Goal: Information Seeking & Learning: Understand process/instructions

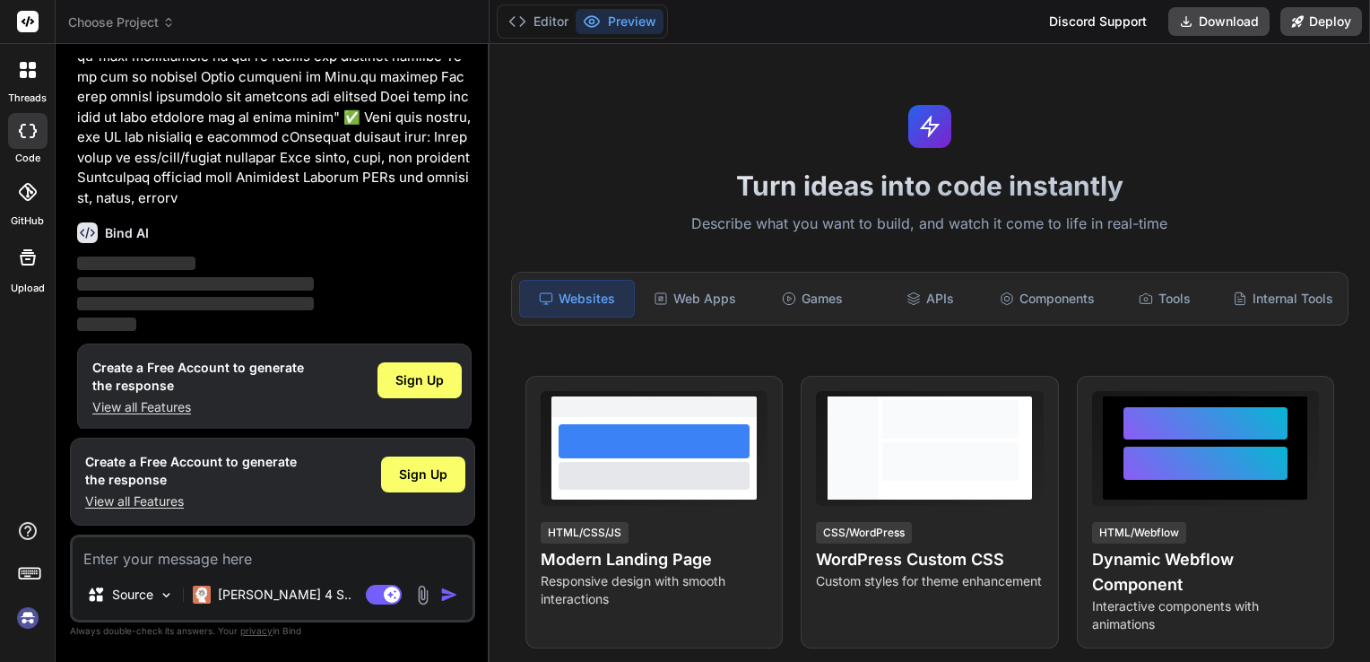
scroll to position [665, 0]
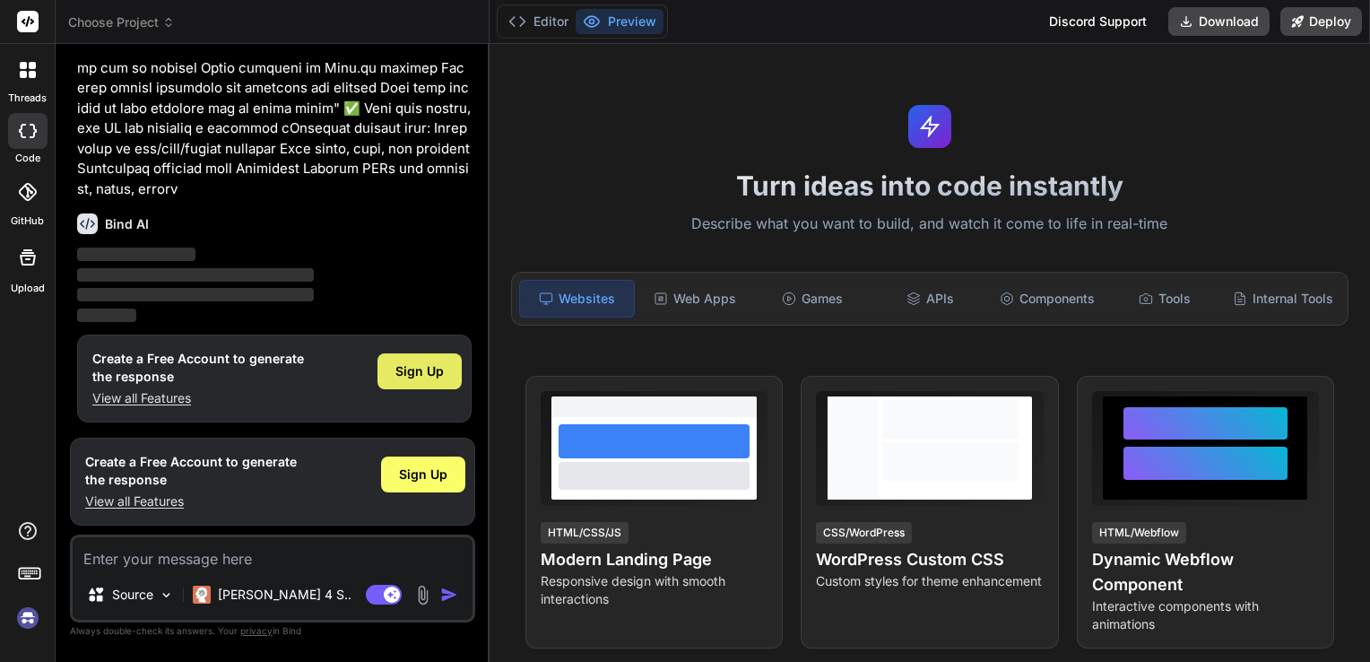
click at [426, 382] on div "Sign Up" at bounding box center [419, 371] width 84 height 36
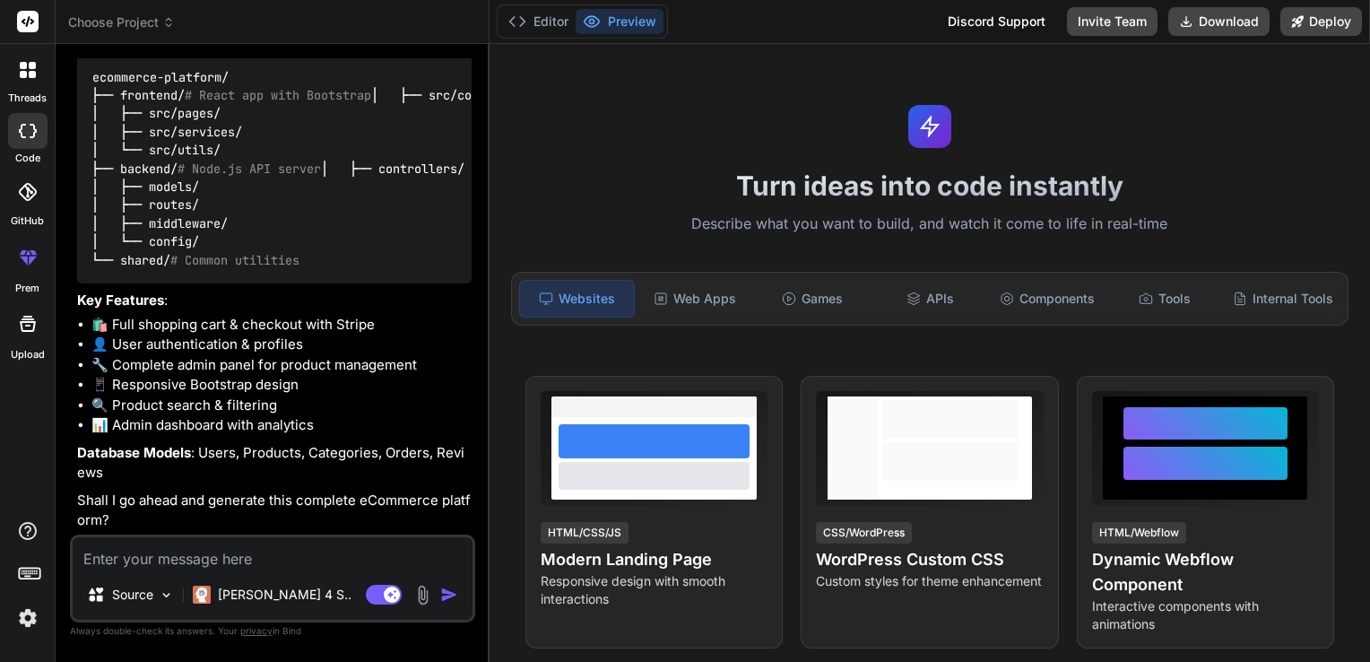
scroll to position [1054, 0]
type textarea "x"
click at [133, 548] on textarea at bounding box center [273, 553] width 400 height 32
type textarea "y"
type textarea "x"
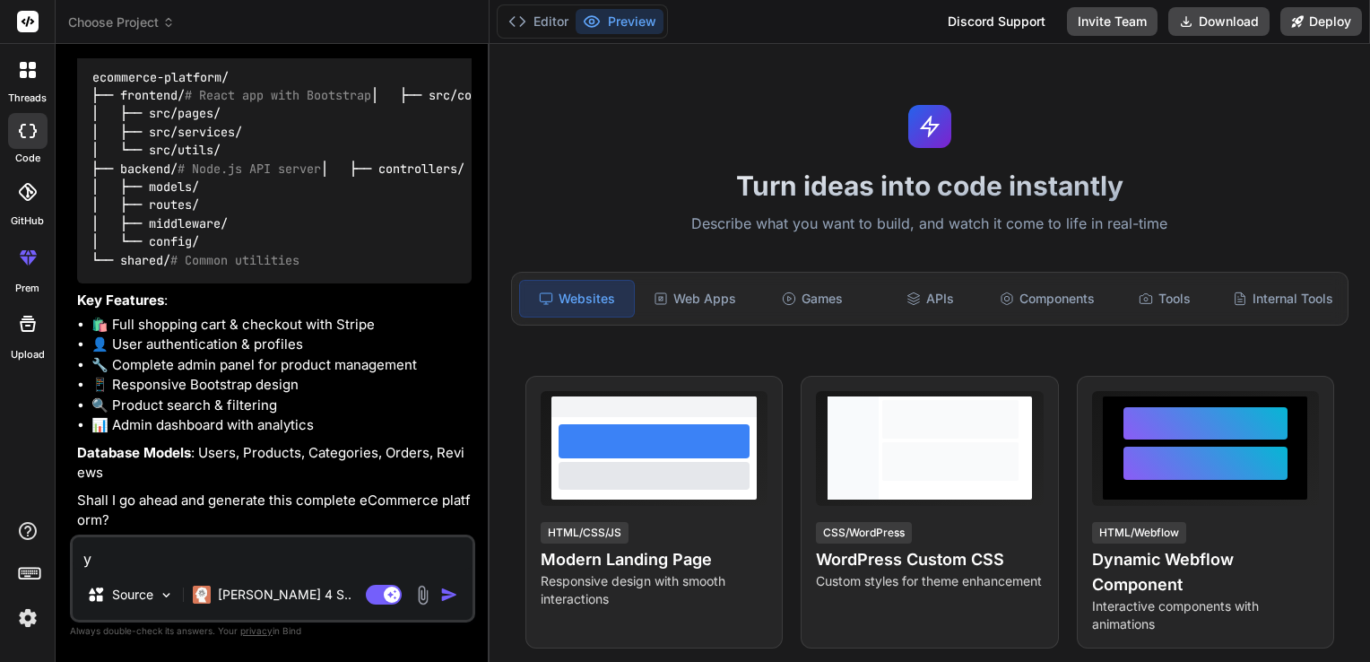
type textarea "ye"
type textarea "x"
type textarea "yes"
type textarea "x"
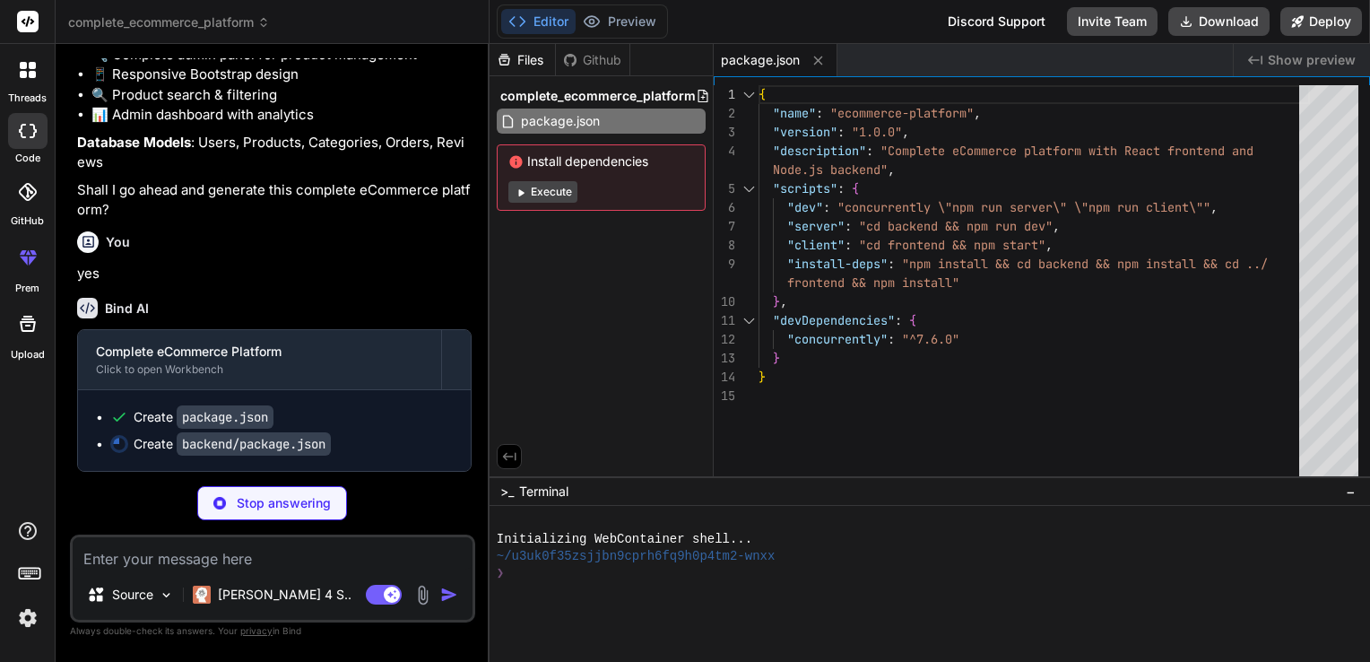
scroll to position [1365, 0]
type textarea "x"
type textarea "}, "devDependencies": { "nodemon": "^3.0.1" } }"
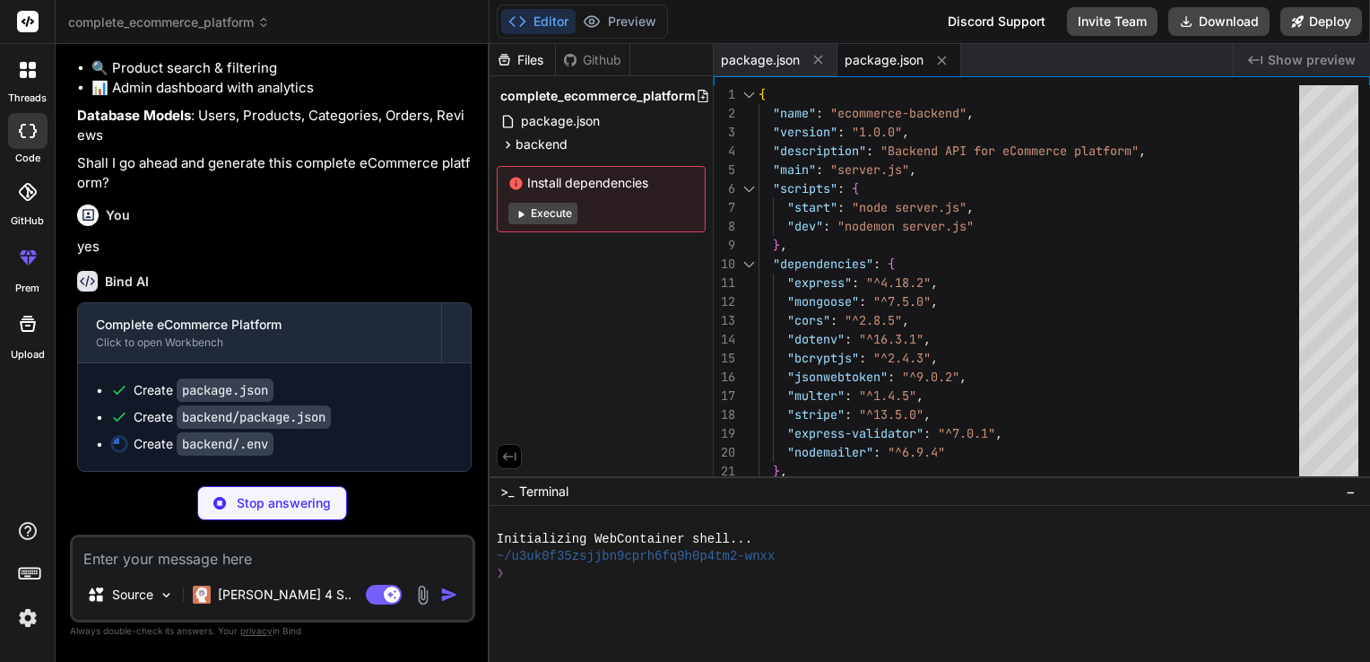
type textarea "x"
type textarea "PORT=5000 MONGODB_URI=mongodb://localhost:27017/ecommerce JWT_SECRET=your_jwt_s…"
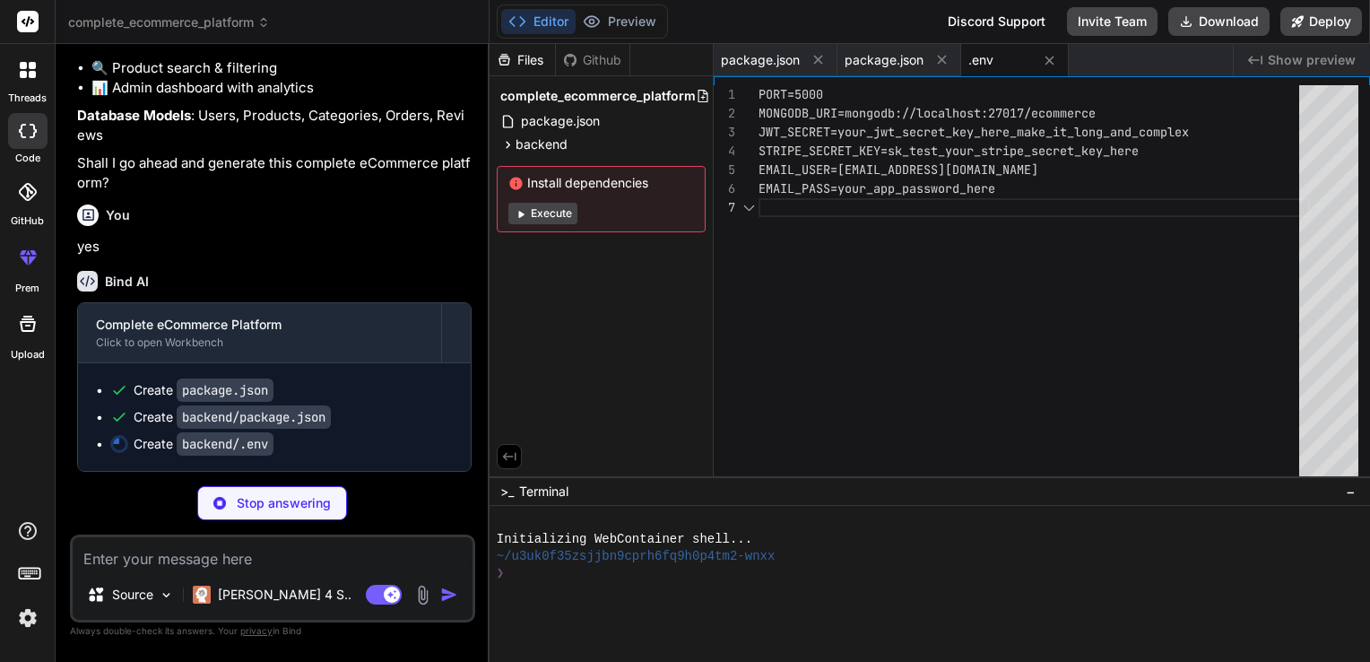
scroll to position [1366, 0]
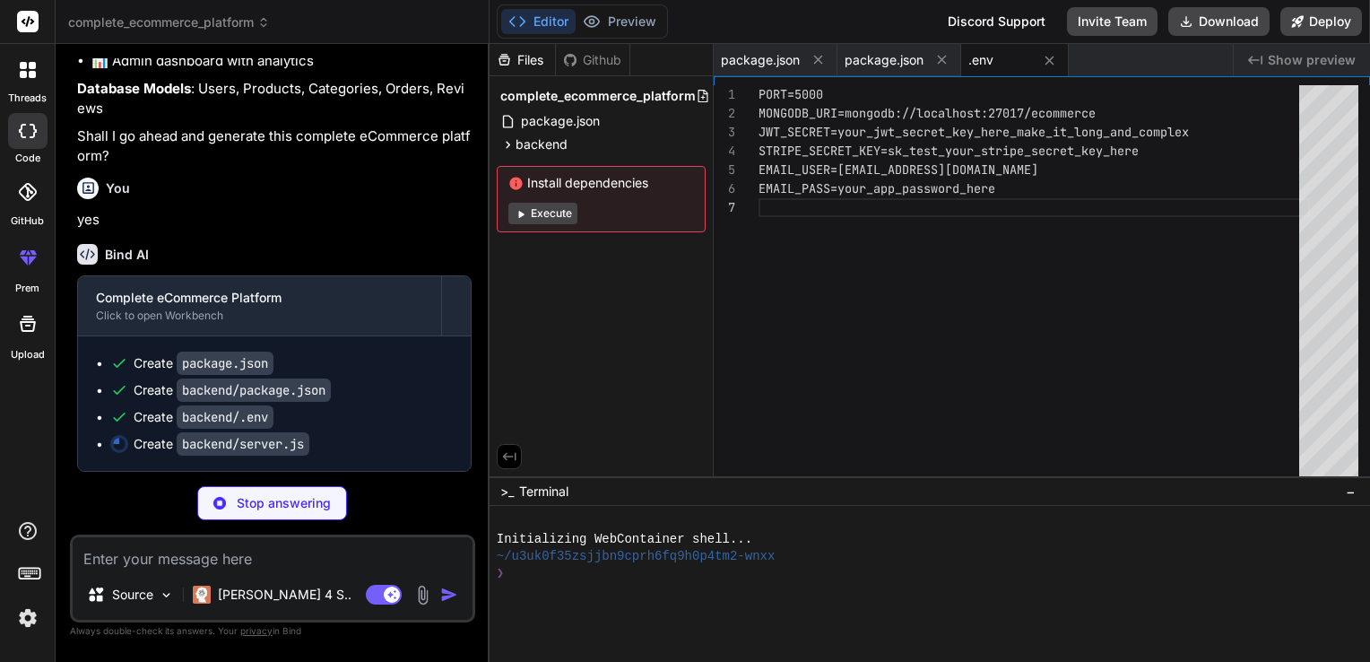
type textarea "x"
type textarea "const PORT = process.env.PORT || 5000; app.listen(PORT, () => { console.log(`Se…"
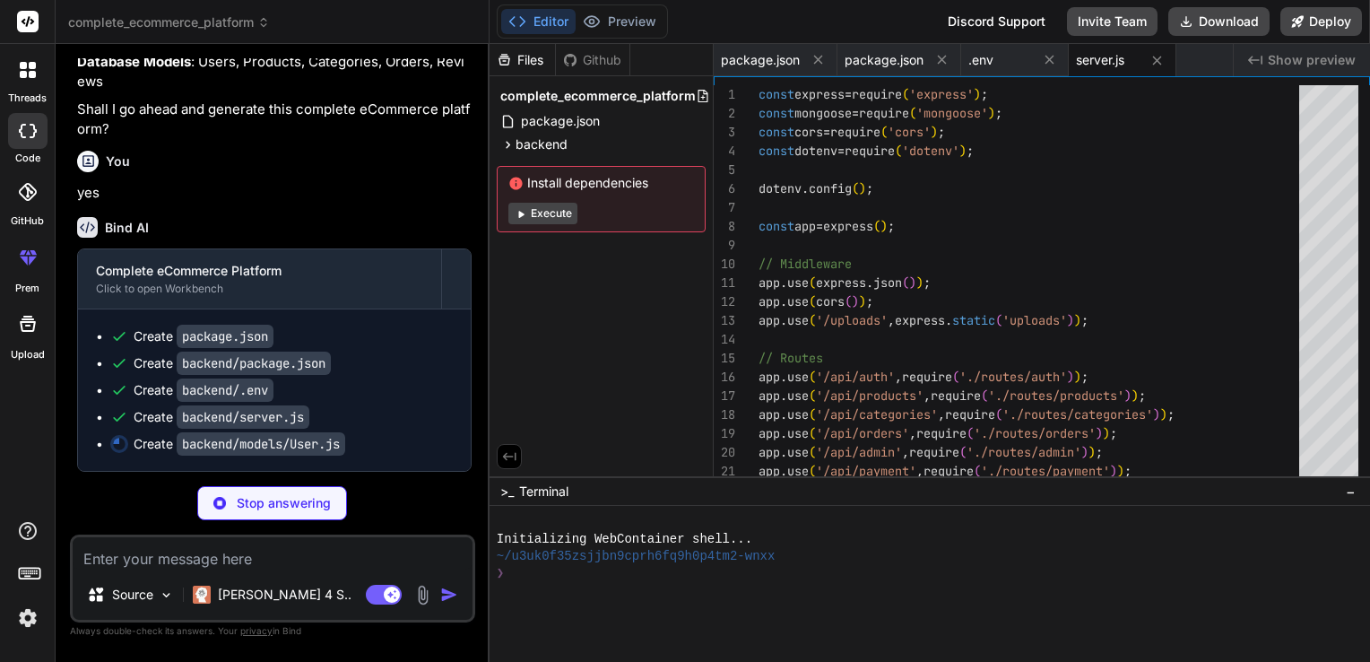
scroll to position [1445, 0]
type textarea "x"
type textarea "module.exports = mongoose.model('User', userSchema);"
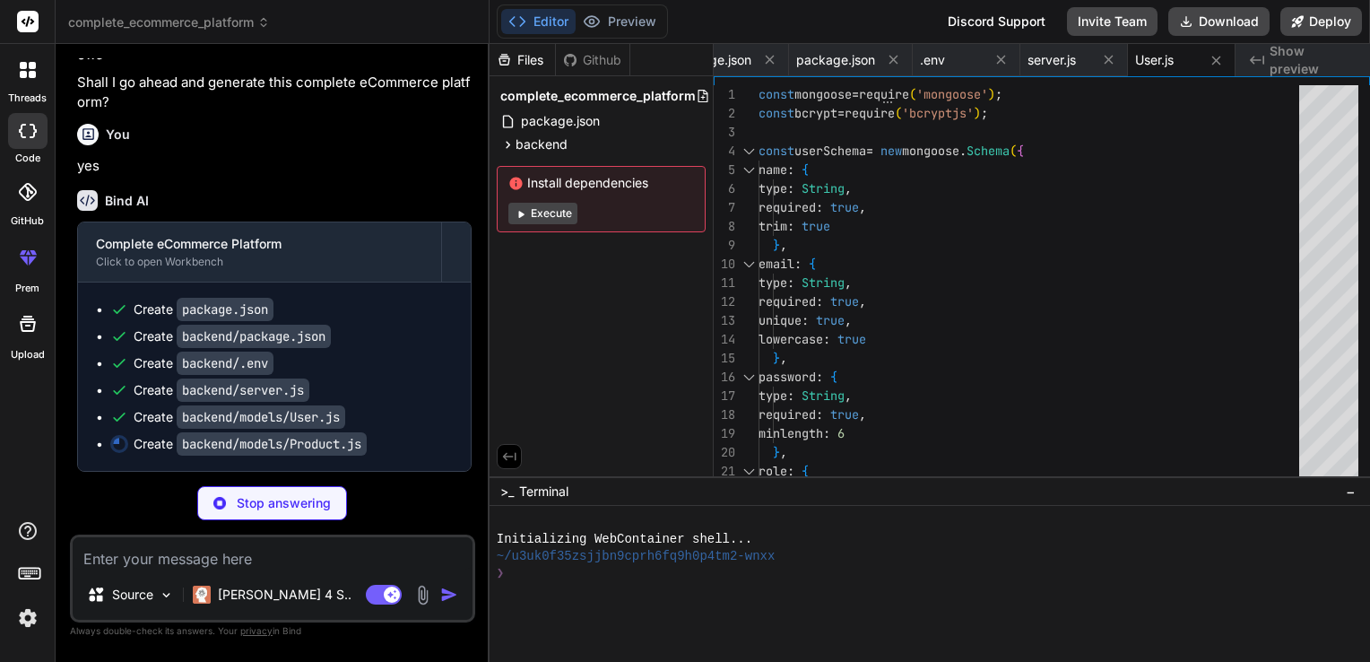
scroll to position [1472, 0]
type textarea "x"
type textarea "module.exports = mongoose.model('Product', productSchema);"
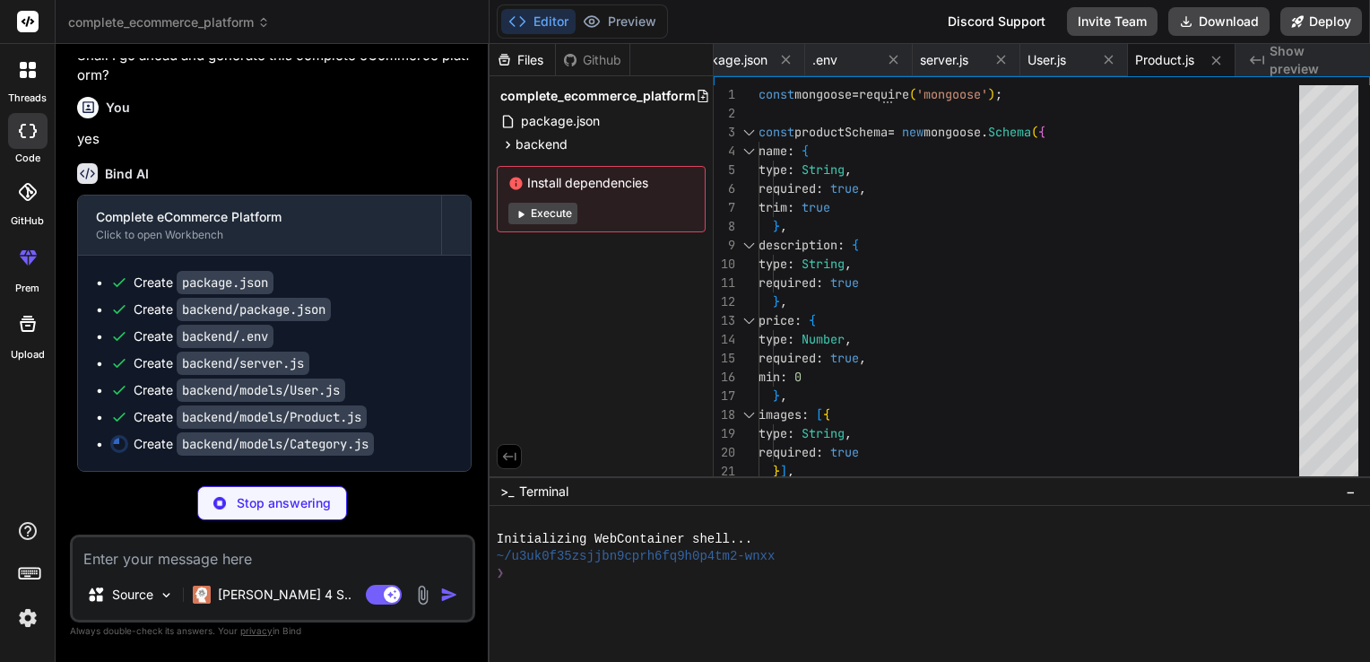
type textarea "x"
type textarea "}, { timestamps: true }); module.exports = mongoose.model('Category', categoryS…"
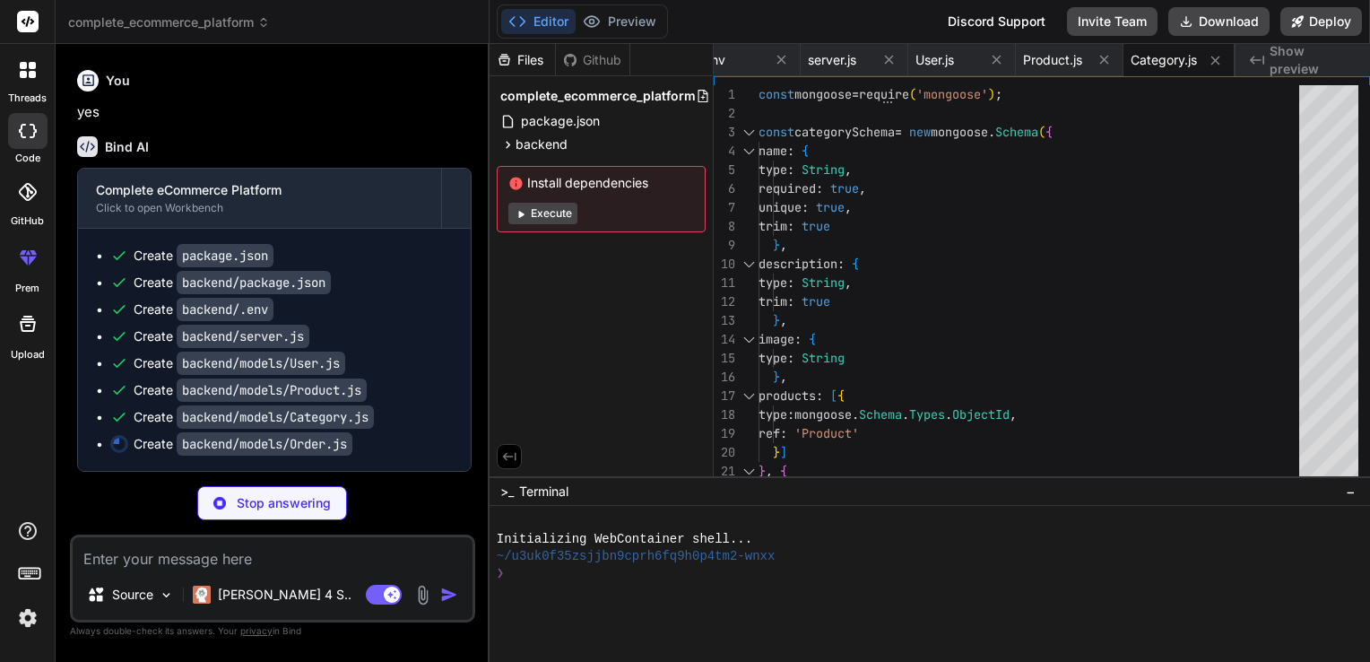
scroll to position [1526, 0]
type textarea "x"
type textarea "}, { timestamps: true }); module.exports = mongoose.model('Order', orderSchema);"
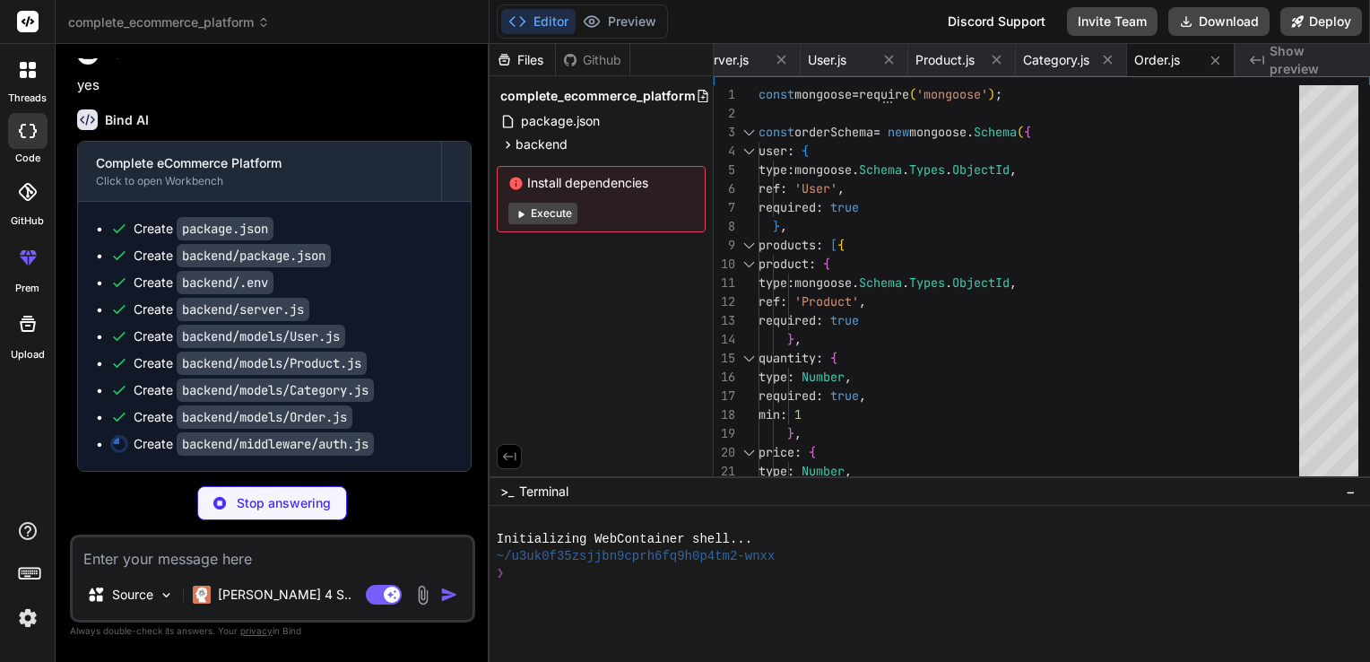
scroll to position [1553, 0]
type textarea "x"
type textarea "module.exports = { auth, adminAuth };"
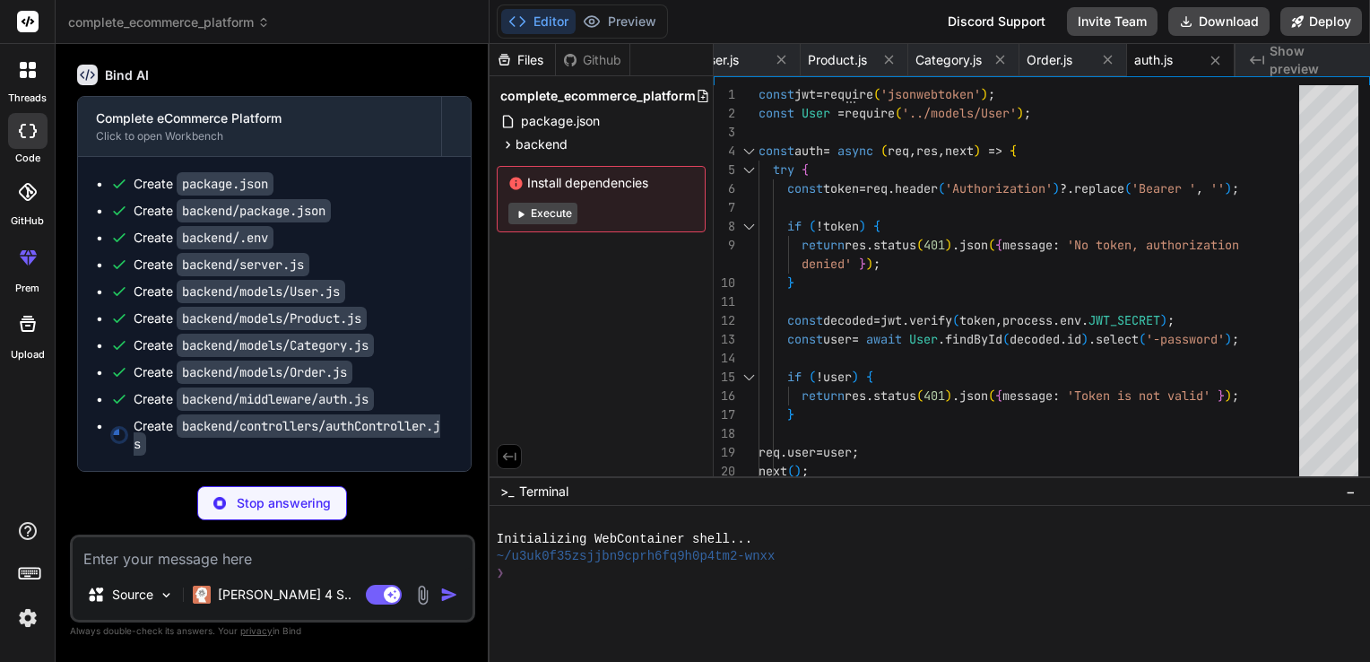
scroll to position [1598, 0]
type textarea "x"
type textarea "} }); } catch (error) { res.status(500).json({ message: 'Server error', error: …"
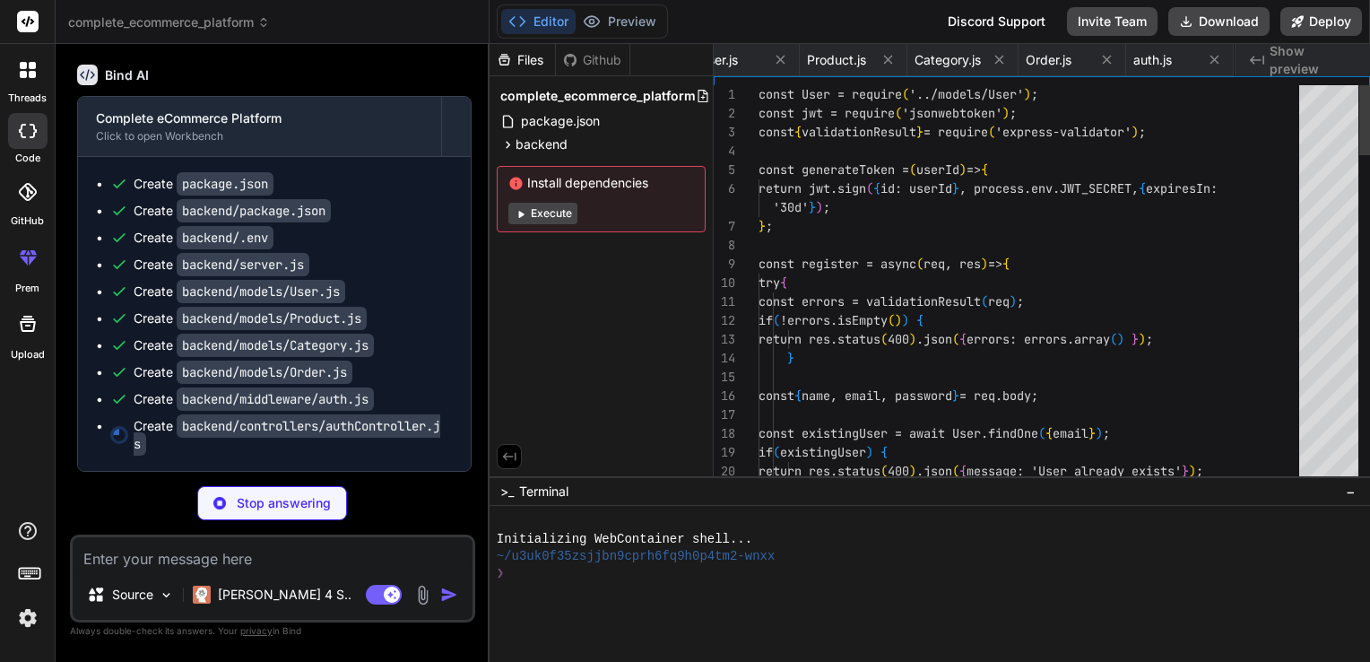
scroll to position [0, 625]
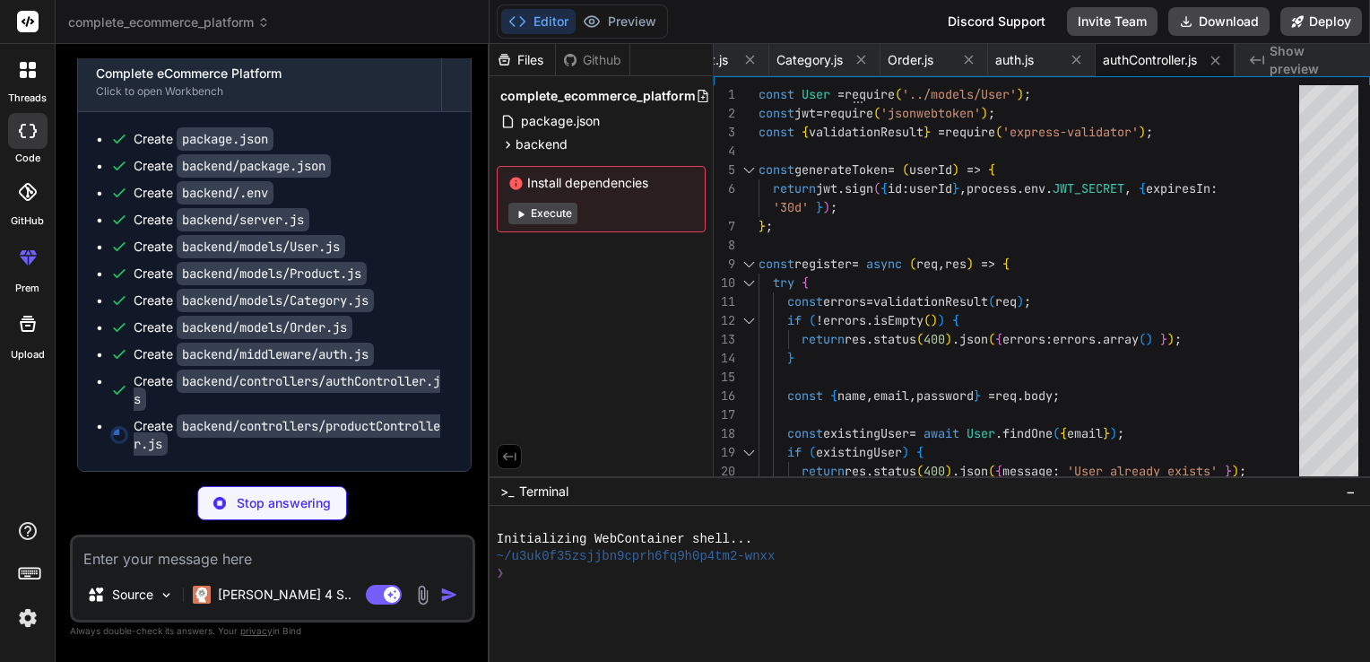
type textarea "x"
type textarea "};"
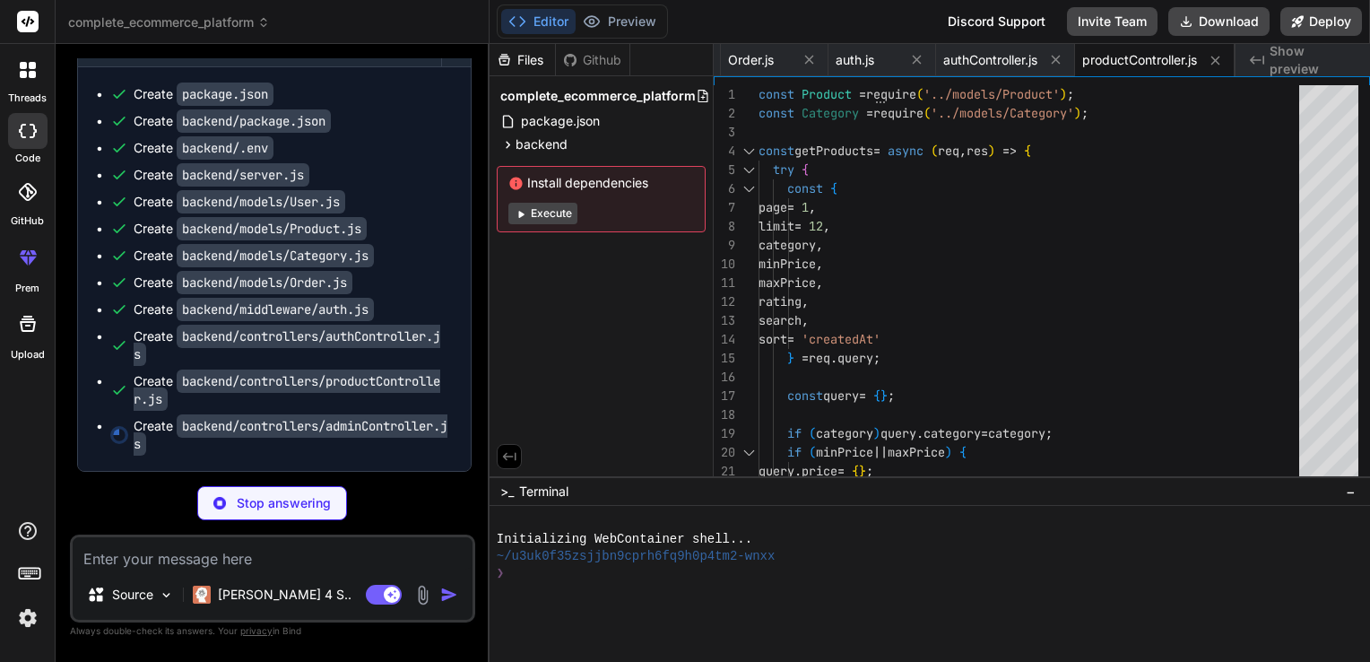
scroll to position [1687, 0]
click at [516, 139] on span "backend" at bounding box center [542, 144] width 52 height 18
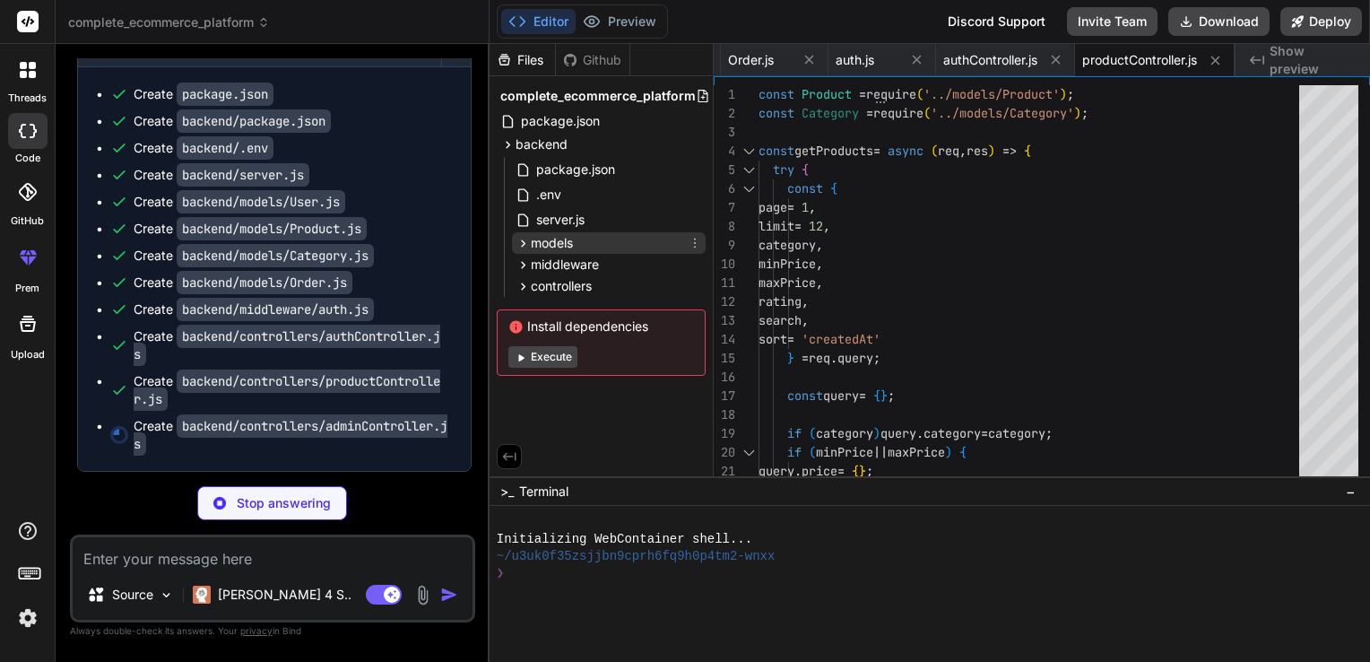
click at [539, 242] on span "models" at bounding box center [552, 243] width 42 height 18
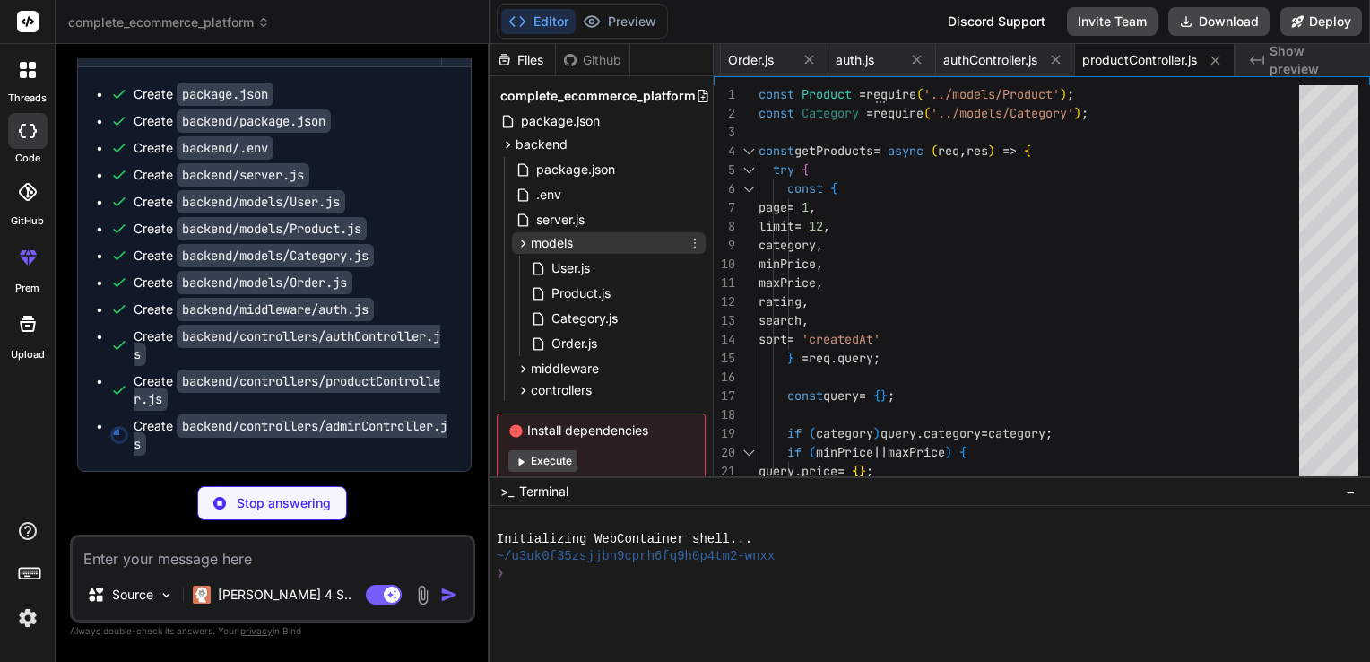
click at [539, 242] on span "models" at bounding box center [552, 243] width 42 height 18
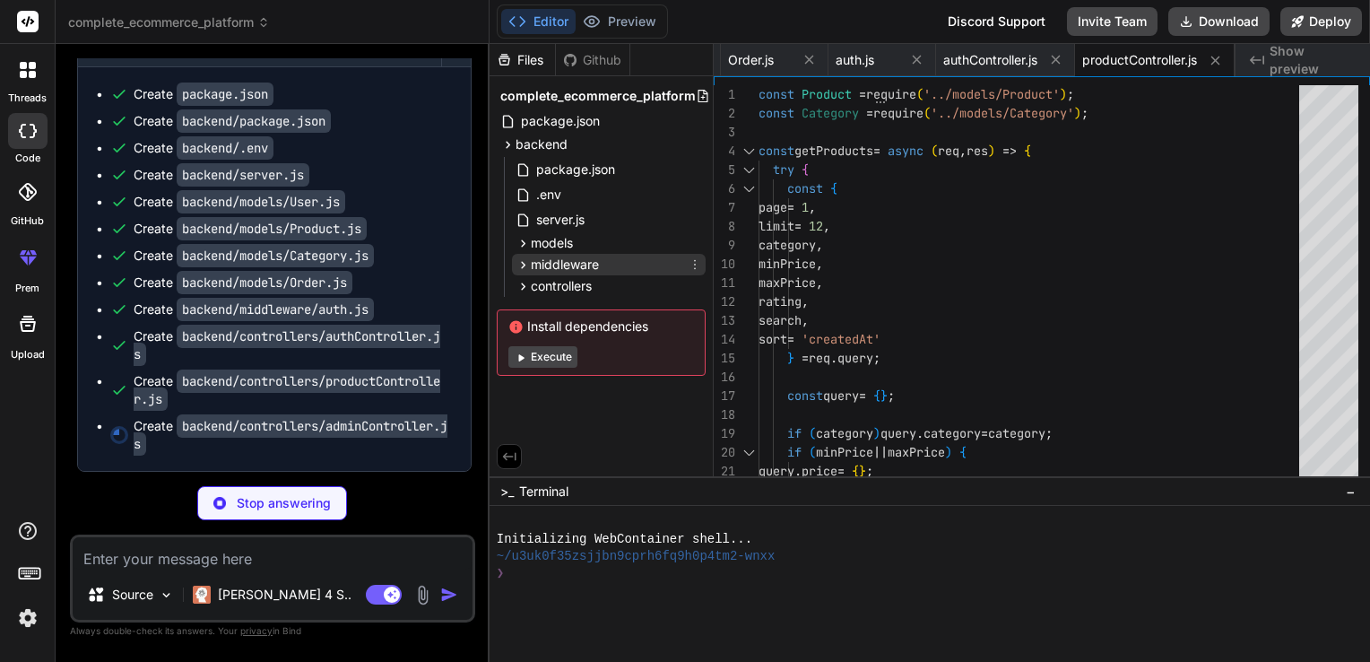
click at [536, 264] on span "middleware" at bounding box center [565, 265] width 68 height 18
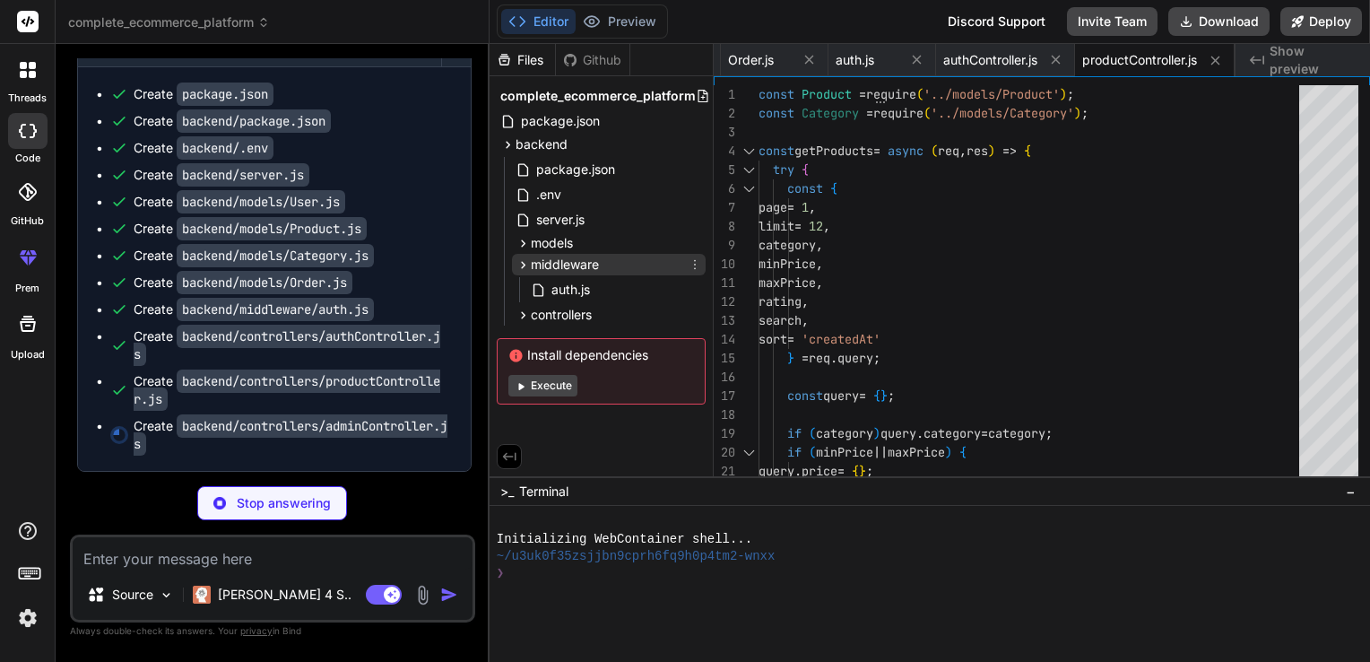
click at [536, 264] on span "middleware" at bounding box center [565, 265] width 68 height 18
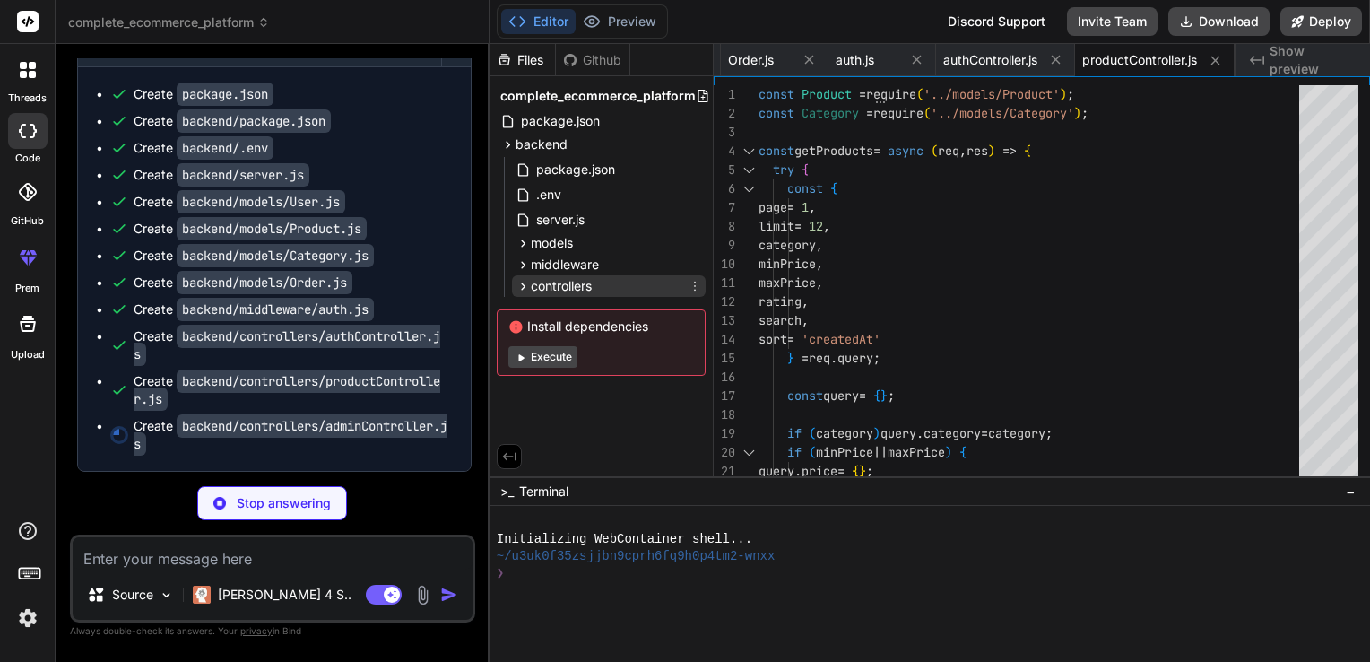
click at [534, 285] on span "controllers" at bounding box center [561, 286] width 61 height 18
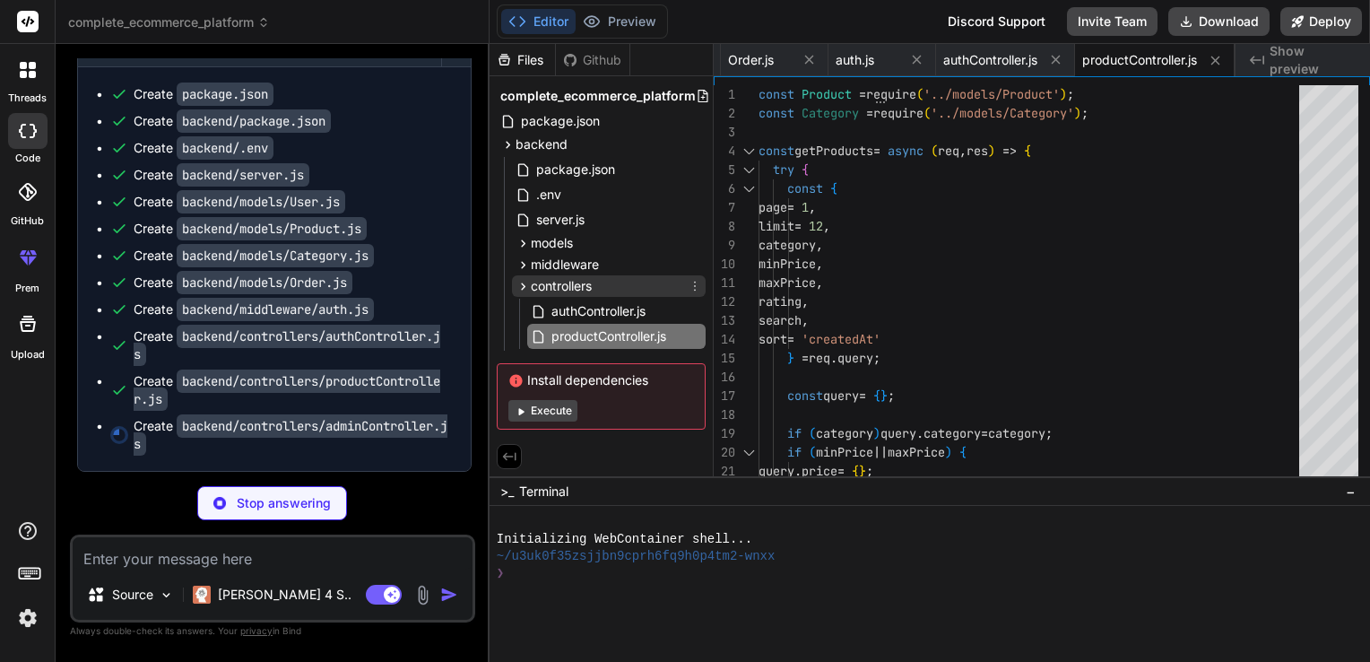
click at [534, 285] on span "controllers" at bounding box center [561, 286] width 61 height 18
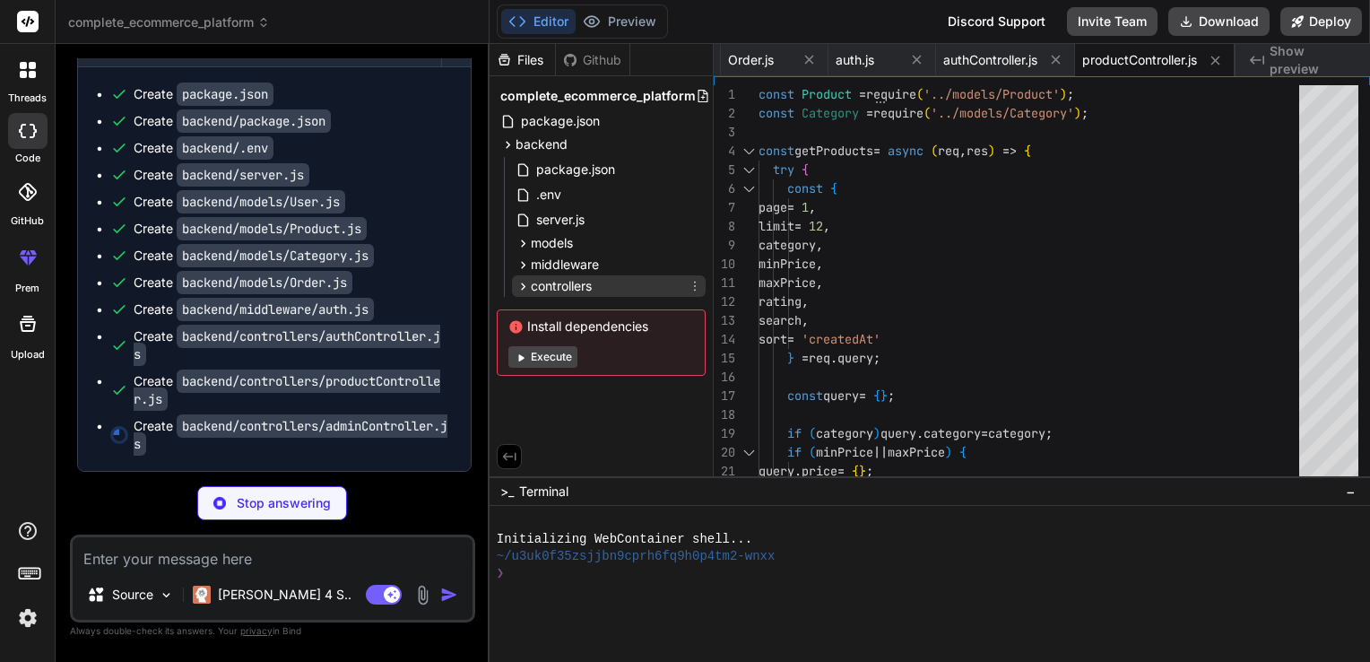
type textarea "x"
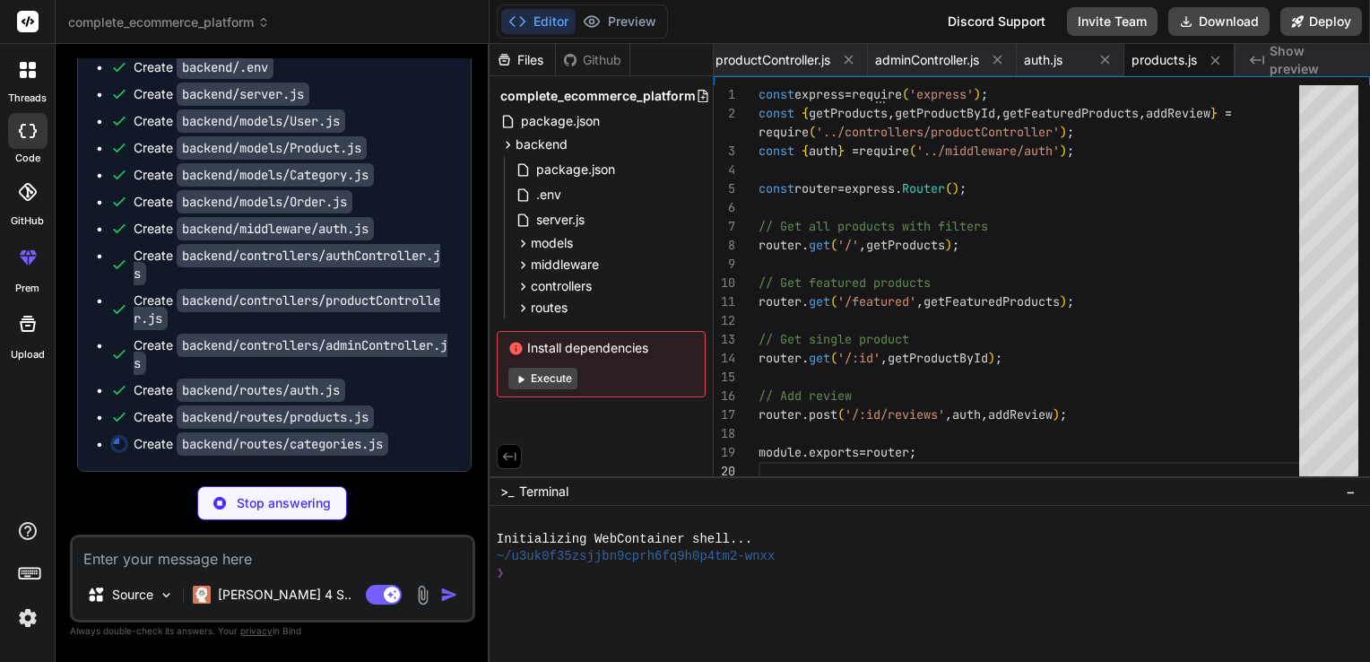
scroll to position [1768, 0]
click at [538, 306] on span "routes" at bounding box center [549, 308] width 37 height 18
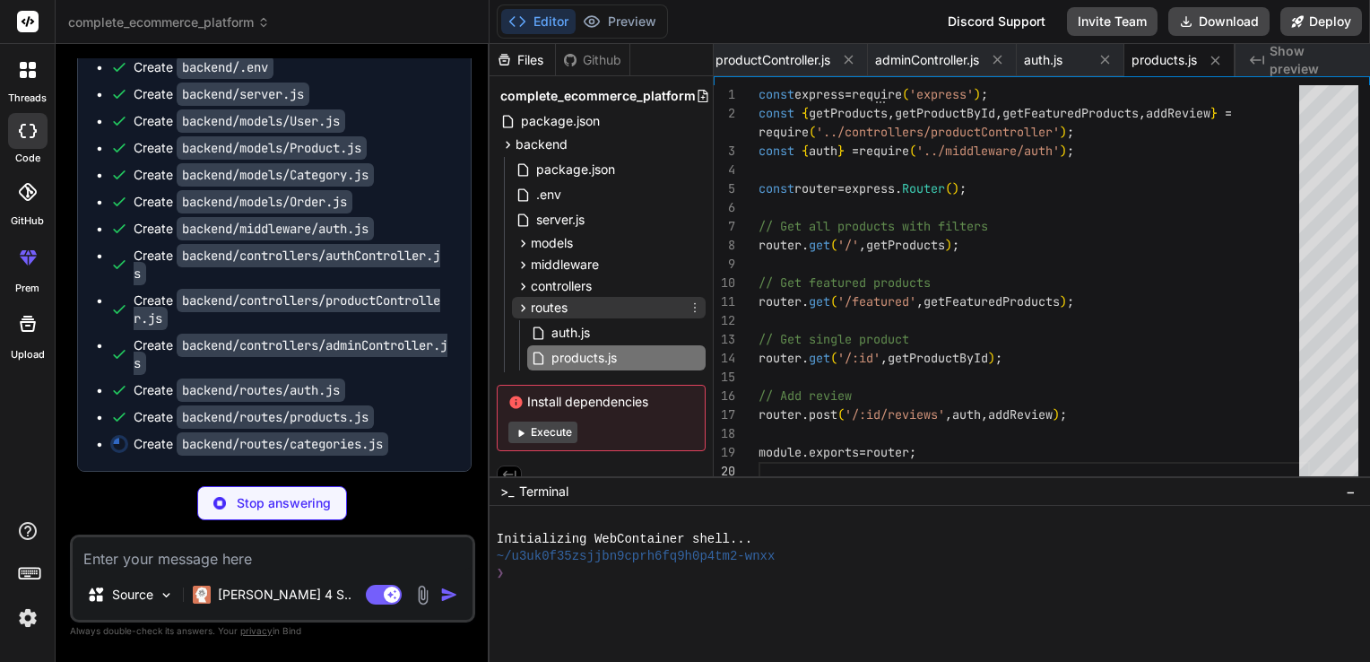
click at [538, 306] on span "routes" at bounding box center [549, 308] width 37 height 18
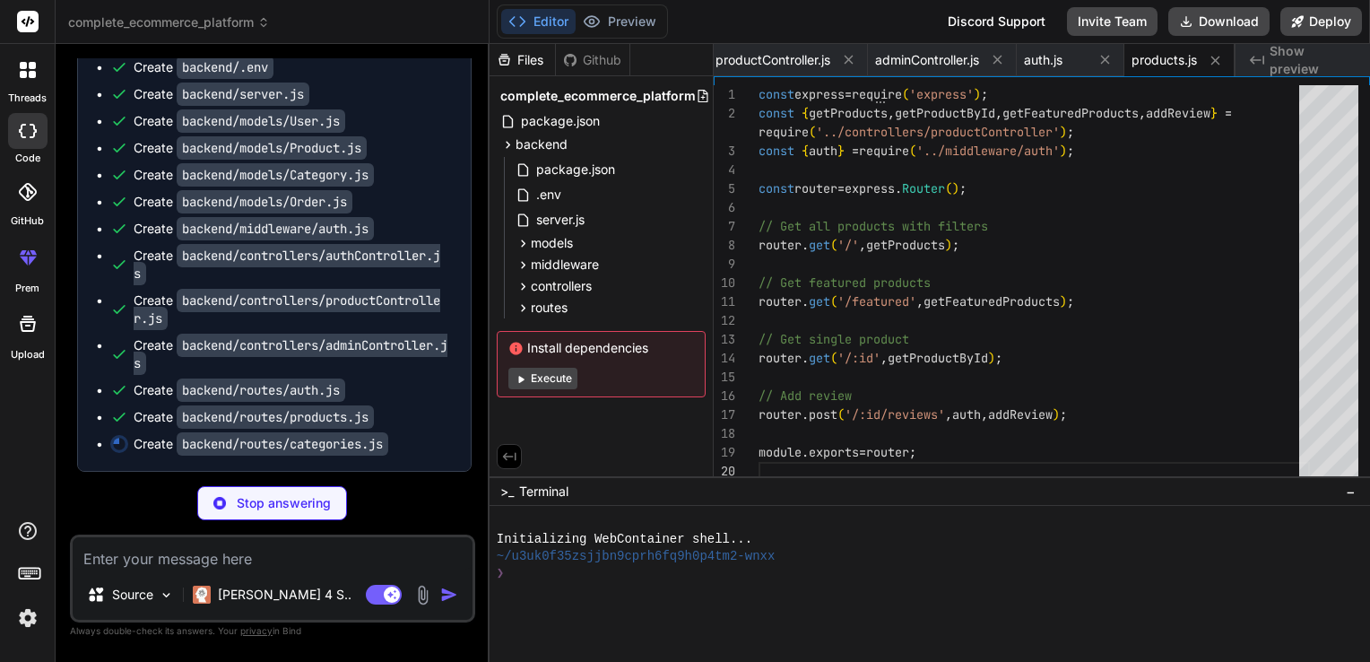
type textarea "x"
type textarea "res.status(500).json({ message: 'Server error', error: error.message }); } }); …"
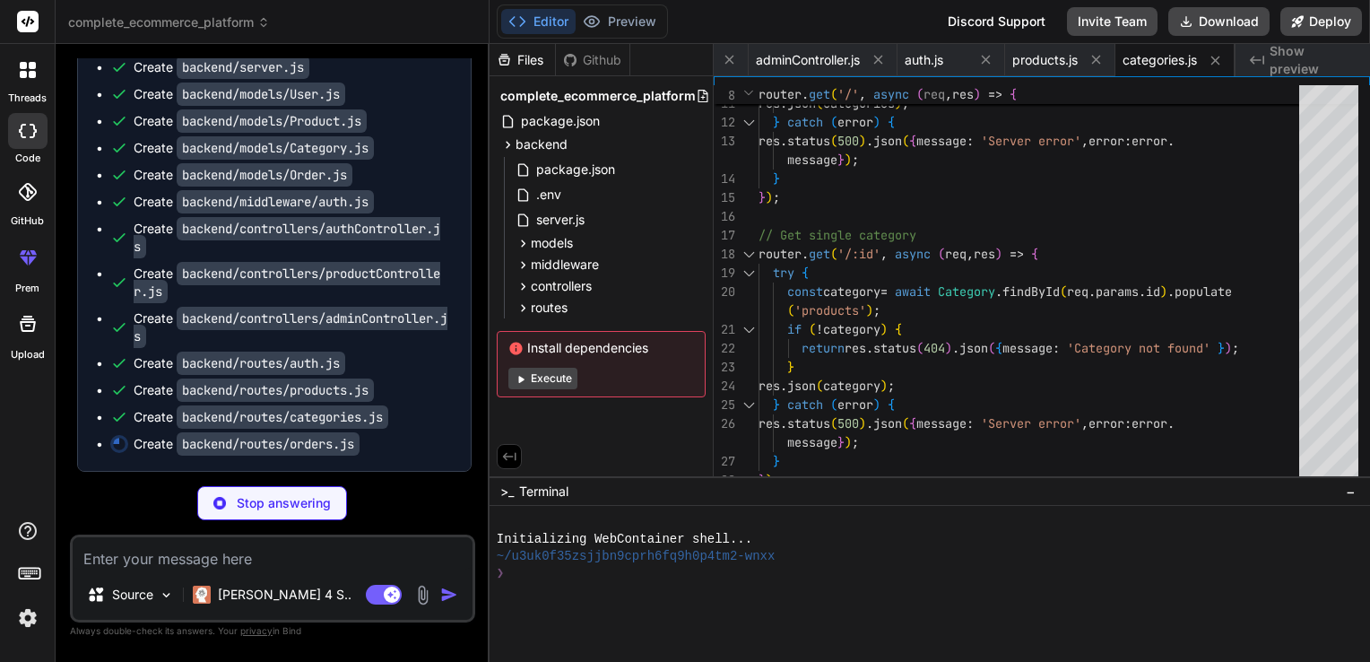
scroll to position [1795, 0]
type textarea "x"
type textarea "} catch (error) { res.status(500).json({ message: 'Server error', error: error.…"
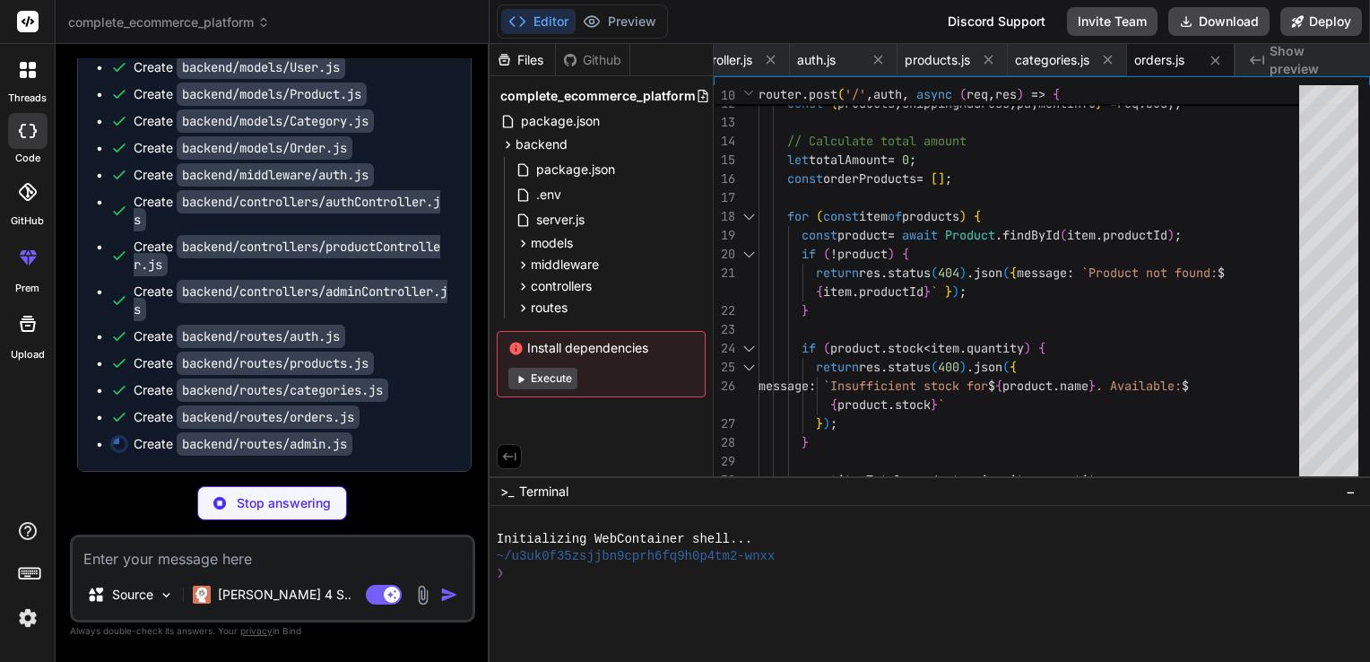
type textarea "x"
type textarea "router.put('/products/:id', adminAuth, upload.array('images', 5), updateProduct…"
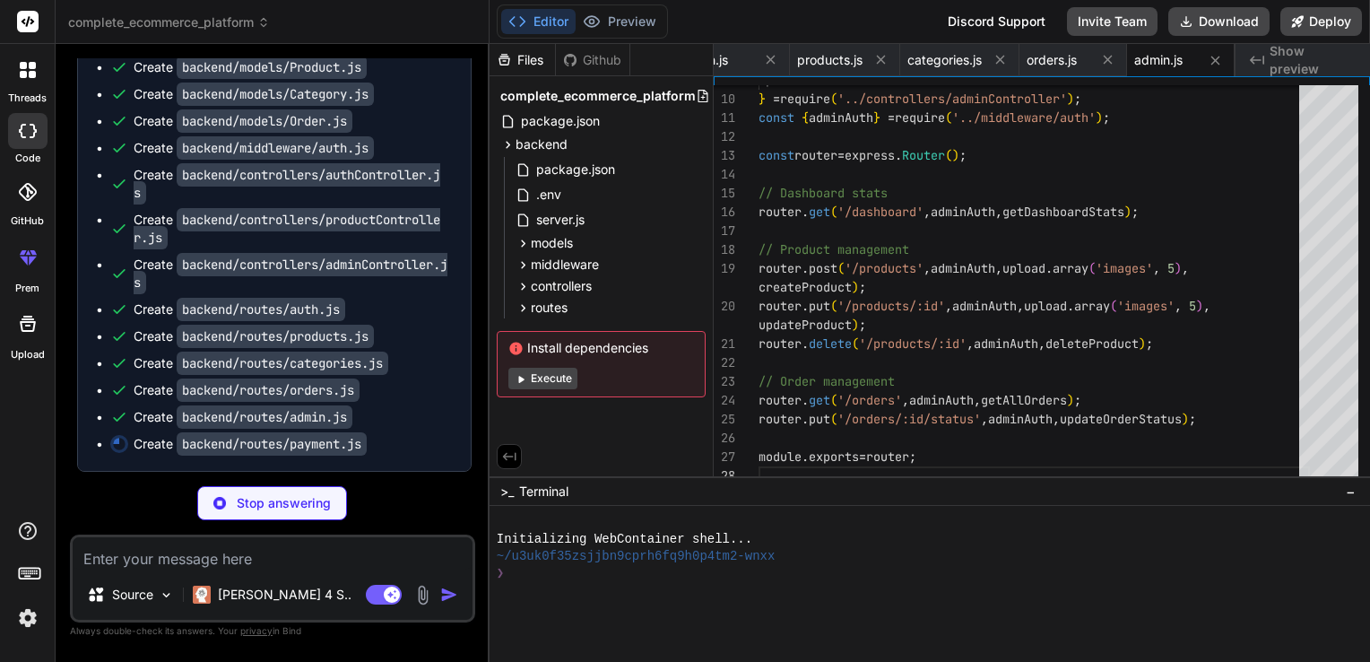
type textarea "x"
type textarea "default: console.log(`Unhandled event type ${event.type}`); } res.json({ receiv…"
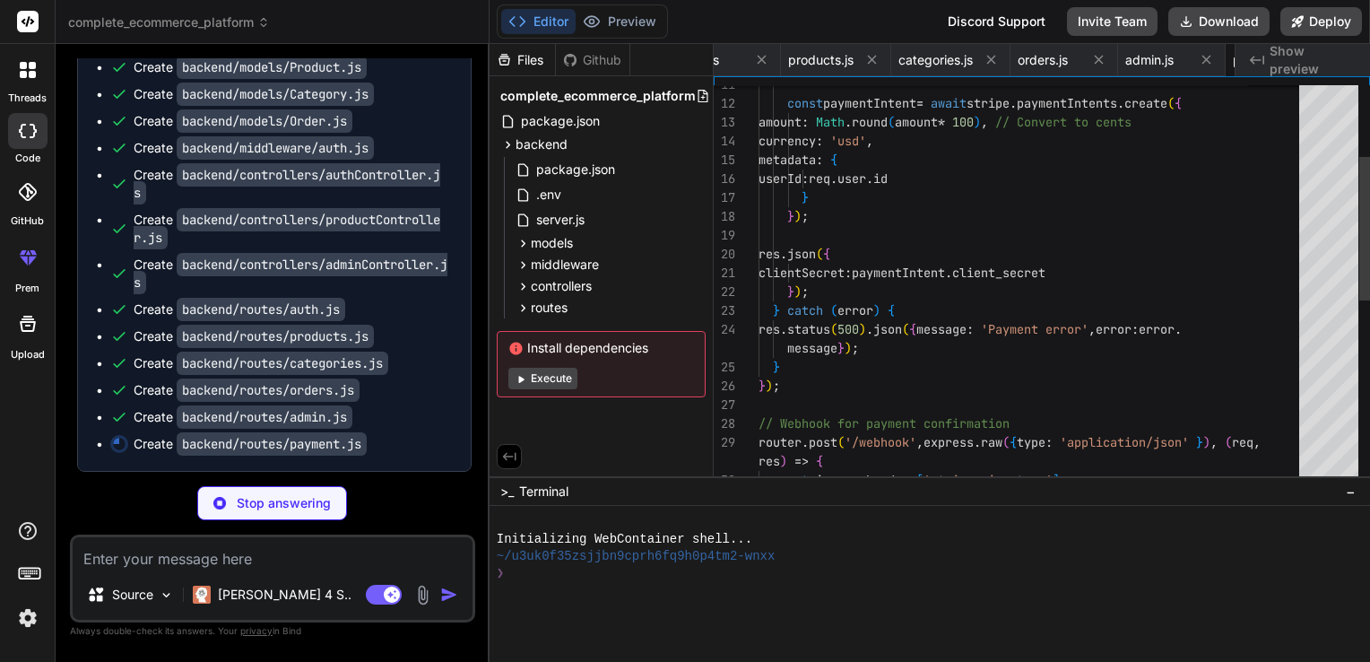
scroll to position [0, 1602]
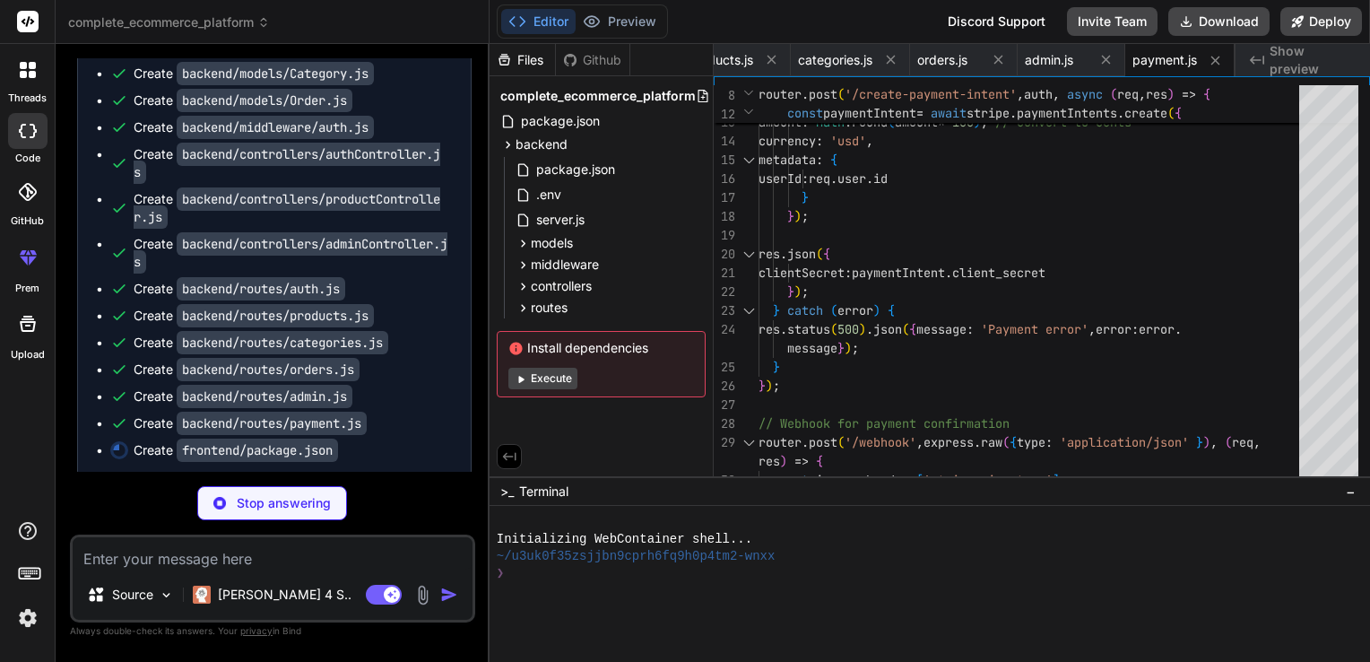
type textarea "x"
type textarea ""last 1 chrome version", "last 1 firefox version", "last 1 safari version" ] } }"
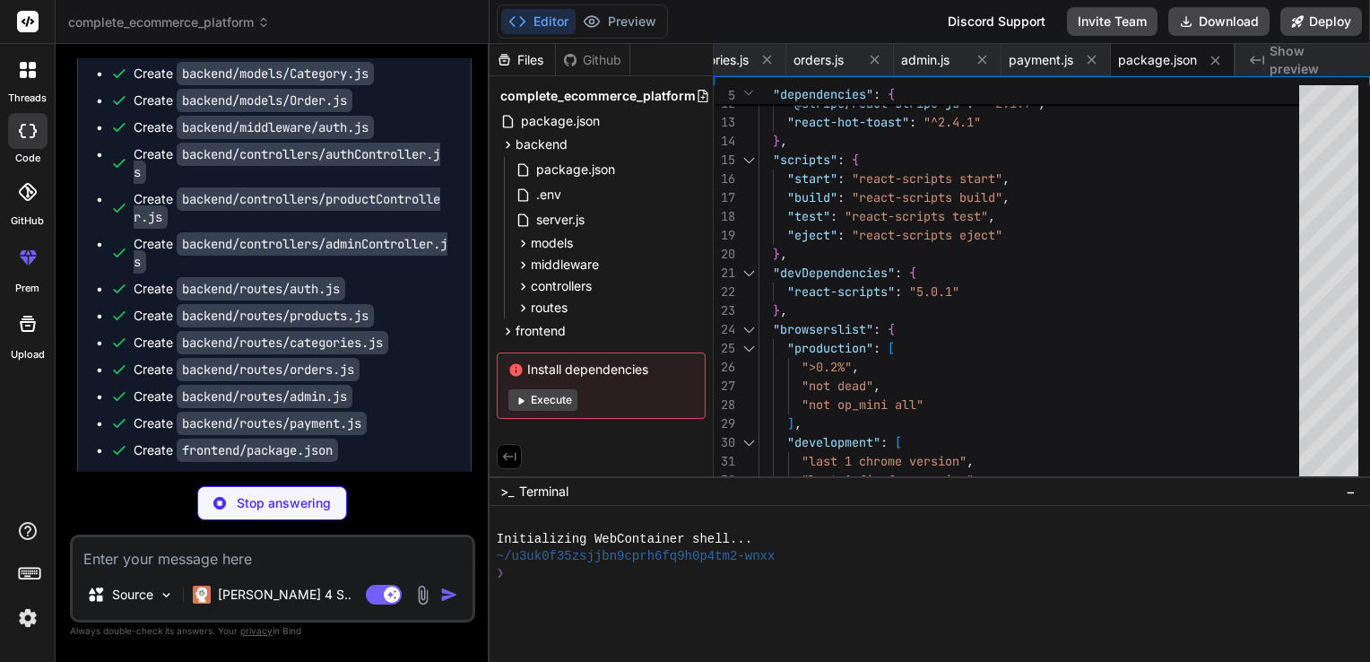
type textarea "x"
type textarea "<body> <noscript>You need to enable JavaScript to run this app.</noscript> <div…"
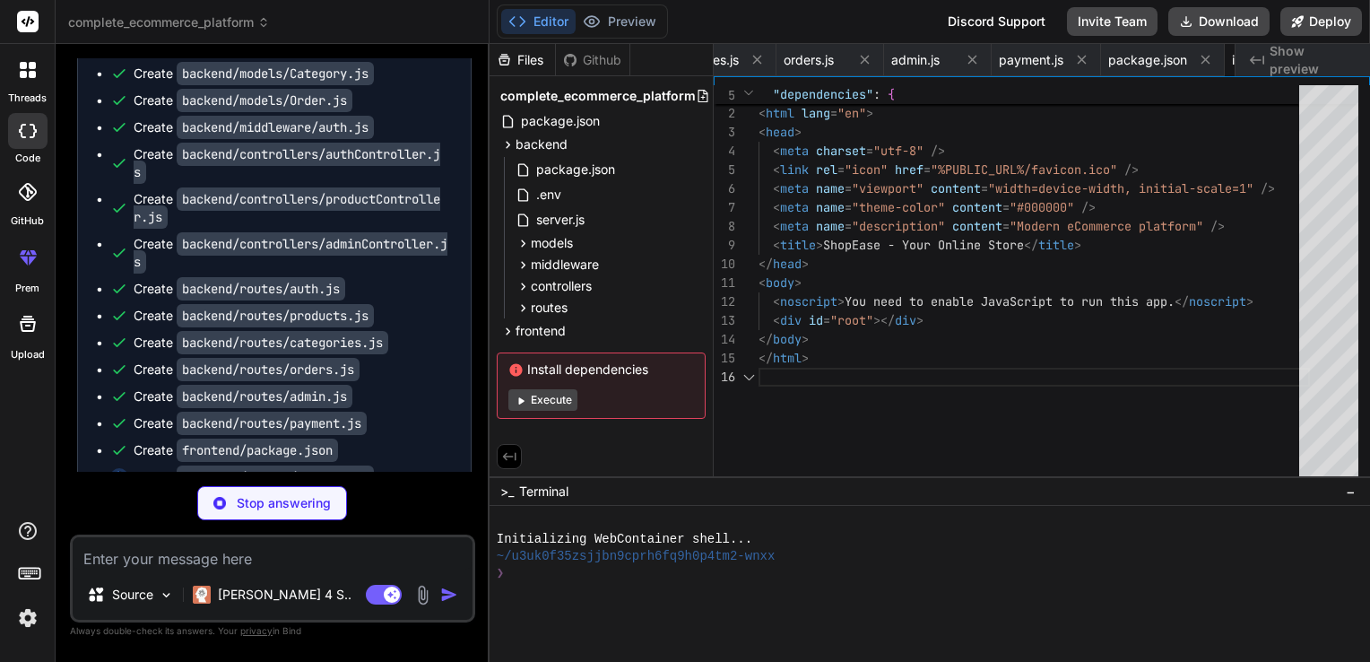
scroll to position [0, 1834]
type textarea "x"
type textarea "<App /> </React.StrictMode> );"
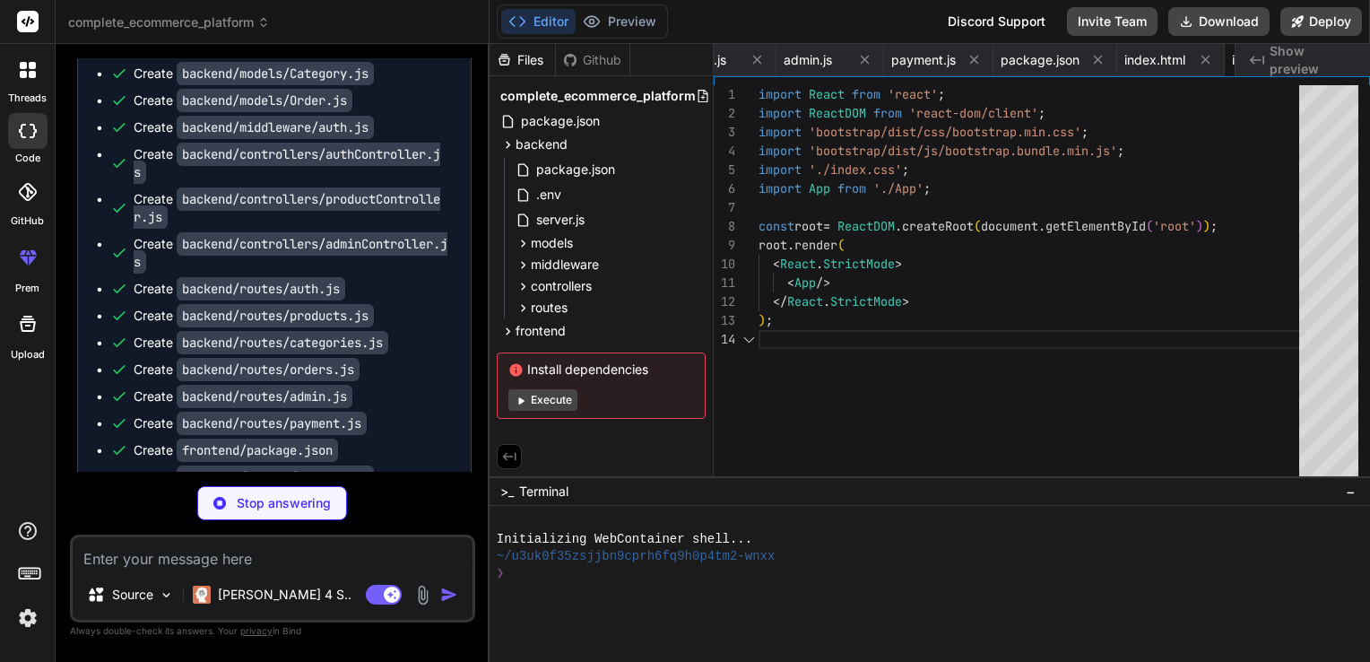
scroll to position [0, 1941]
type textarea "x"
type textarea ".product-image { height: 200px; } .stats-card h3 { font-size: 2rem; } }"
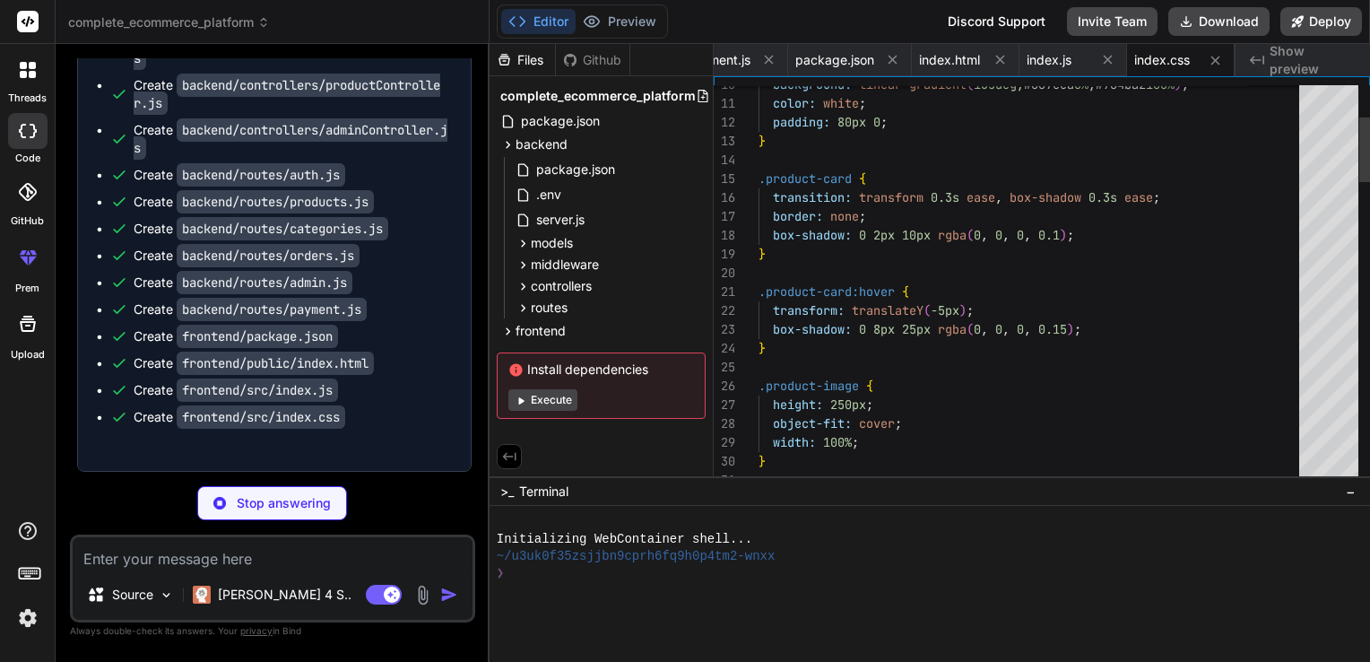
scroll to position [1983, 0]
type textarea "x"
type textarea "</Router> </CartProvider> </AuthProvider> ); } export default App;"
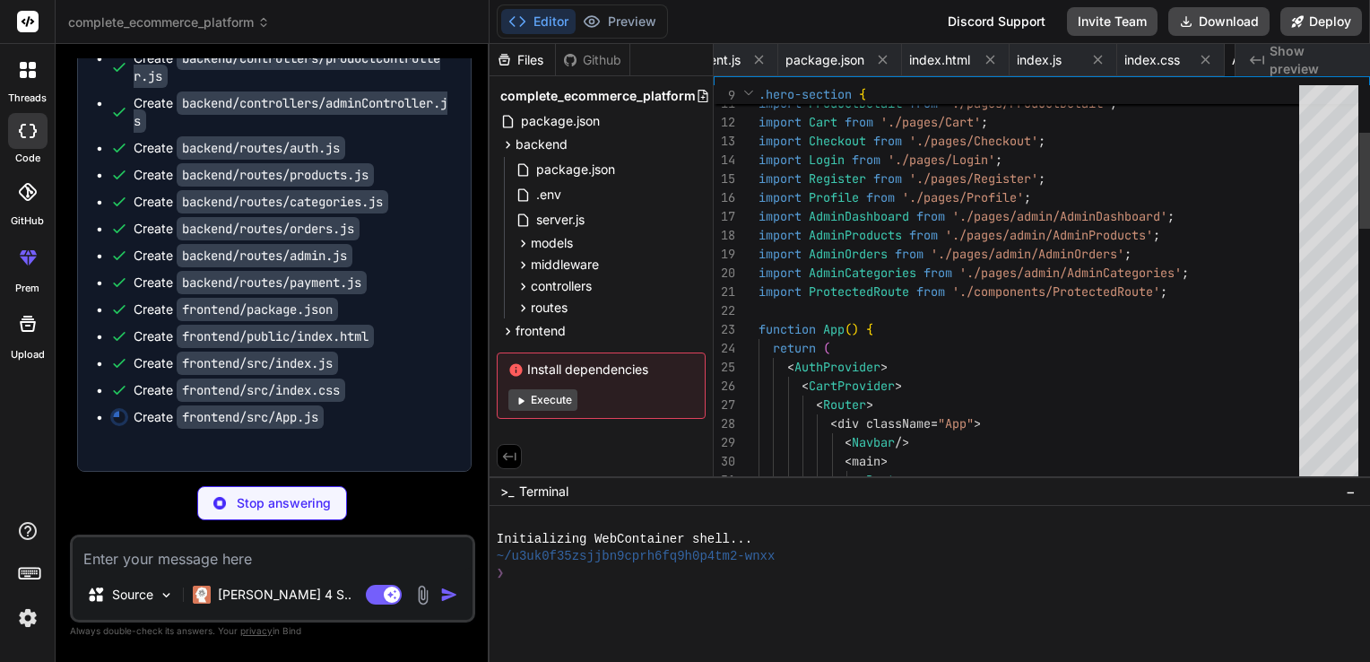
scroll to position [0, 2156]
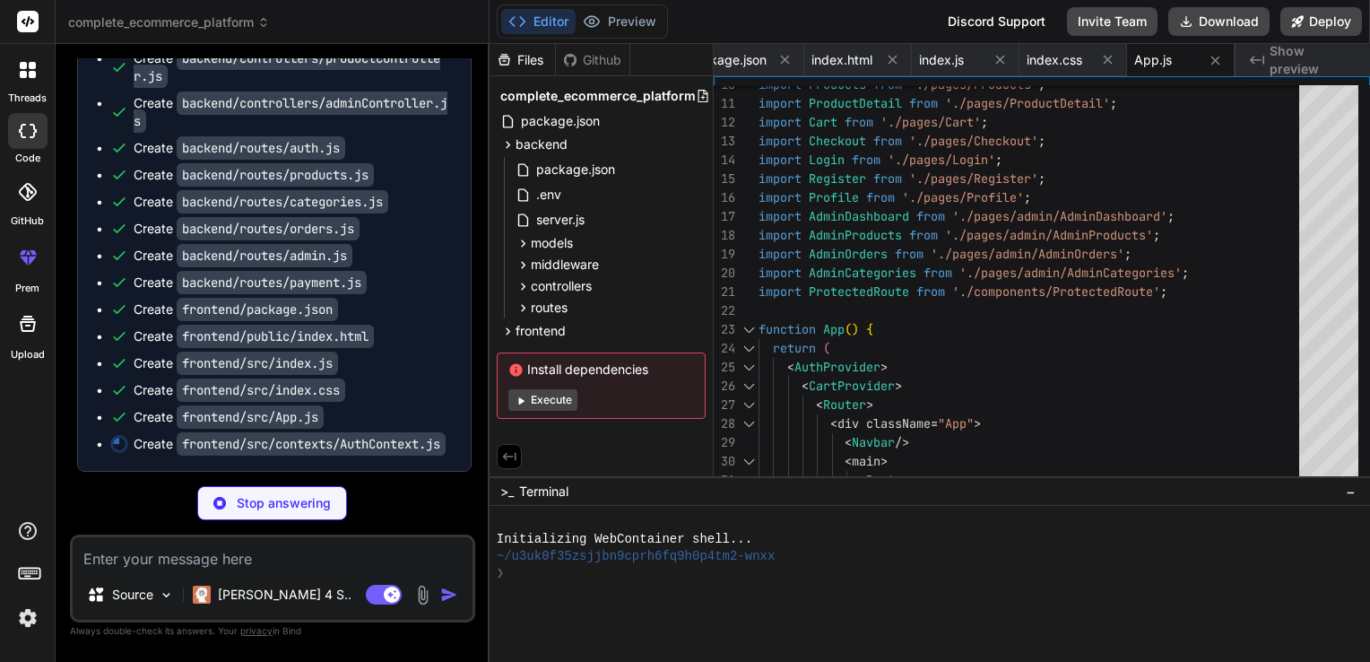
type textarea "x"
type textarea "export const useAuth = () => { const context = useContext(AuthContext); if (!co…"
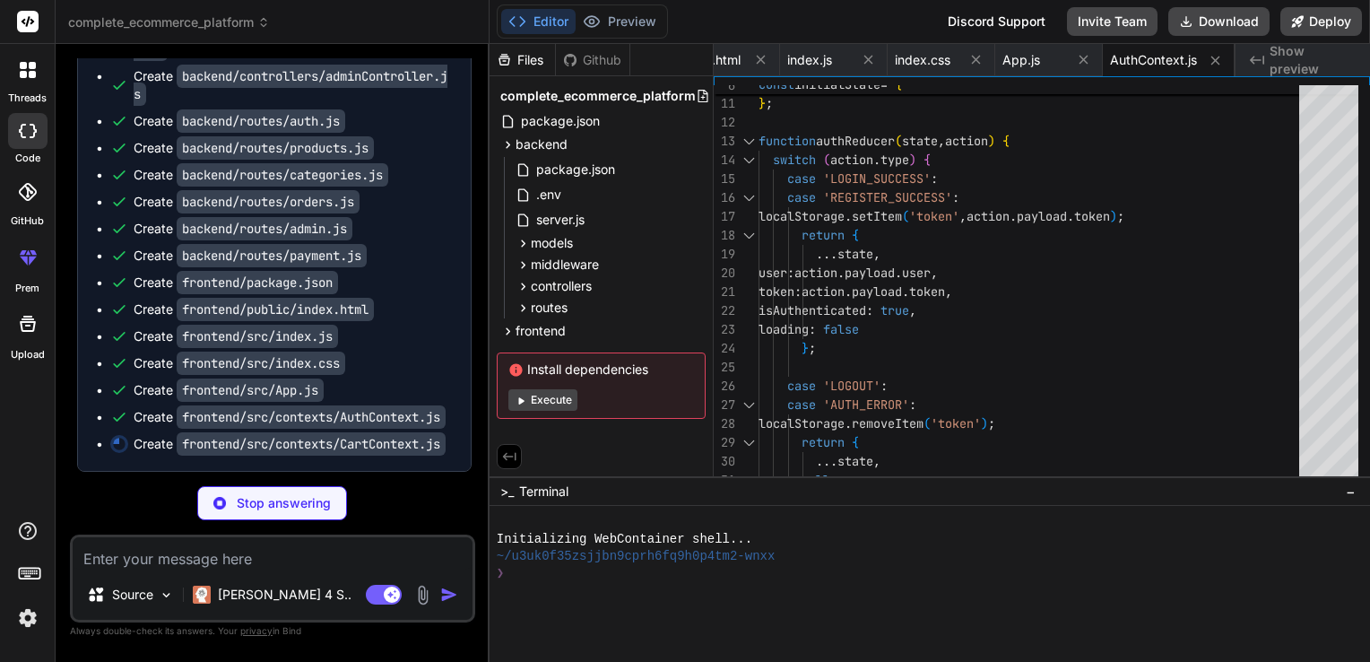
scroll to position [2073, 0]
type textarea "x"
type textarea "export const useCart = () => { const context = useContext(CartContext); if (!co…"
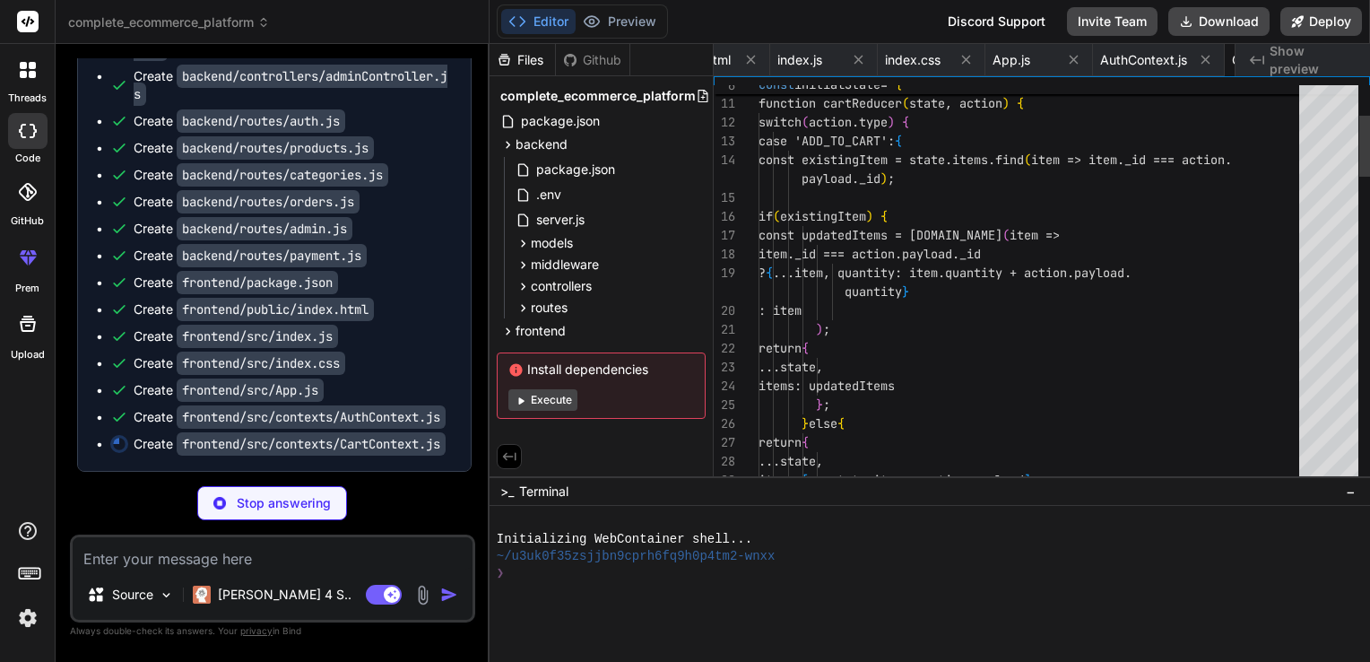
scroll to position [0, 2417]
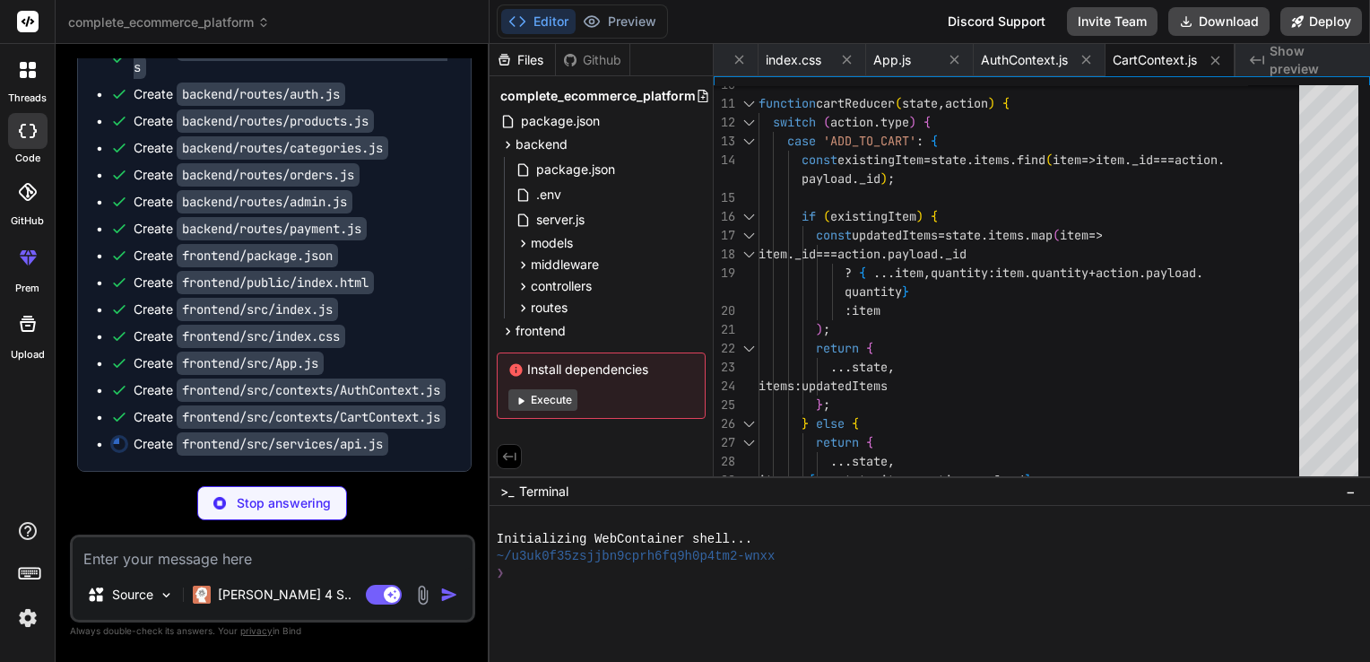
type textarea "x"
type textarea "return Promise.reject(error); } ); export default api;"
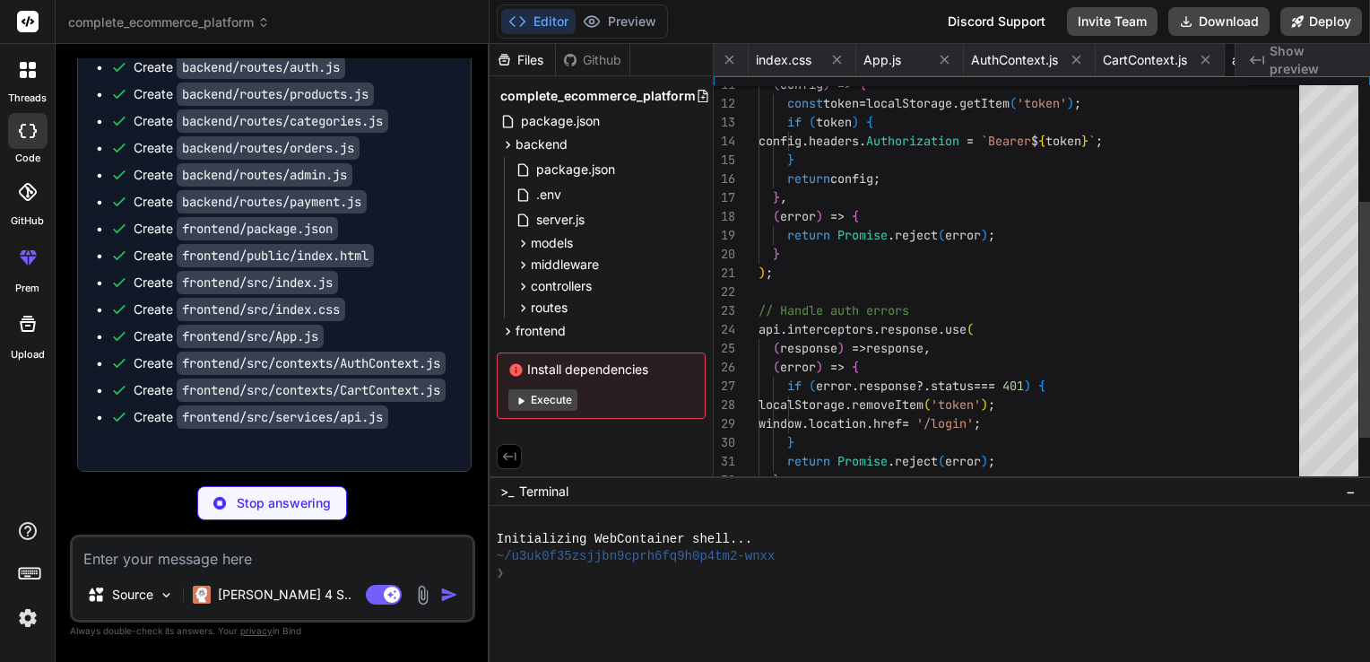
scroll to position [0, 2525]
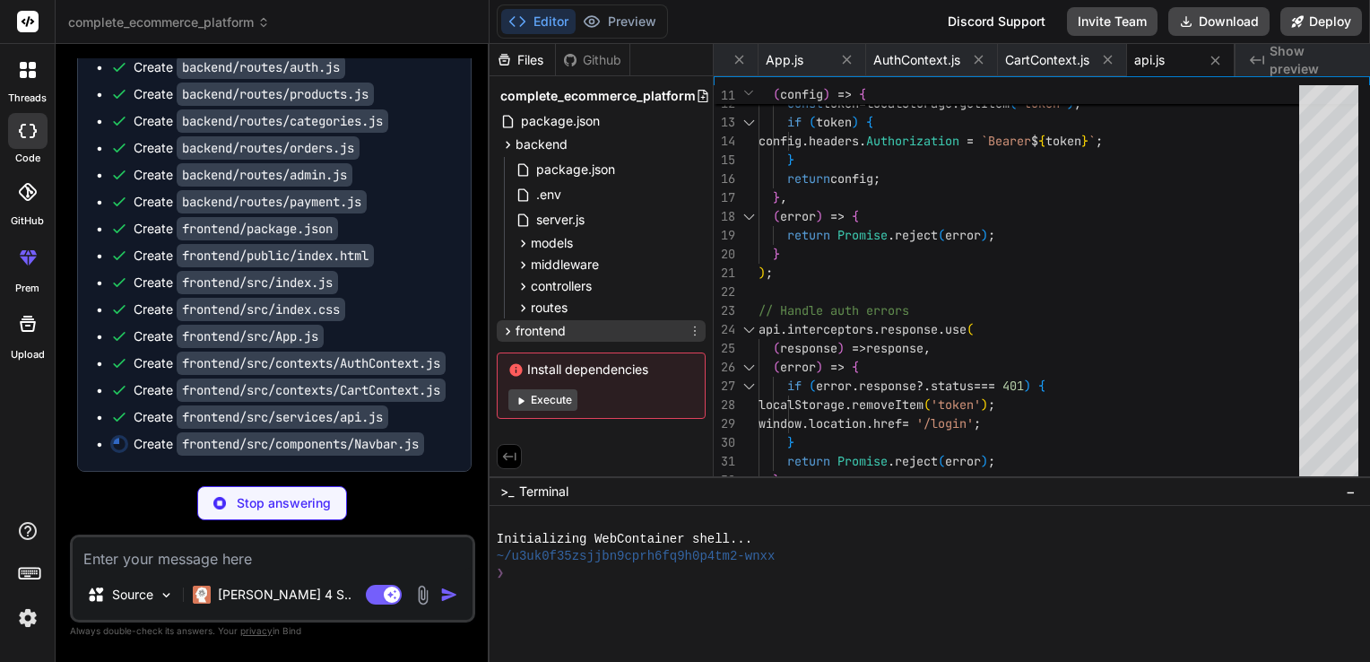
click at [531, 334] on span "frontend" at bounding box center [541, 331] width 50 height 18
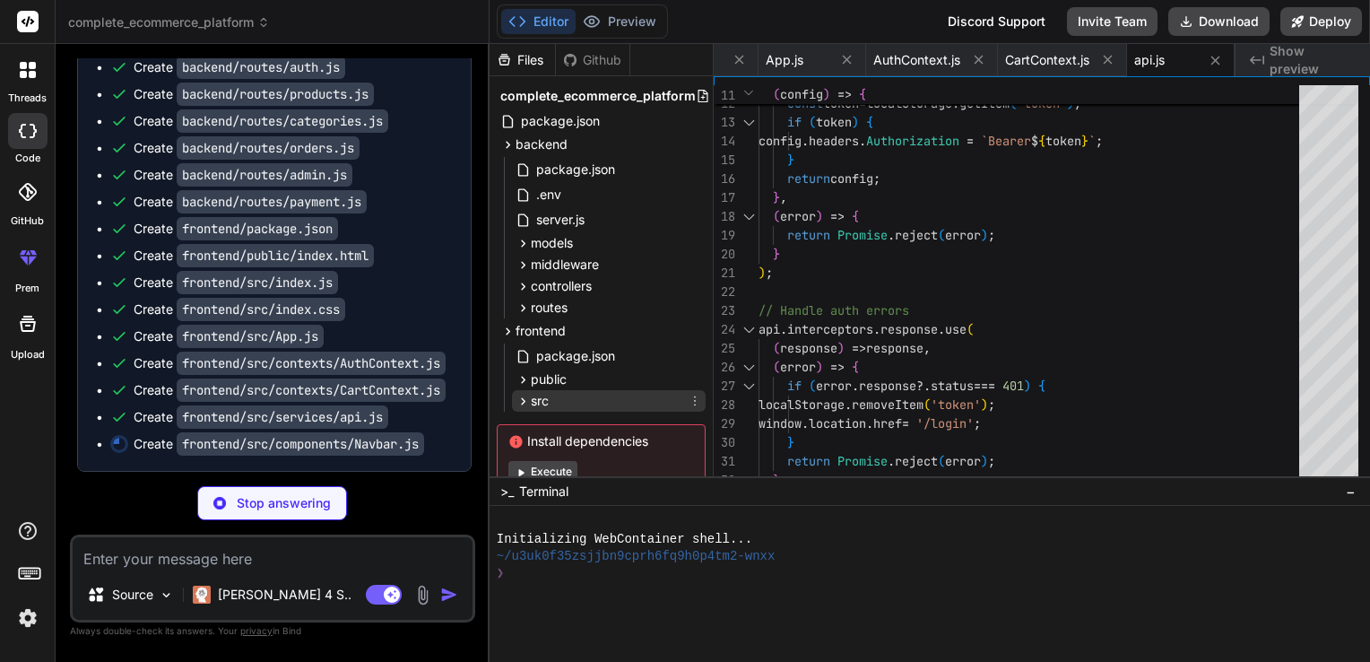
click at [528, 396] on icon at bounding box center [523, 401] width 15 height 15
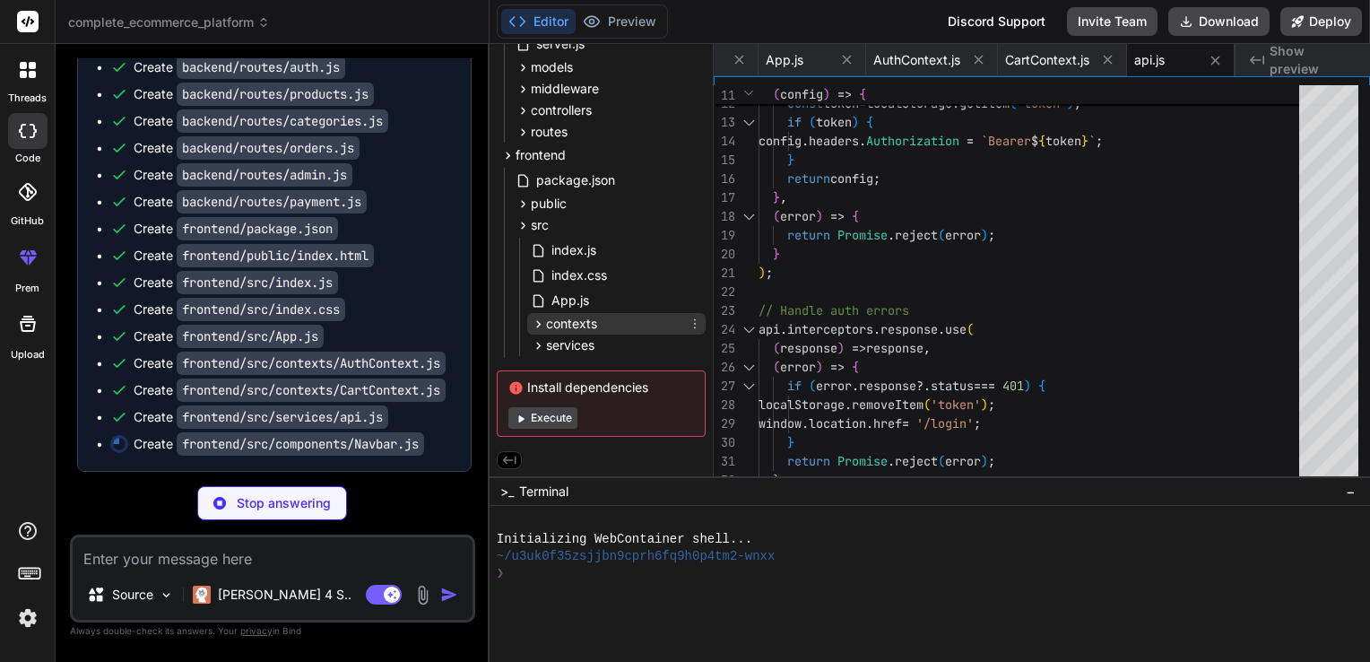
type textarea "x"
type textarea "</nav> ); }; export default Navbar;"
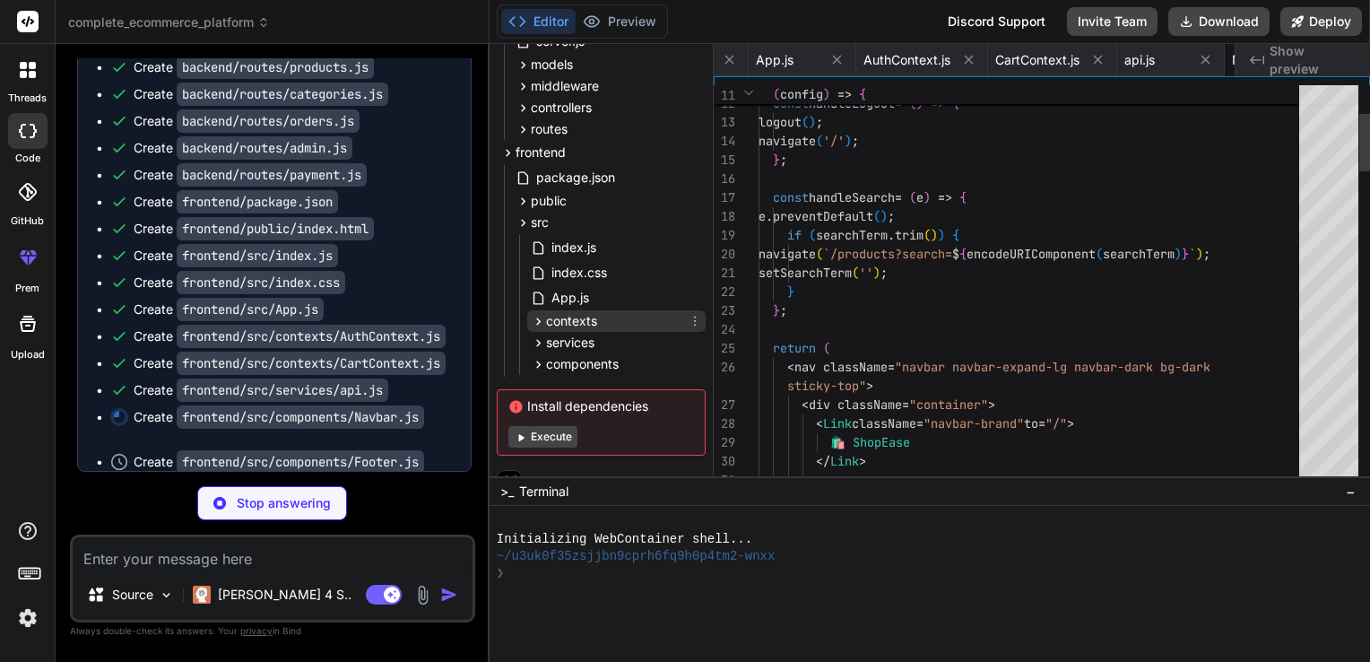
scroll to position [0, 2632]
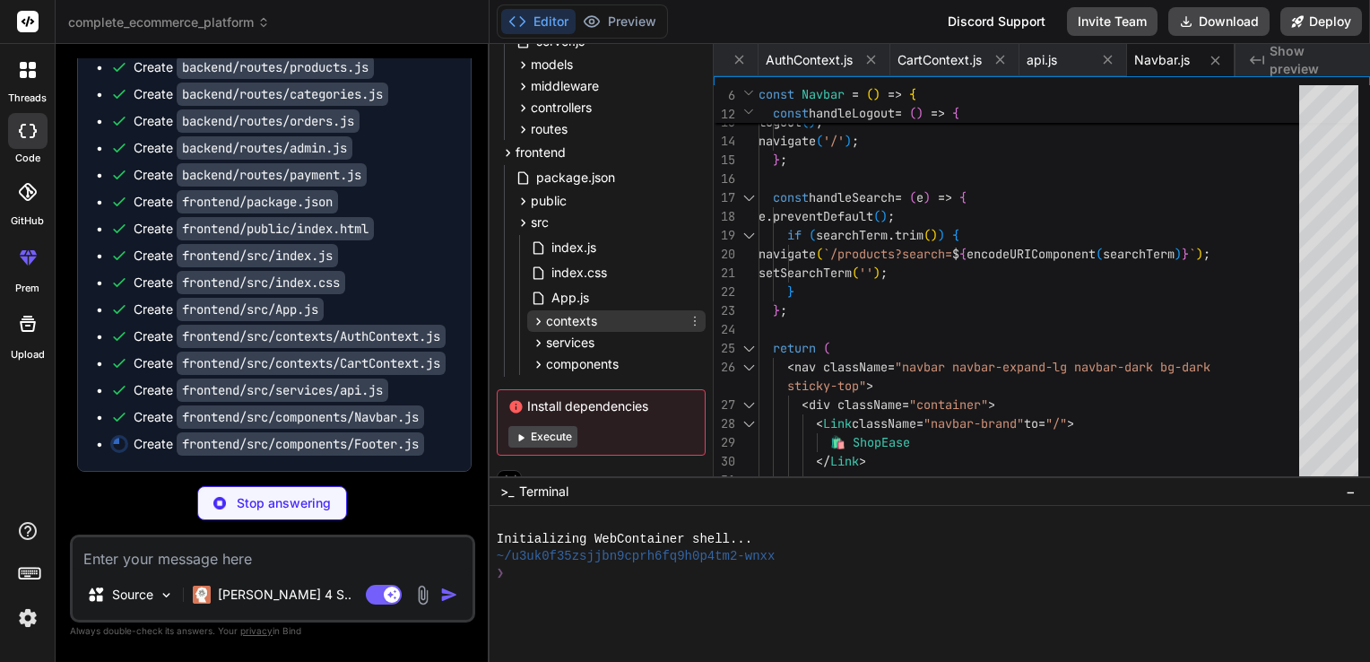
click at [536, 325] on icon at bounding box center [538, 321] width 15 height 15
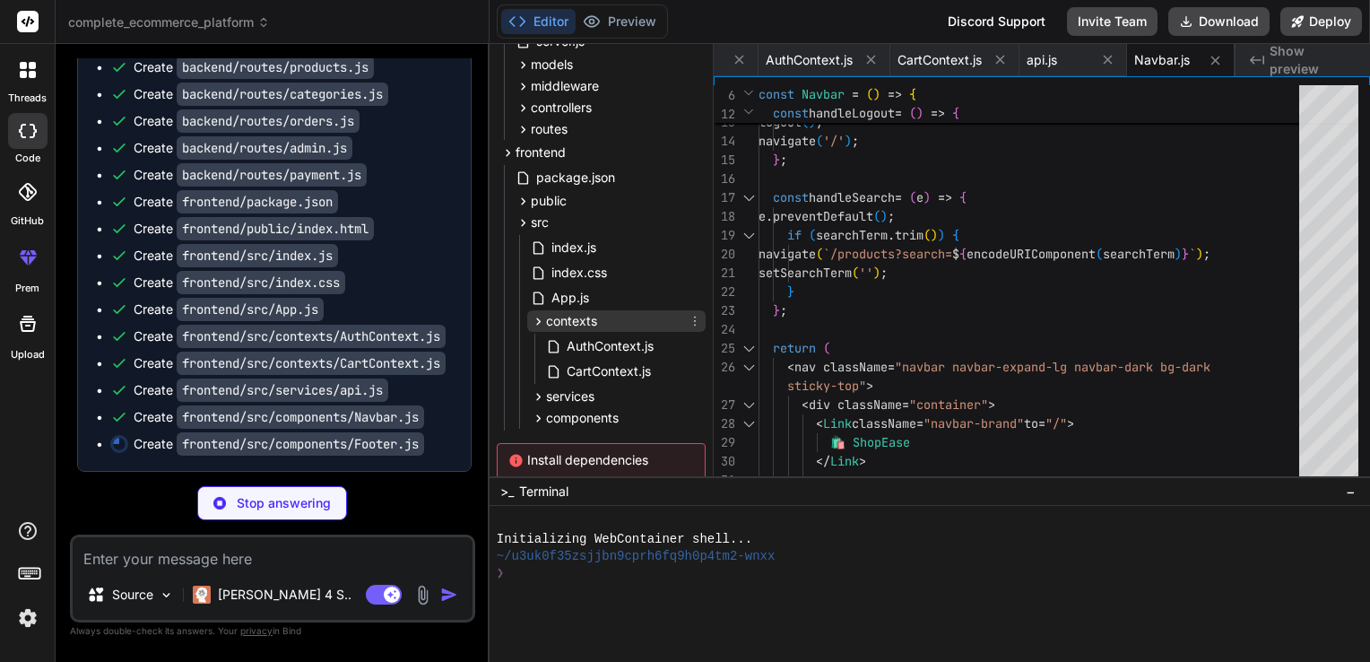
click at [536, 325] on icon at bounding box center [538, 321] width 15 height 15
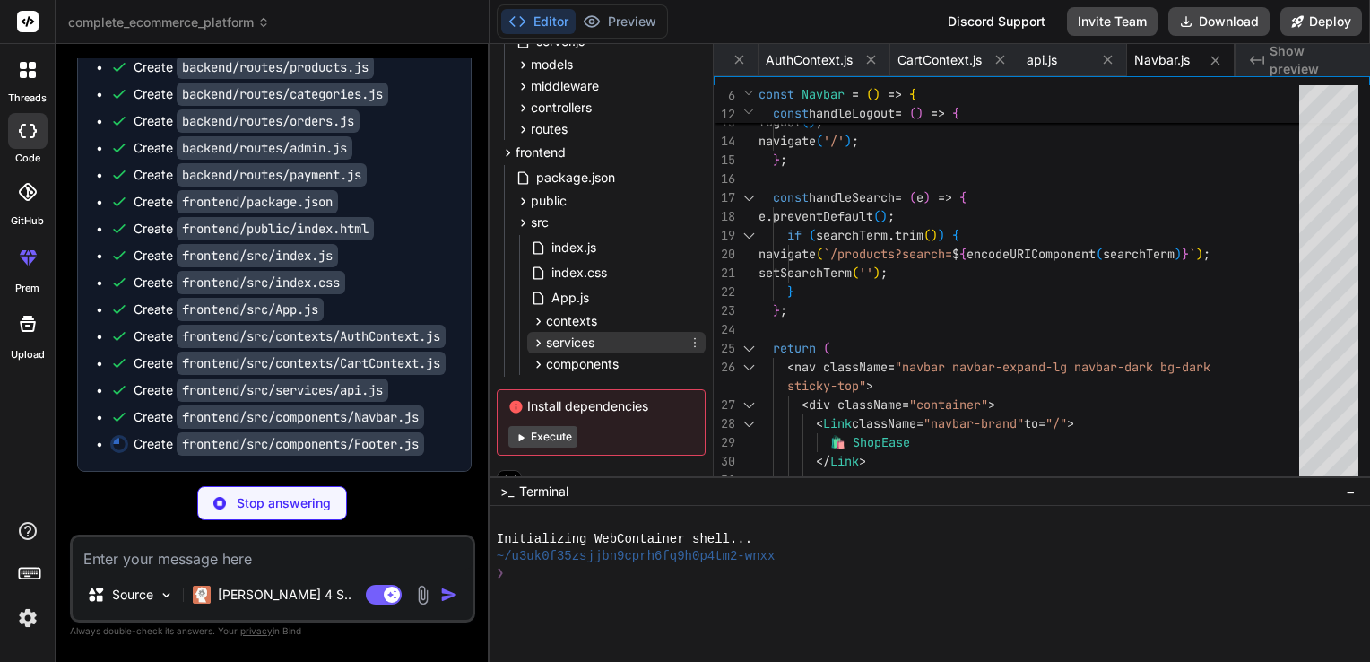
click at [534, 342] on icon at bounding box center [538, 342] width 15 height 15
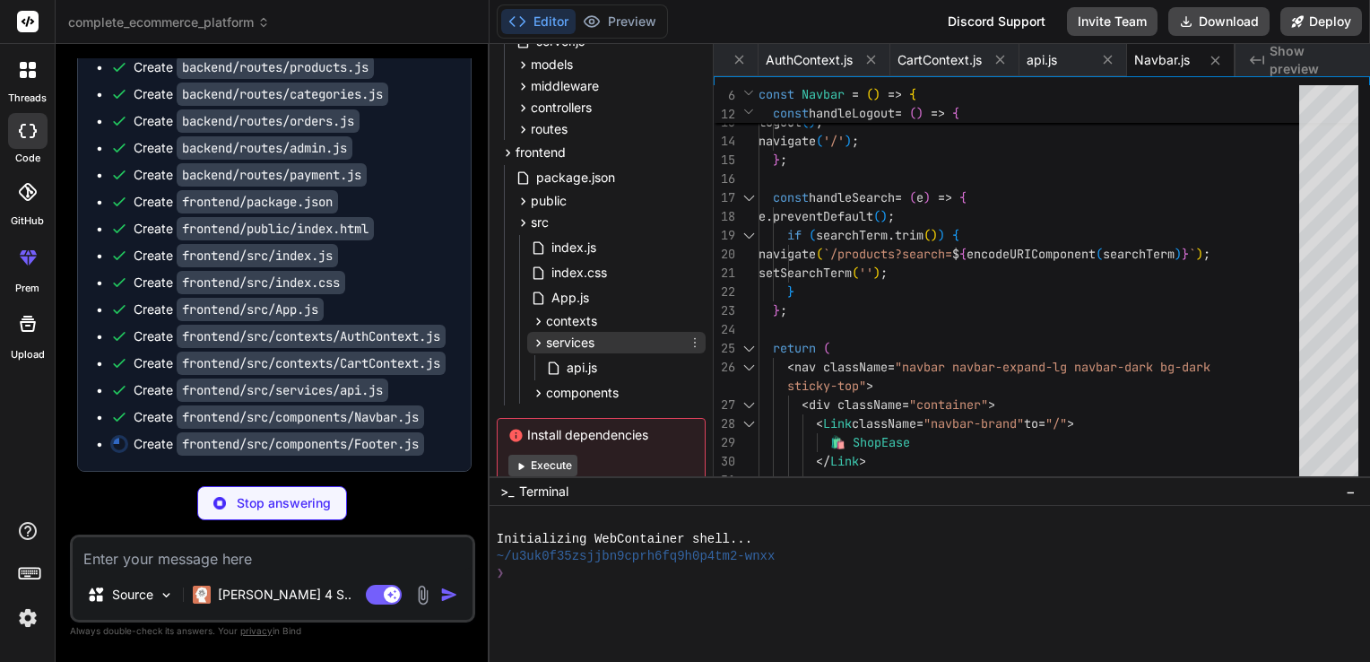
click at [534, 342] on icon at bounding box center [538, 342] width 15 height 15
type textarea "x"
type textarea "export default Footer;"
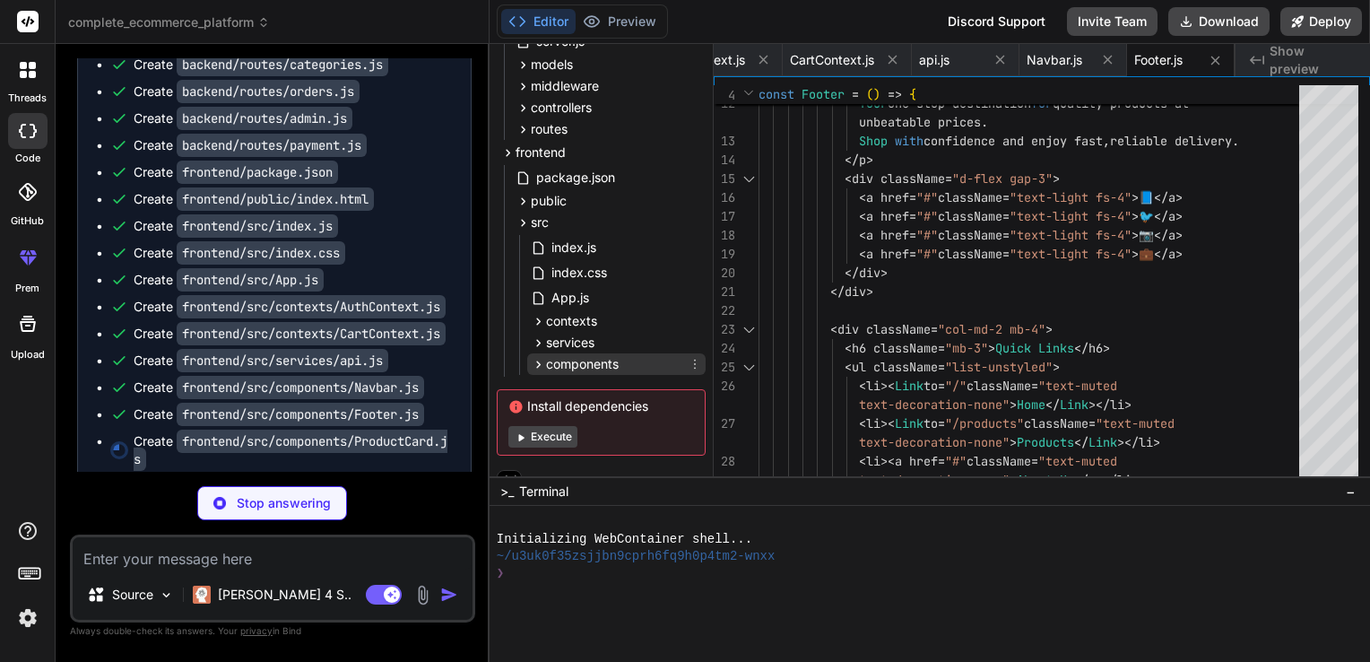
click at [533, 360] on icon at bounding box center [538, 364] width 15 height 15
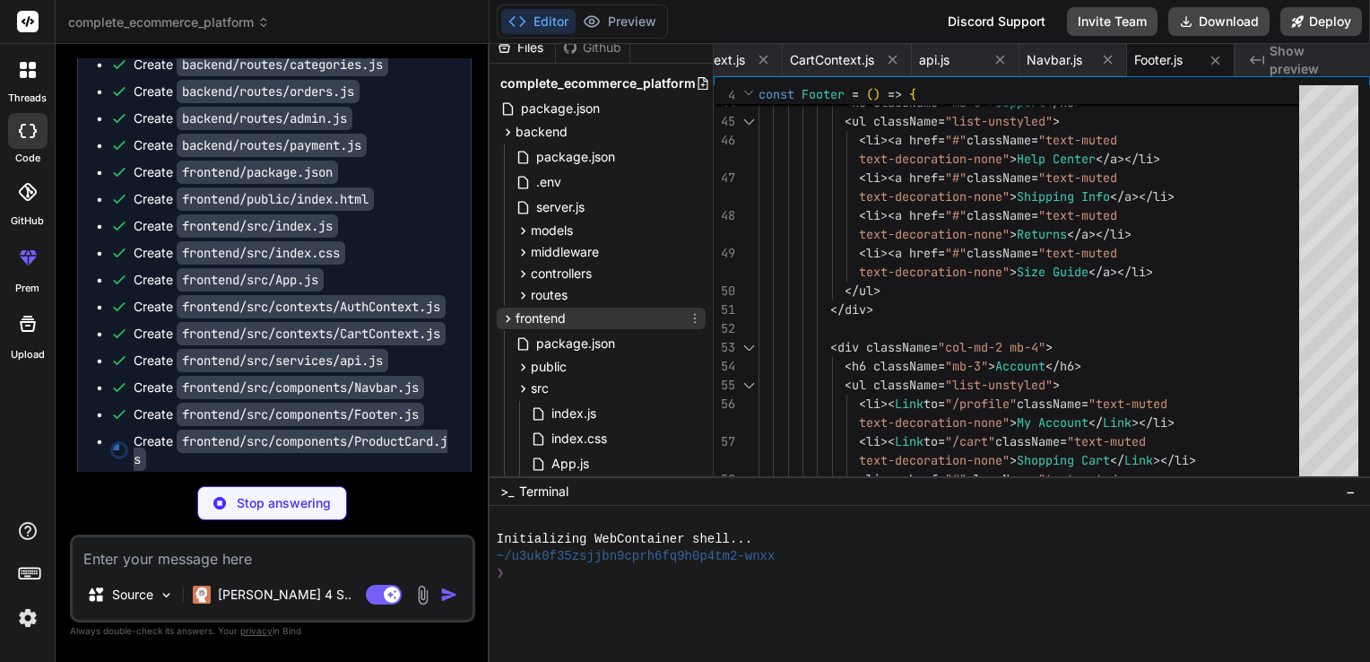
scroll to position [0, 0]
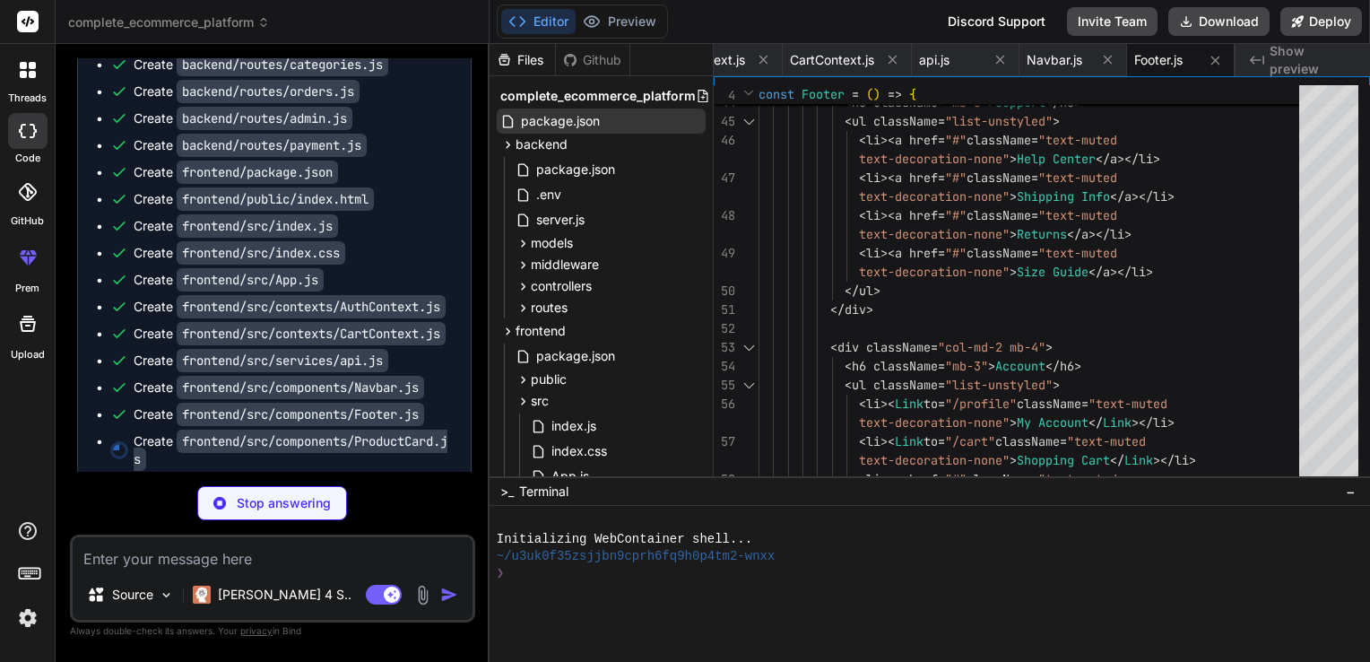
type textarea "x"
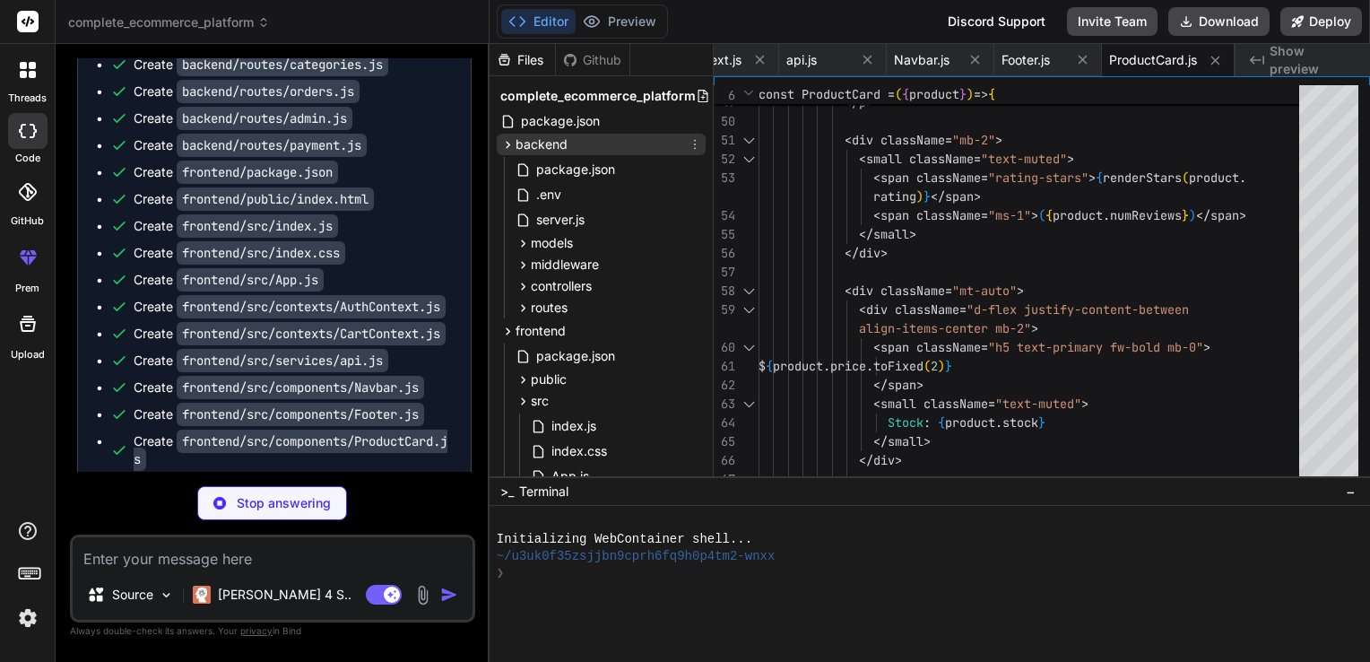
click at [513, 144] on icon at bounding box center [507, 144] width 15 height 15
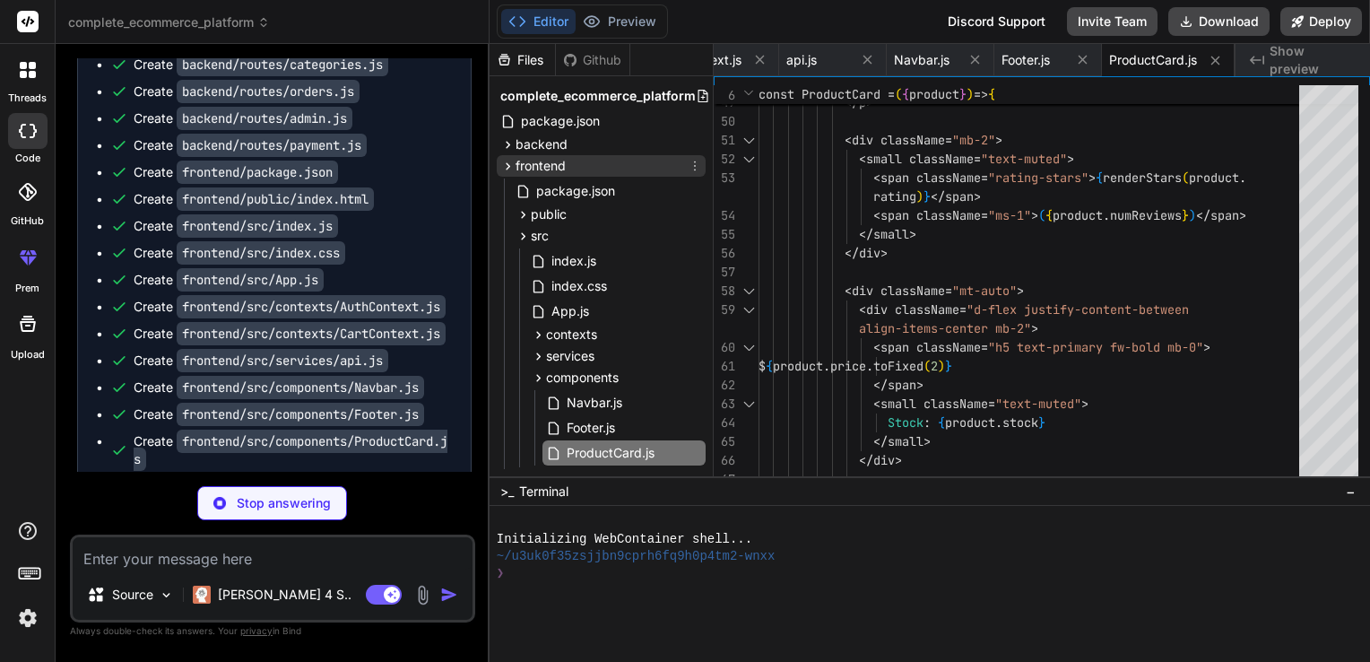
click at [509, 165] on icon at bounding box center [508, 165] width 4 height 7
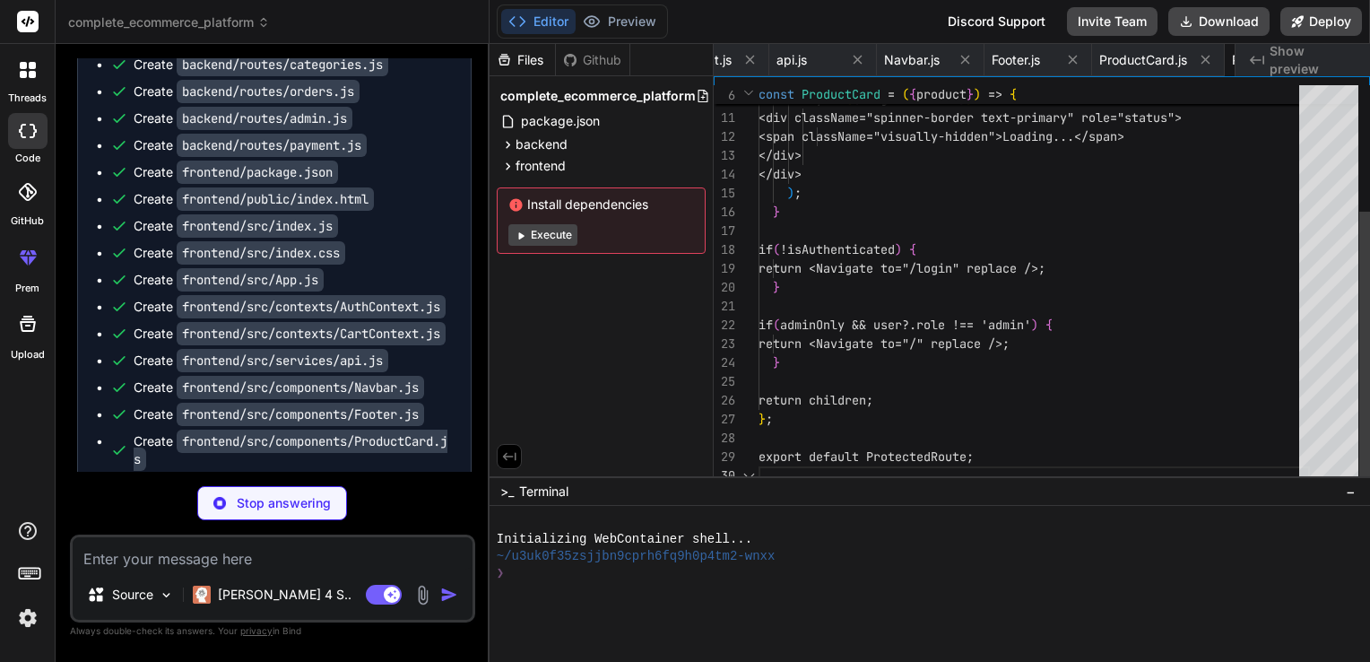
scroll to position [0, 3023]
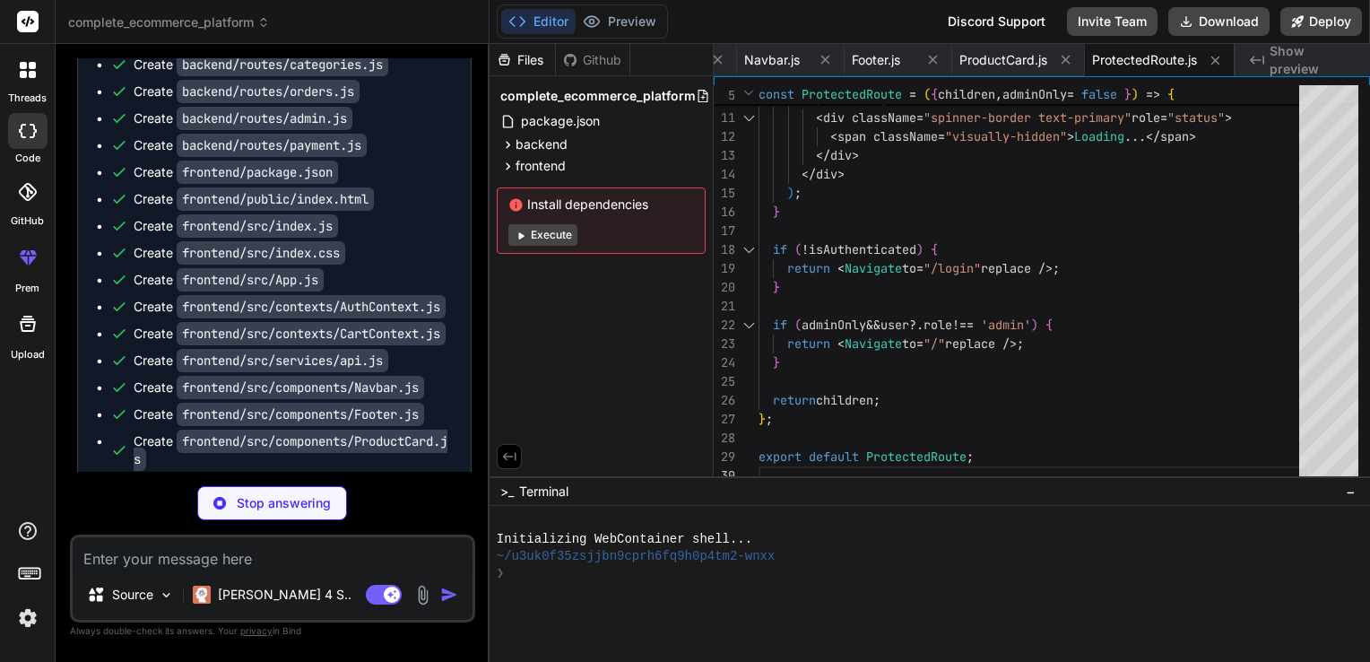
type textarea "x"
type textarea "</div> </div> ); }; export default AdminSidebar;"
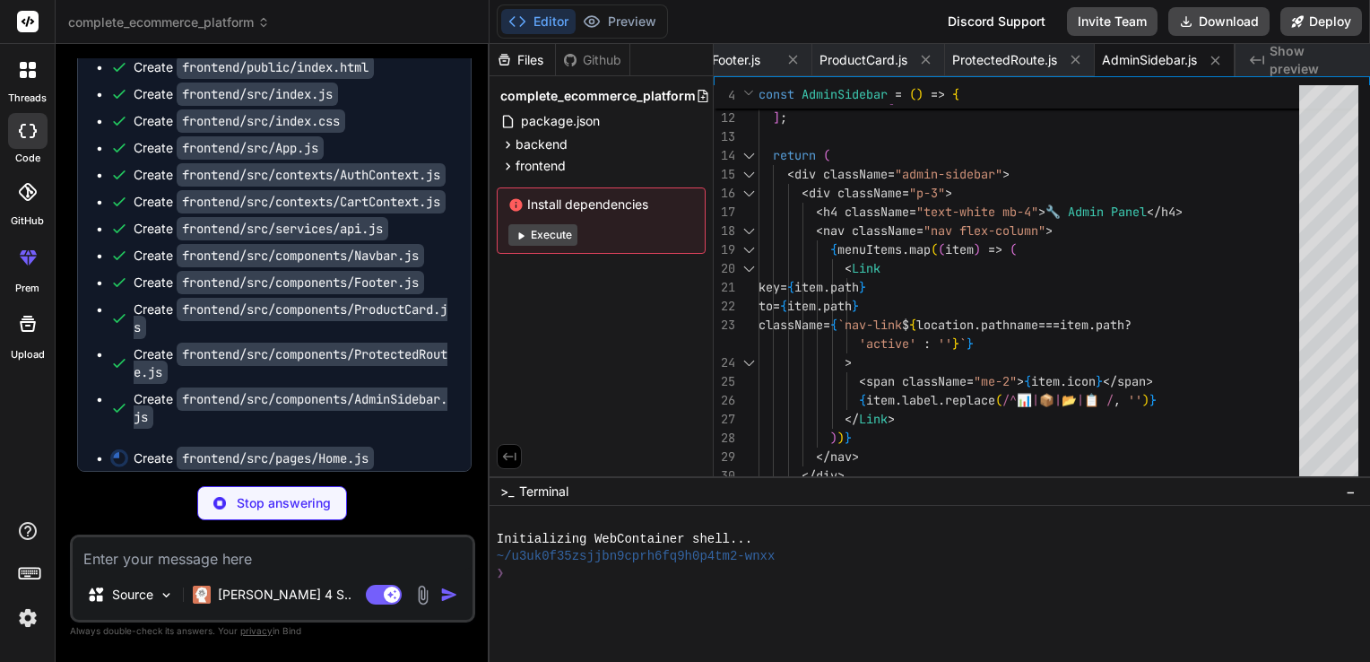
scroll to position [2315, 0]
type textarea "x"
type textarea "</div> ); }; export default Home;"
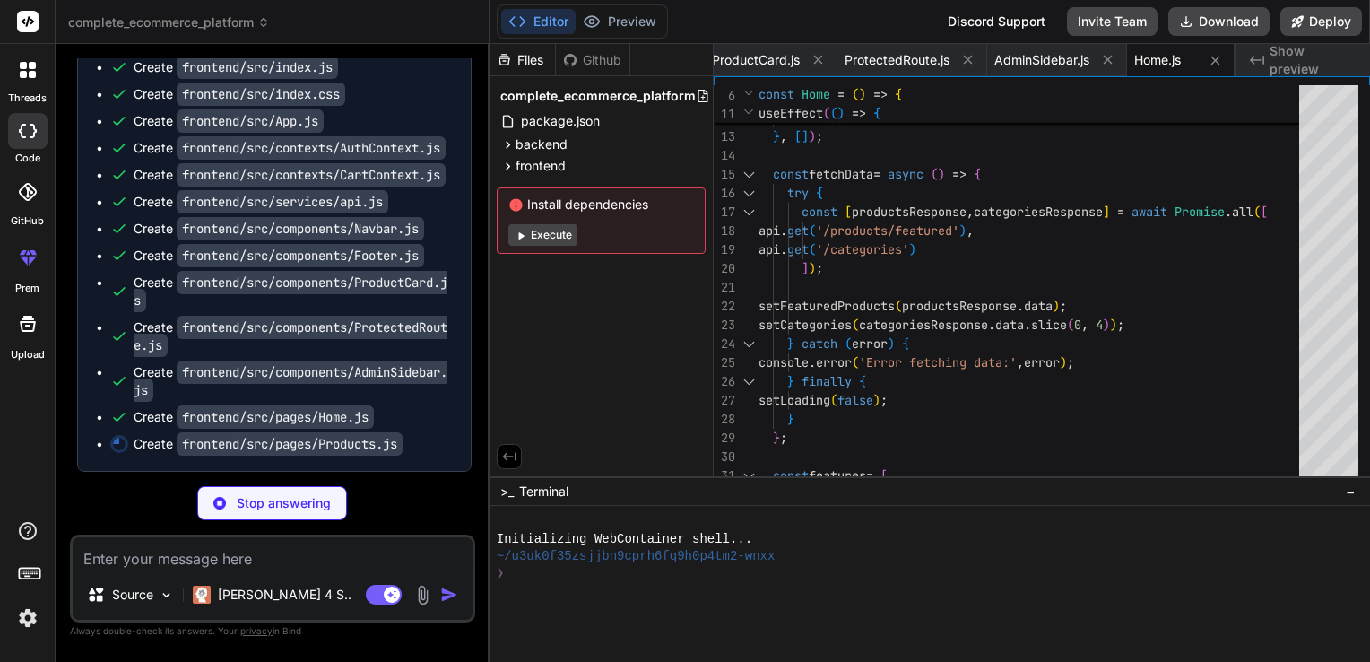
scroll to position [2342, 0]
type textarea "x"
type textarea "</div> </div> </div> </div> ); }; export default Products;"
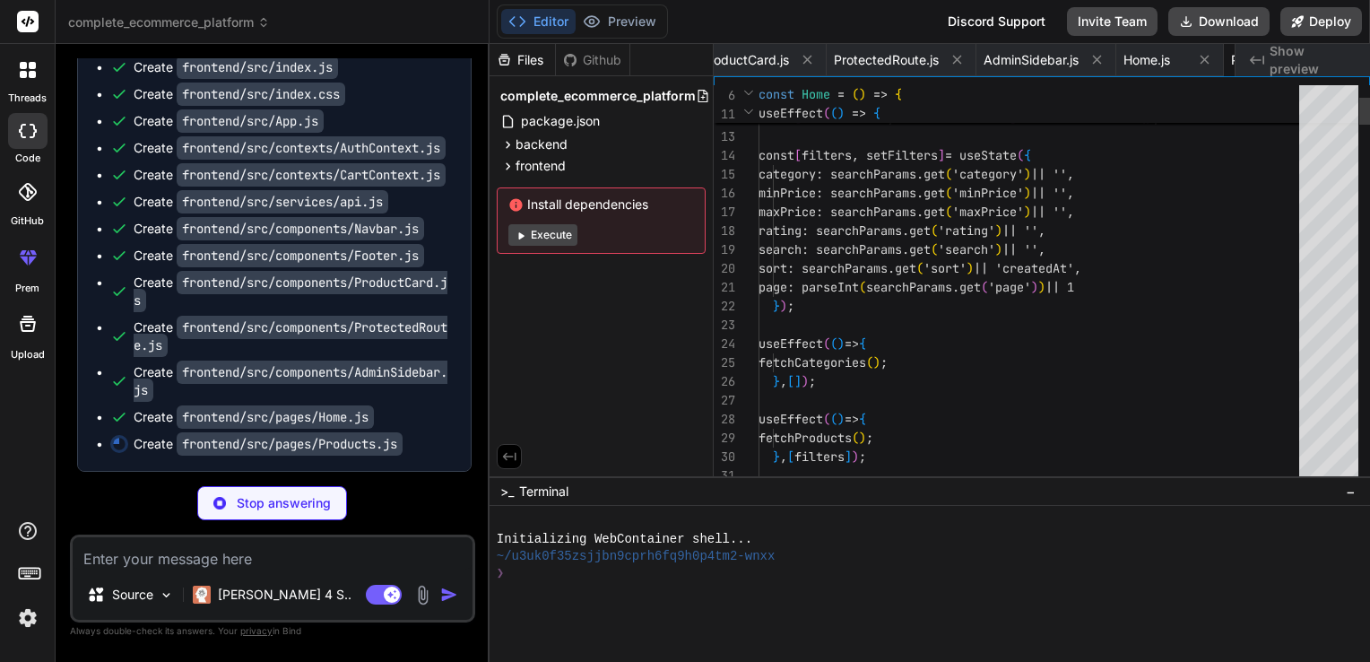
scroll to position [0, 3382]
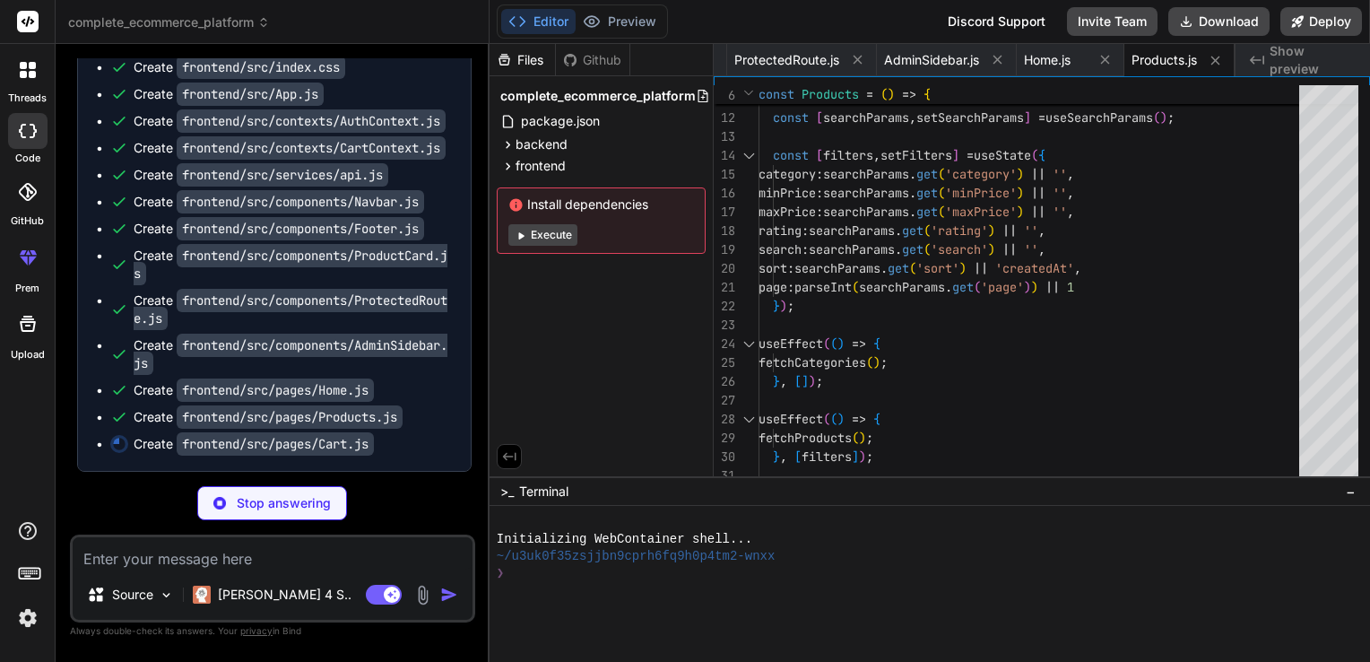
type textarea "x"
type textarea "); }; export default Cart;"
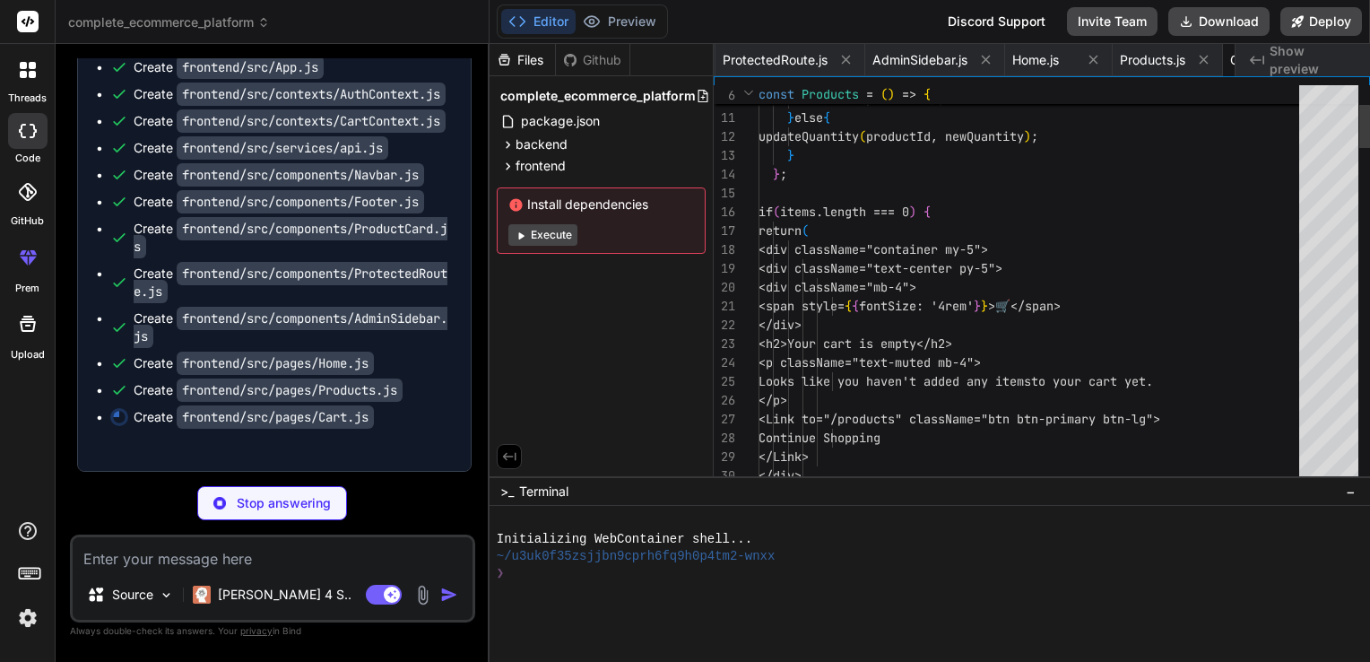
scroll to position [0, 3490]
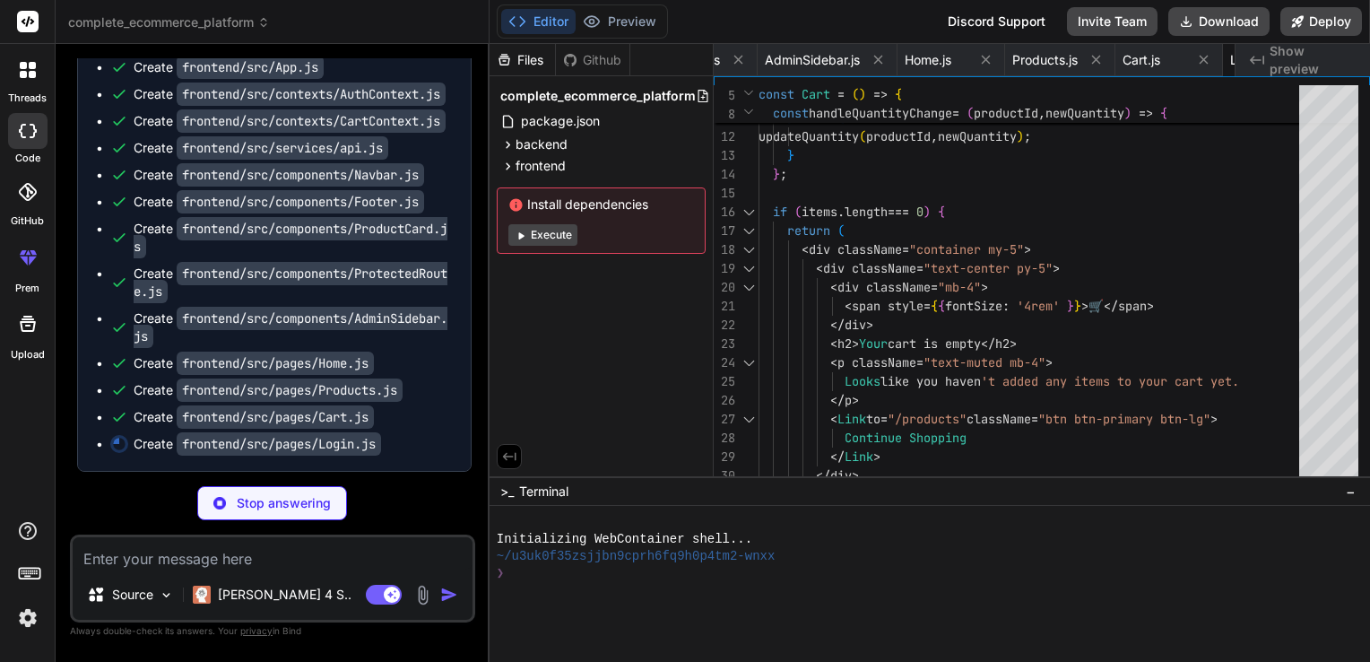
type textarea "x"
type textarea "}; export default Login;"
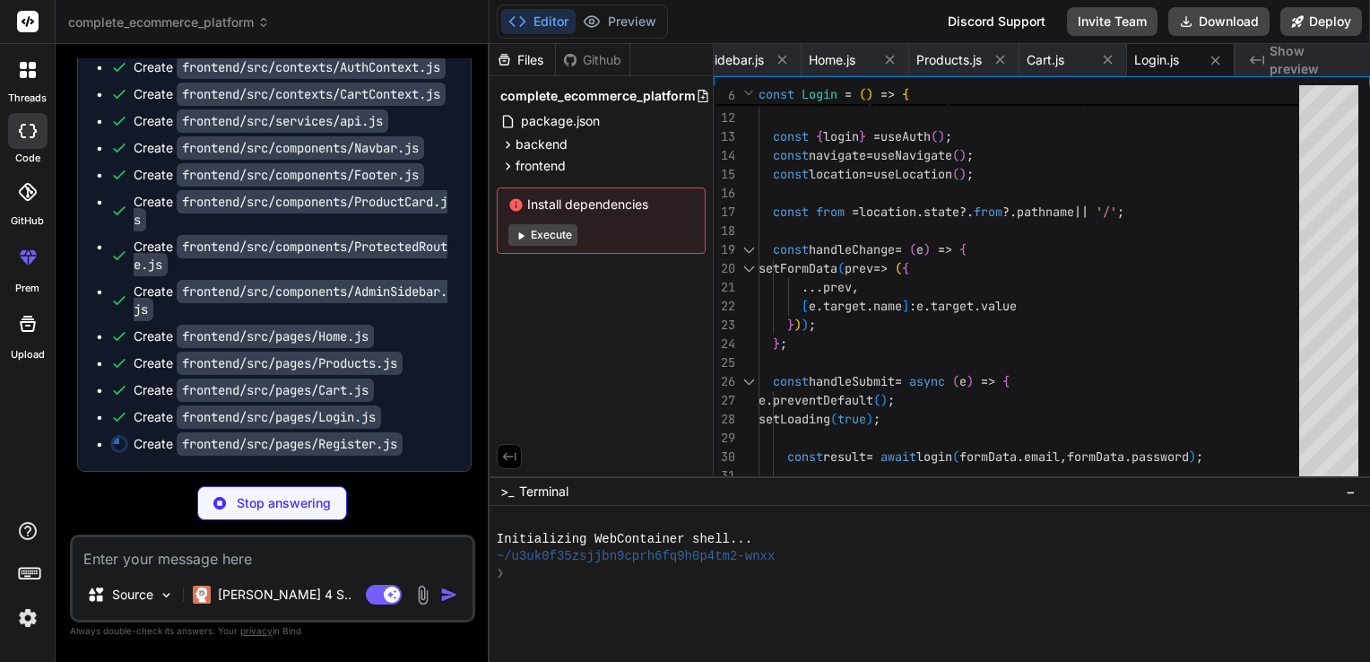
type textarea "x"
type textarea "export default Register;"
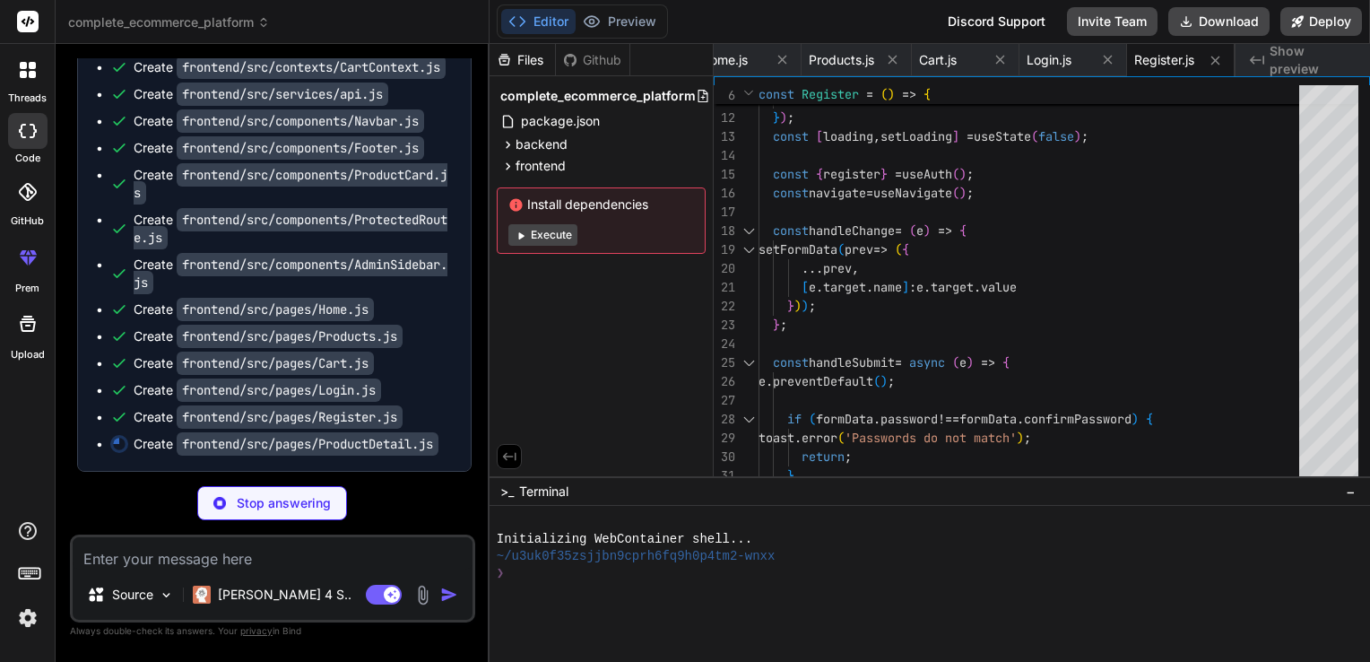
scroll to position [2449, 0]
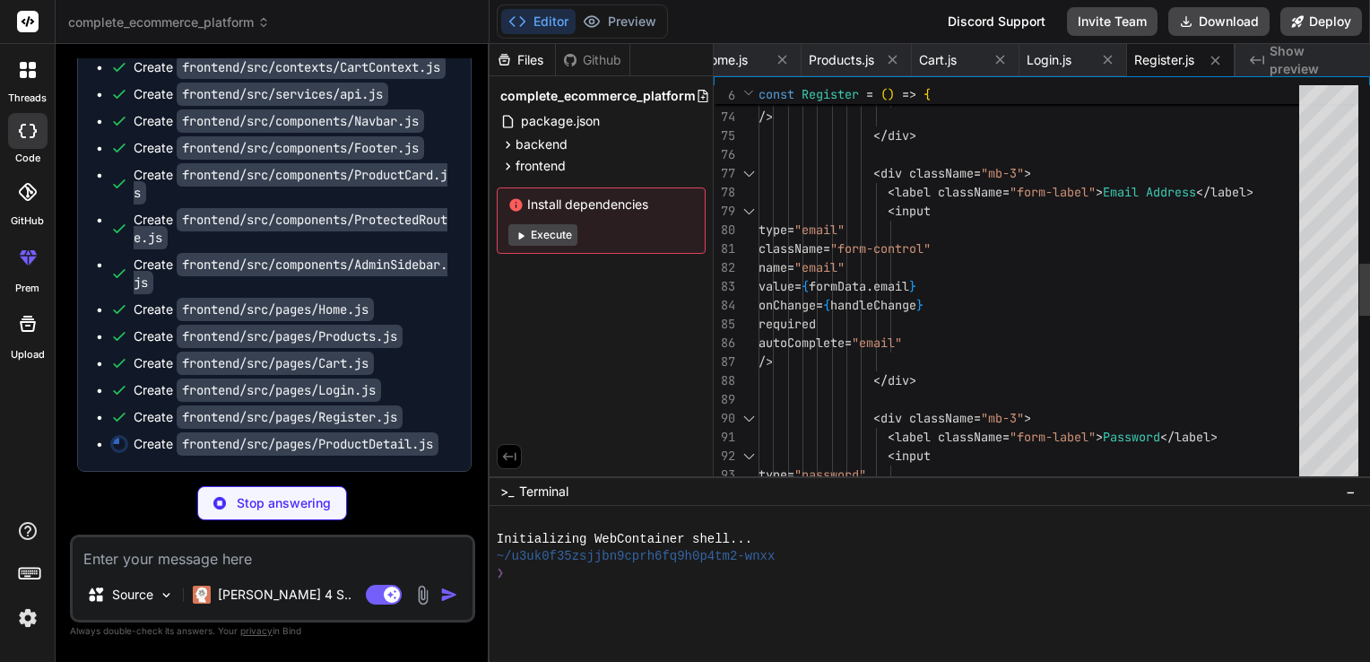
type textarea "x"
type textarea "); }; export default ProductDetail;"
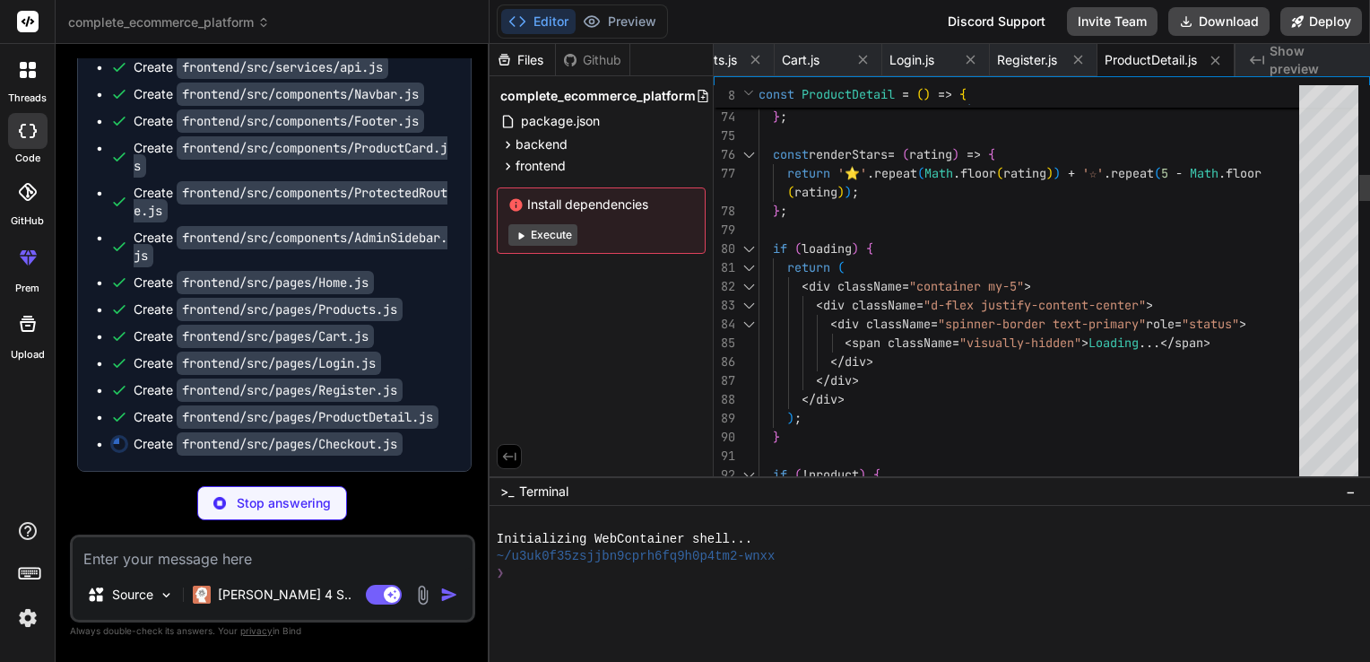
type textarea "x"
type textarea "<Elements stripe={stripePromise}> <CheckoutForm /> </Elements> </div> </div> );…"
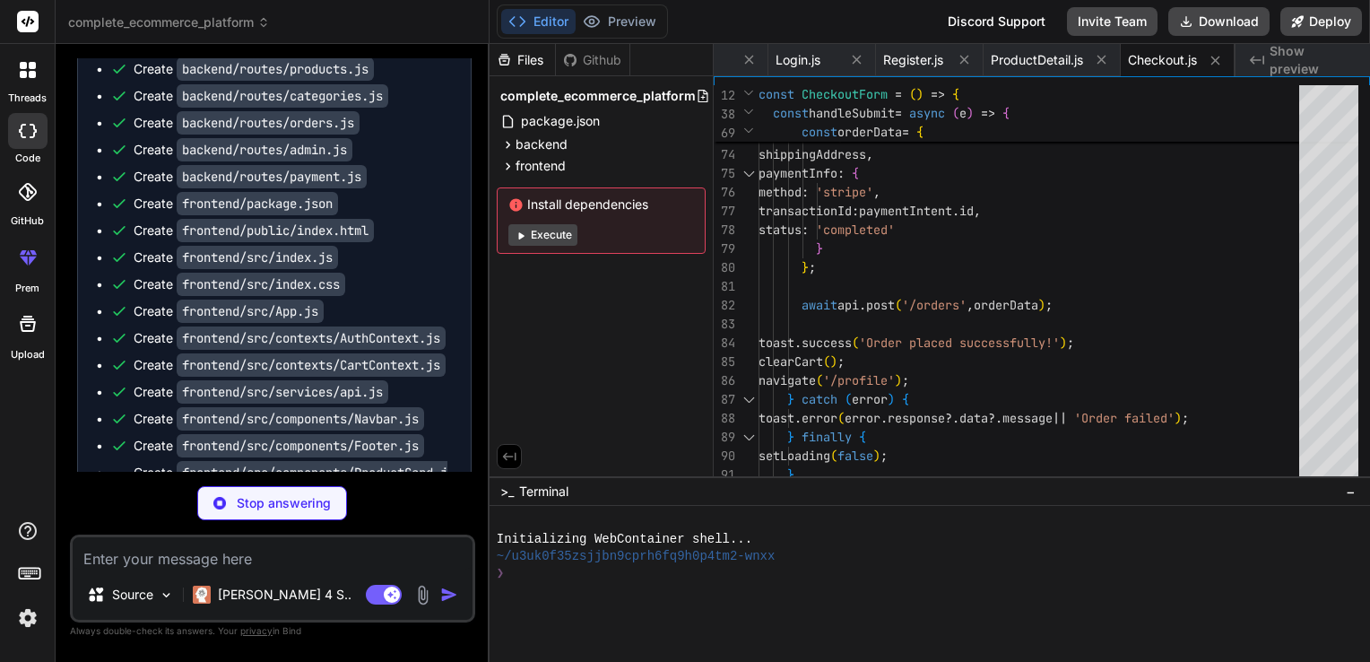
scroll to position [2007, 0]
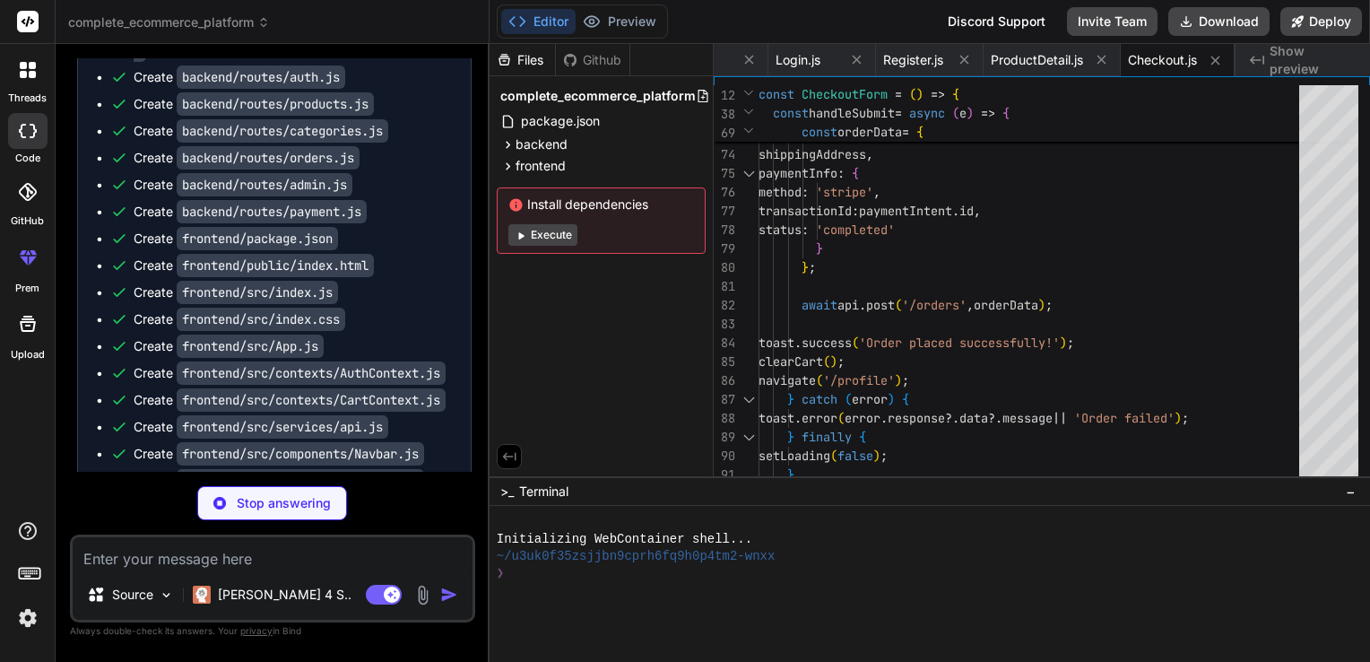
type textarea "x"
type textarea "); }; export default Profile;"
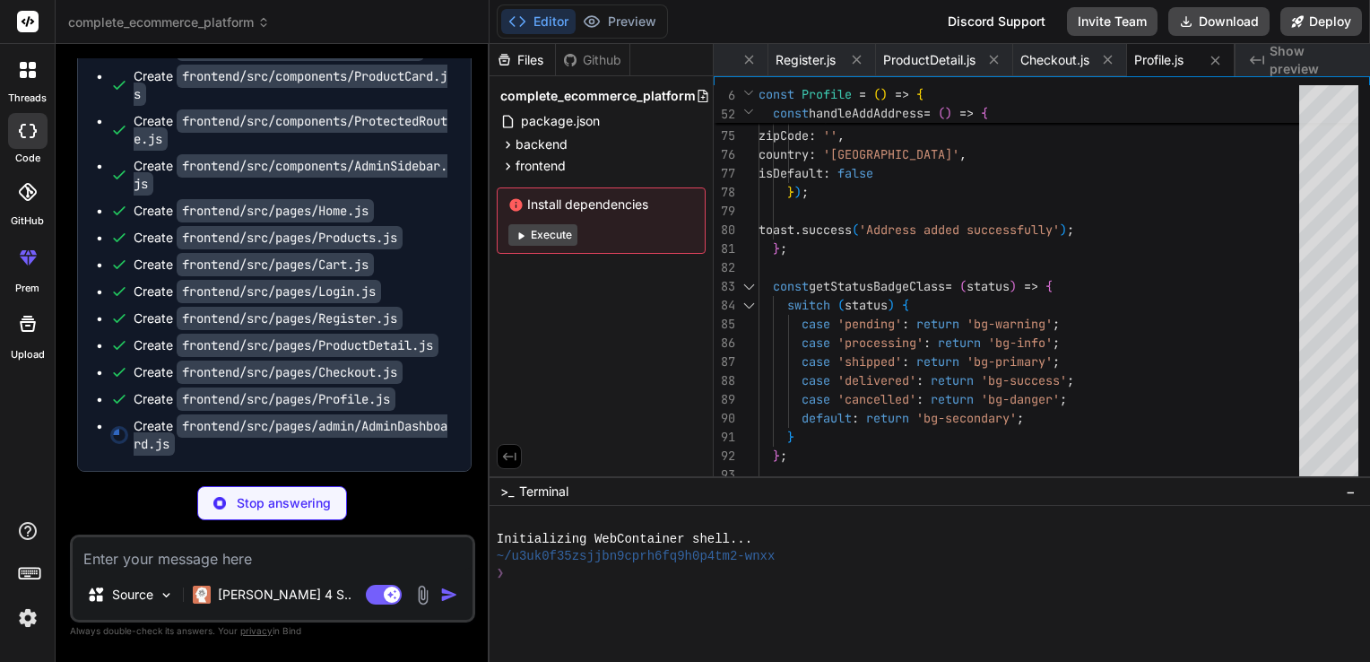
scroll to position [2548, 0]
click at [516, 160] on span "frontend" at bounding box center [541, 166] width 50 height 18
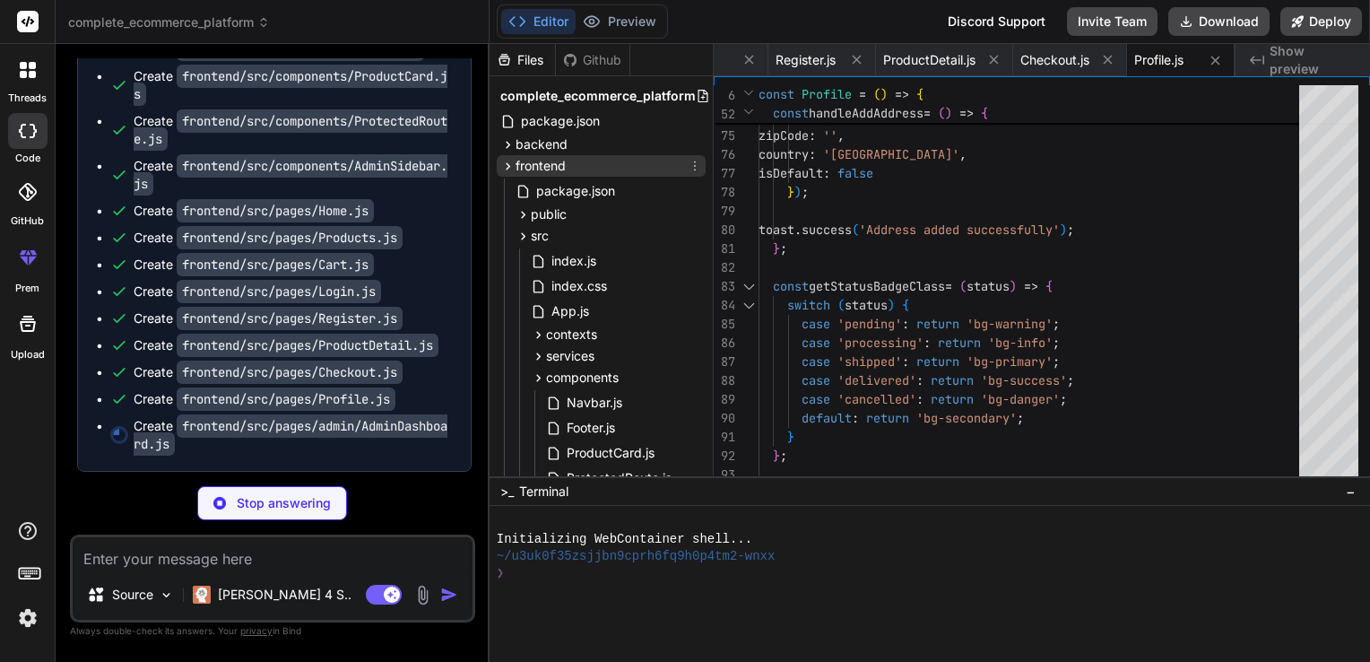
click at [516, 160] on span "frontend" at bounding box center [541, 166] width 50 height 18
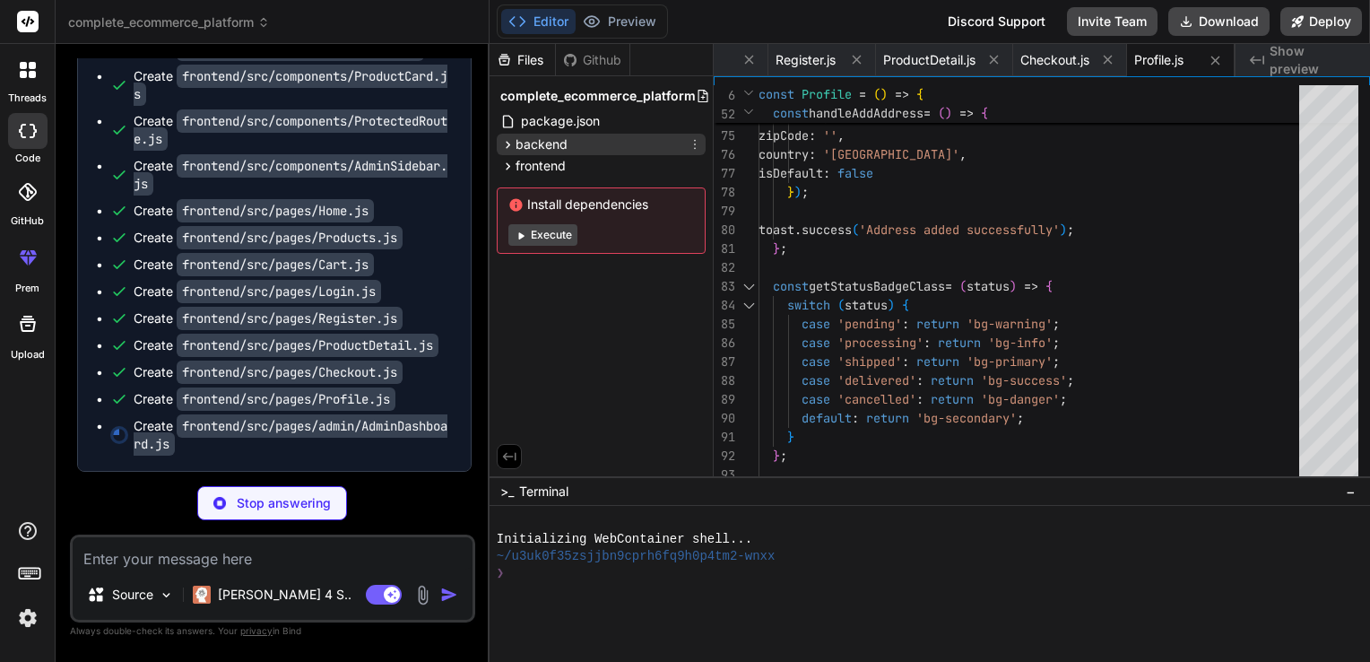
click at [534, 140] on span "backend" at bounding box center [542, 144] width 52 height 18
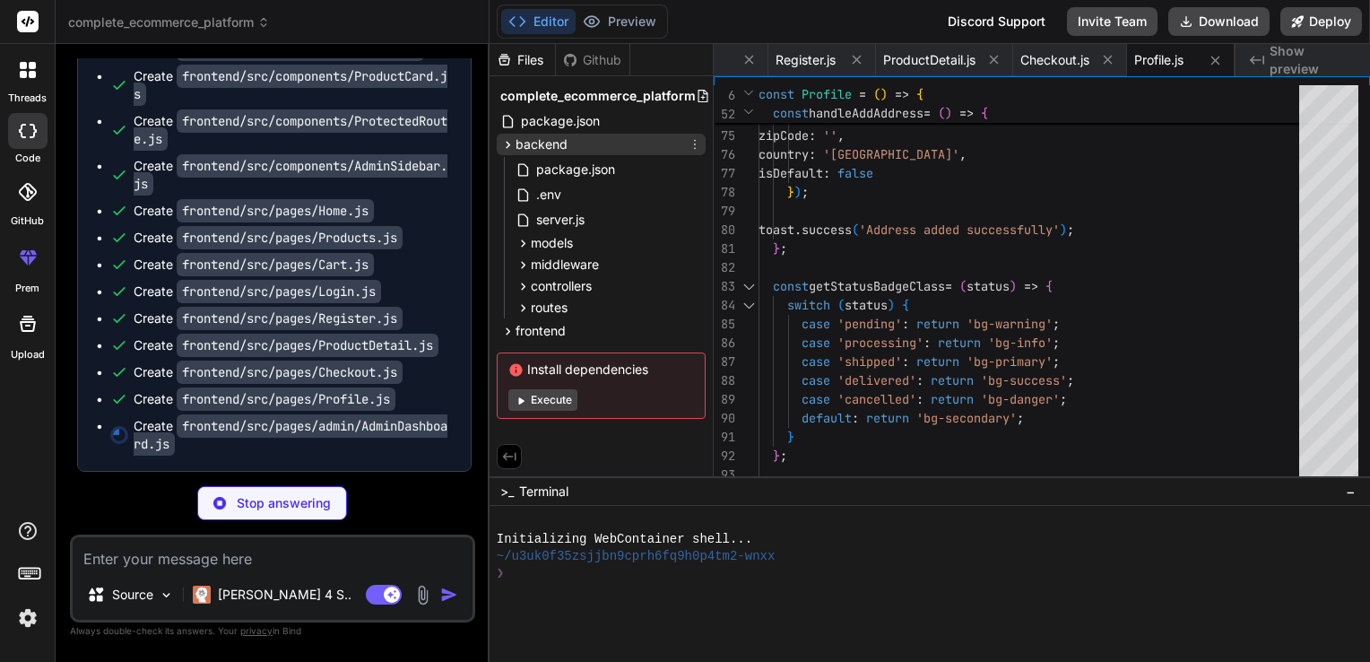
click at [534, 140] on span "backend" at bounding box center [542, 144] width 52 height 18
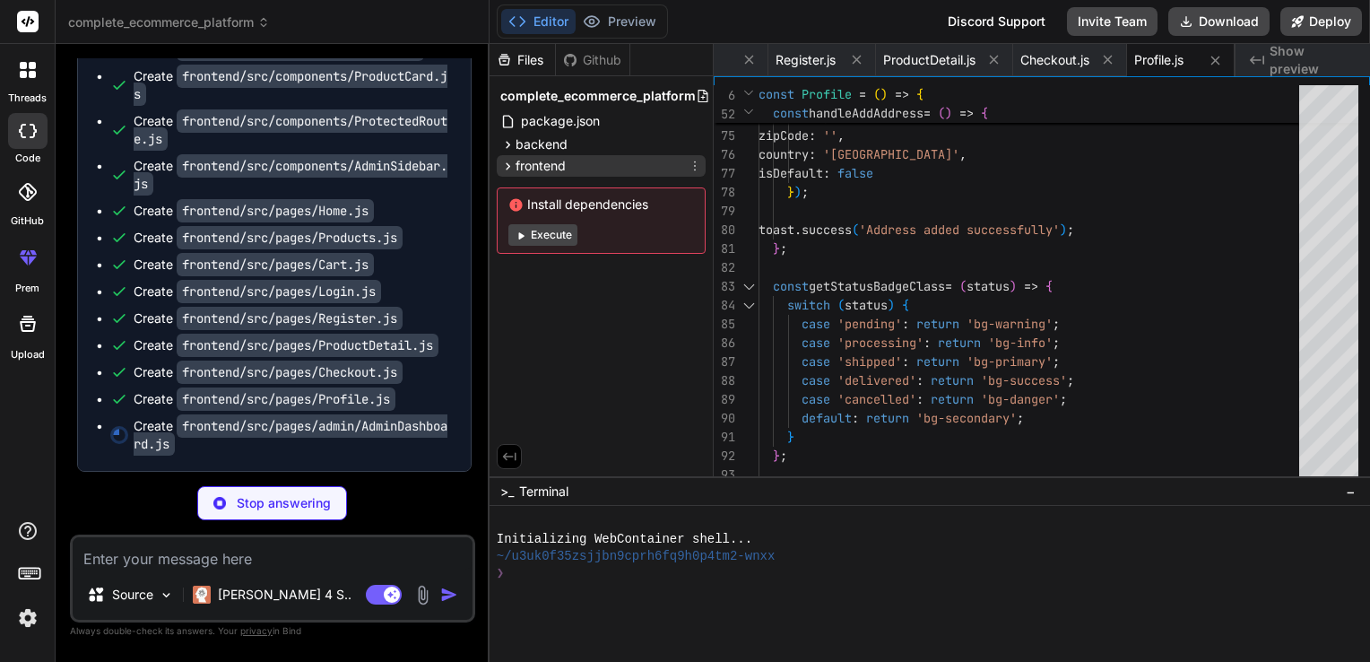
click at [533, 161] on span "frontend" at bounding box center [541, 166] width 50 height 18
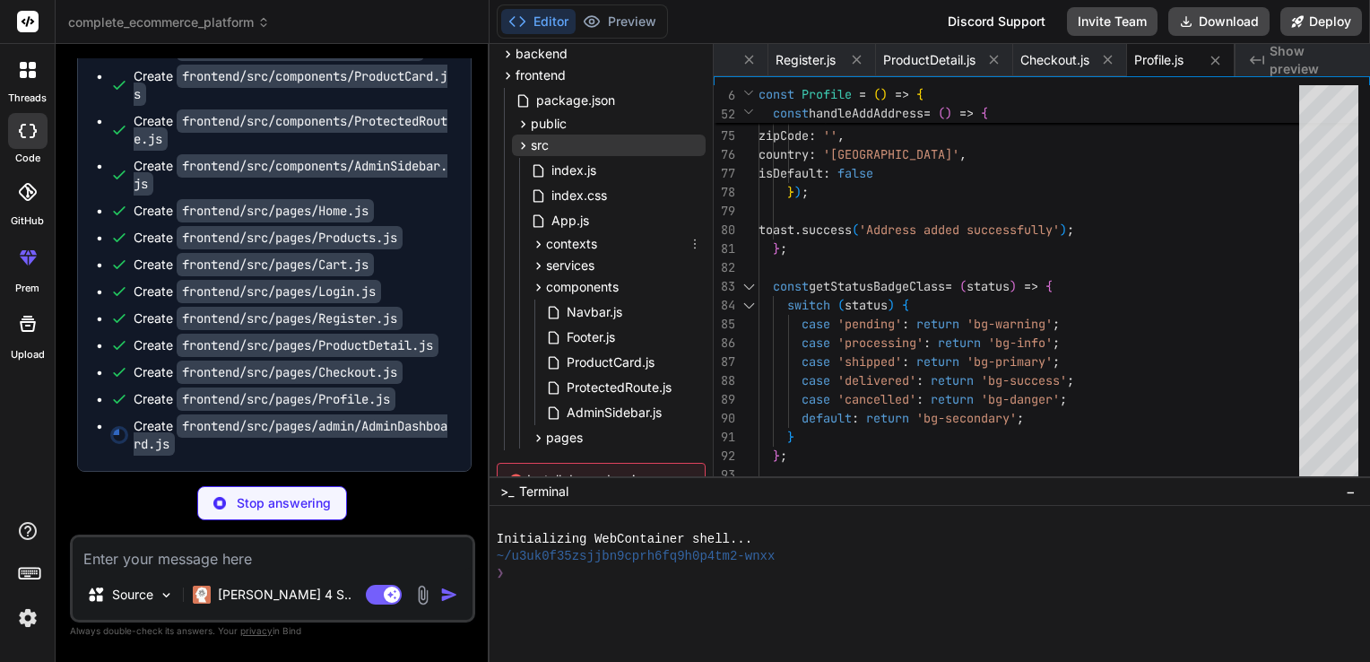
type textarea "x"
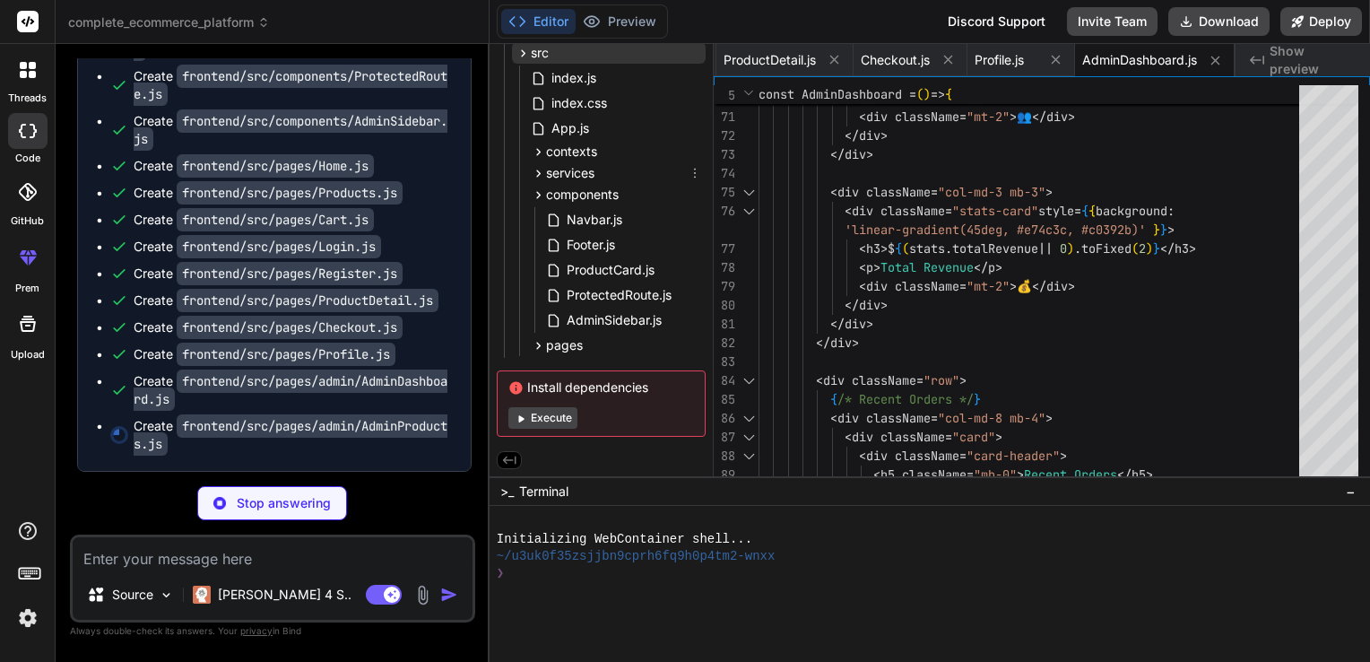
scroll to position [186, 0]
click at [552, 192] on span "components" at bounding box center [582, 195] width 73 height 18
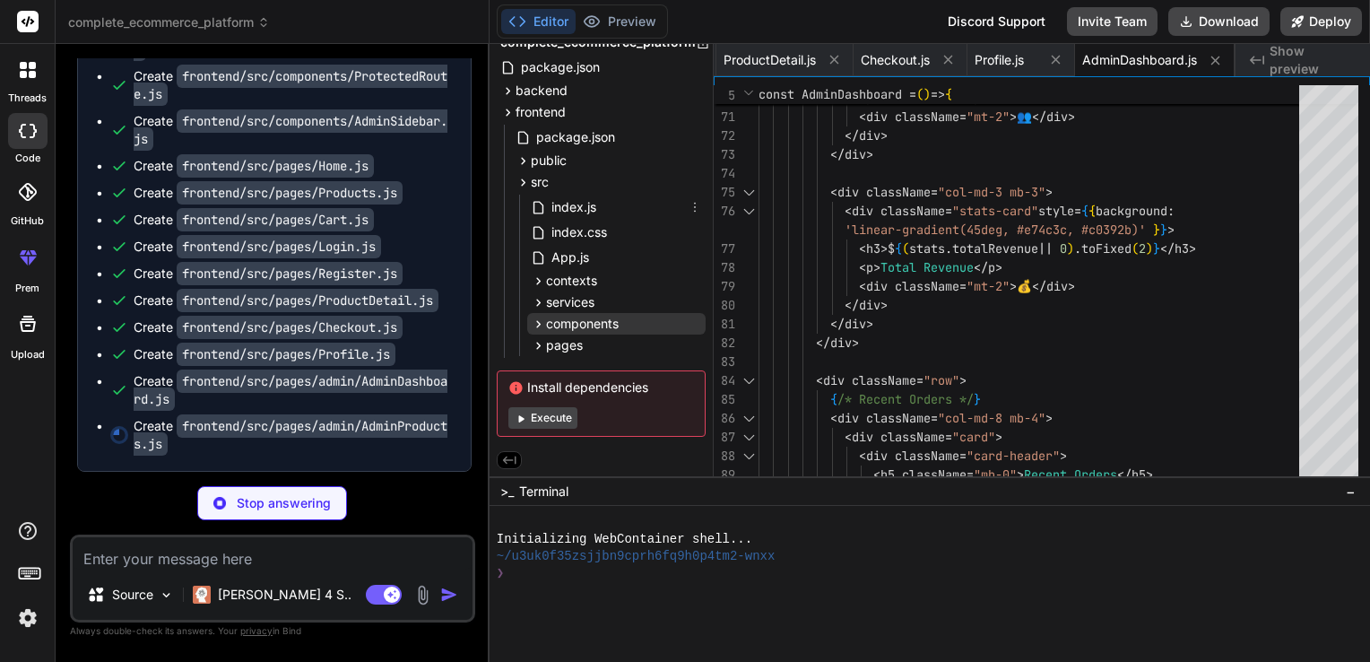
scroll to position [56, 0]
click at [546, 348] on span "pages" at bounding box center [564, 345] width 37 height 18
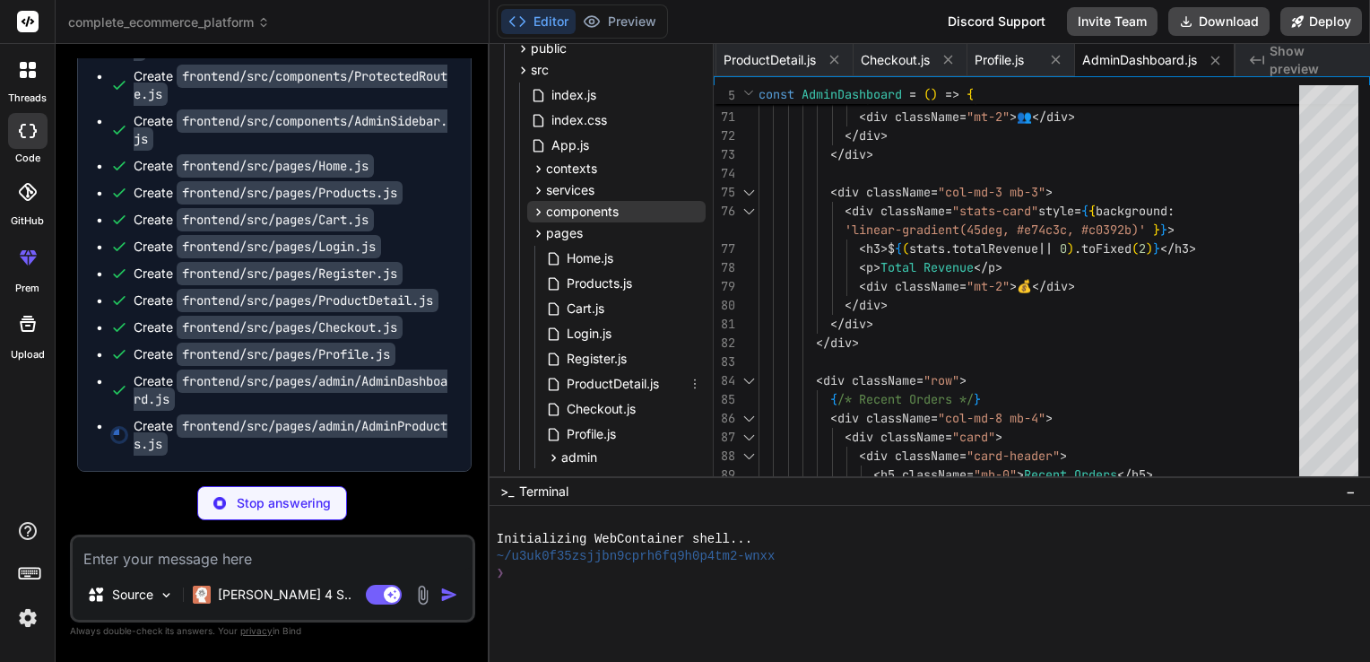
scroll to position [151, 0]
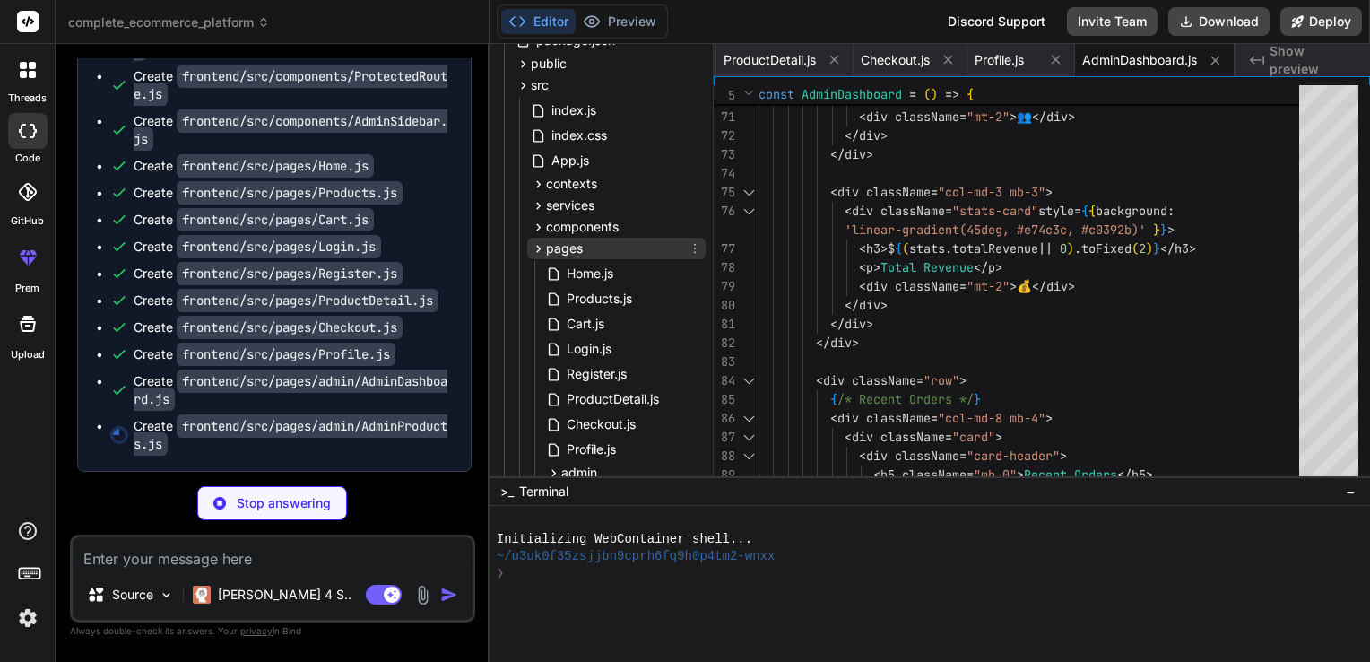
click at [561, 239] on span "pages" at bounding box center [564, 248] width 37 height 18
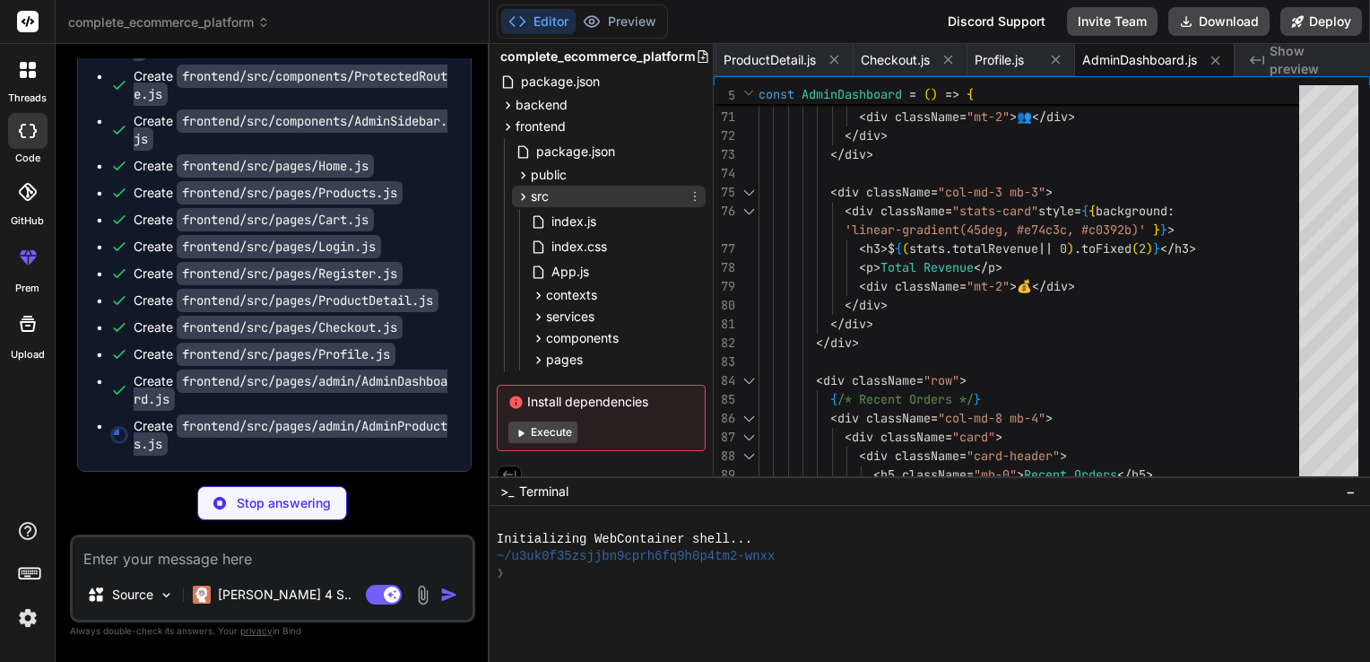
scroll to position [29, 0]
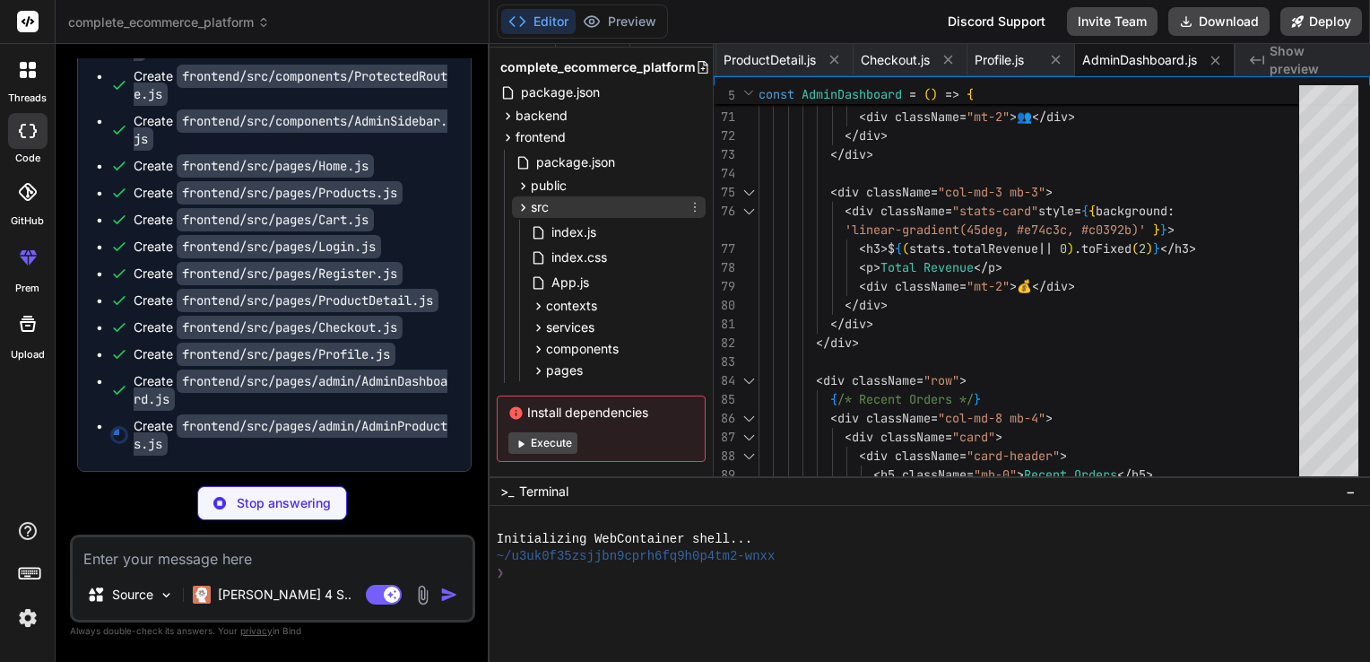
click at [527, 204] on icon at bounding box center [523, 207] width 15 height 15
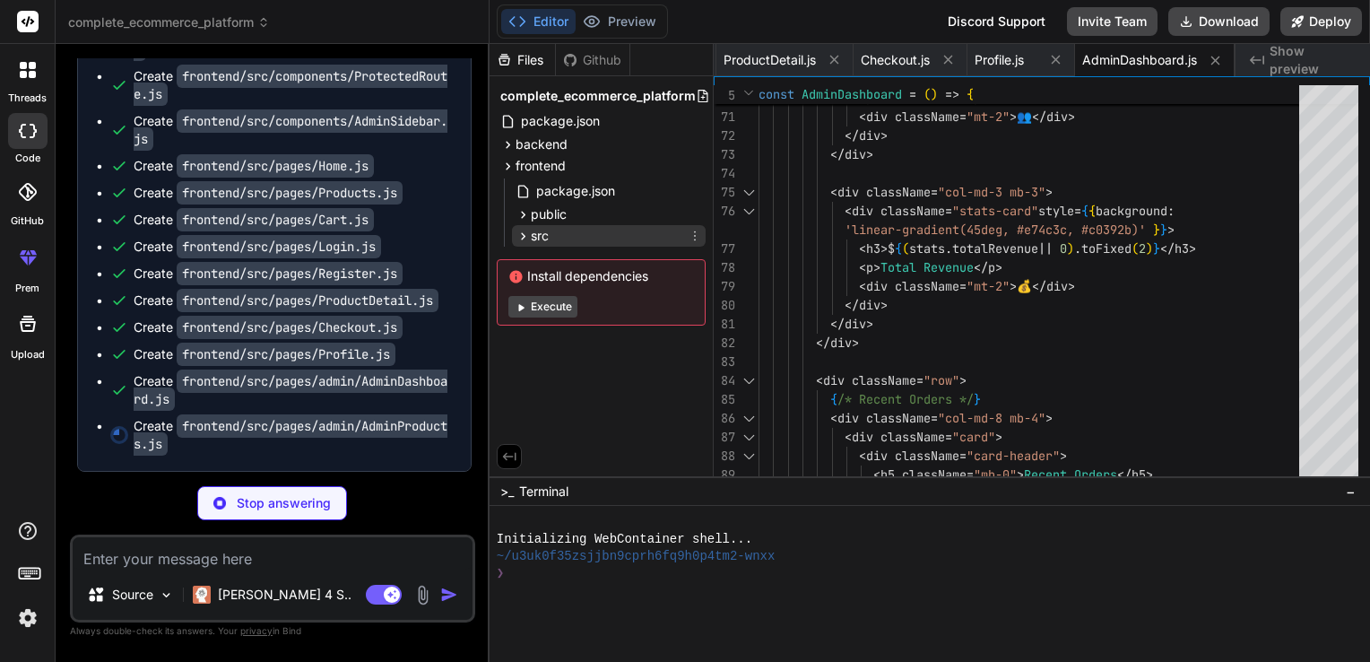
click at [527, 232] on icon at bounding box center [523, 236] width 15 height 15
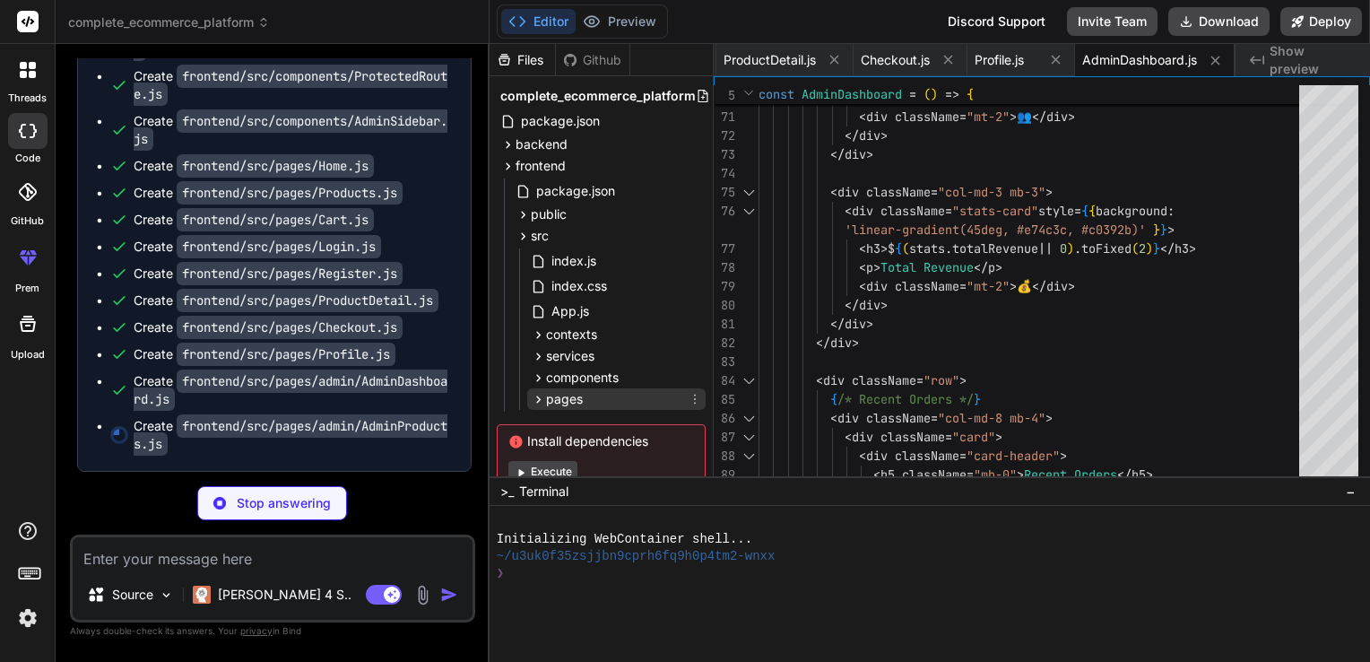
click at [549, 393] on span "pages" at bounding box center [564, 399] width 37 height 18
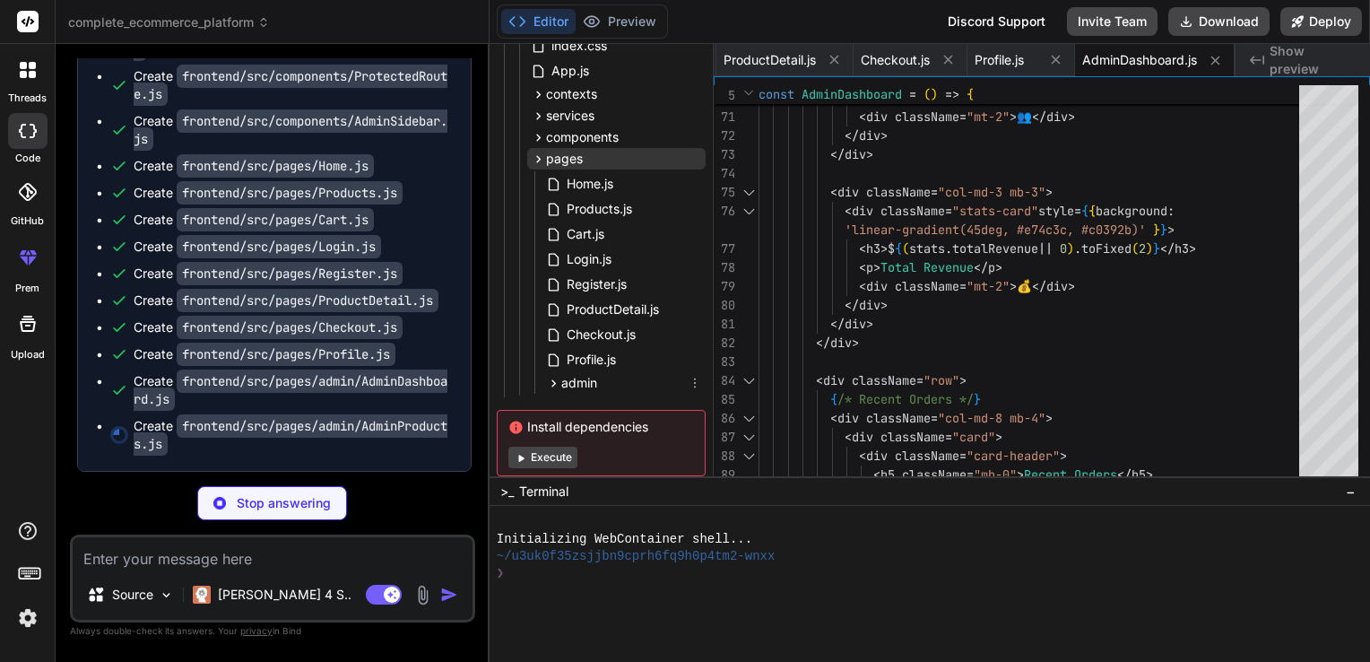
scroll to position [241, 0]
click at [559, 383] on icon at bounding box center [553, 382] width 15 height 15
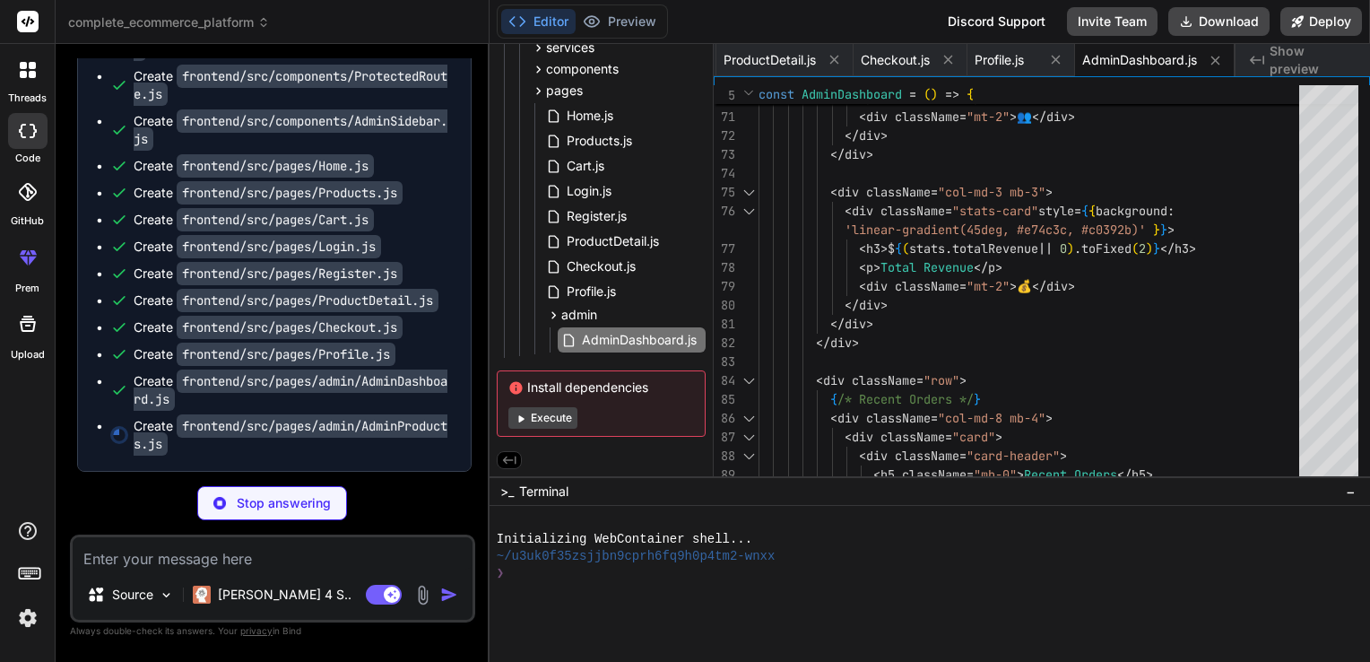
scroll to position [2593, 0]
type textarea "x"
type textarea "); }; export default AdminProducts;"
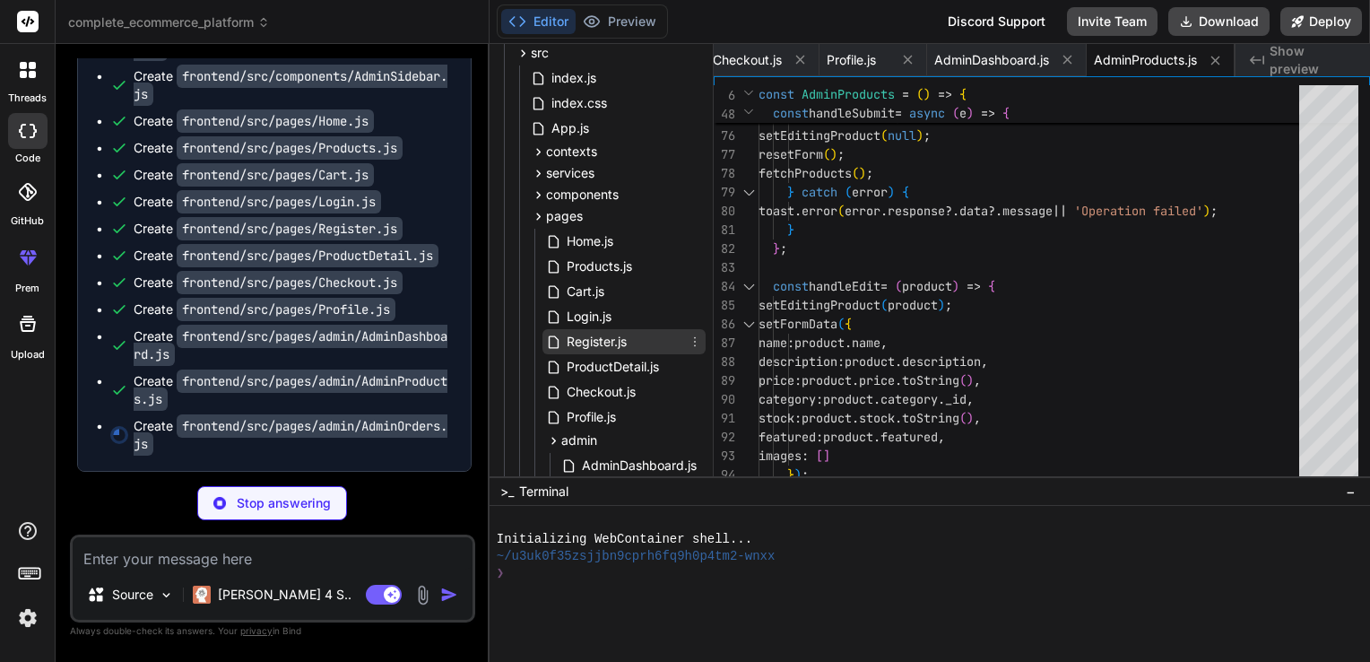
scroll to position [0, 0]
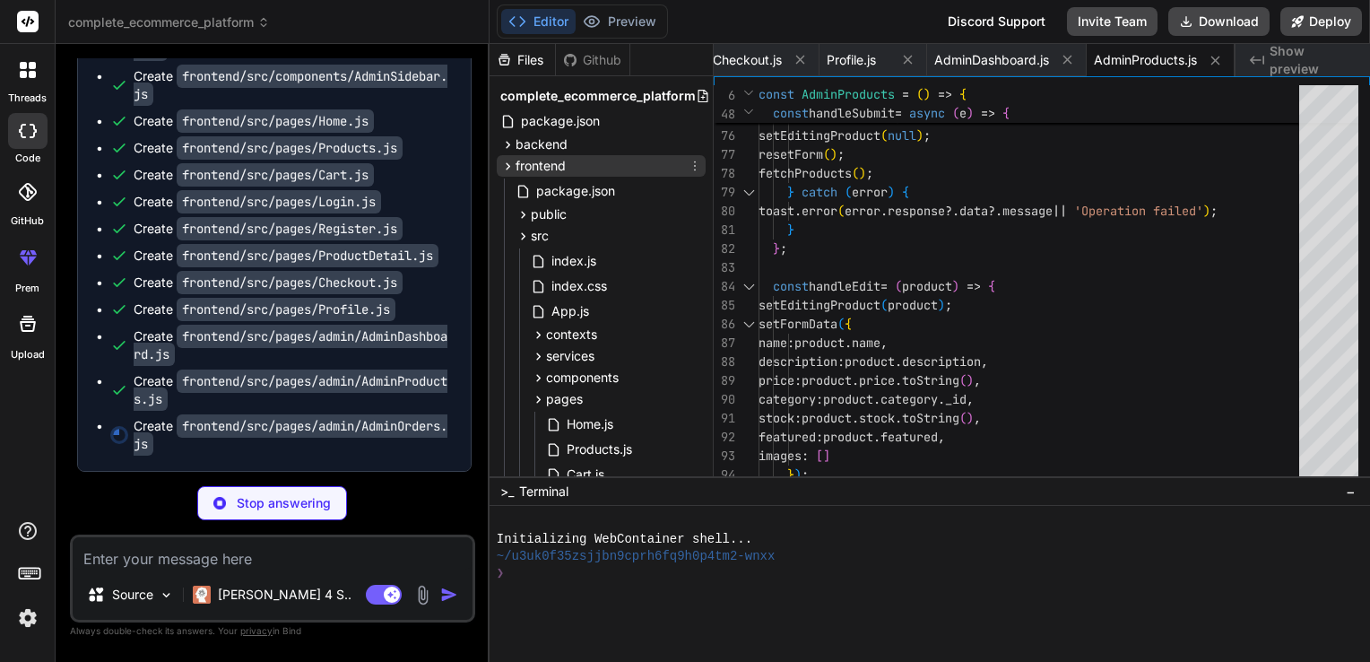
click at [543, 174] on span "frontend" at bounding box center [541, 166] width 50 height 18
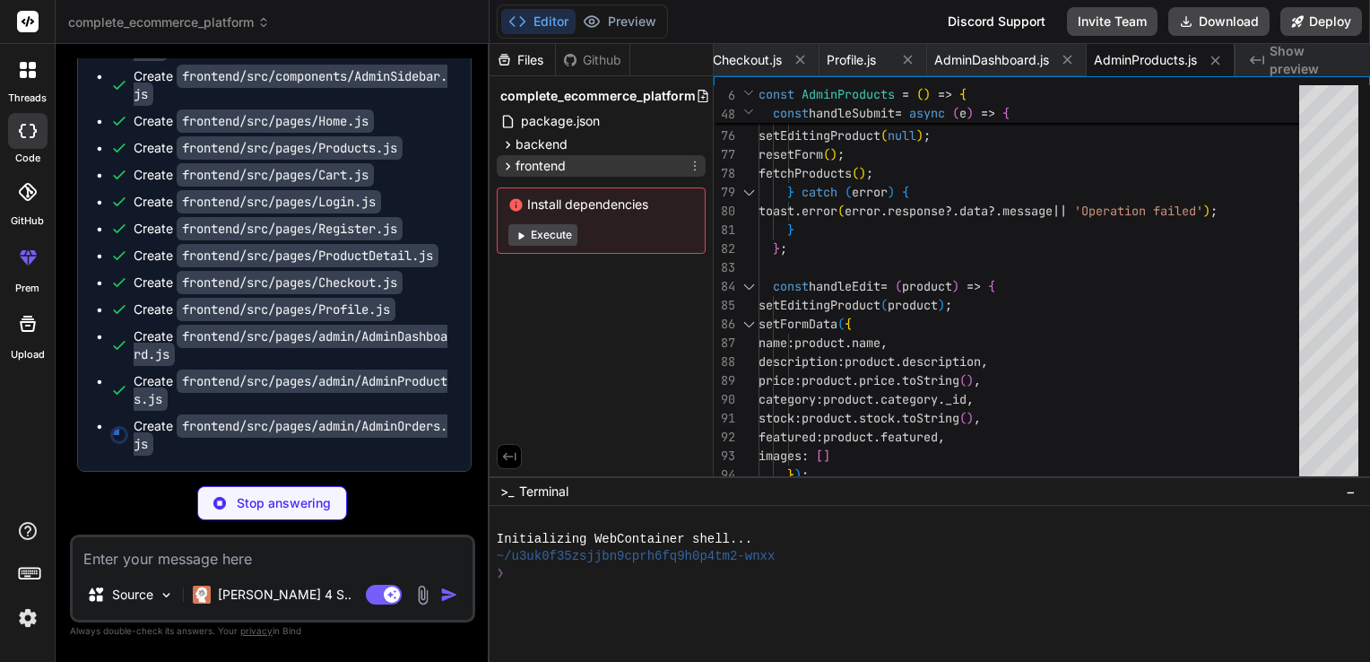
type textarea "x"
type textarea "</div> ); }; export default AdminOrders;"
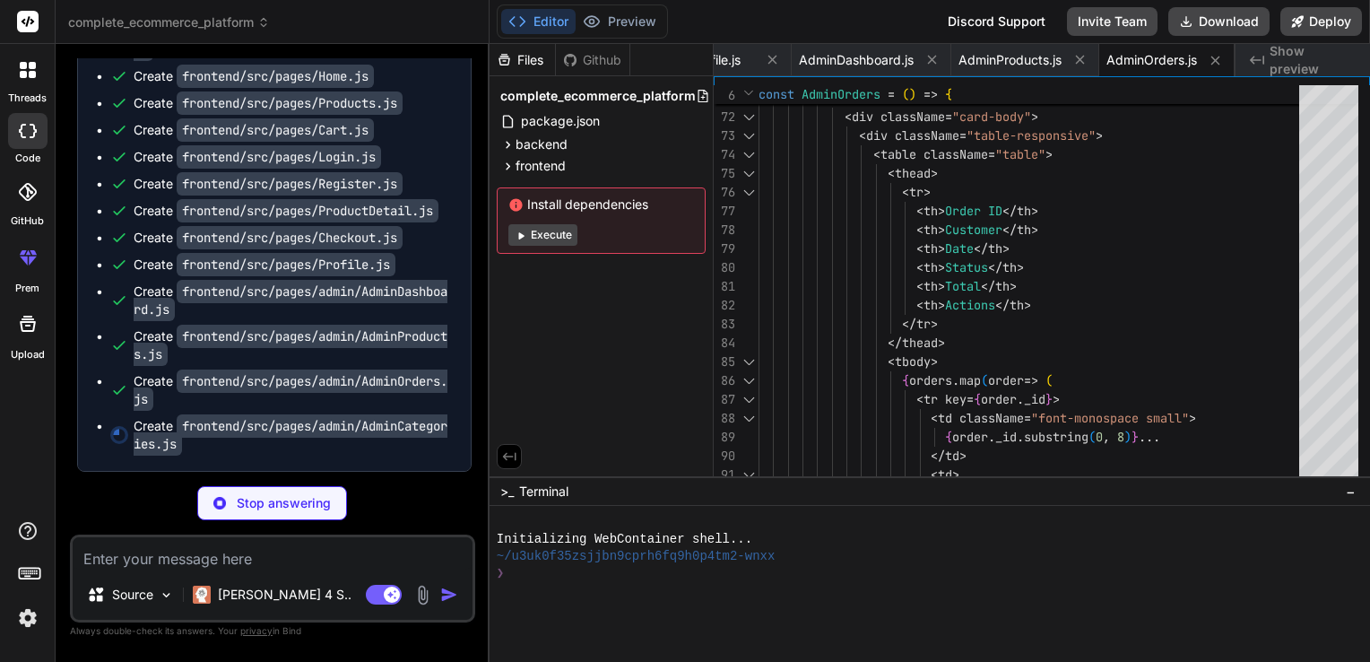
scroll to position [2683, 0]
type textarea "x"
type textarea "}; export default AdminCategories;"
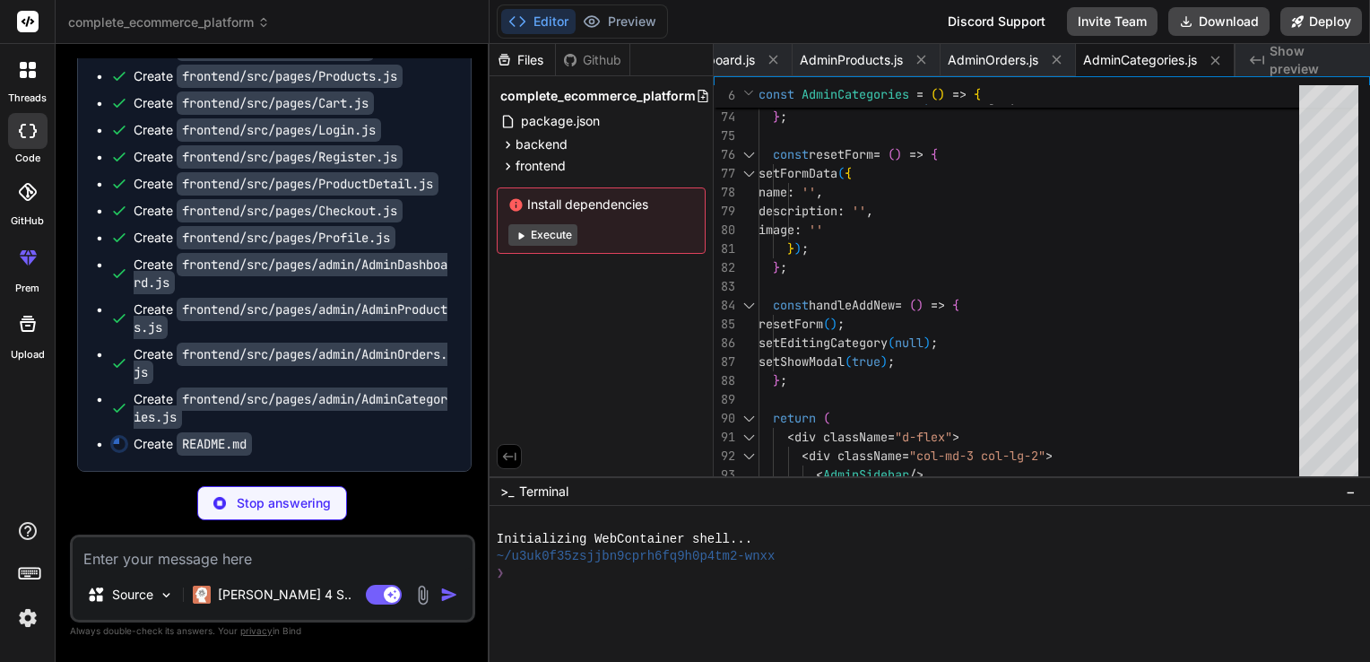
scroll to position [2709, 0]
type textarea "x"
type textarea "**Happy Coding! 🛍️**"
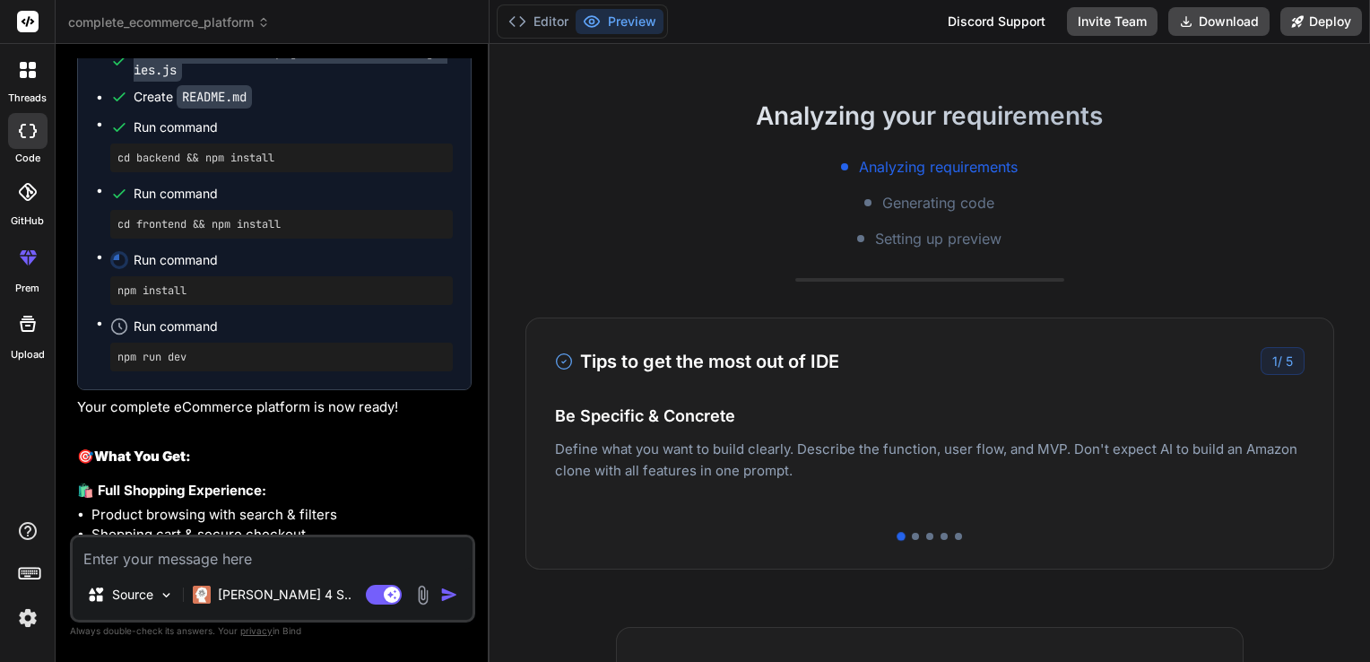
scroll to position [2962, 0]
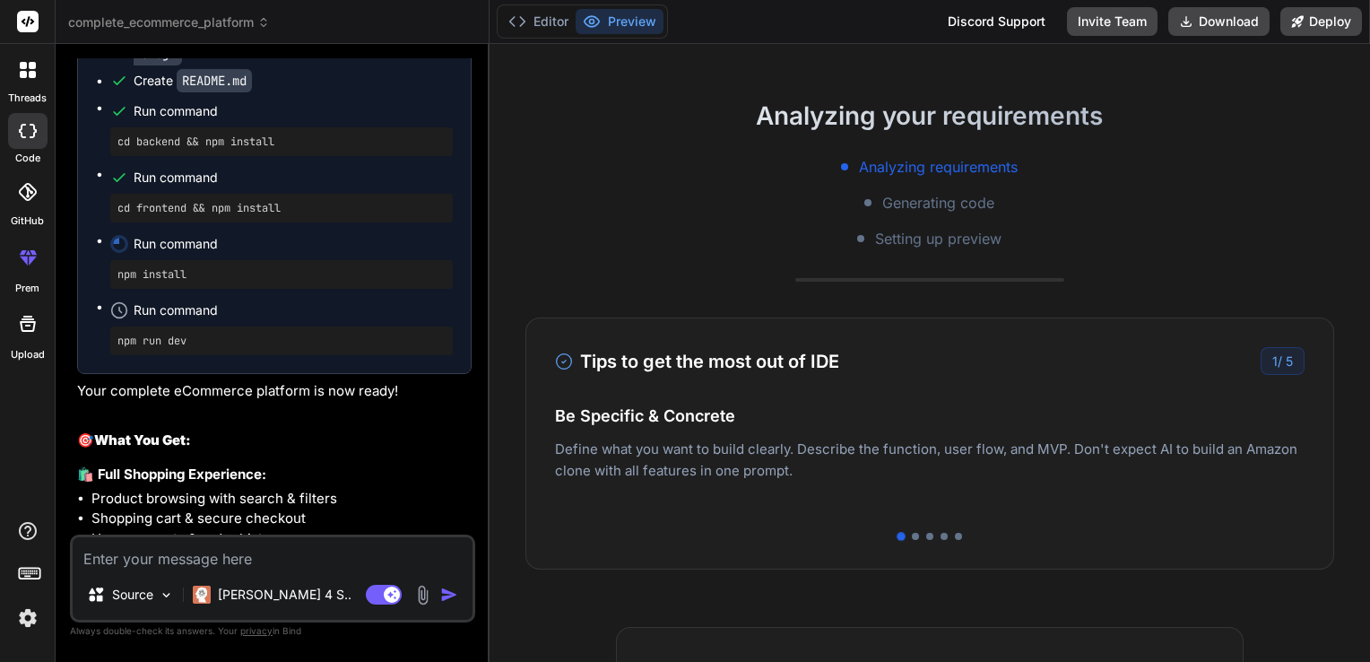
type textarea "x"
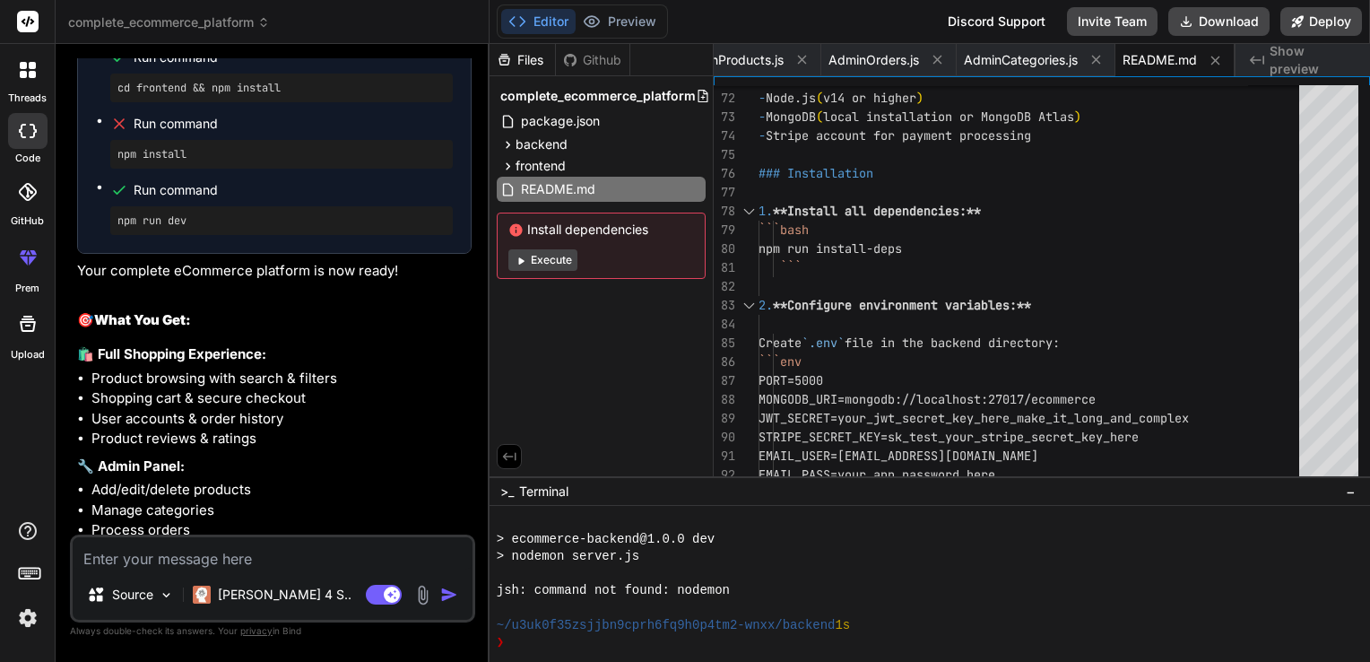
scroll to position [3065, 0]
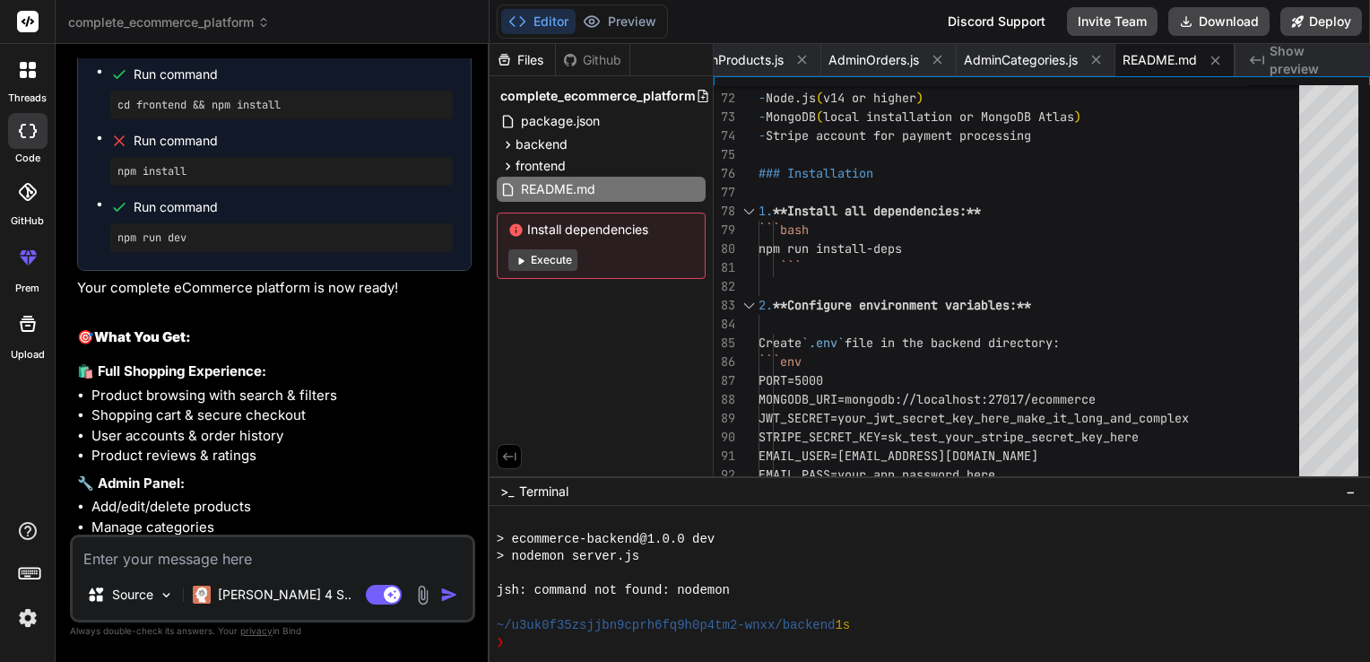
click at [171, 178] on pre "npm install" at bounding box center [281, 171] width 328 height 14
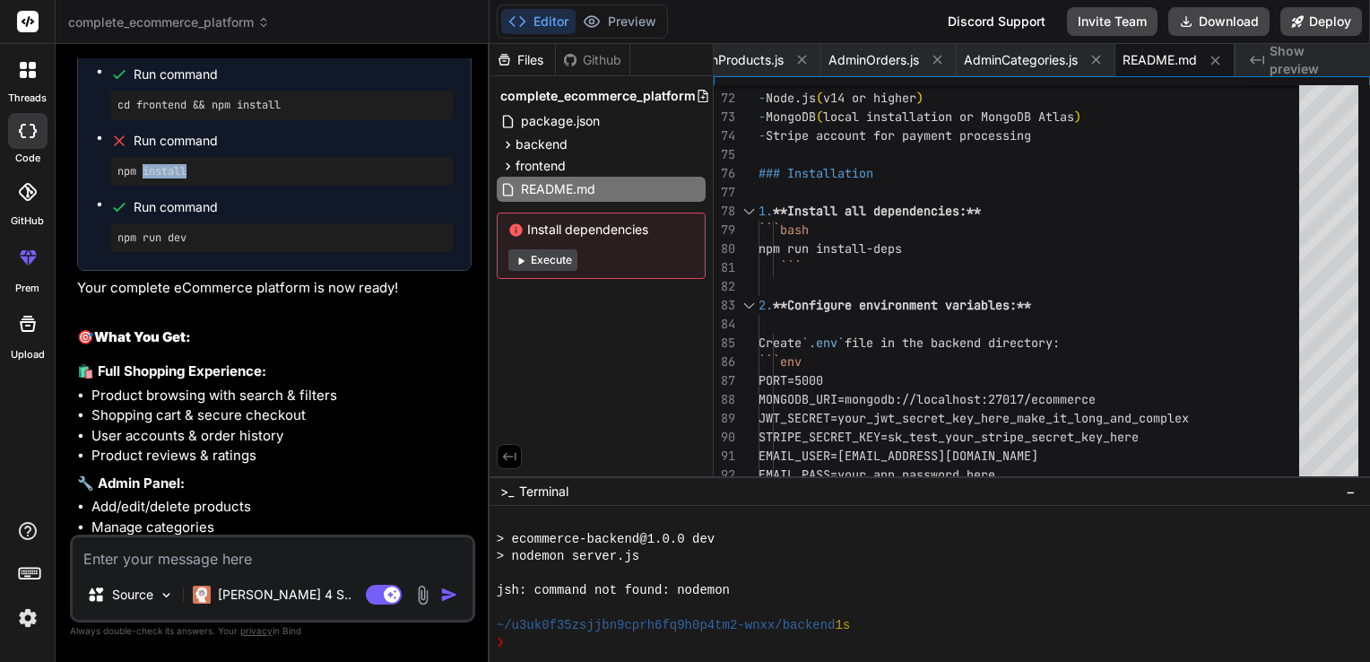
click at [271, 178] on pre "npm install" at bounding box center [281, 171] width 328 height 14
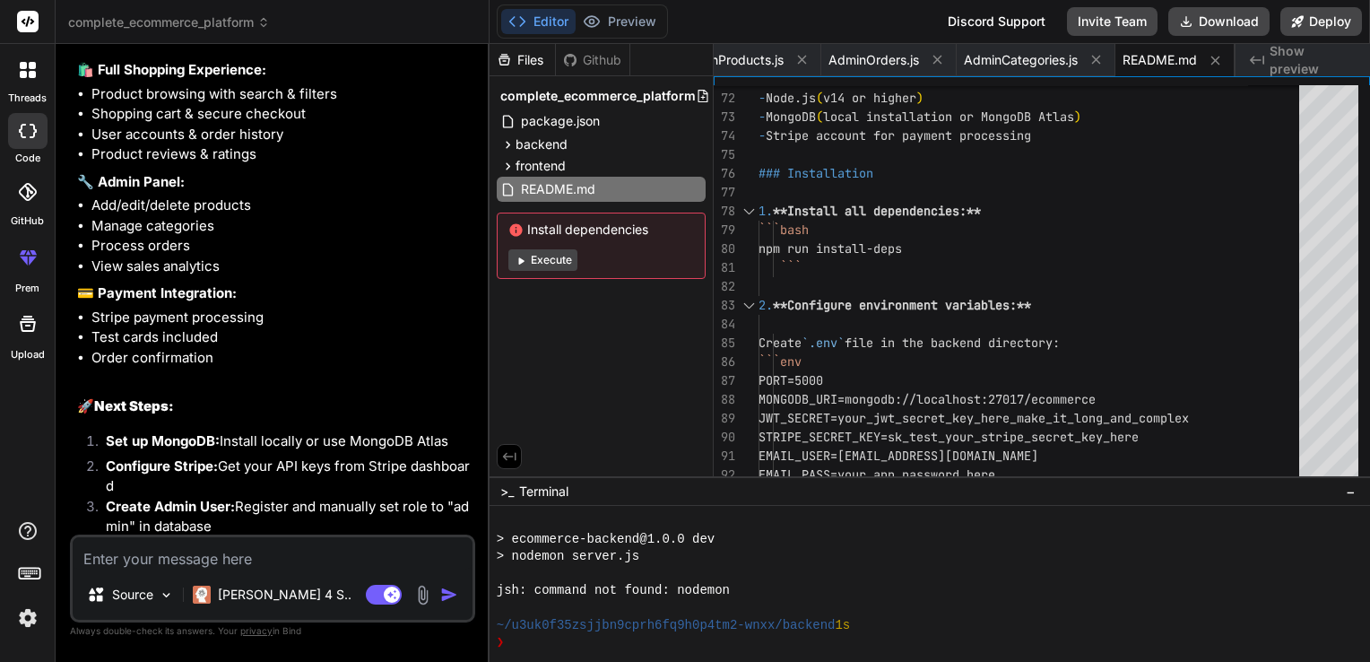
scroll to position [3368, 0]
click at [1330, 63] on span "Show preview" at bounding box center [1313, 60] width 86 height 36
click at [1279, 64] on span "Show preview" at bounding box center [1313, 60] width 86 height 36
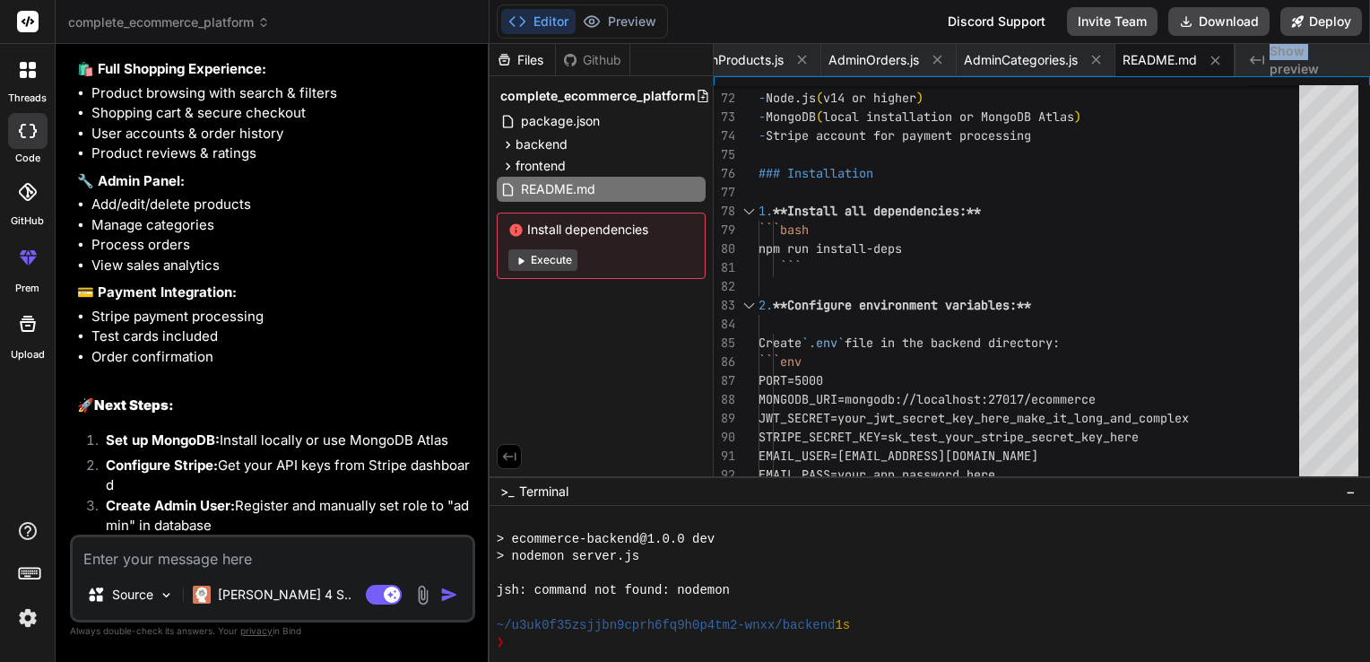
click at [1273, 62] on span "Show preview" at bounding box center [1313, 60] width 86 height 36
click at [1262, 61] on icon "Created with Pixso." at bounding box center [1257, 60] width 14 height 14
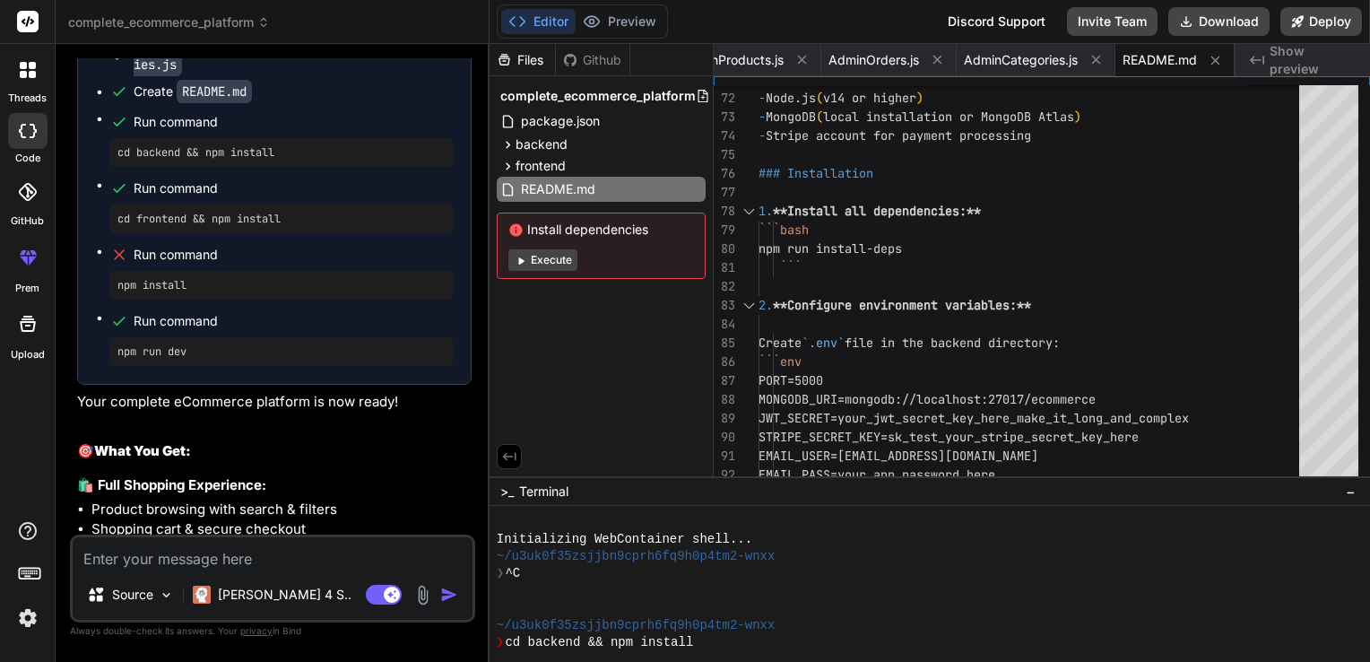
scroll to position [2957, 0]
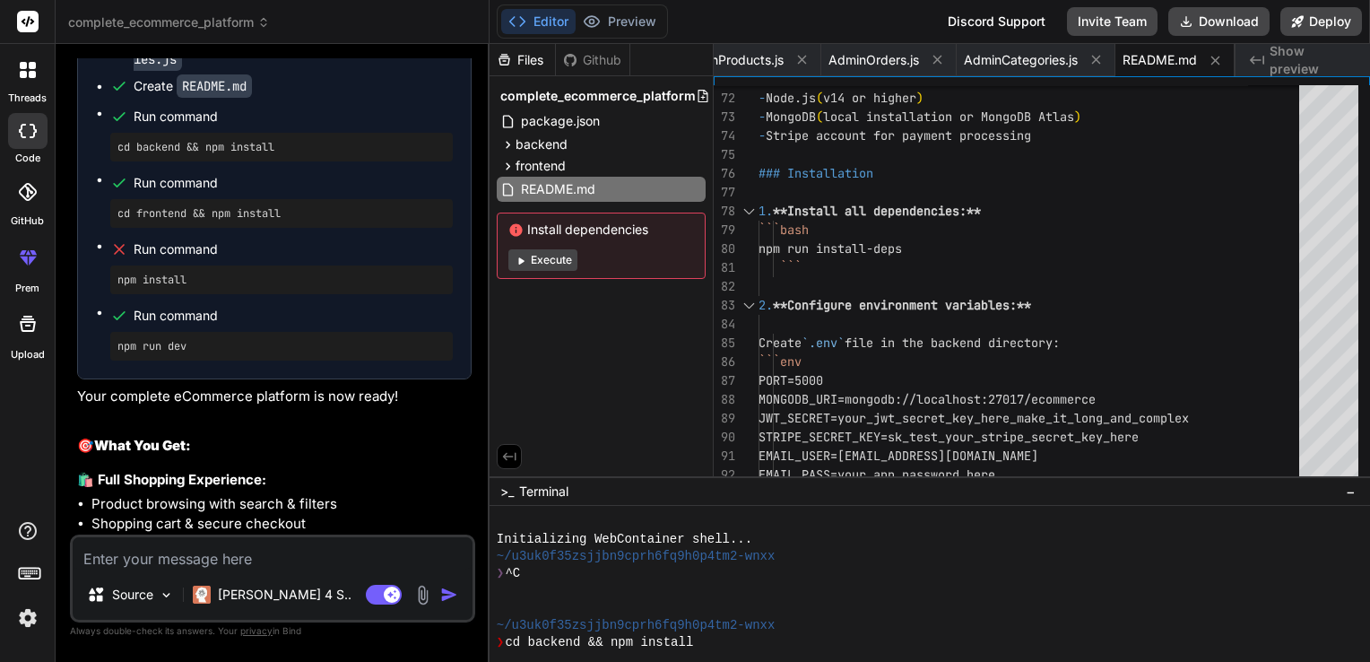
click at [282, 154] on pre "cd backend && npm install" at bounding box center [281, 147] width 328 height 14
copy ul "cd backend && npm install"
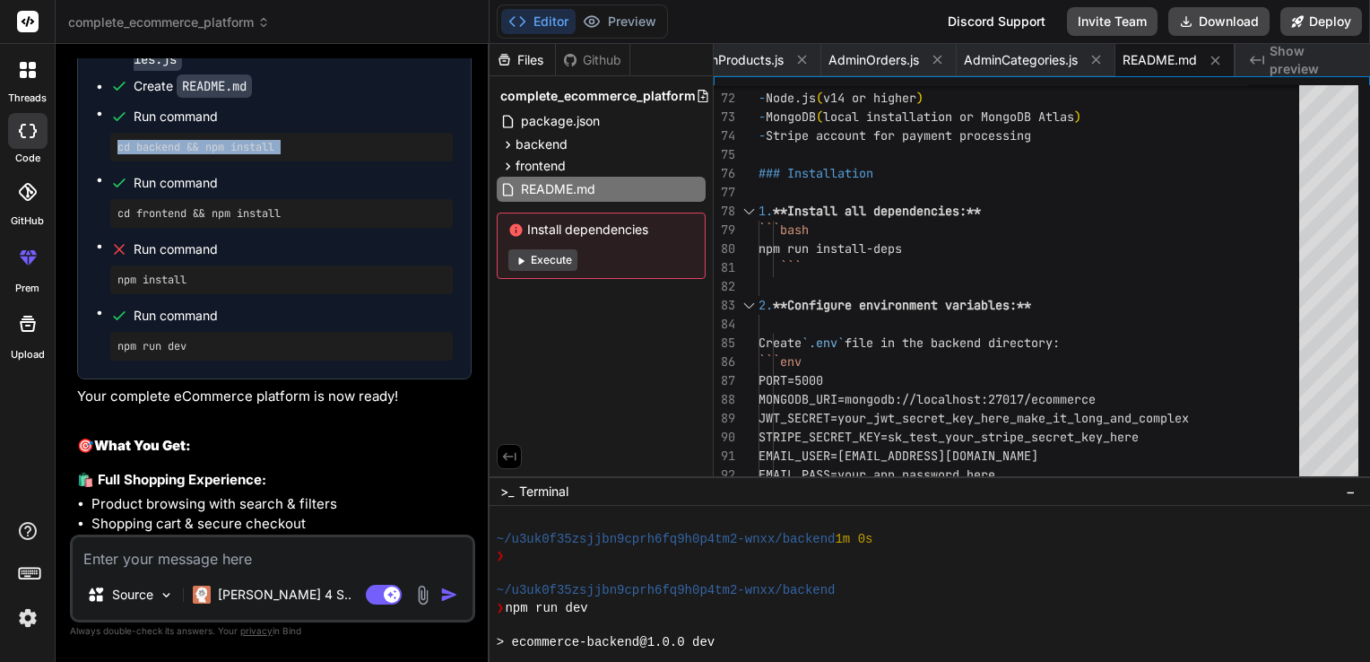
scroll to position [585, 0]
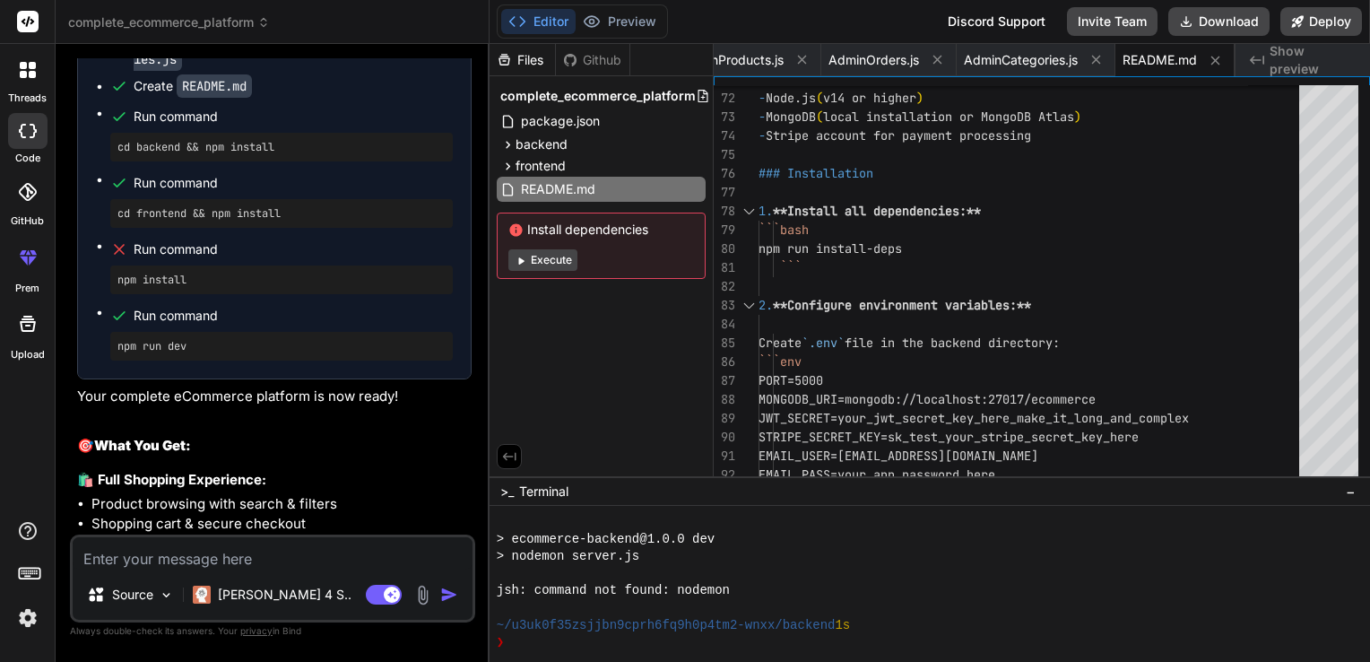
click at [874, 622] on div "~/u3uk0f35zsjjbn9cprh6fq9h0p4tm2-wnxx/backend 1s" at bounding box center [922, 625] width 851 height 17
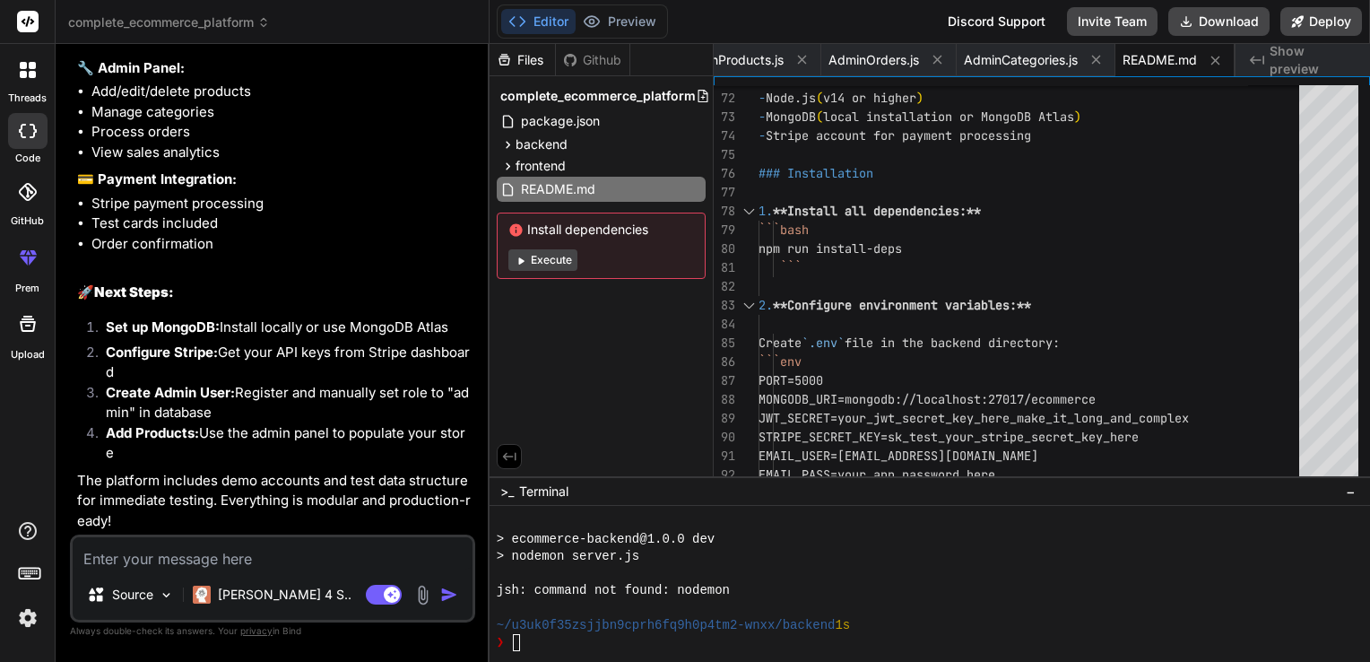
scroll to position [3592, 0]
click at [164, 543] on textarea at bounding box center [273, 553] width 400 height 32
type textarea "u"
type textarea "x"
type textarea "un"
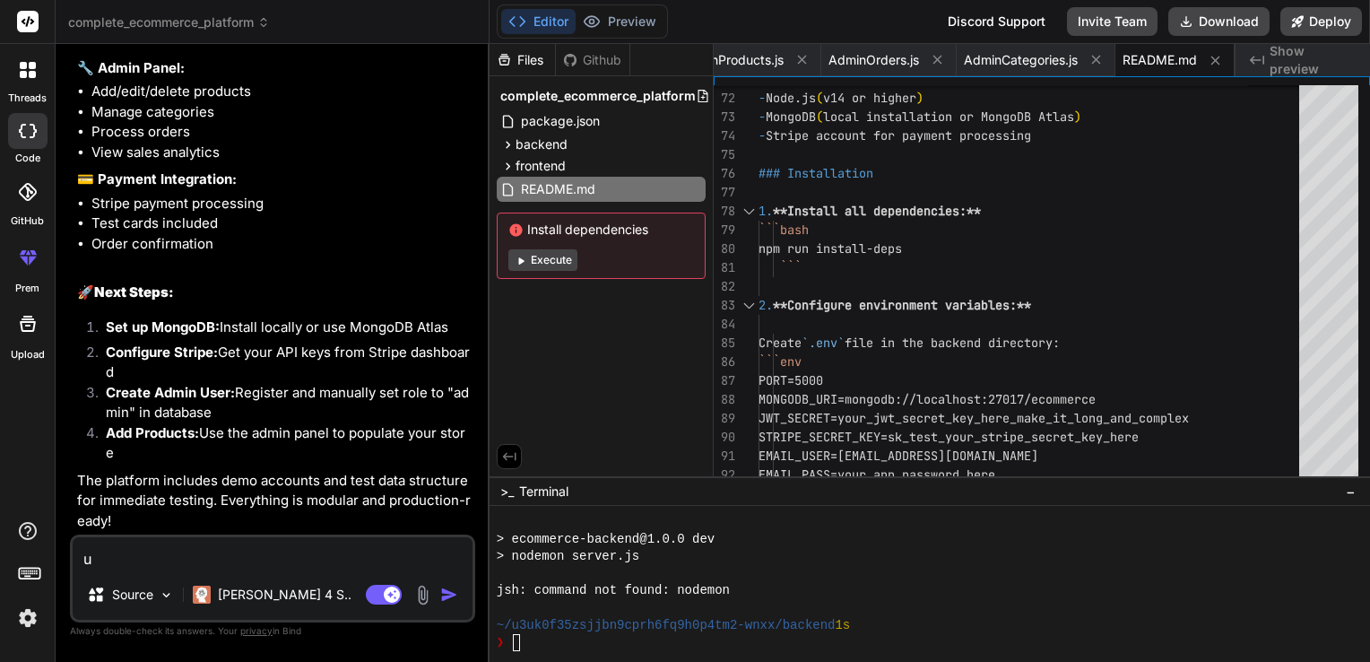
type textarea "x"
type textarea "una"
type textarea "x"
type textarea "unab"
type textarea "x"
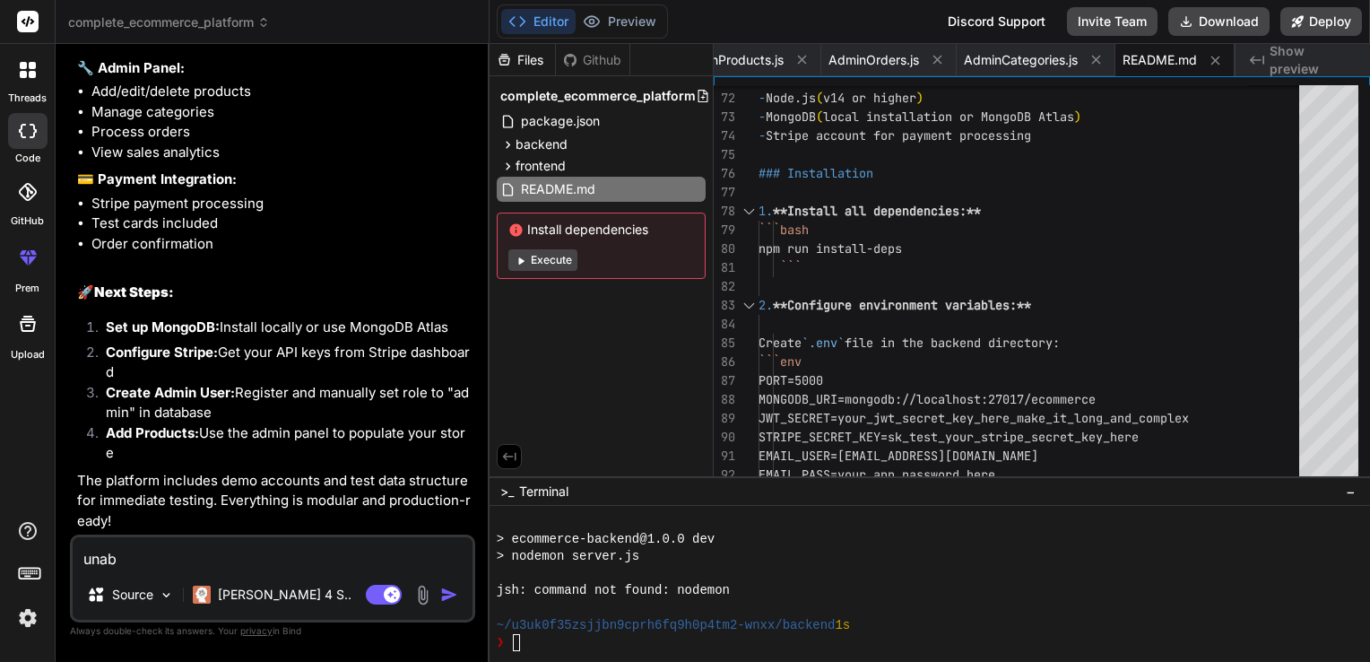
type textarea "unabl"
type textarea "x"
type textarea "unable"
type textarea "x"
type textarea "unable"
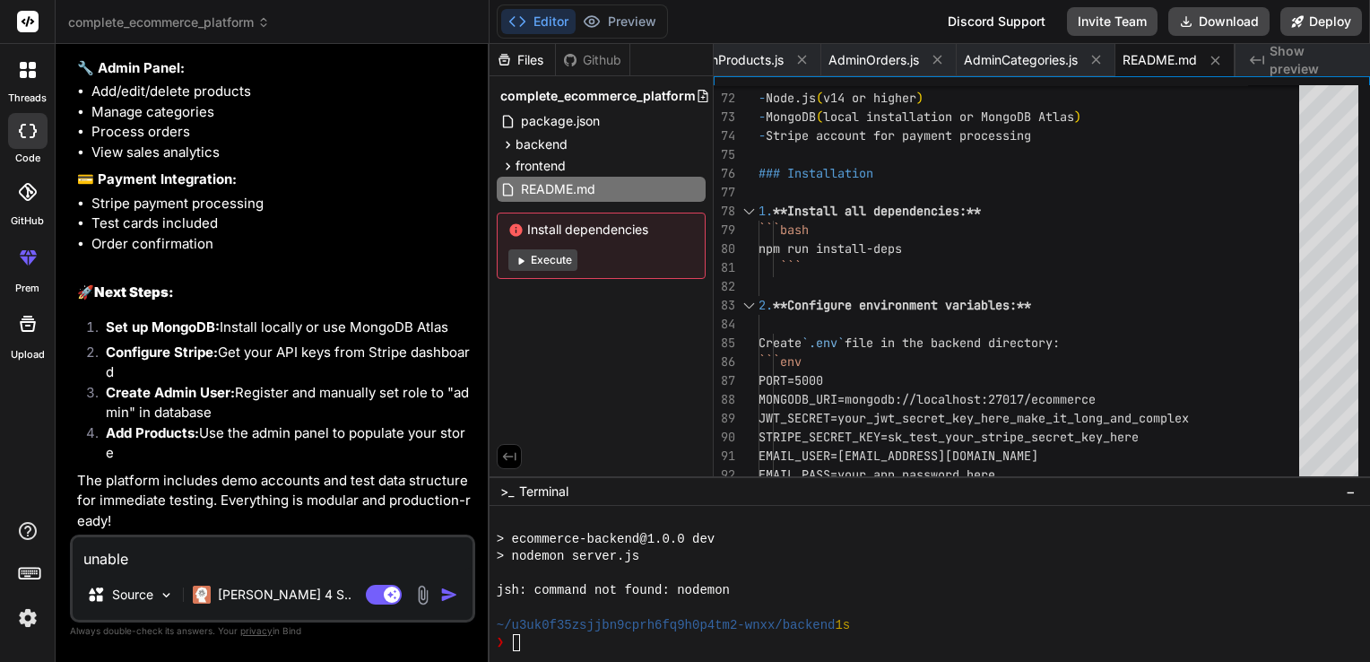
type textarea "x"
type textarea "unable t"
type textarea "x"
type textarea "unable to"
type textarea "x"
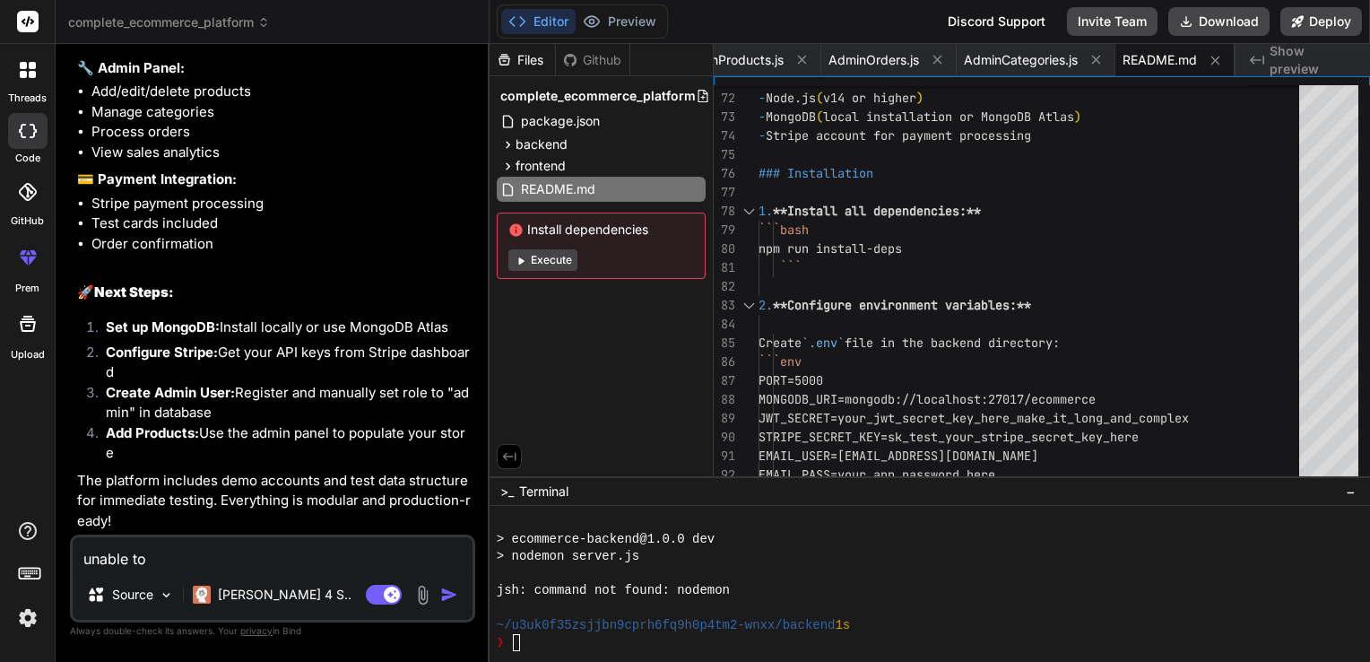
type textarea "unable to"
type textarea "x"
type textarea "unable to s"
type textarea "x"
type textarea "unable to se"
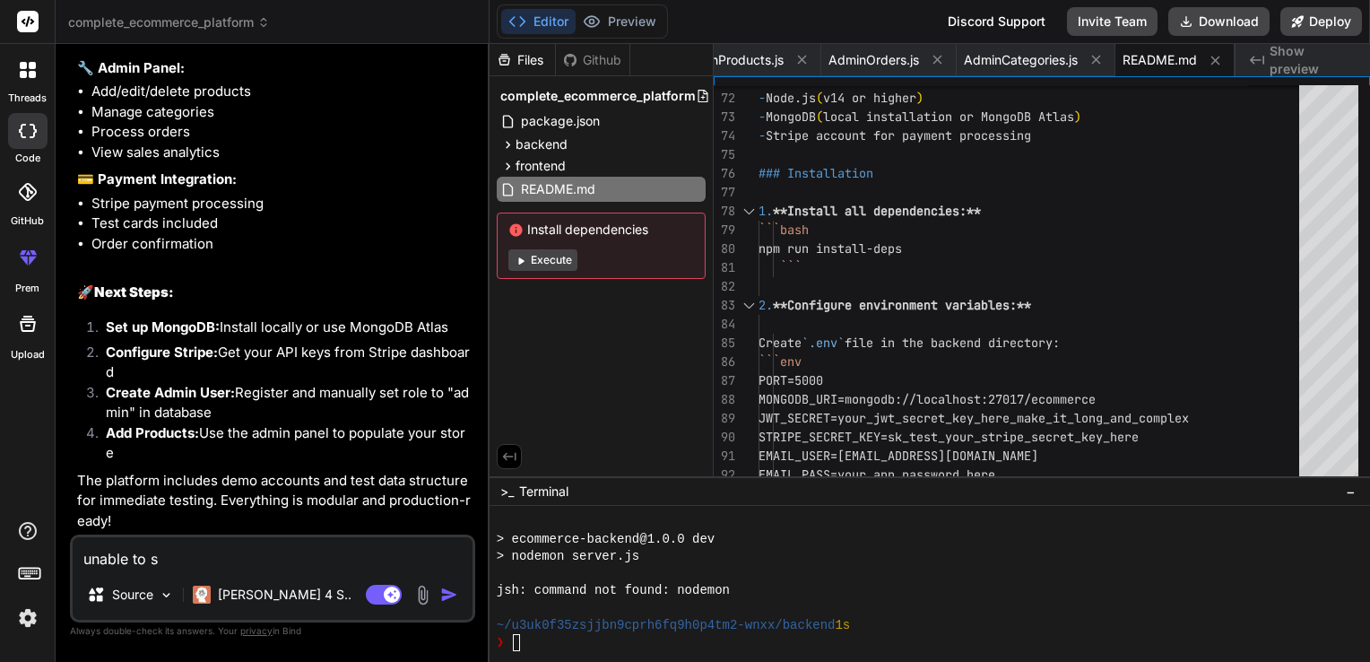
type textarea "x"
type textarea "unable to see"
type textarea "x"
type textarea "unable to see"
type textarea "x"
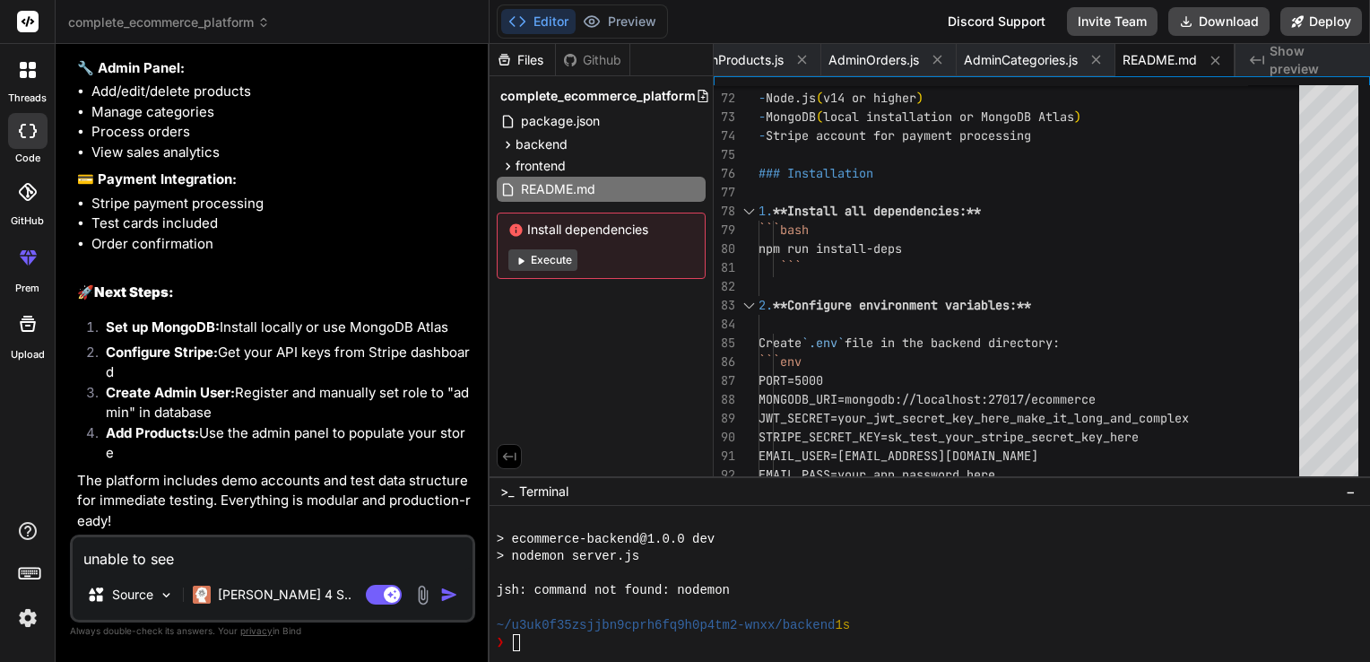
type textarea "unable to see p"
type textarea "x"
type textarea "unable to see pr"
type textarea "x"
type textarea "unable to see pre"
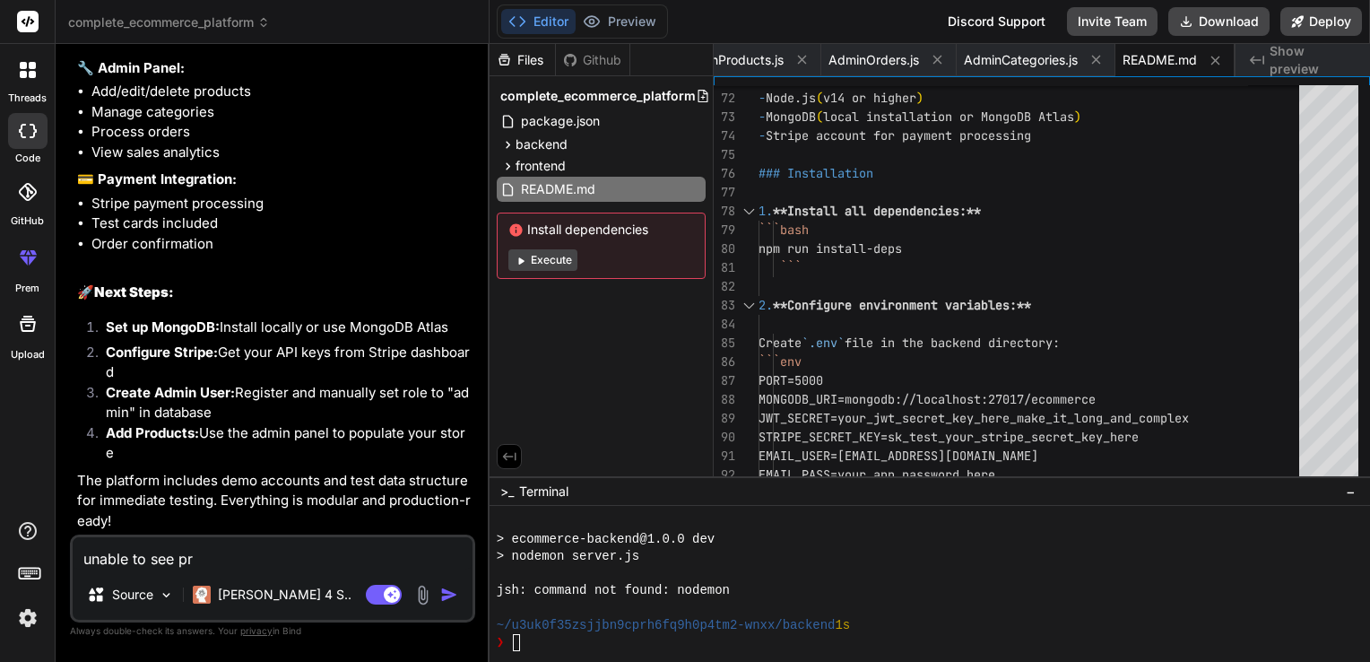
type textarea "x"
type textarea "unable to see prev"
type textarea "x"
type textarea "unable to see previ"
type textarea "x"
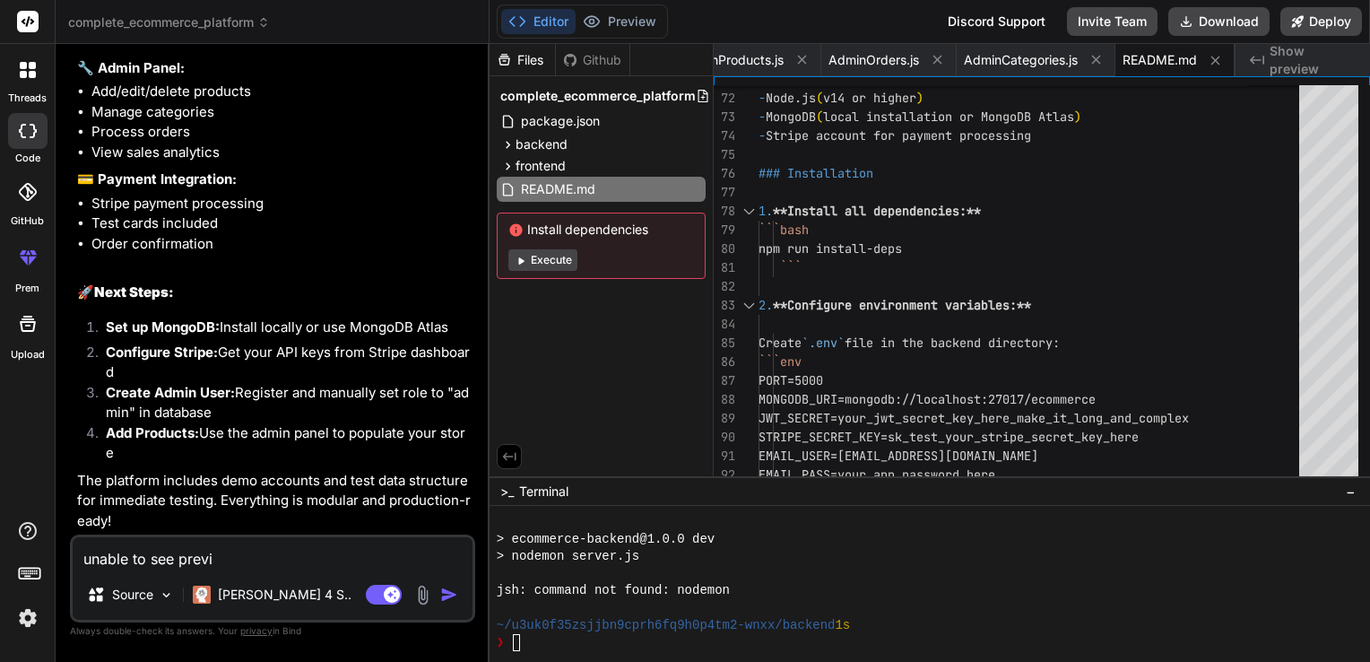
type textarea "unable to see previe"
type textarea "x"
type textarea "unable to see preview"
type textarea "x"
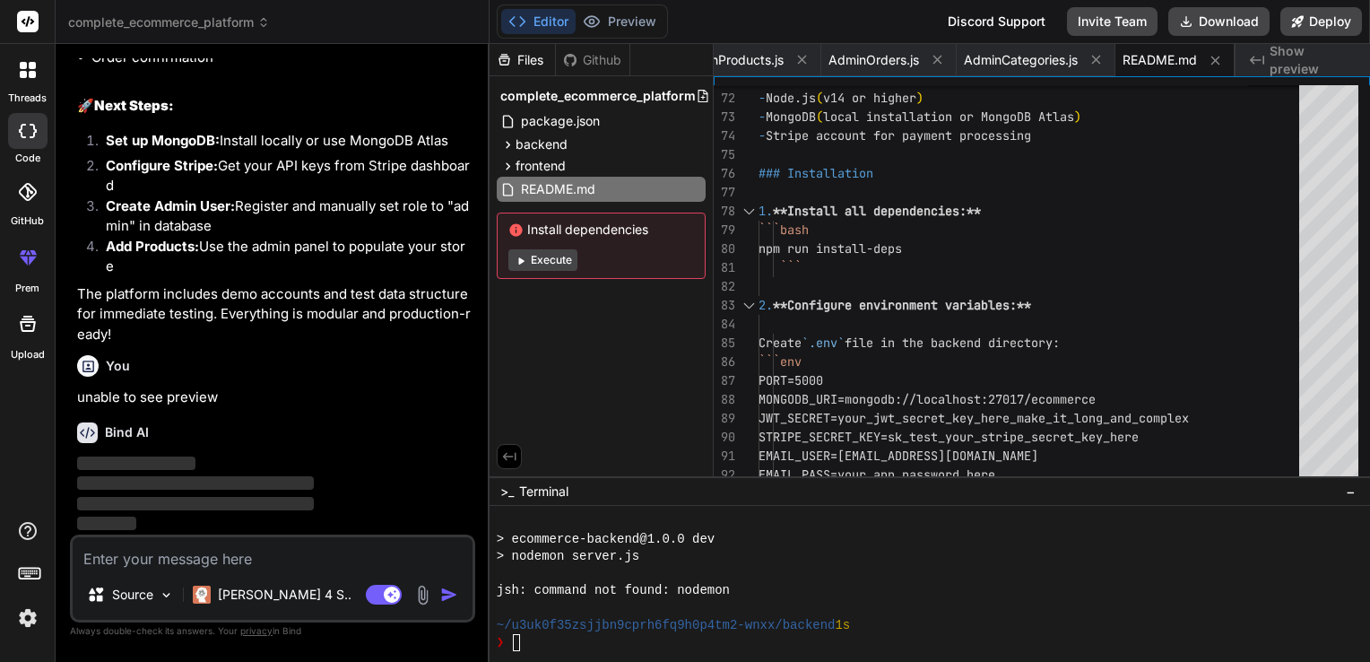
scroll to position [3777, 0]
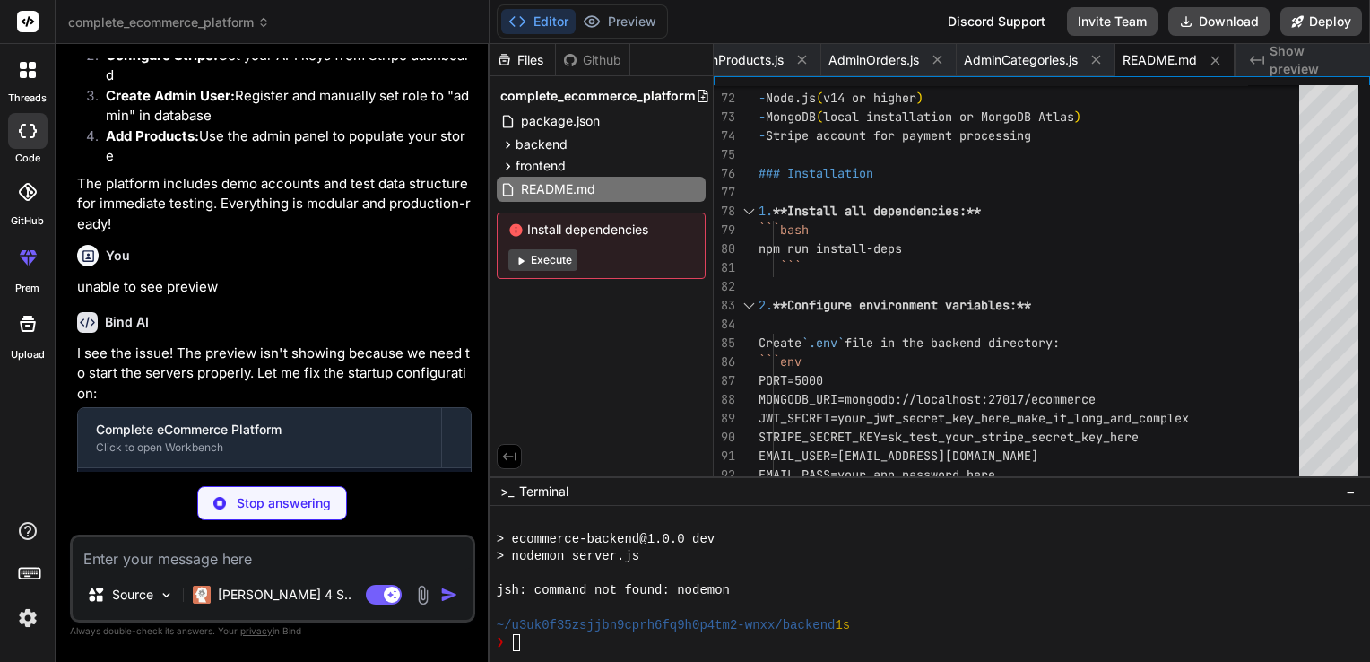
type textarea "x"
type textarea "frontend && npm install" }, "devDependencies": { "concurrently": "^7.6.0" } }"
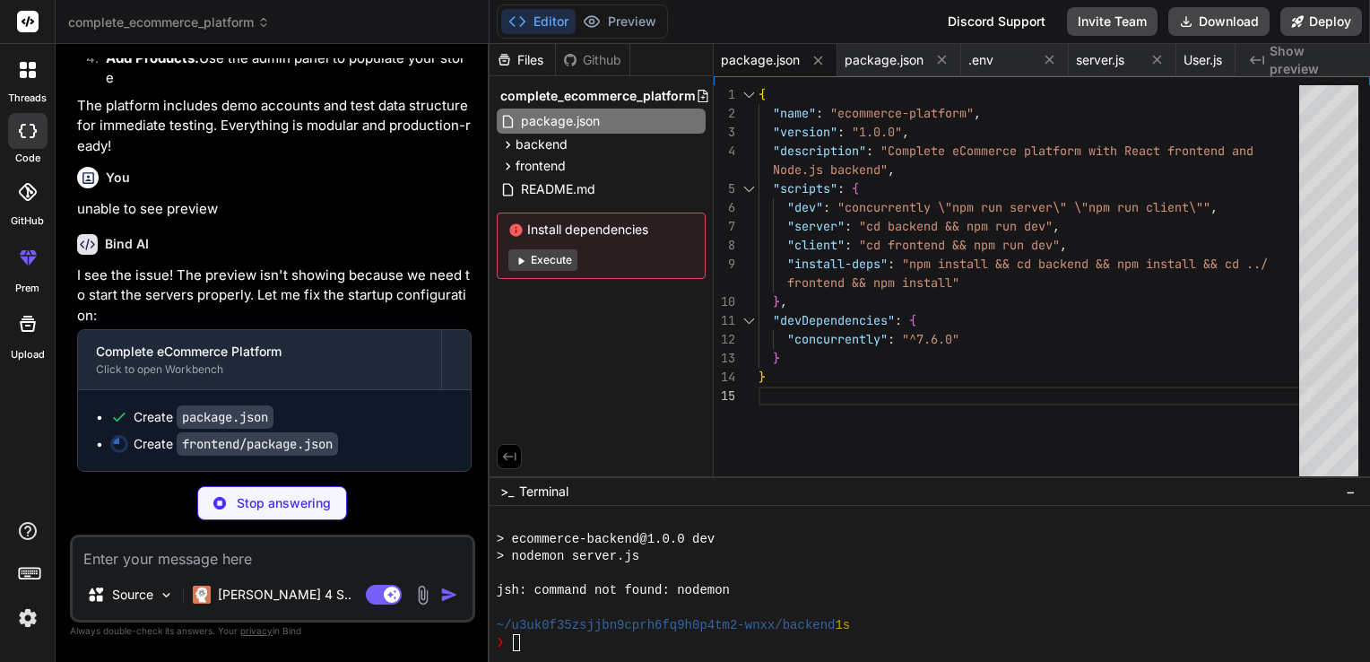
scroll to position [3966, 0]
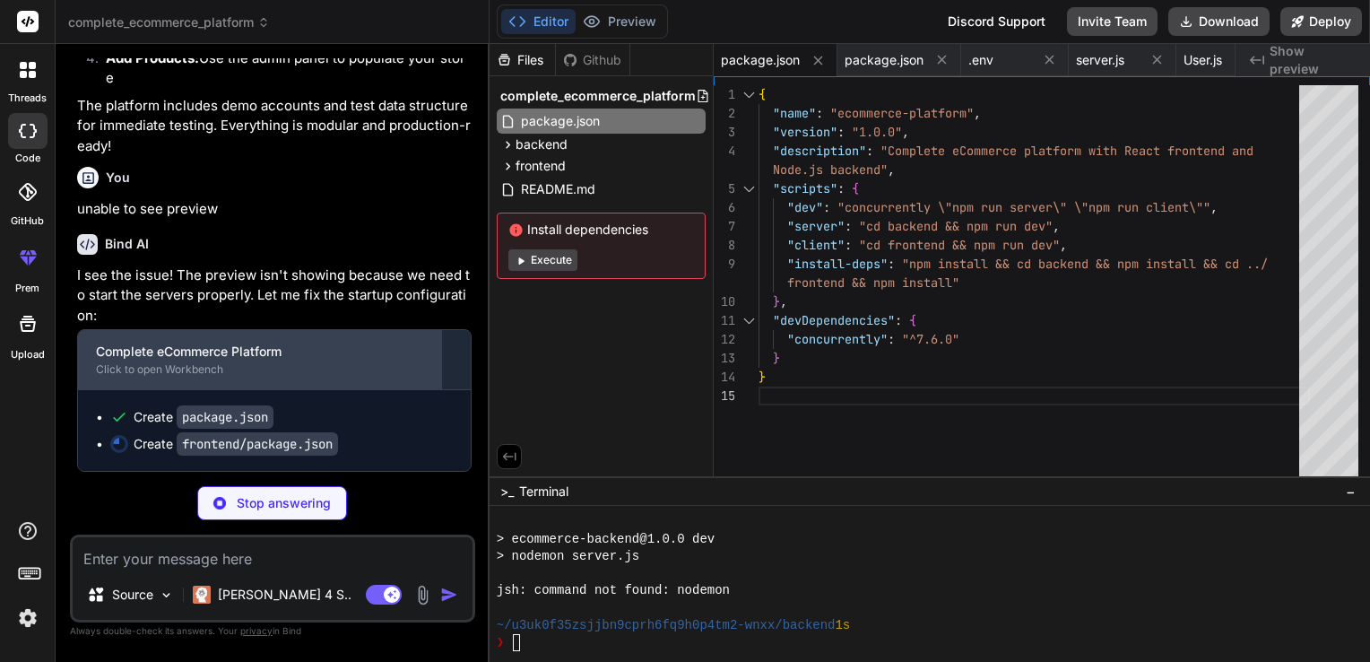
type textarea "x"
type textarea ""development": [ "last 1 chrome version", "last 1 firefox version", "last 1 saf…"
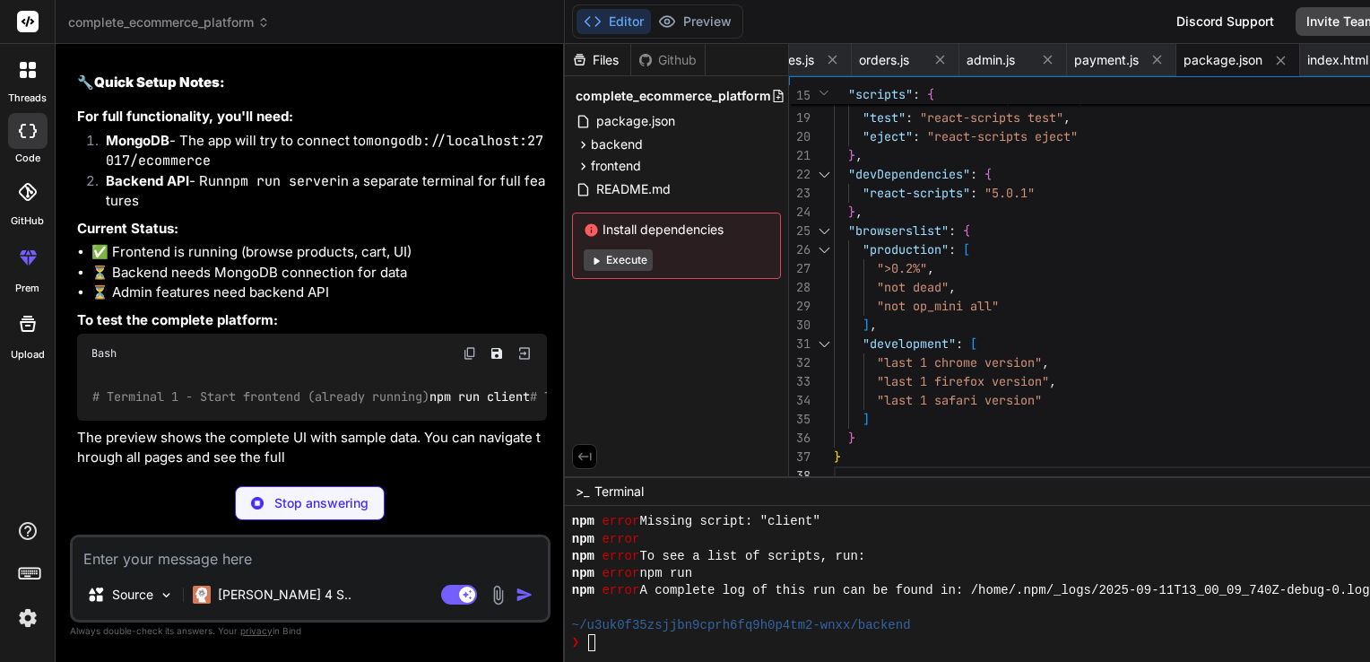
scroll to position [4156, 0]
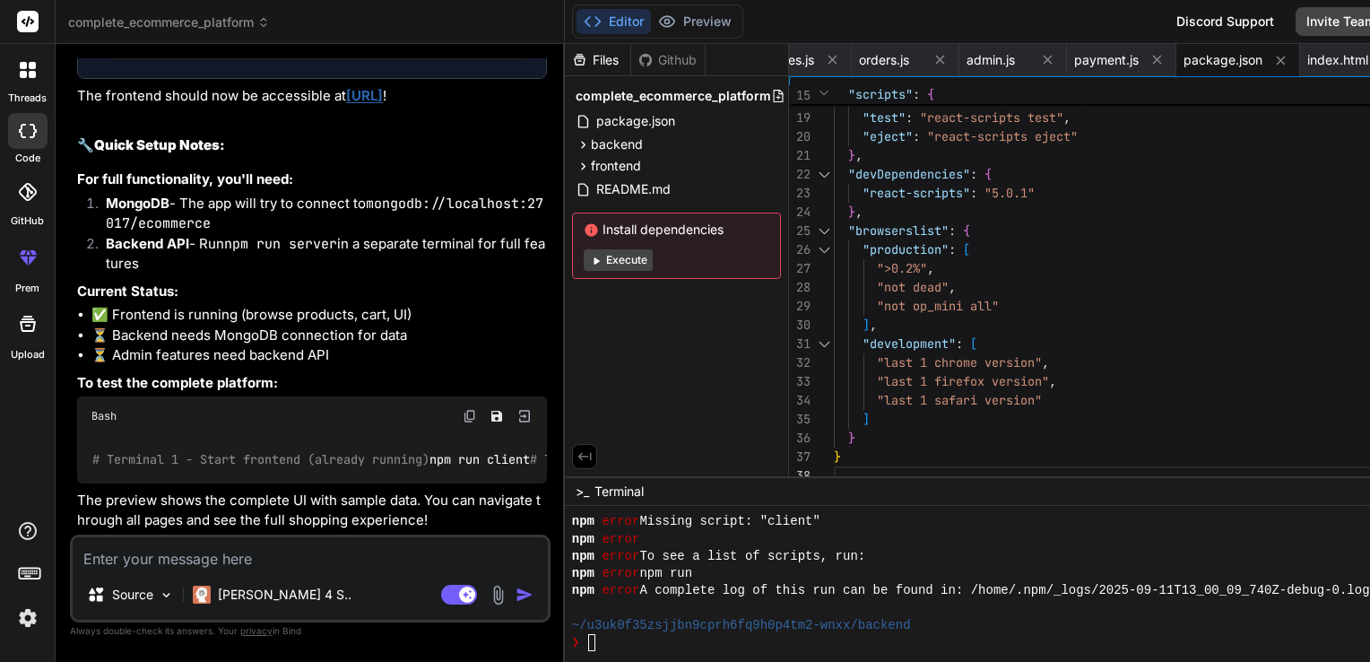
type textarea "x"
click at [383, 104] on link "[URL]" at bounding box center [364, 95] width 37 height 17
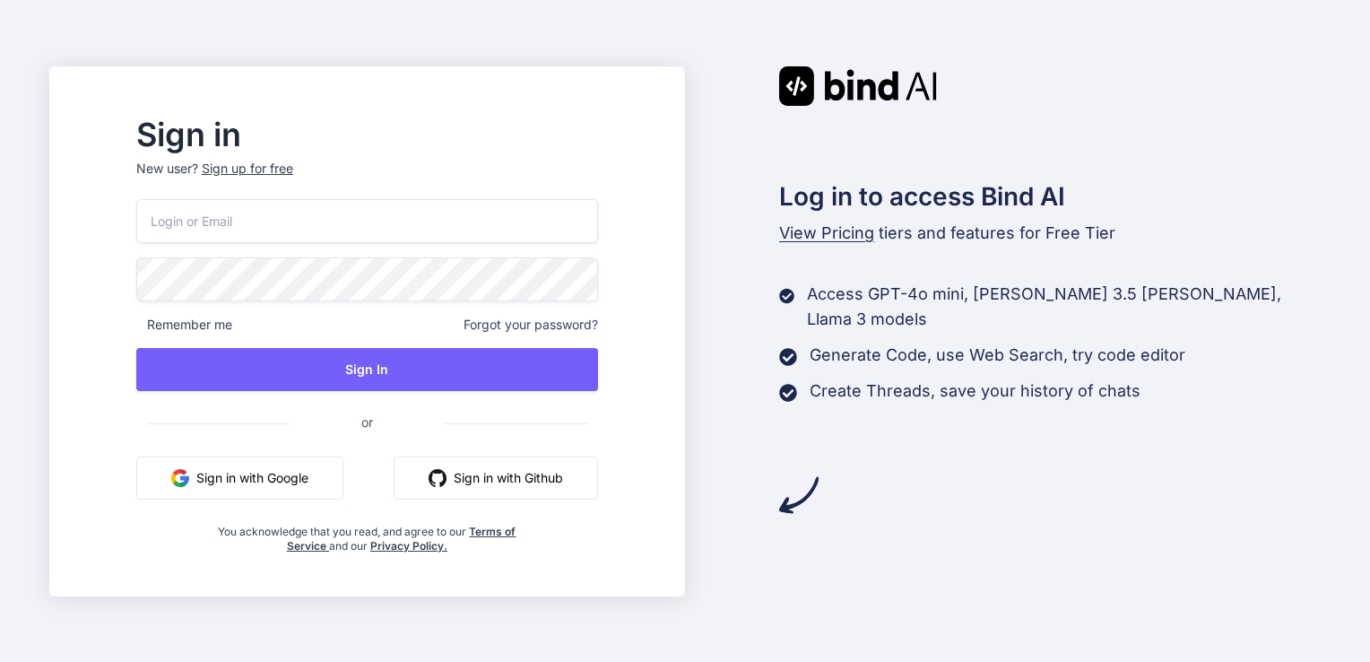
click at [290, 479] on button "Sign in with Google" at bounding box center [239, 477] width 207 height 43
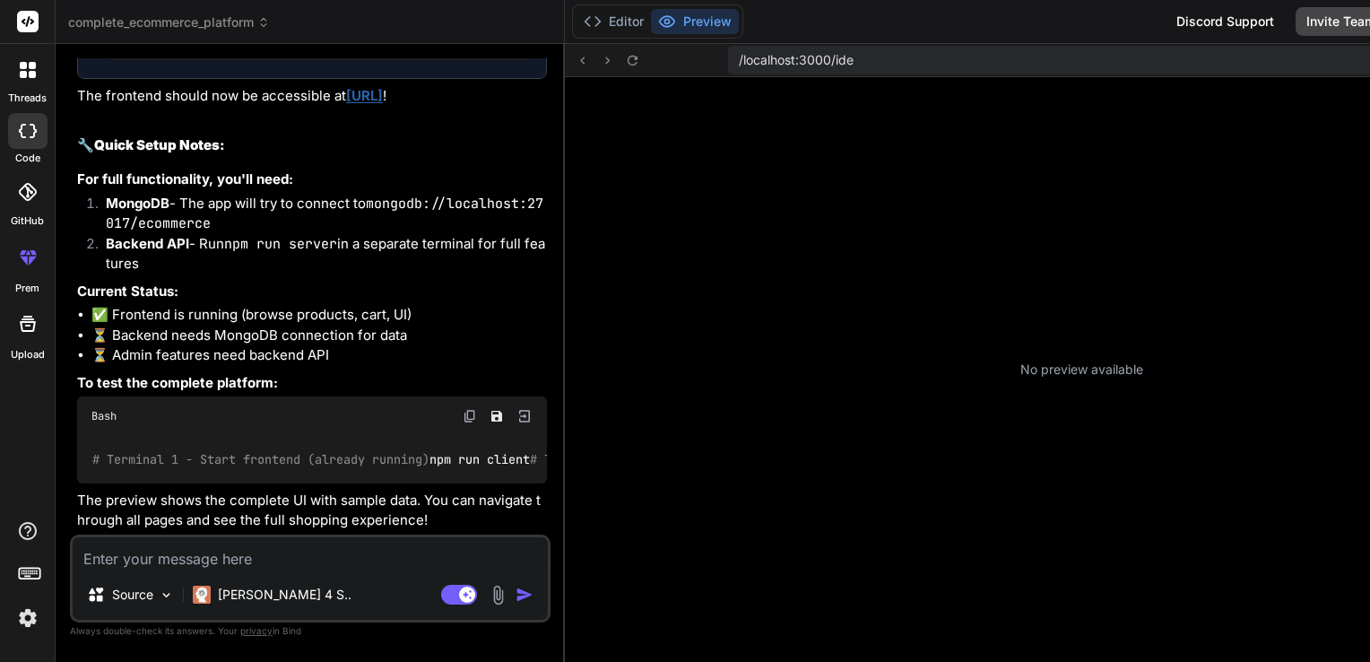
scroll to position [223, 0]
type textarea "x"
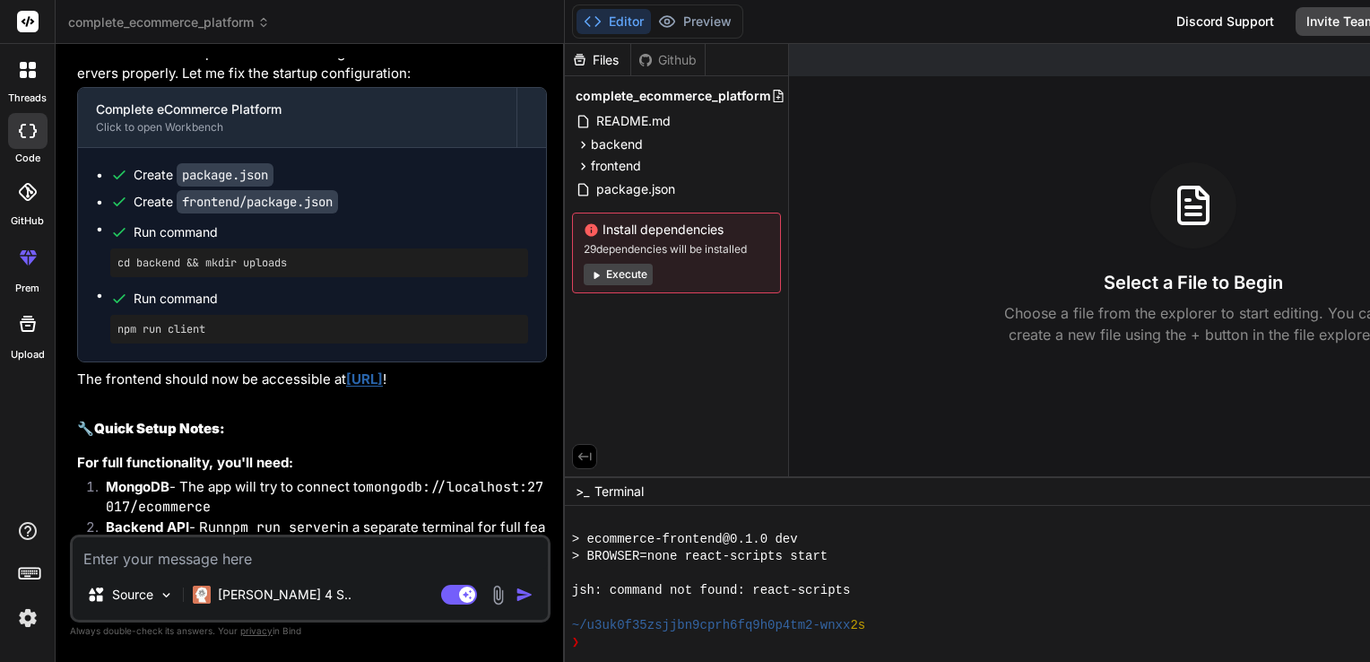
scroll to position [3673, 0]
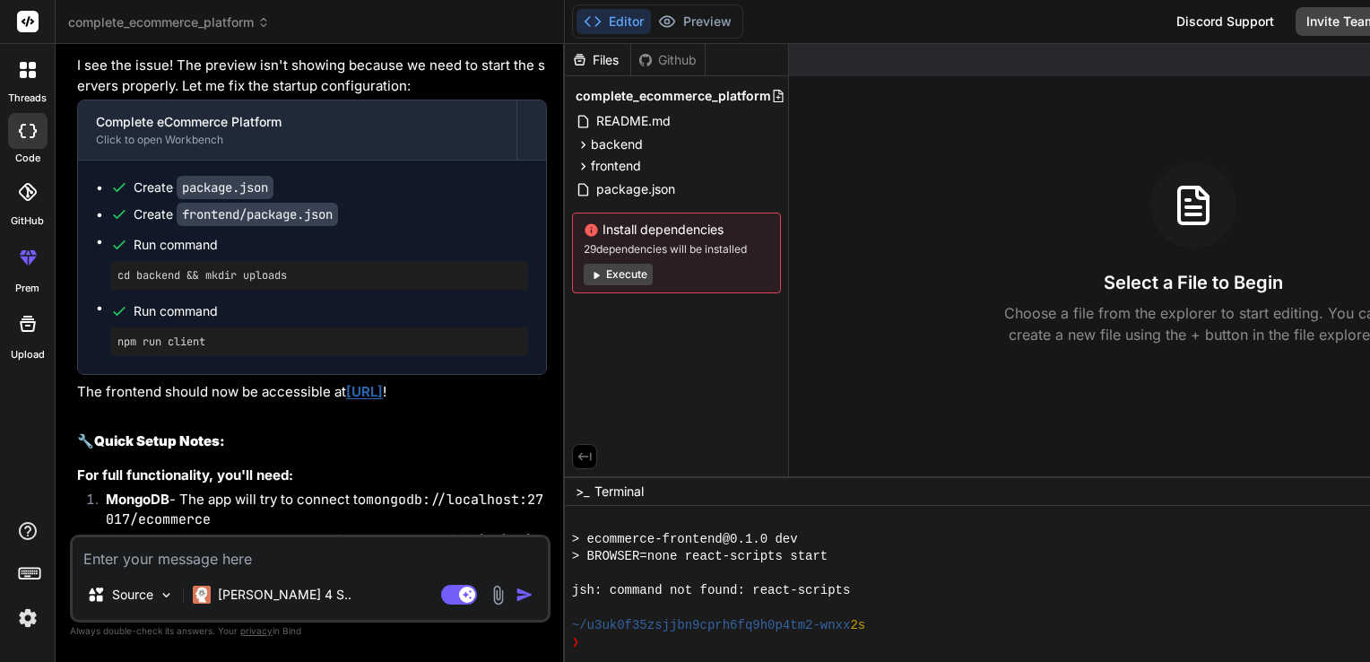
drag, startPoint x: 108, startPoint y: 243, endPoint x: 195, endPoint y: 368, distance: 153.2
copy ol "Set up MongoDB: Install locally or use MongoDB Atlas Configure Stripe: Get your…"
click at [117, 562] on textarea at bounding box center [310, 553] width 475 height 32
paste textarea "Set up MongoDB: Install locally or use MongoDB Atlas Configure Stripe: Get your…"
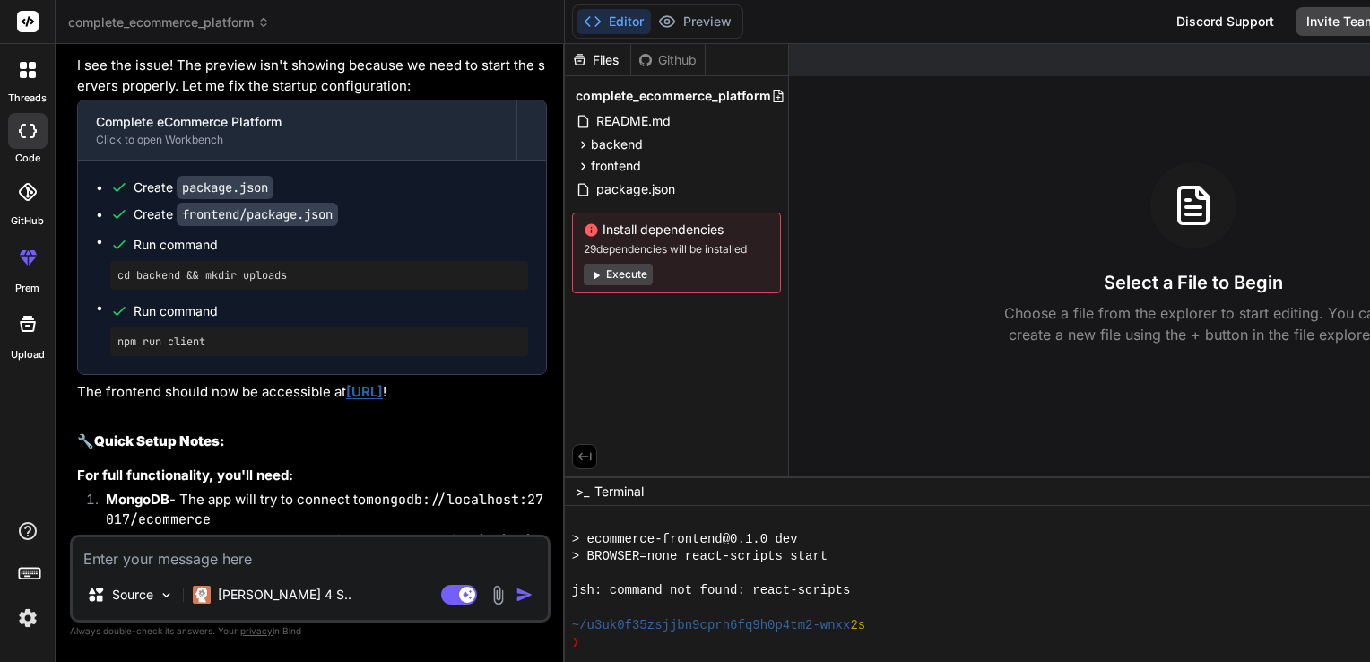
type textarea "Set up MongoDB: Install locally or use MongoDB Atlas Configure Stripe: Get your…"
type textarea "x"
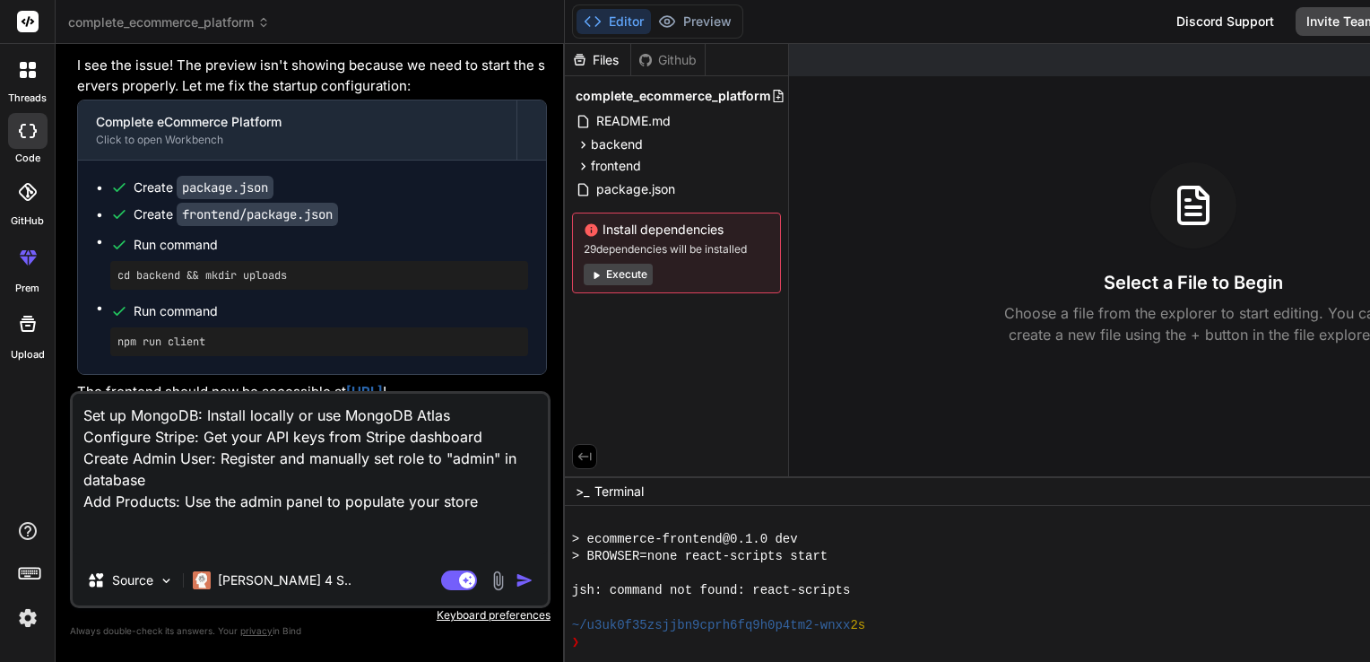
type textarea "Set up MongoDB: Install locally or use MongoDB Atlas Configure Stripe: Get your…"
type textarea "x"
type textarea "Set up MongoDB: Install locally or use MongoDB Atlas Configure Stripe: Get your…"
type textarea "x"
type textarea "Set up MongoDB: Install locally or use MongoDB Atlas Configure Stripe: Get your…"
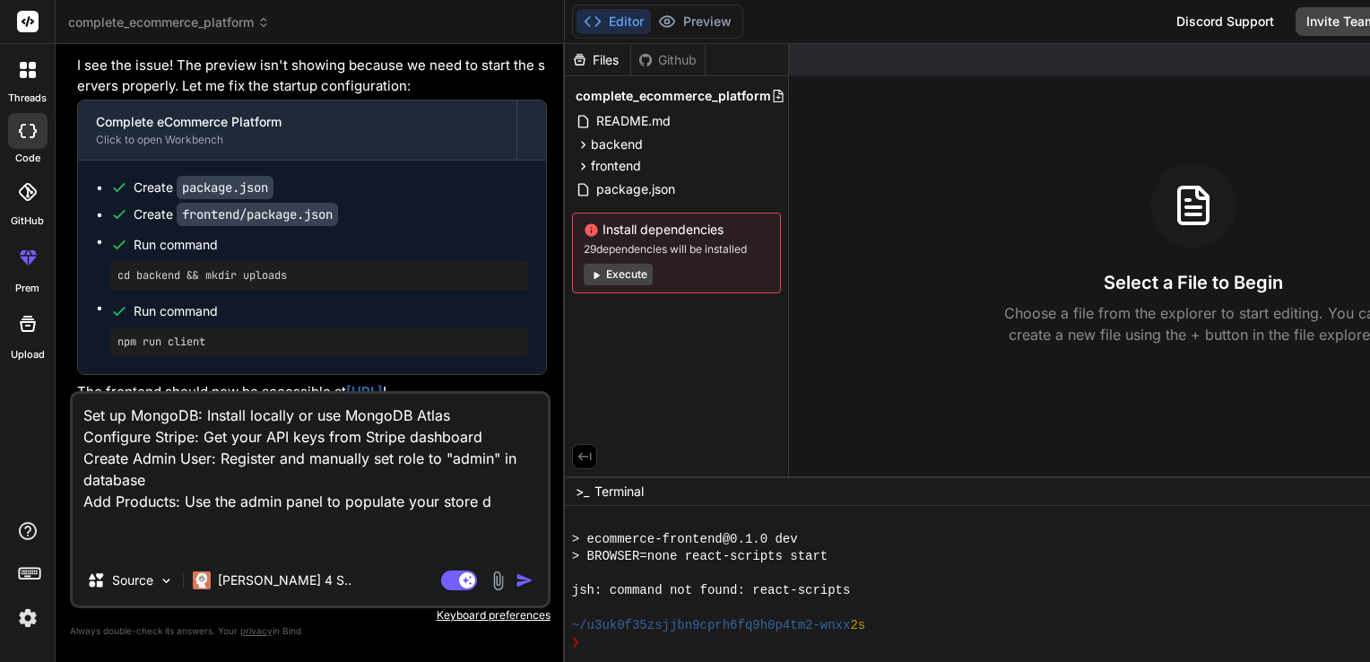
type textarea "x"
type textarea "Set up MongoDB: Install locally or use MongoDB Atlas Configure Stripe: Get your…"
type textarea "x"
type textarea "Set up MongoDB: Install locally or use MongoDB Atlas Configure Stripe: Get your…"
type textarea "x"
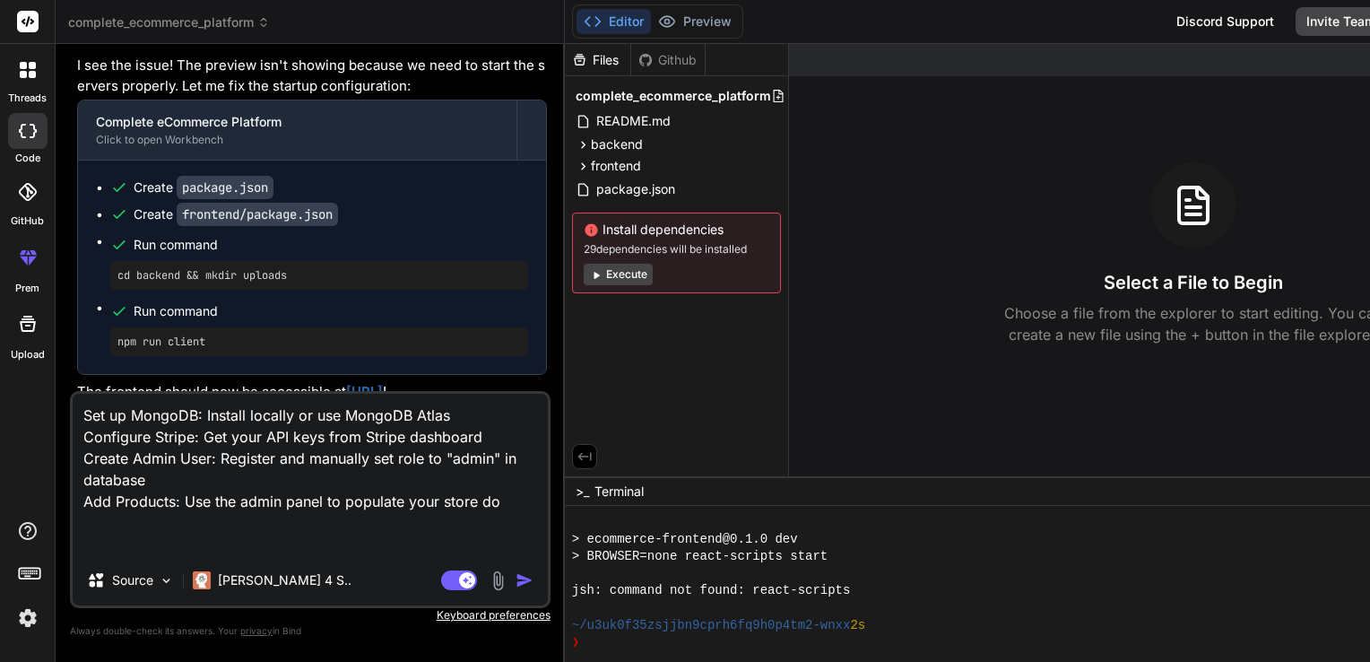
type textarea "Set up MongoDB: Install locally or use MongoDB Atlas Configure Stripe: Get your…"
type textarea "x"
type textarea "Set up MongoDB: Install locally or use MongoDB Atlas Configure Stripe: Get your…"
type textarea "x"
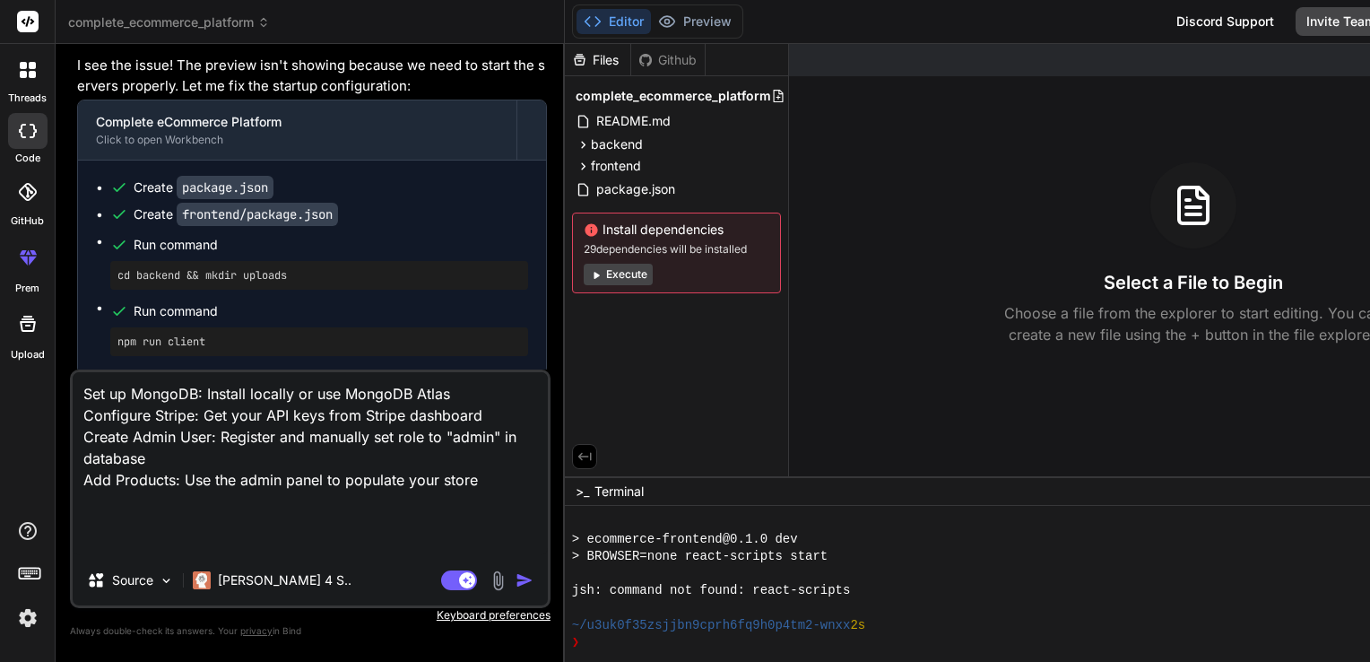
type textarea "Set up MongoDB: Install locally or use MongoDB Atlas Configure Stripe: Get your…"
type textarea "x"
type textarea "Set up MongoDB: Install locally or use MongoDB Atlas Configure Stripe: Get your…"
type textarea "x"
type textarea "Set up MongoDB: Install locally or use MongoDB Atlas Configure Stripe: Get your…"
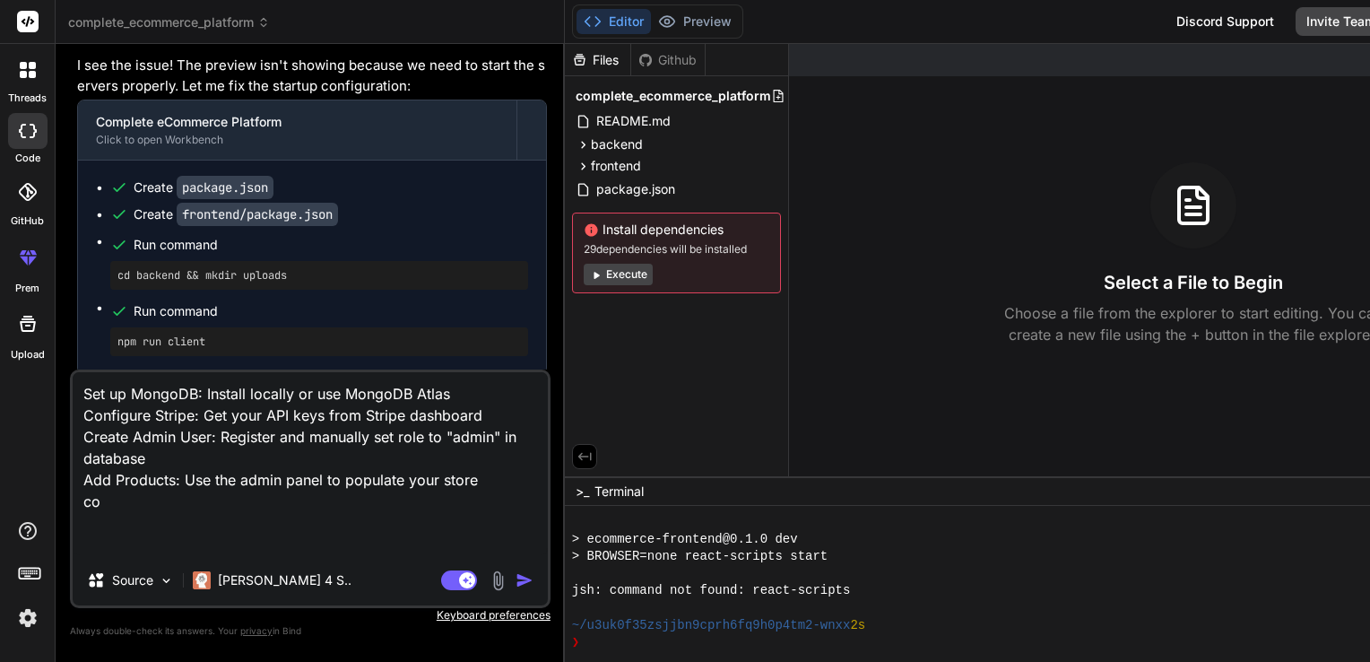
type textarea "x"
type textarea "Set up MongoDB: Install locally or use MongoDB Atlas Configure Stripe: Get your…"
type textarea "x"
type textarea "Set up MongoDB: Install locally or use MongoDB Atlas Configure Stripe: Get your…"
type textarea "x"
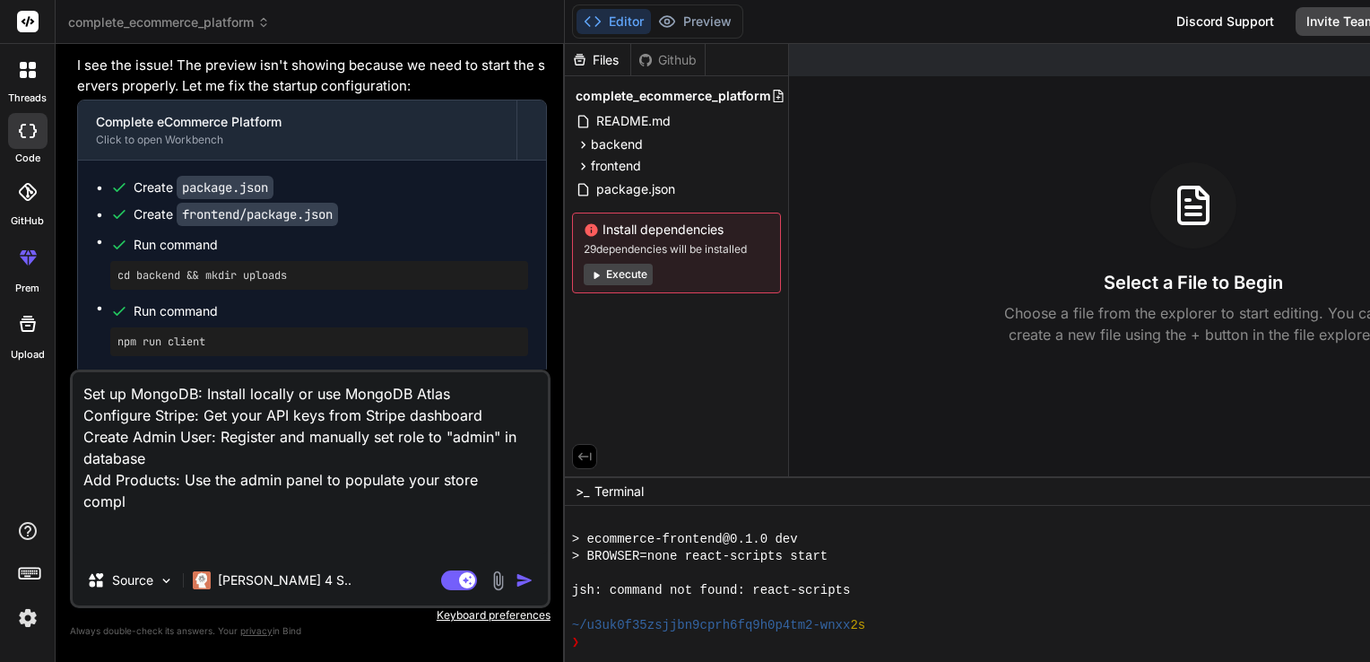
type textarea "Set up MongoDB: Install locally or use MongoDB Atlas Configure Stripe: Get your…"
type textarea "x"
type textarea "Set up MongoDB: Install locally or use MongoDB Atlas Configure Stripe: Get your…"
type textarea "x"
type textarea "Set up MongoDB: Install locally or use MongoDB Atlas Configure Stripe: Get your…"
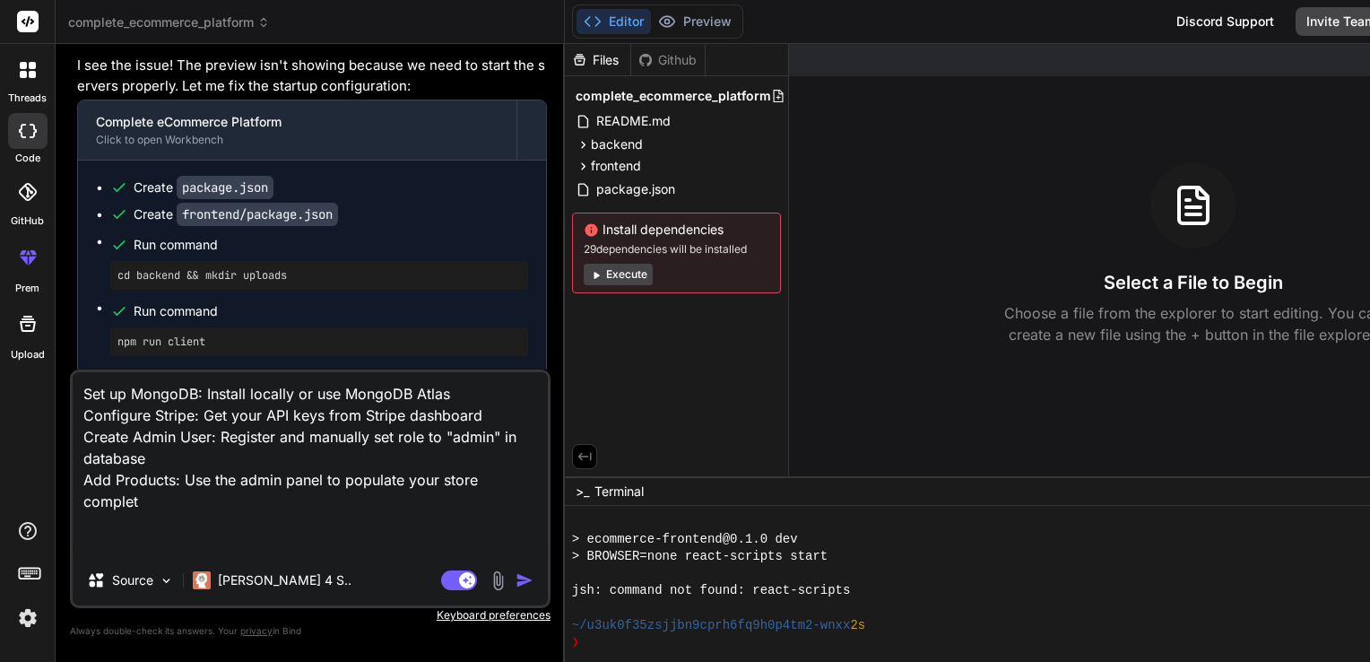
type textarea "x"
type textarea "Set up MongoDB: Install locally or use MongoDB Atlas Configure Stripe: Get your…"
type textarea "x"
type textarea "Set up MongoDB: Install locally or use MongoDB Atlas Configure Stripe: Get your…"
type textarea "x"
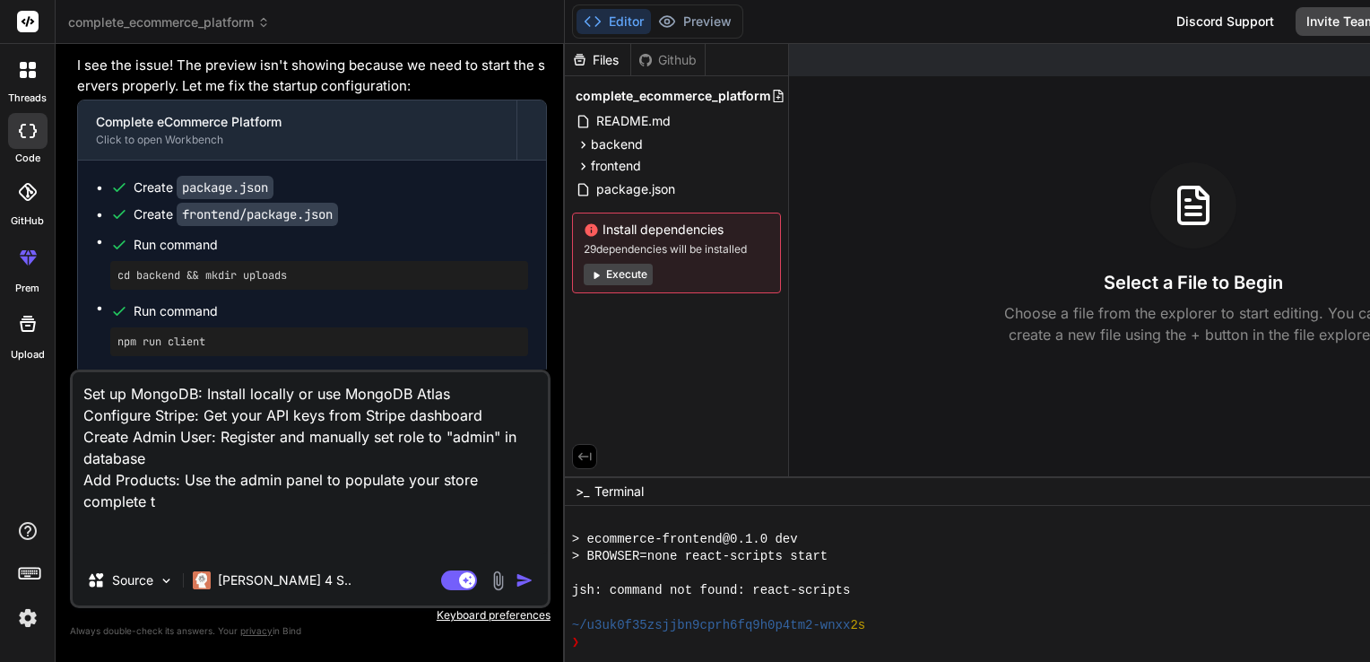
type textarea "Set up MongoDB: Install locally or use MongoDB Atlas Configure Stripe: Get your…"
type textarea "x"
type textarea "Set up MongoDB: Install locally or use MongoDB Atlas Configure Stripe: Get your…"
type textarea "x"
type textarea "Set up MongoDB: Install locally or use MongoDB Atlas Configure Stripe: Get your…"
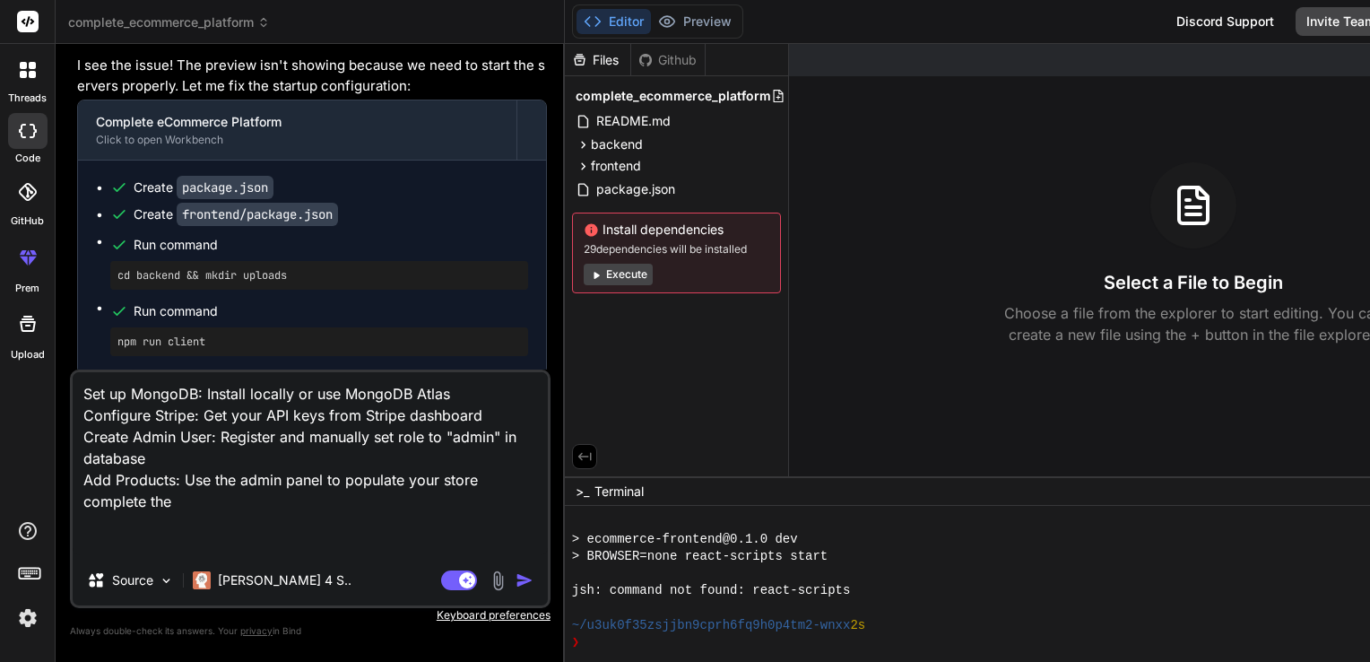
type textarea "x"
type textarea "Set up MongoDB: Install locally or use MongoDB Atlas Configure Stripe: Get your…"
type textarea "x"
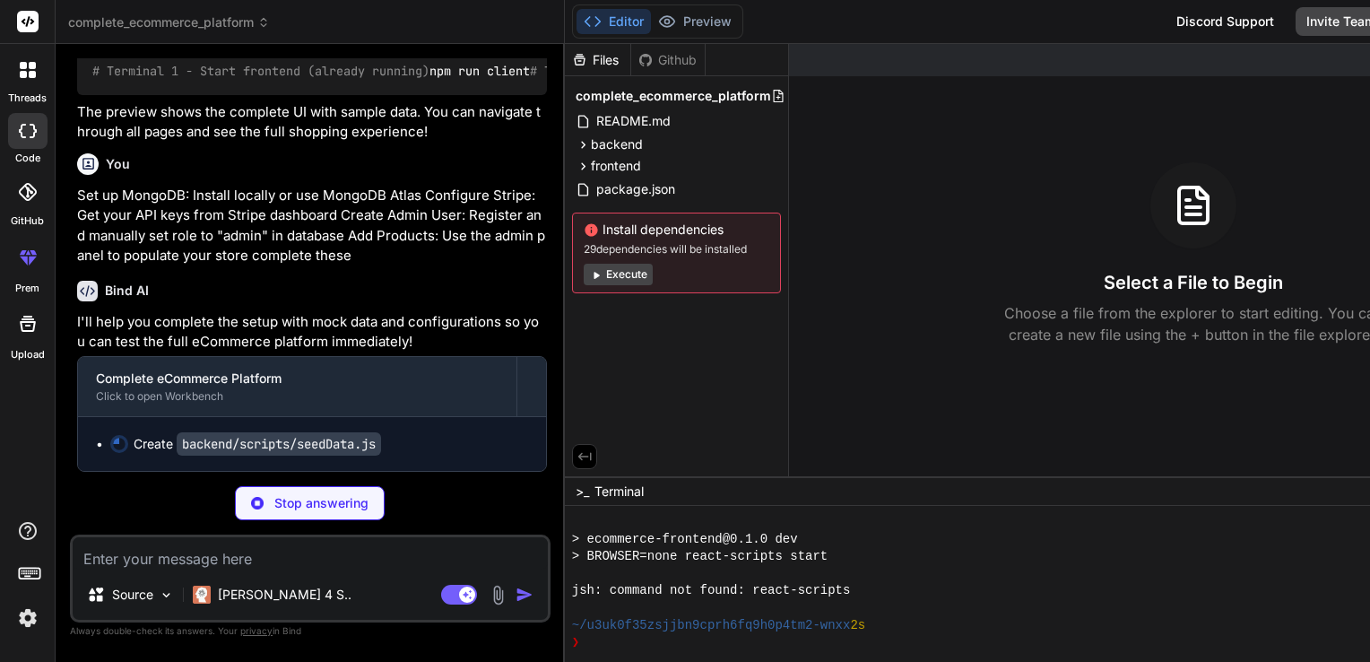
scroll to position [5087, 0]
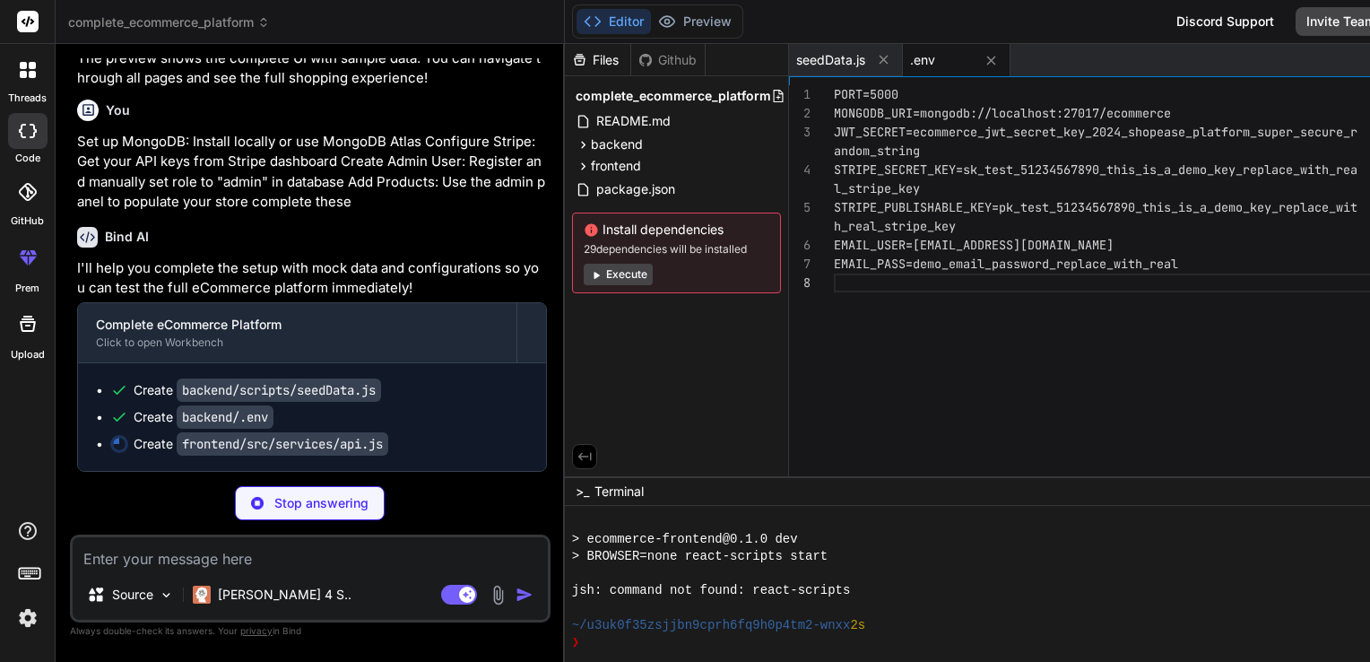
type textarea "x"
type textarea "// Network error - API server not running console.warn('⚠️ Backend API not avai…"
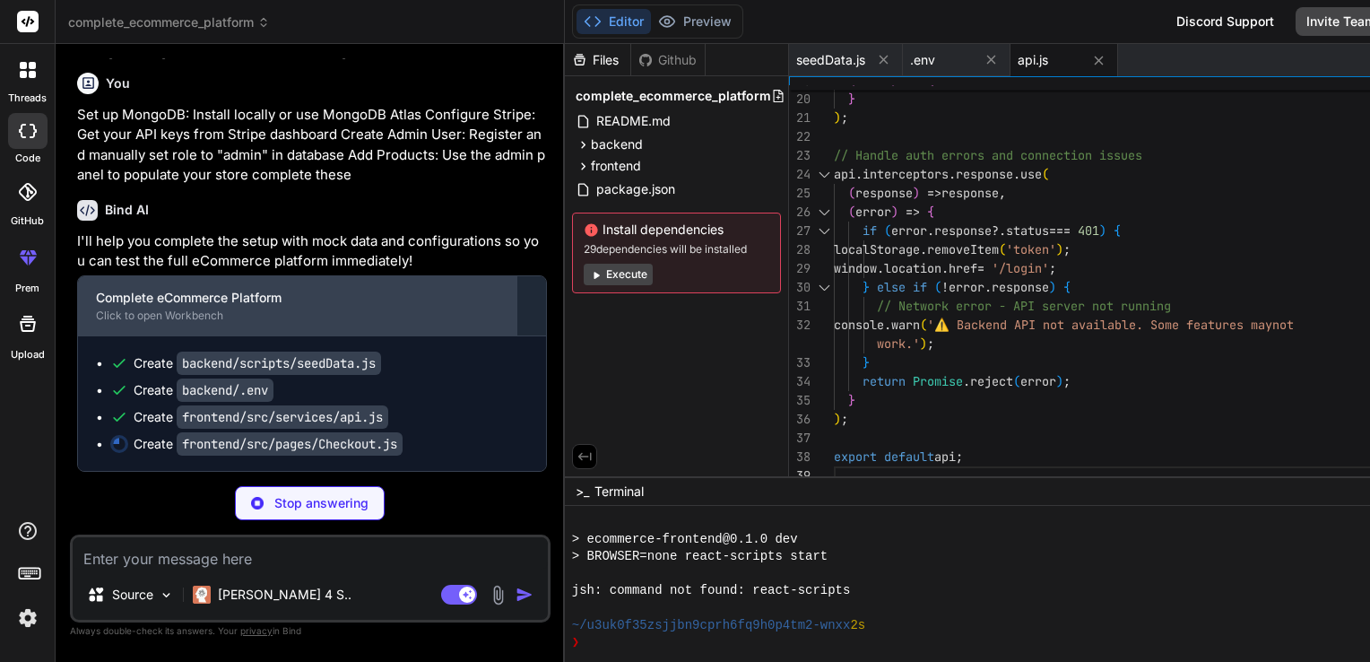
scroll to position [5168, 0]
type textarea "x"
type textarea "}; export default Checkout;"
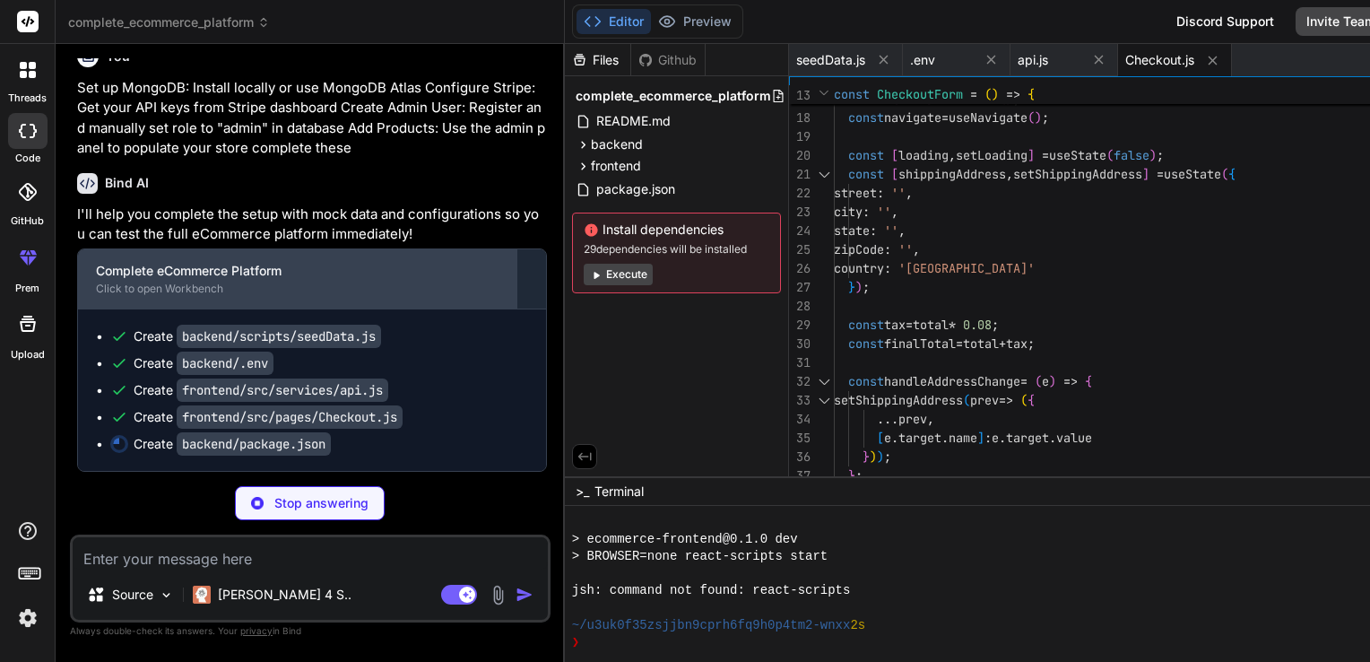
type textarea "x"
type textarea ""nodemailer": "^6.9.4" }, "devDependencies": { "nodemon": "^3.0.1" } }"
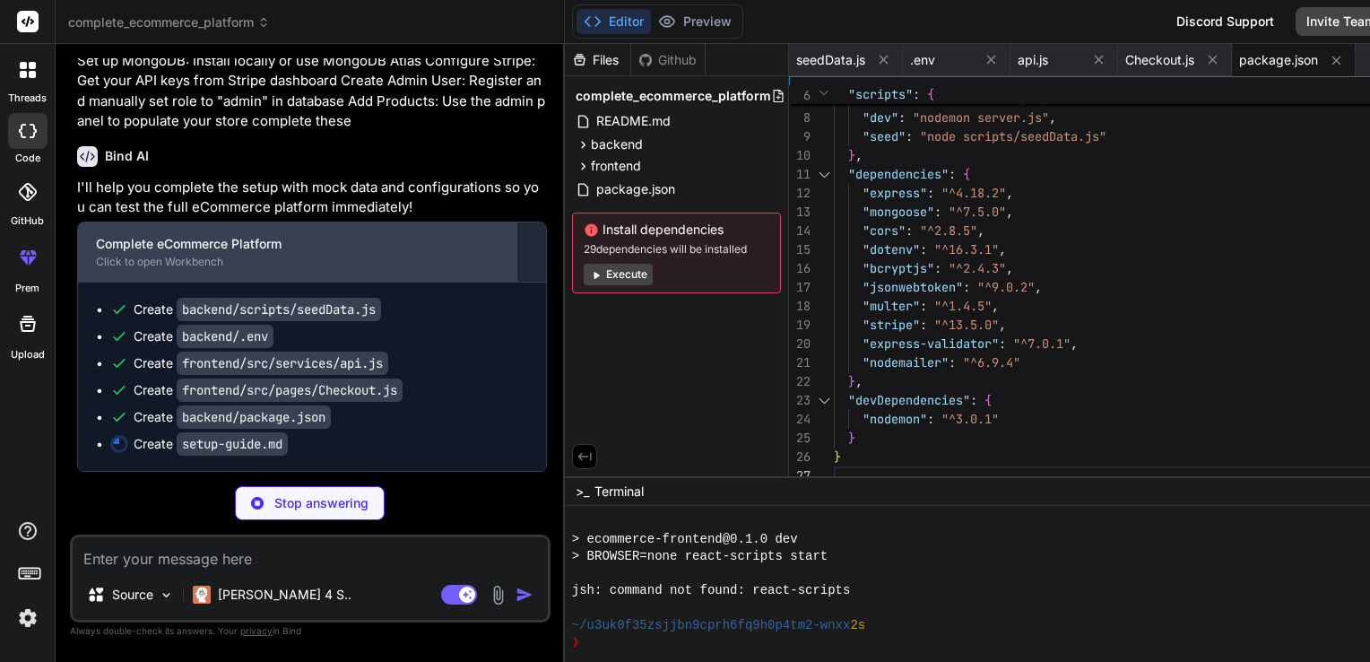
scroll to position [5222, 0]
type textarea "x"
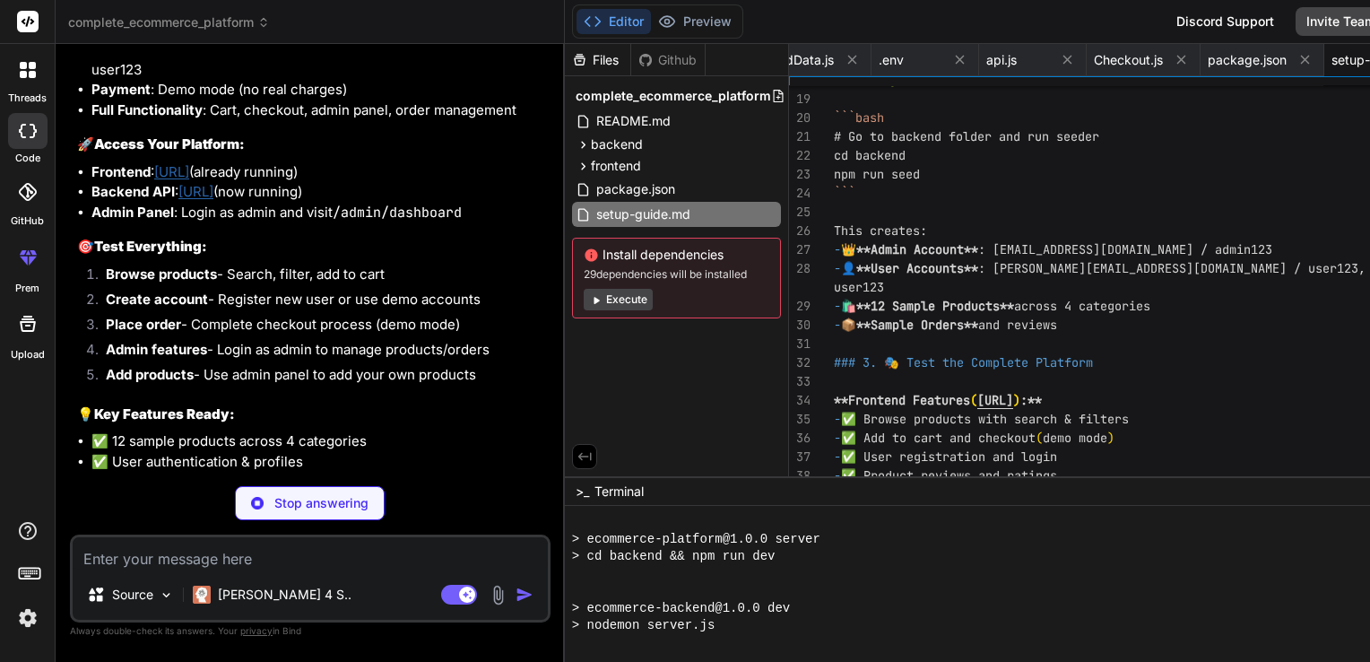
scroll to position [660, 0]
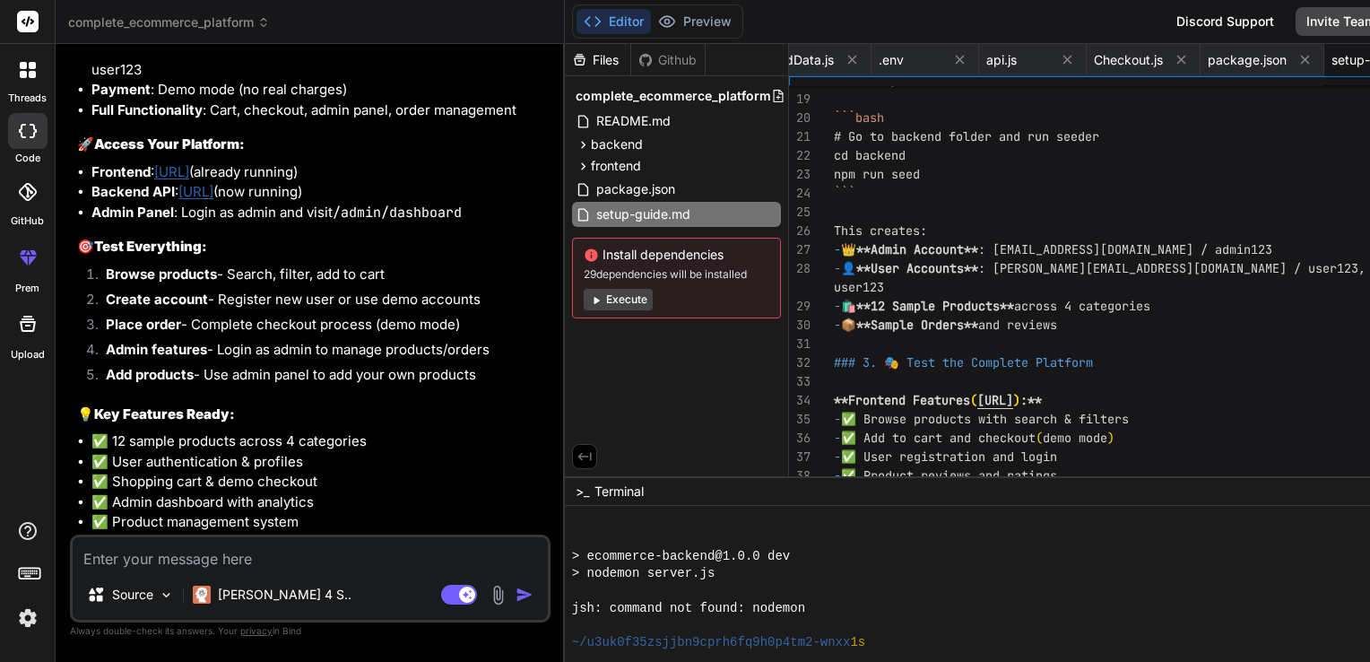
type textarea "x"
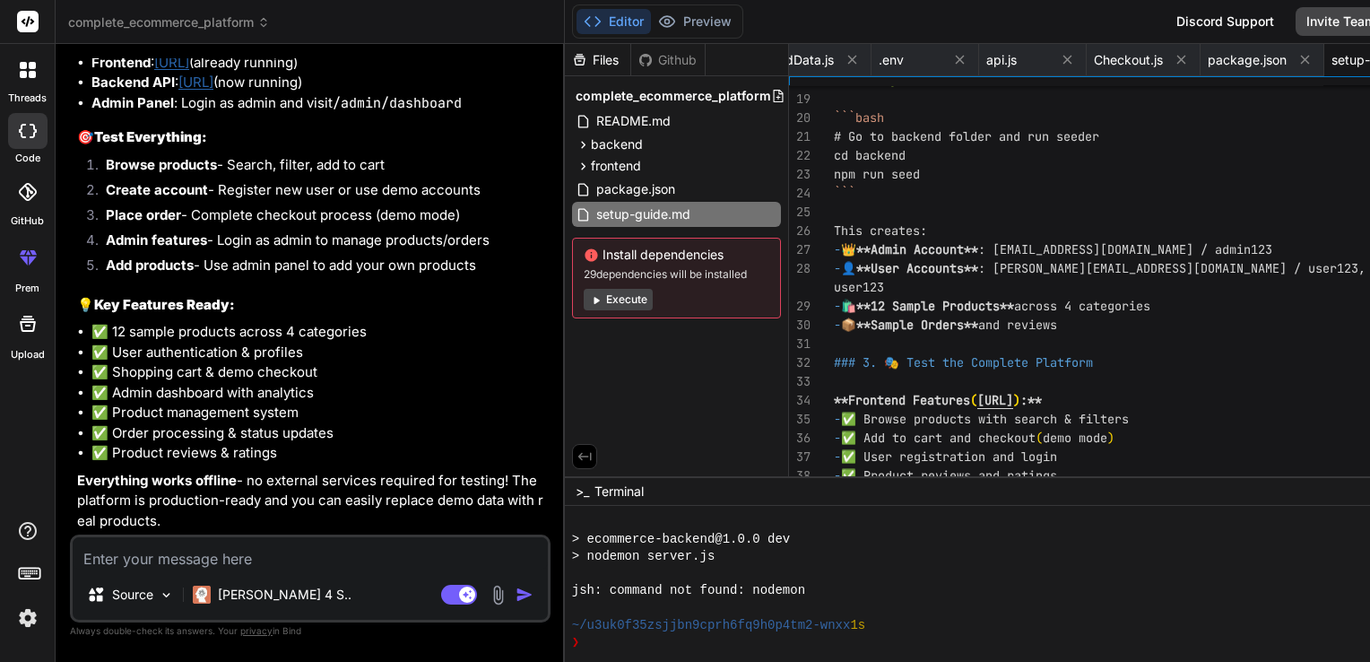
scroll to position [6127, 0]
click at [100, 543] on textarea at bounding box center [310, 553] width 475 height 32
type textarea "i"
type textarea "x"
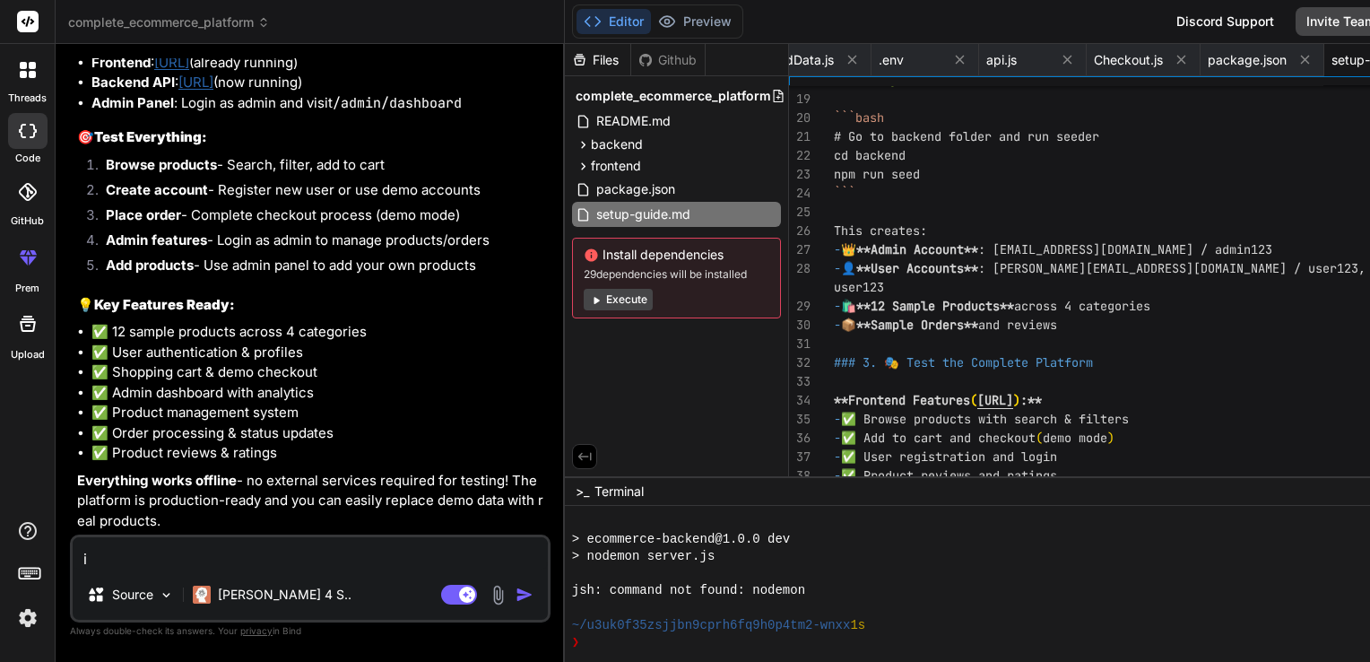
type textarea "i"
type textarea "x"
type textarea "i a"
type textarea "x"
type textarea "i am"
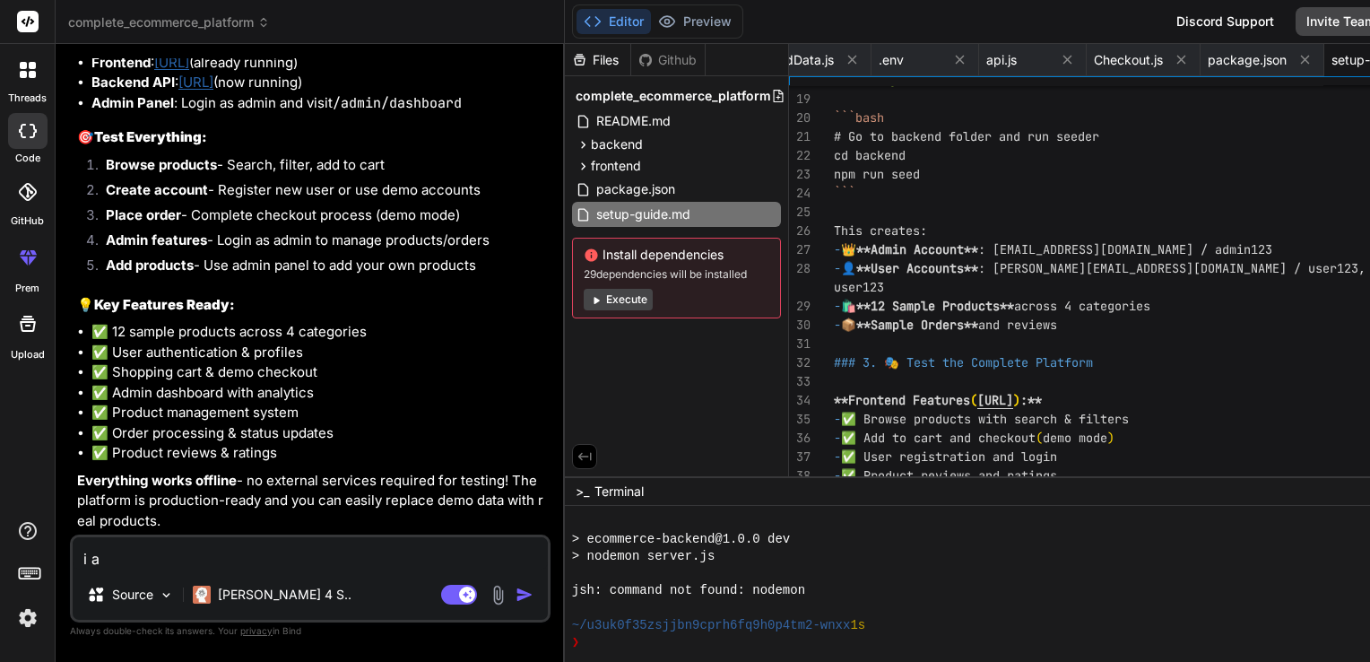
type textarea "x"
type textarea "i am"
type textarea "x"
type textarea "i am u"
type textarea "x"
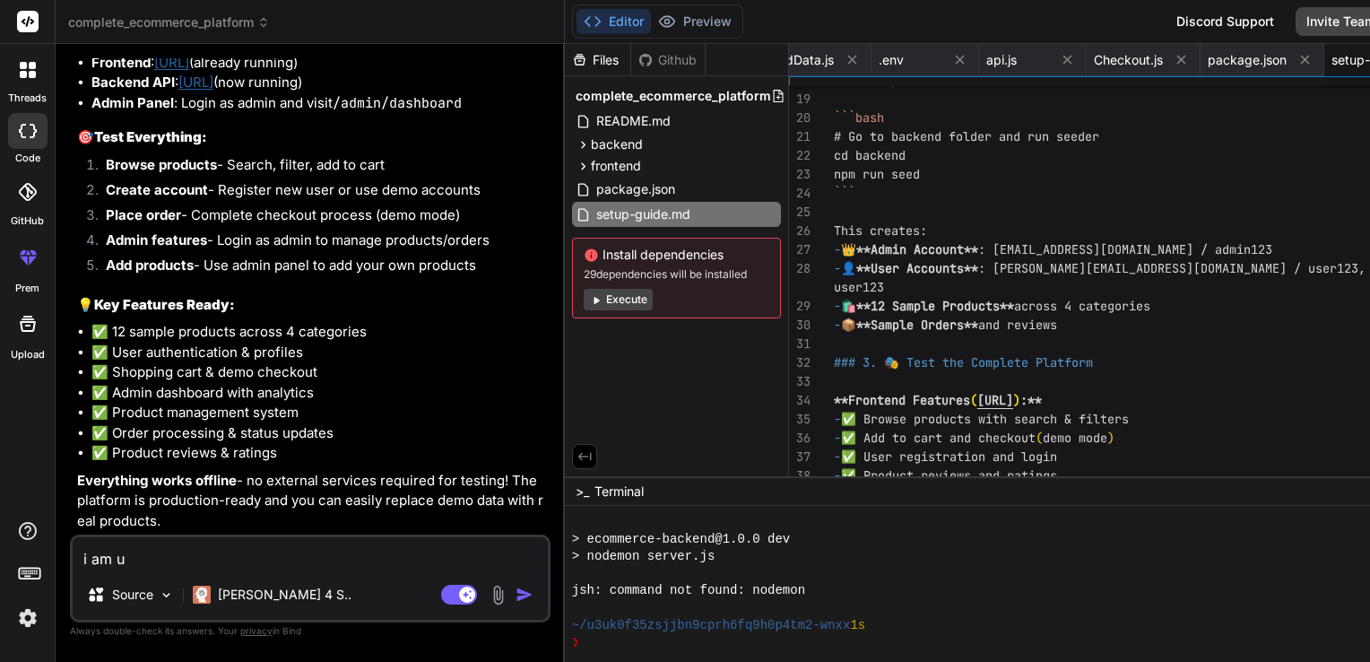
type textarea "i am un"
type textarea "x"
type textarea "i am una"
type textarea "x"
type textarea "i am unab"
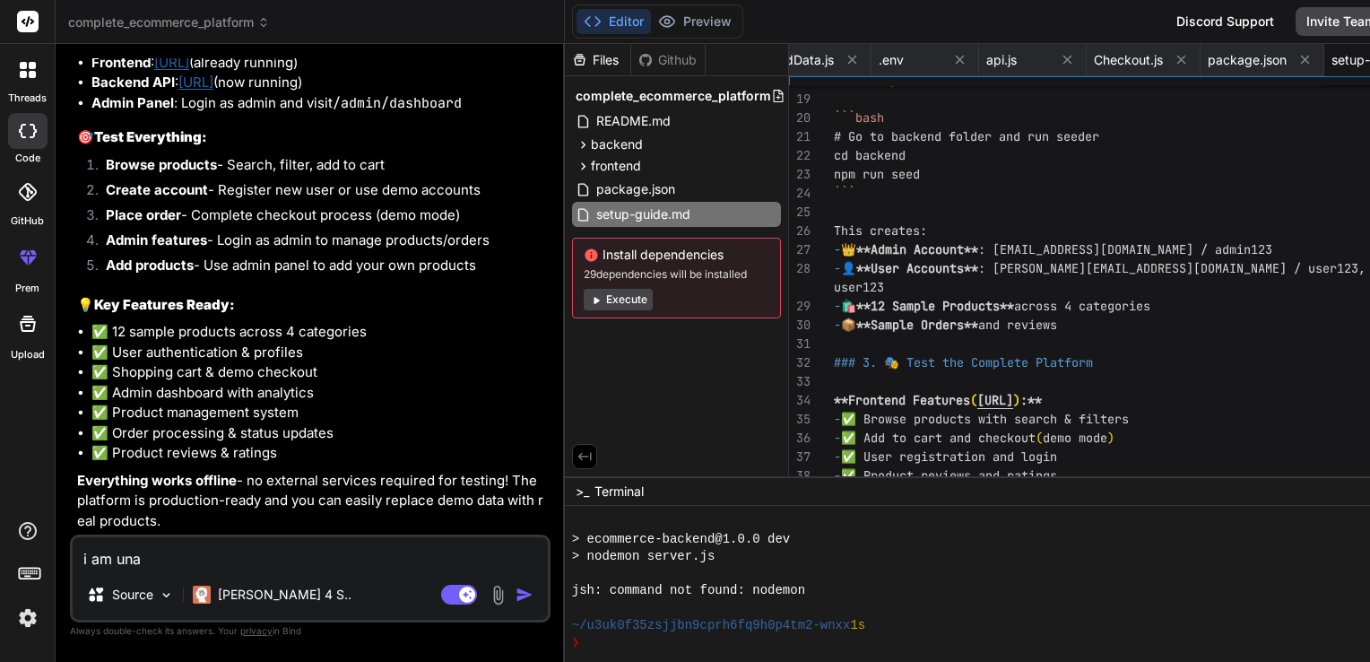
type textarea "x"
type textarea "i am unabl"
type textarea "x"
type textarea "i am unable"
type textarea "x"
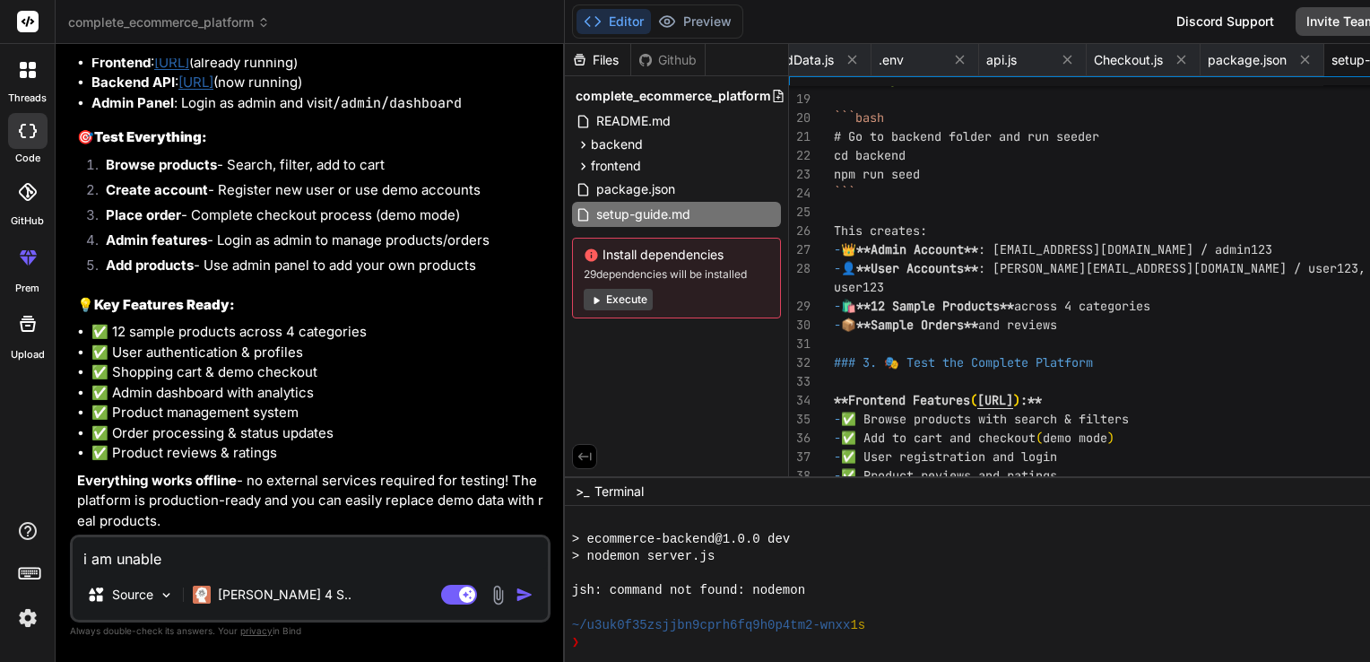
type textarea "i am unable"
type textarea "x"
type textarea "i am unable t"
type textarea "x"
type textarea "i am unable to"
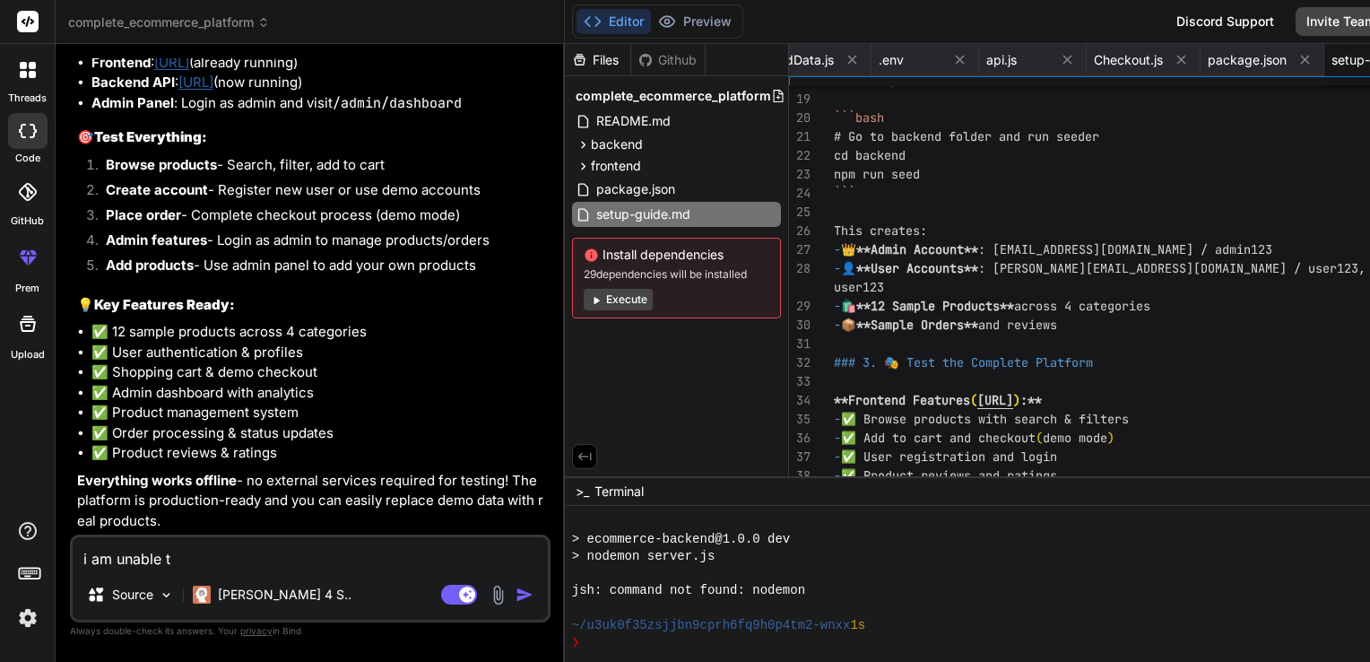
type textarea "x"
type textarea "i am unable to"
type textarea "x"
type textarea "i am unable to v"
type textarea "x"
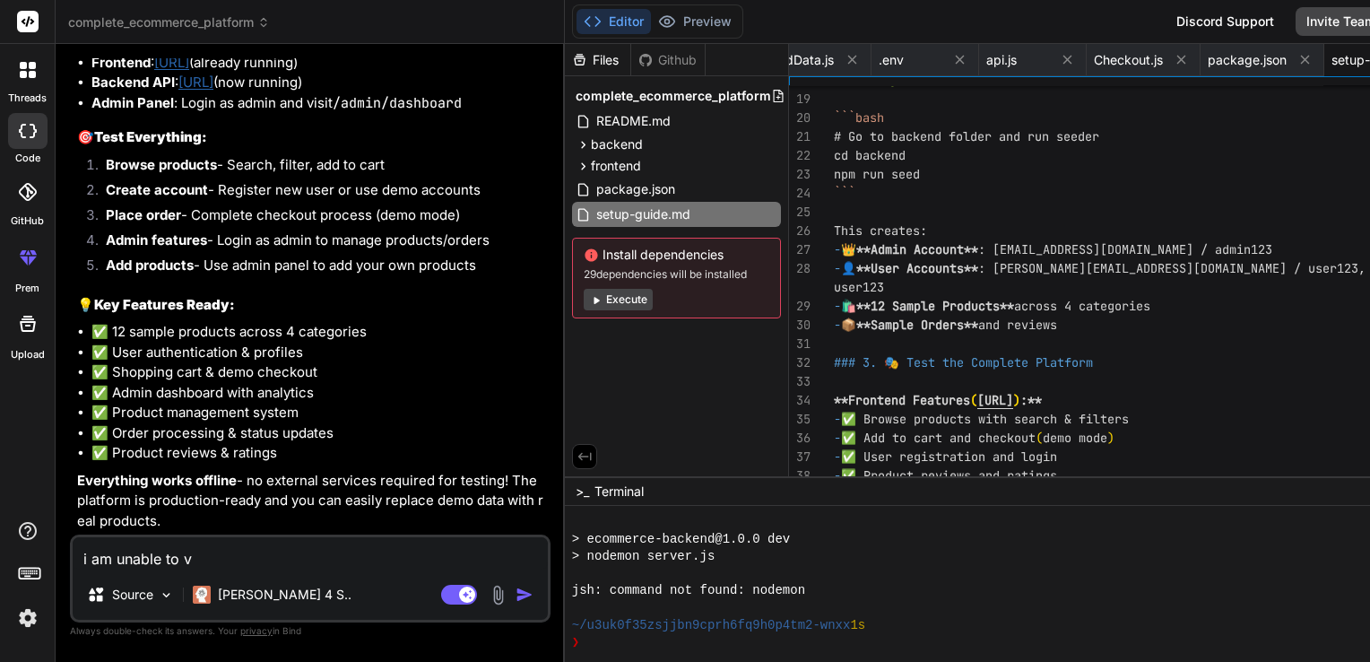
type textarea "i am unable to vi"
type textarea "x"
type textarea "i am unable to vie"
type textarea "x"
type textarea "i am unable to view"
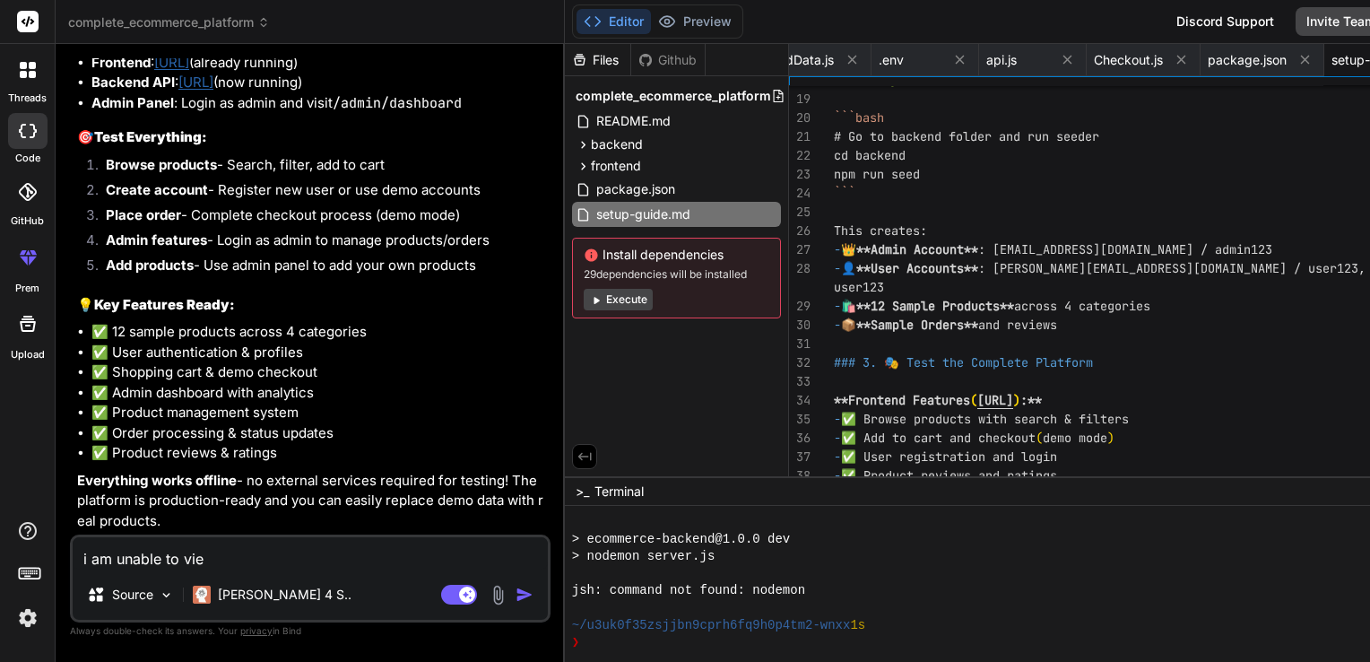
type textarea "x"
type textarea "i am unable to view"
type textarea "x"
type textarea "i am unable to view p"
type textarea "x"
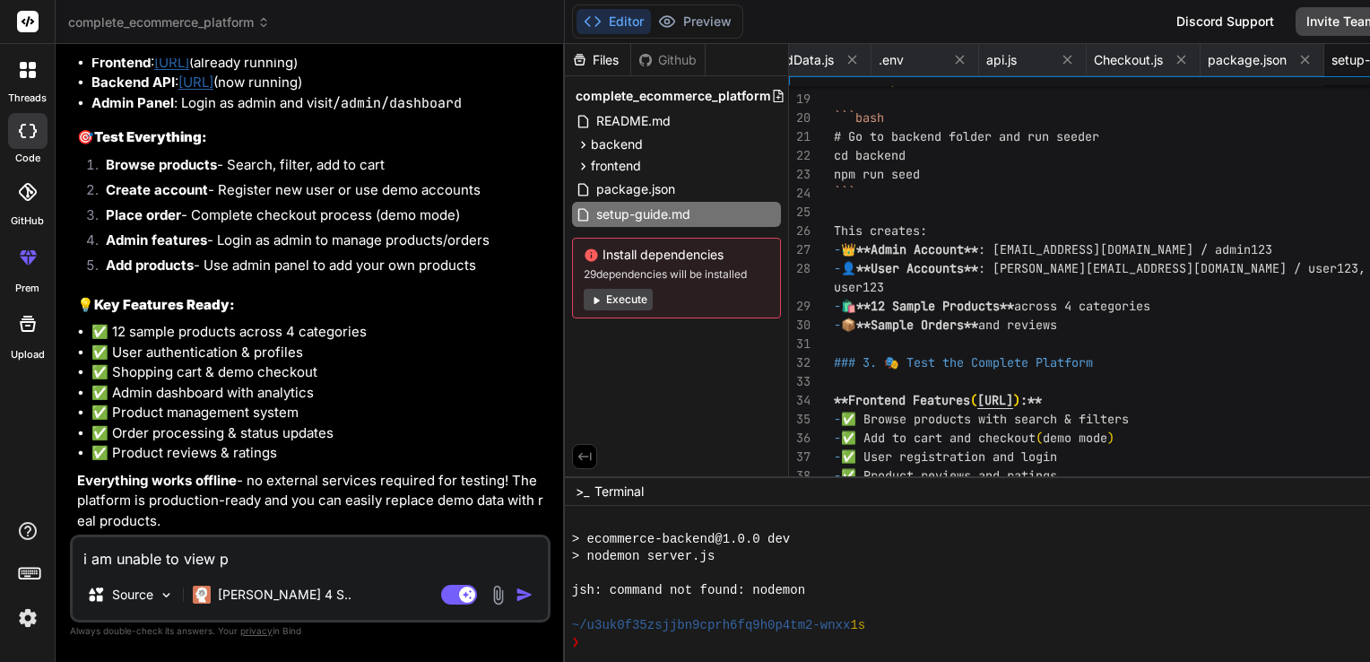
type textarea "i am unable to view pr"
type textarea "x"
type textarea "i am unable to view pre"
type textarea "x"
type textarea "i am unable to view prev"
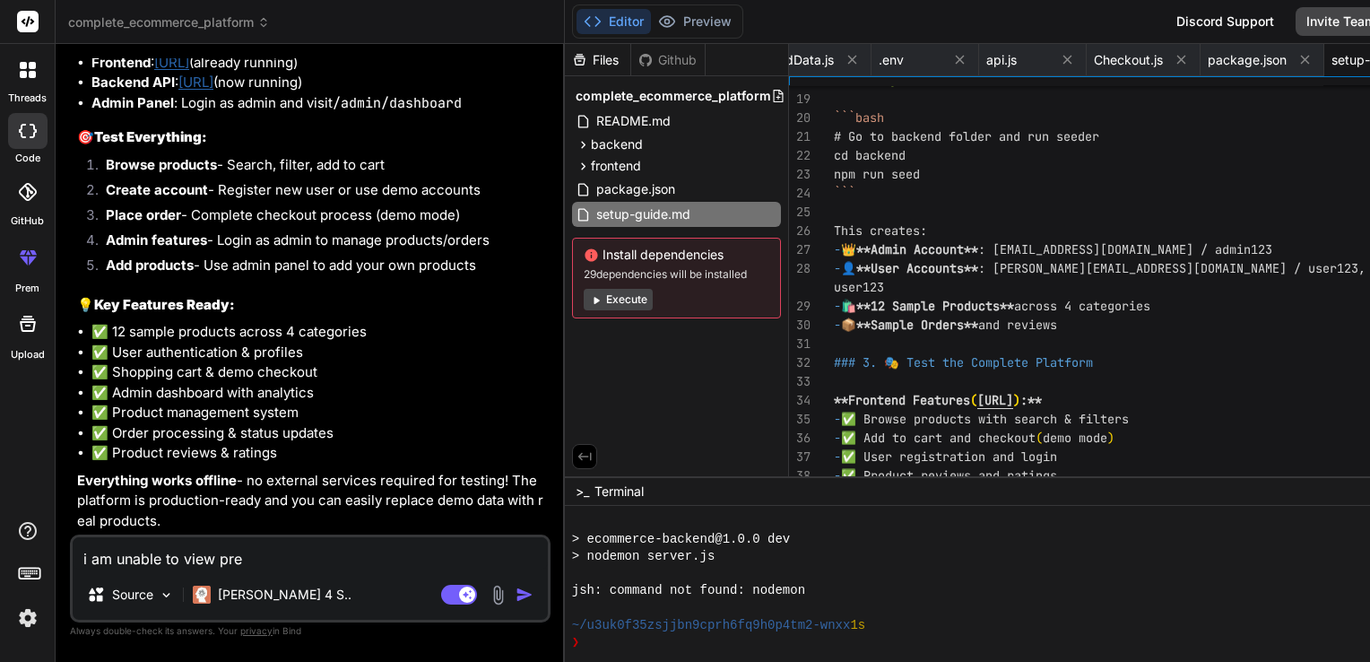
type textarea "x"
type textarea "i am unable to view previ"
type textarea "x"
type textarea "i am unable to view previe"
type textarea "x"
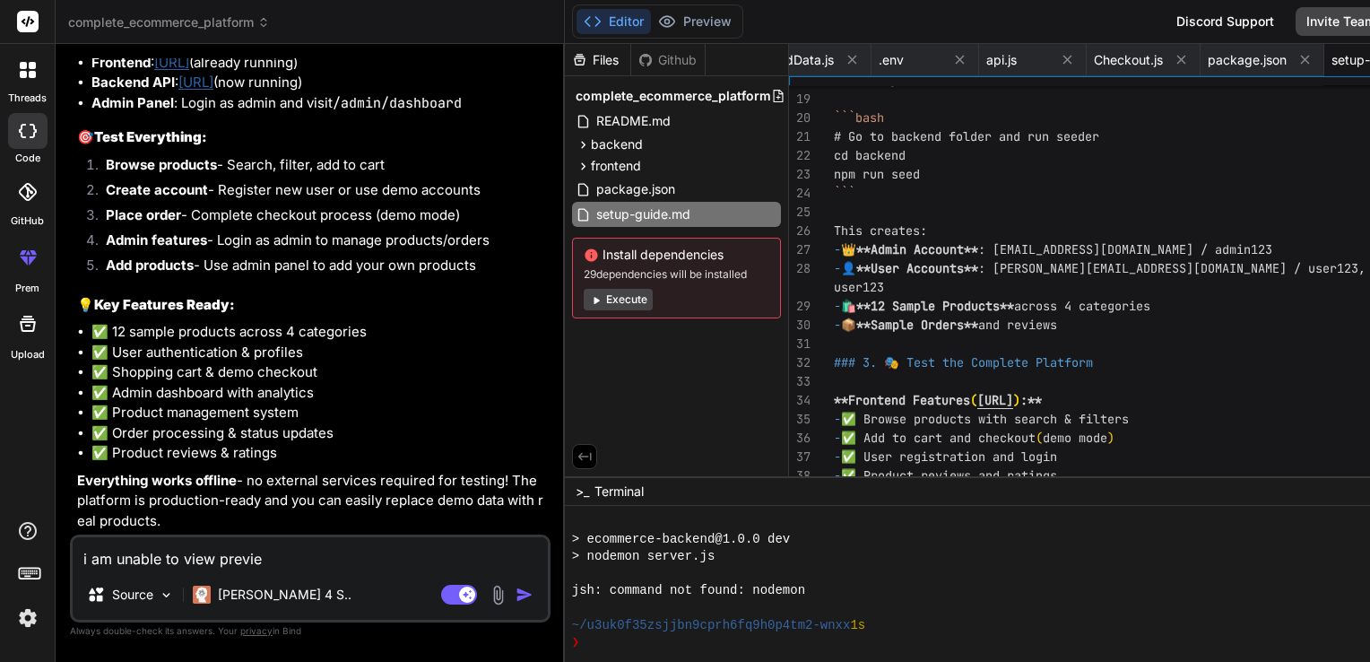
type textarea "i am unable to view preview"
type textarea "x"
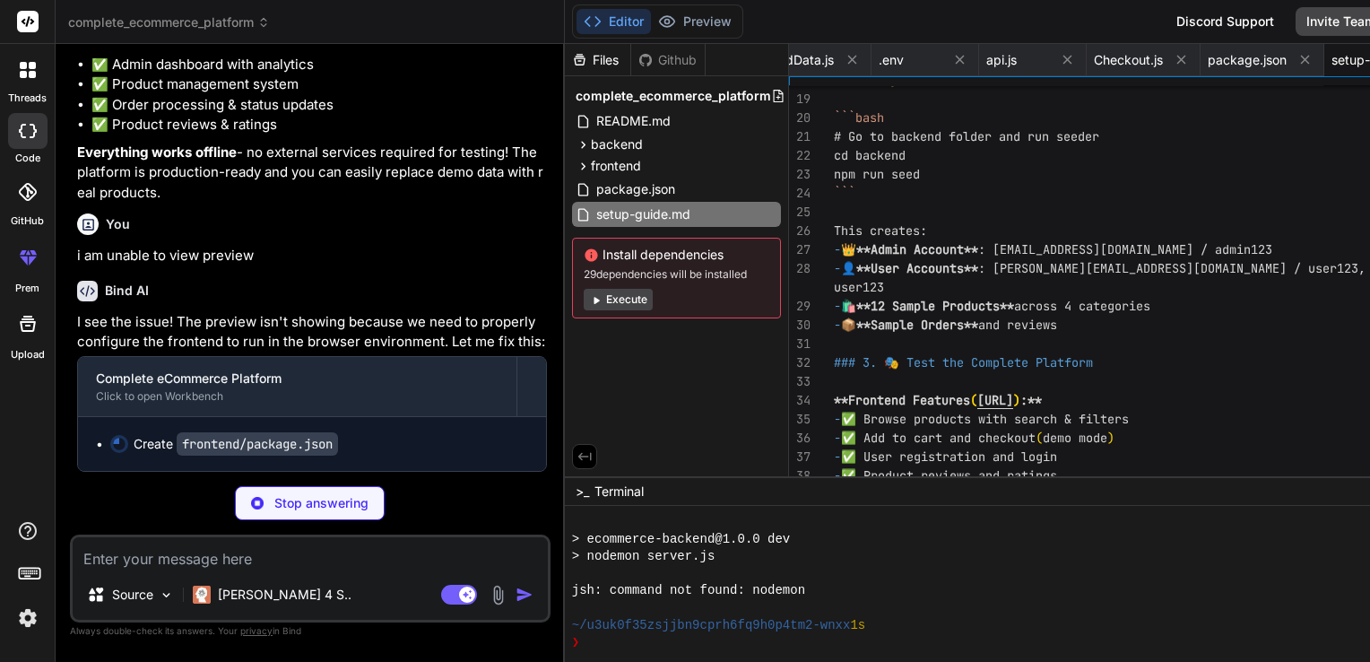
scroll to position [6474, 0]
type textarea "x"
type textarea "], "development": [ "last 1 chrome version", "last 1 firefox version", "last 1 …"
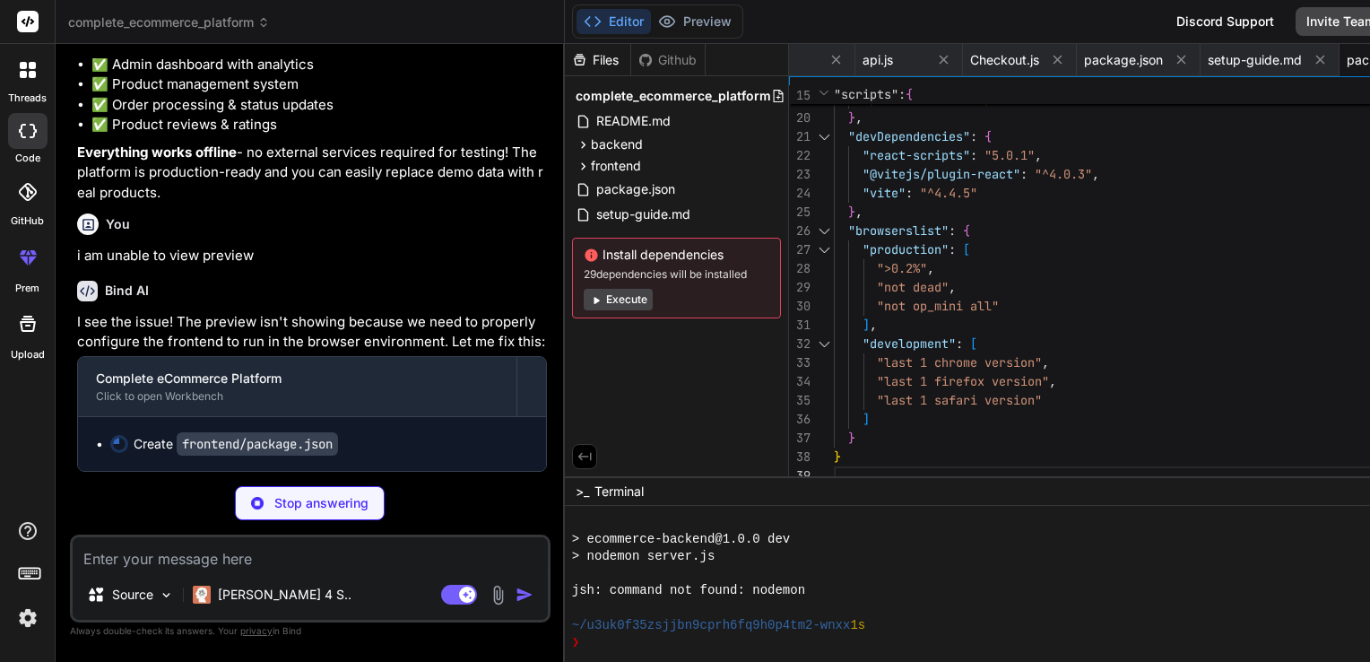
type textarea "x"
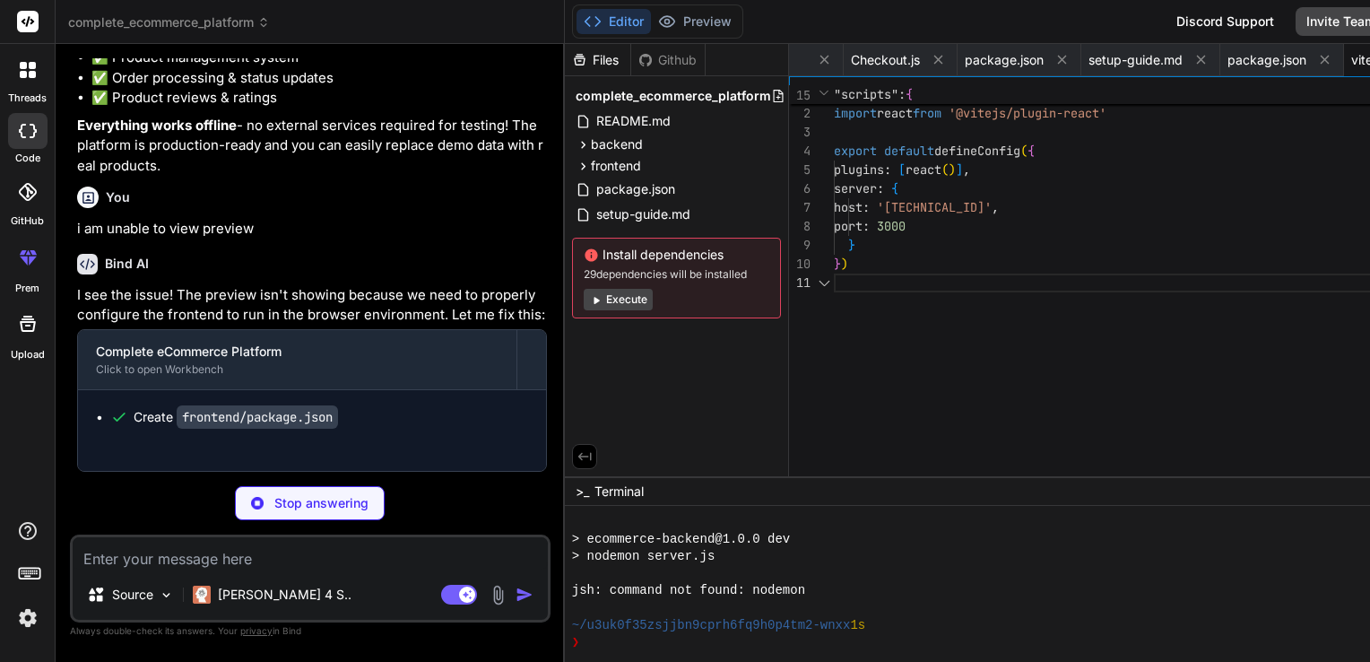
scroll to position [0, 429]
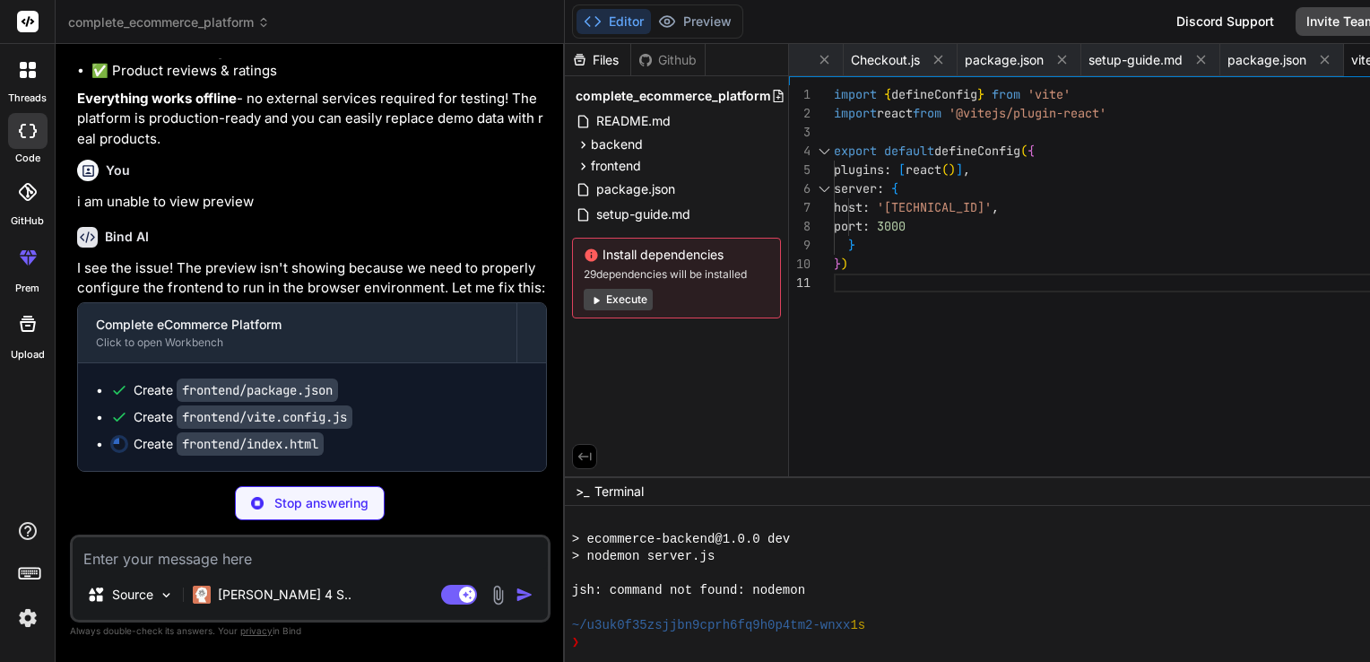
type textarea "x"
type textarea "<noscript>You need to enable JavaScript to run this app.</noscript> <div id="ro…"
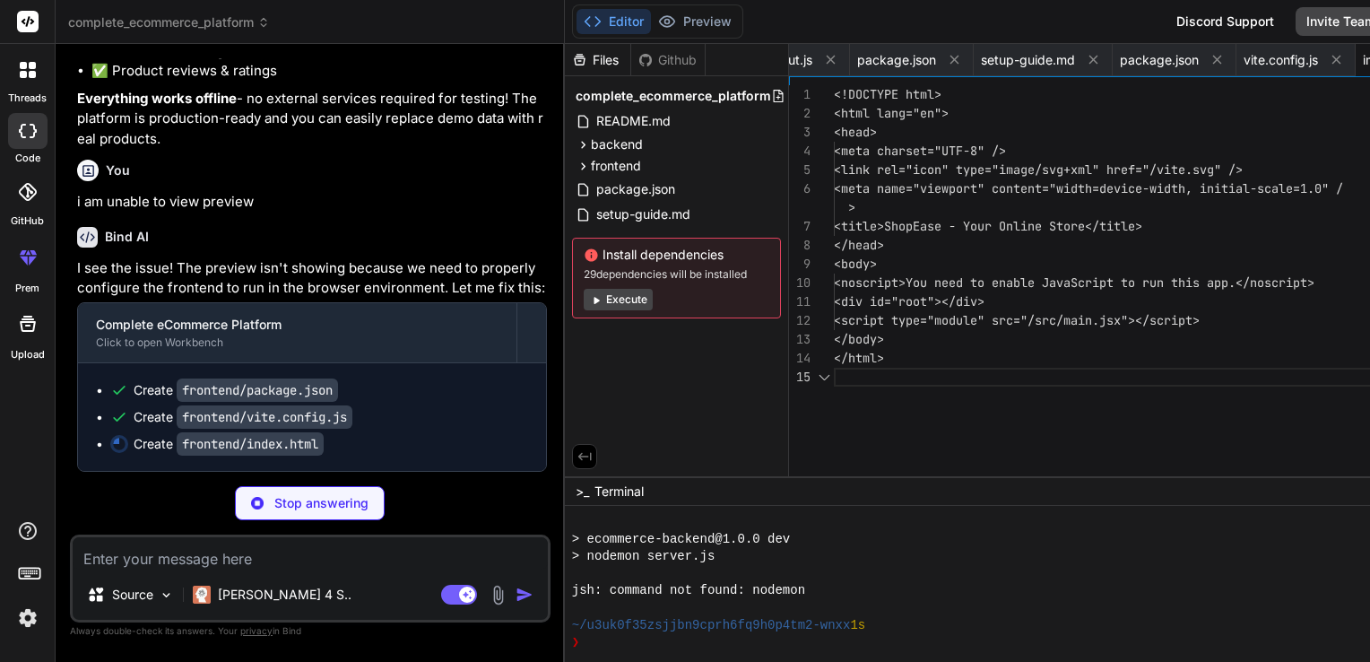
scroll to position [0, 537]
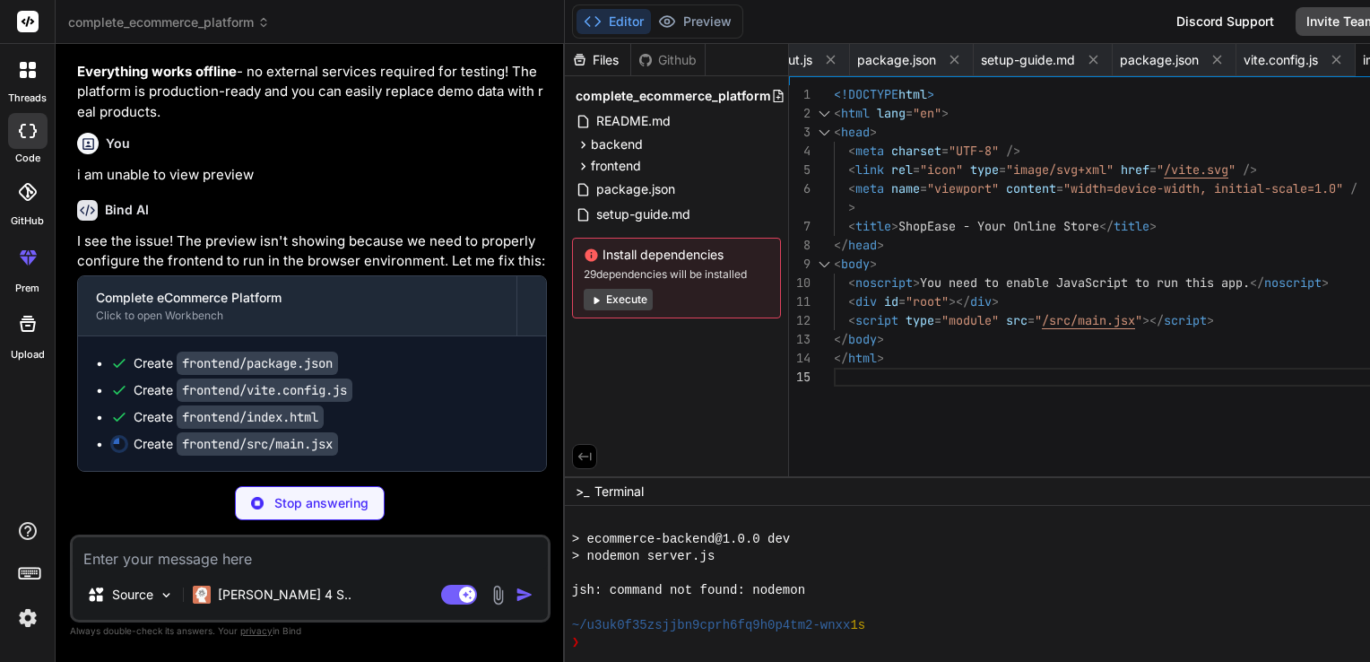
type textarea "x"
type textarea "</React.StrictMode>, )"
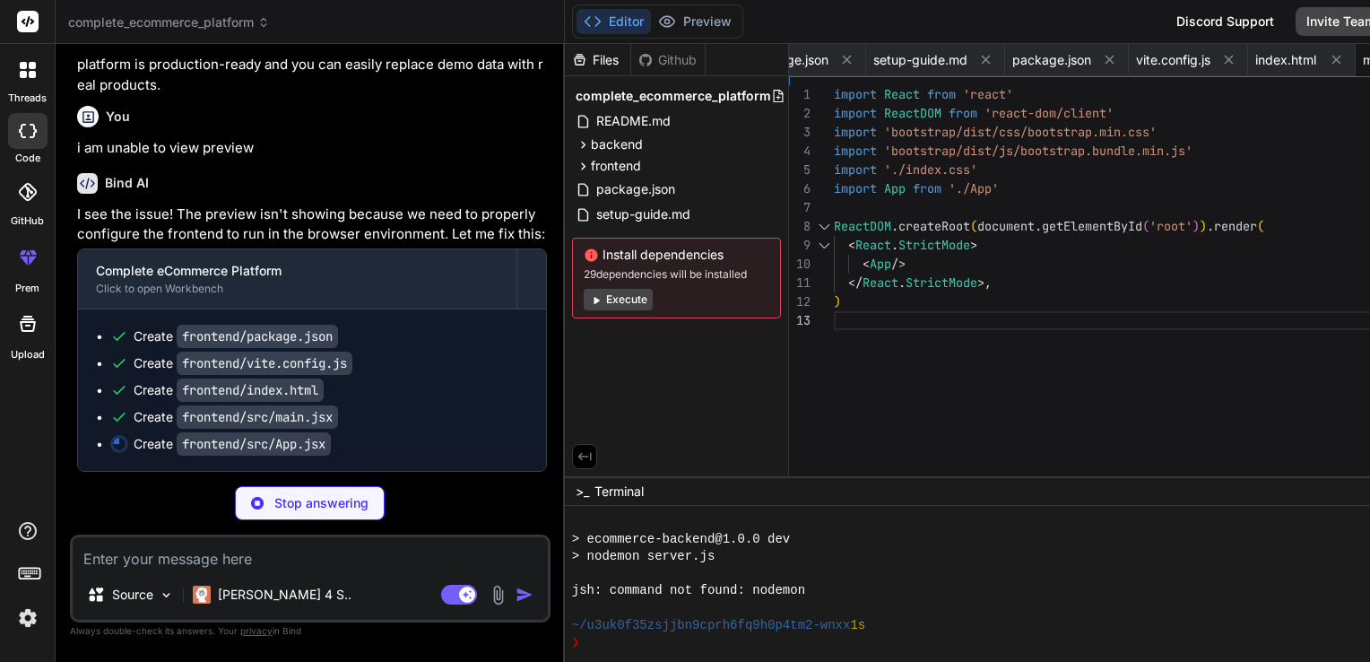
scroll to position [6582, 0]
type textarea "x"
type textarea "</Router> </CartProvider> </AuthProvider> ); } export default App;"
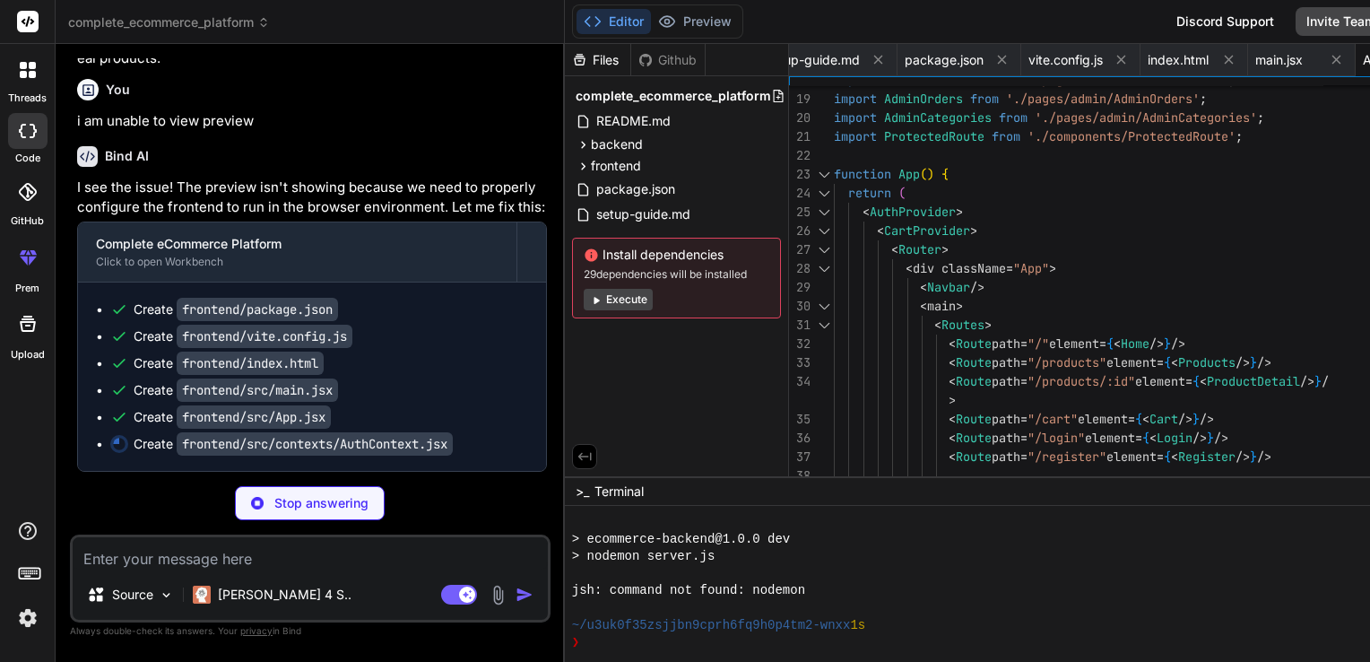
scroll to position [6628, 0]
type textarea "x"
type textarea "if (!context) { throw new Error('useAuth must be used within an AuthProvider');…"
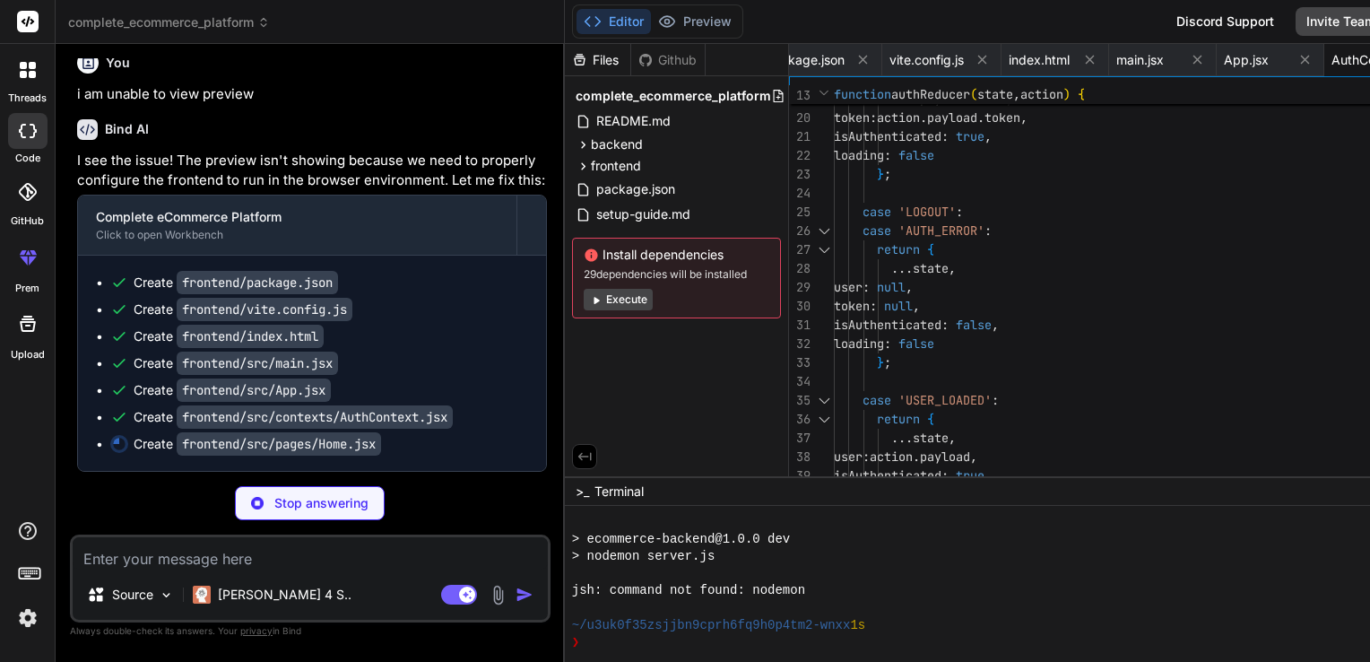
scroll to position [6654, 0]
type textarea "x"
type textarea "); }; export default Home;"
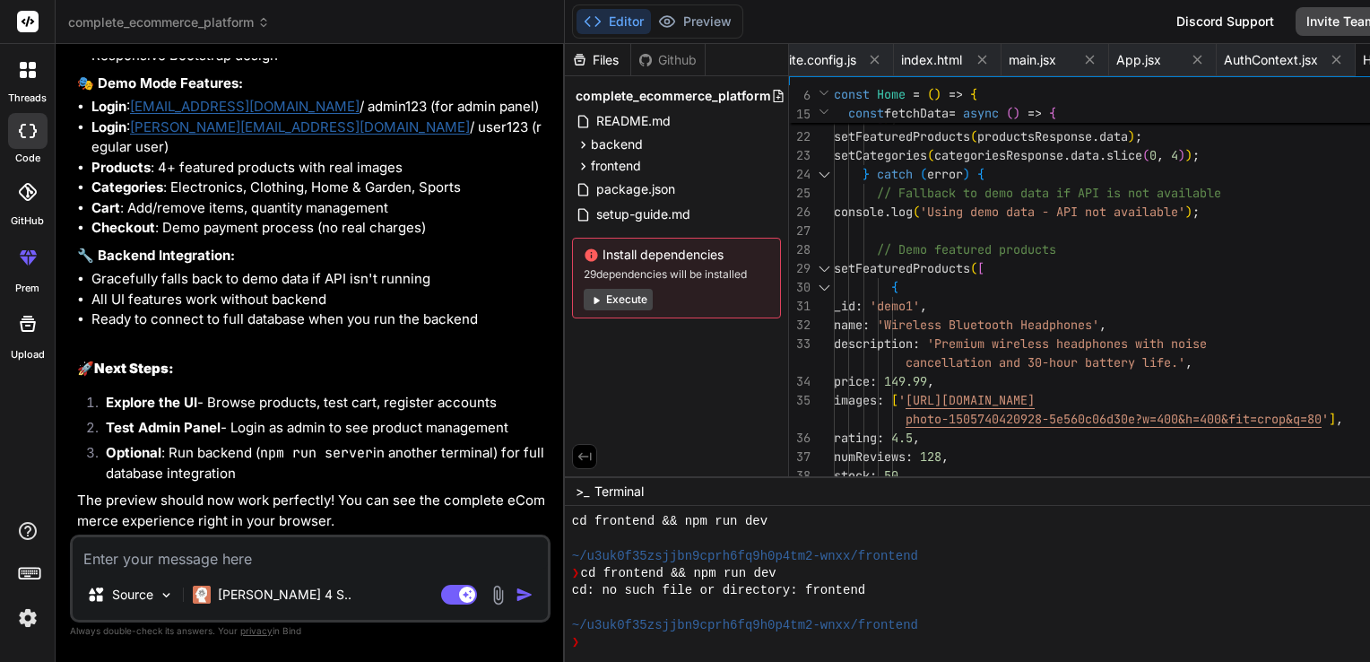
scroll to position [7459, 0]
type textarea "x"
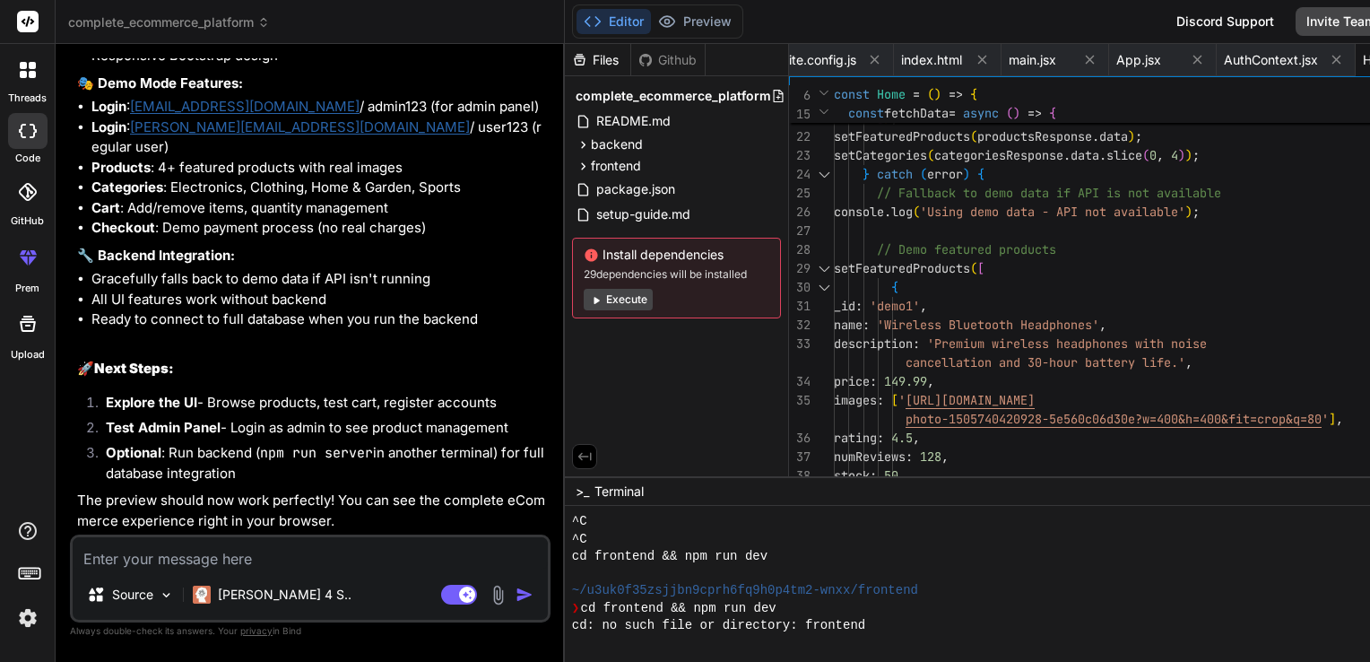
scroll to position [964, 0]
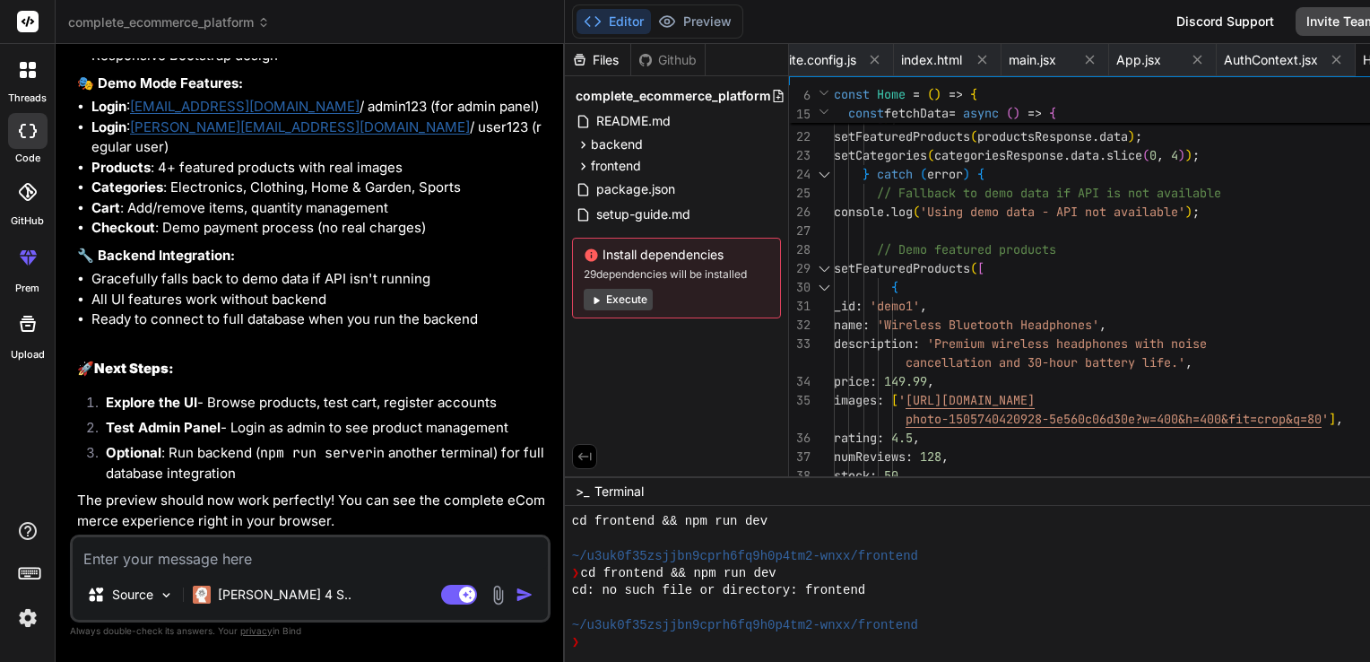
click at [196, 564] on textarea at bounding box center [310, 553] width 475 height 32
type textarea "s"
type textarea "x"
type textarea "st"
type textarea "x"
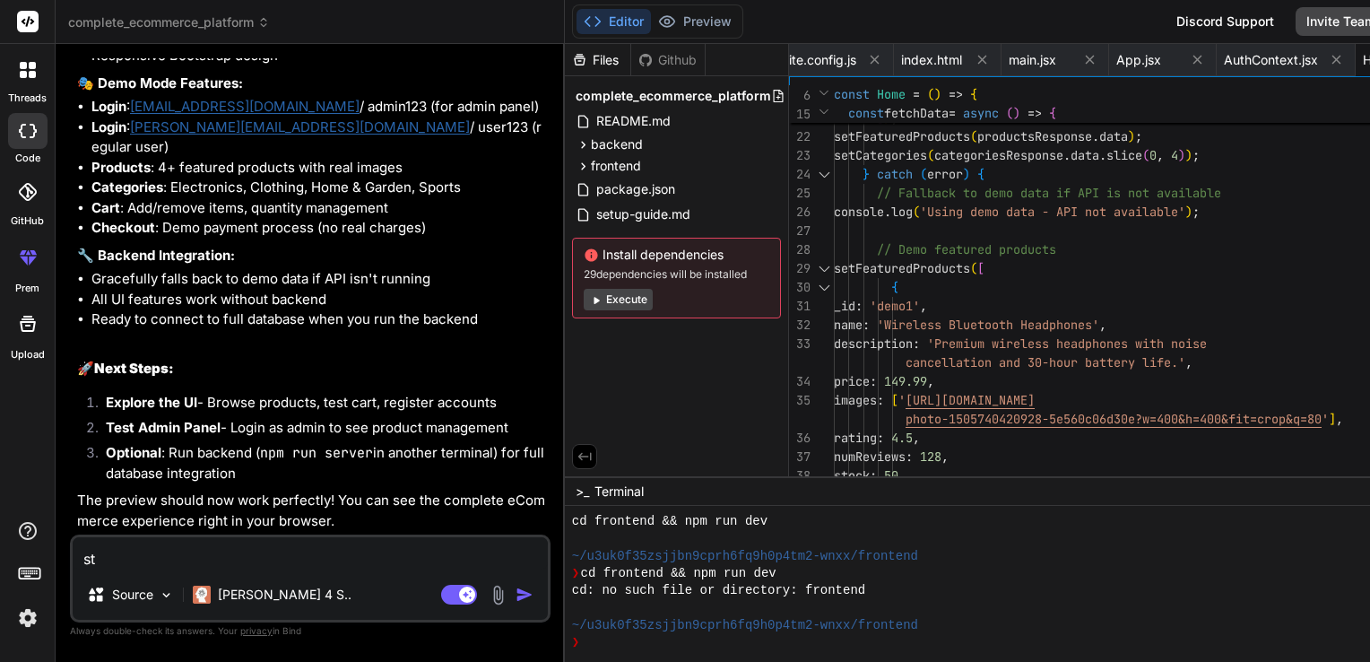
type textarea "sti"
type textarea "x"
type textarea "stil"
type textarea "x"
type textarea "still"
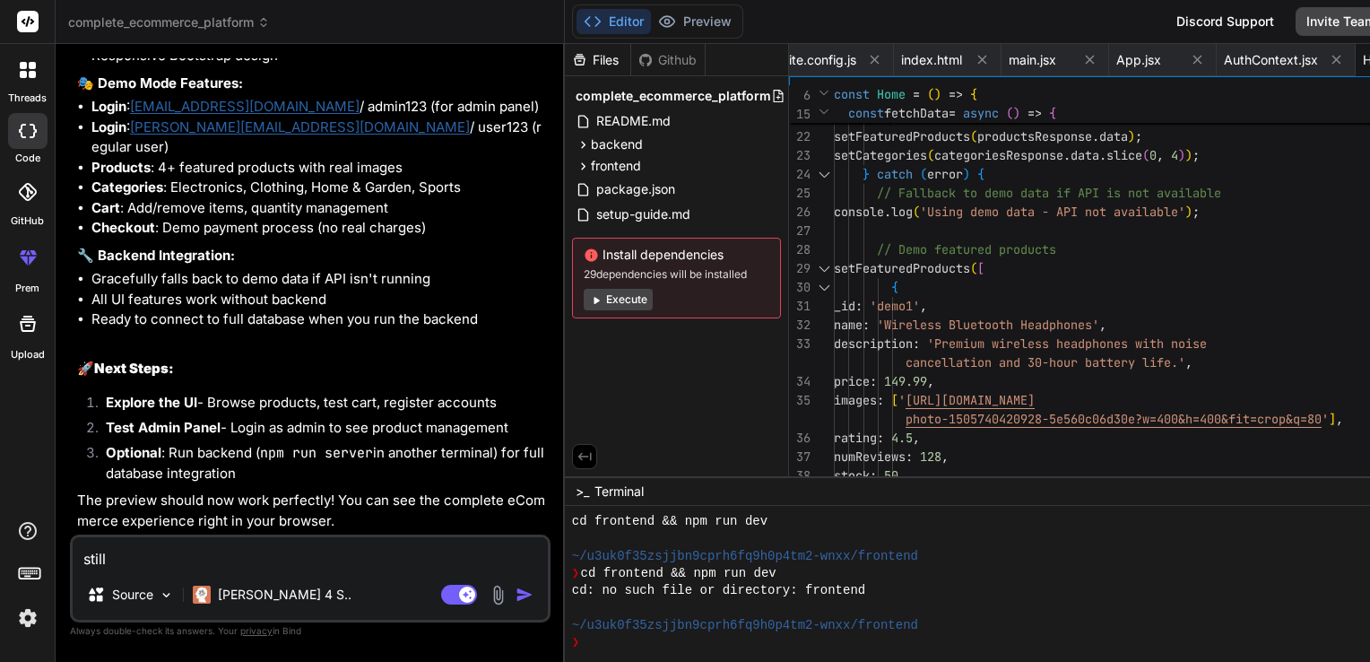
type textarea "x"
type textarea "still"
type textarea "x"
type textarea "still n"
type textarea "x"
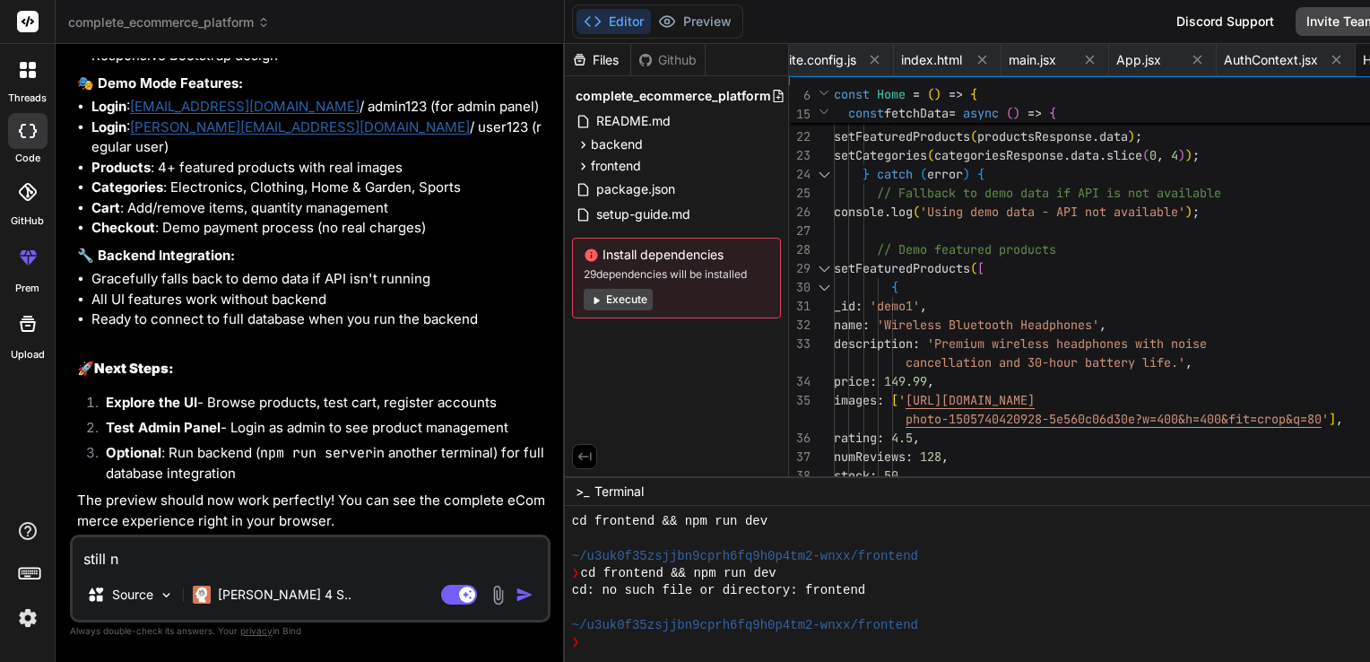
type textarea "still no"
type textarea "x"
type textarea "still not"
type textarea "x"
type textarea "still not"
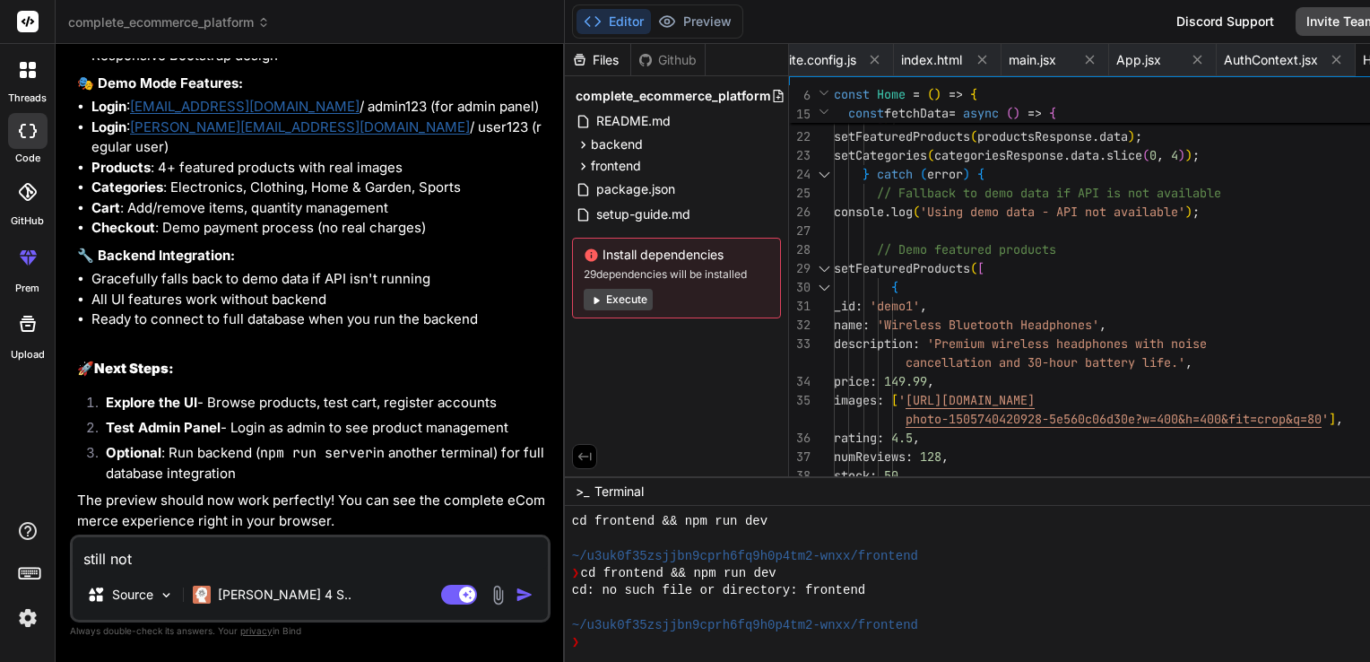
type textarea "x"
type textarea "still not a"
type textarea "x"
type textarea "still not ab"
type textarea "x"
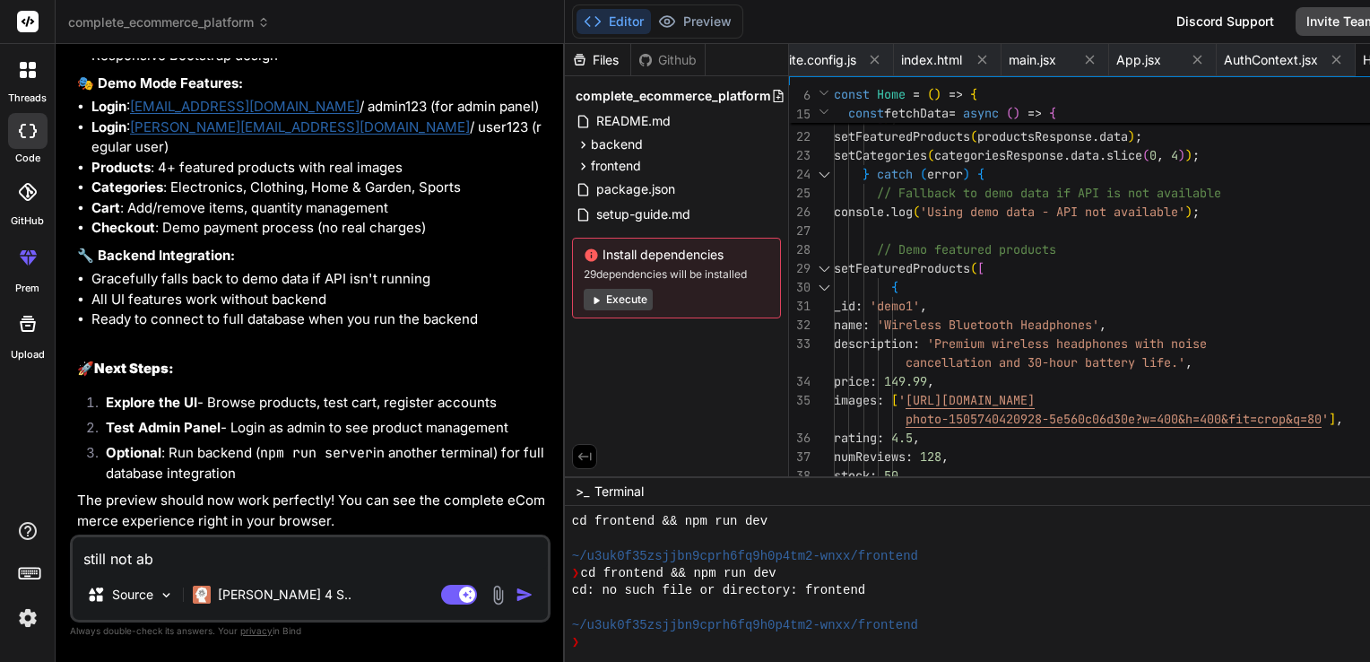
type textarea "still not abl"
type textarea "x"
type textarea "still not able"
type textarea "x"
type textarea "still not able"
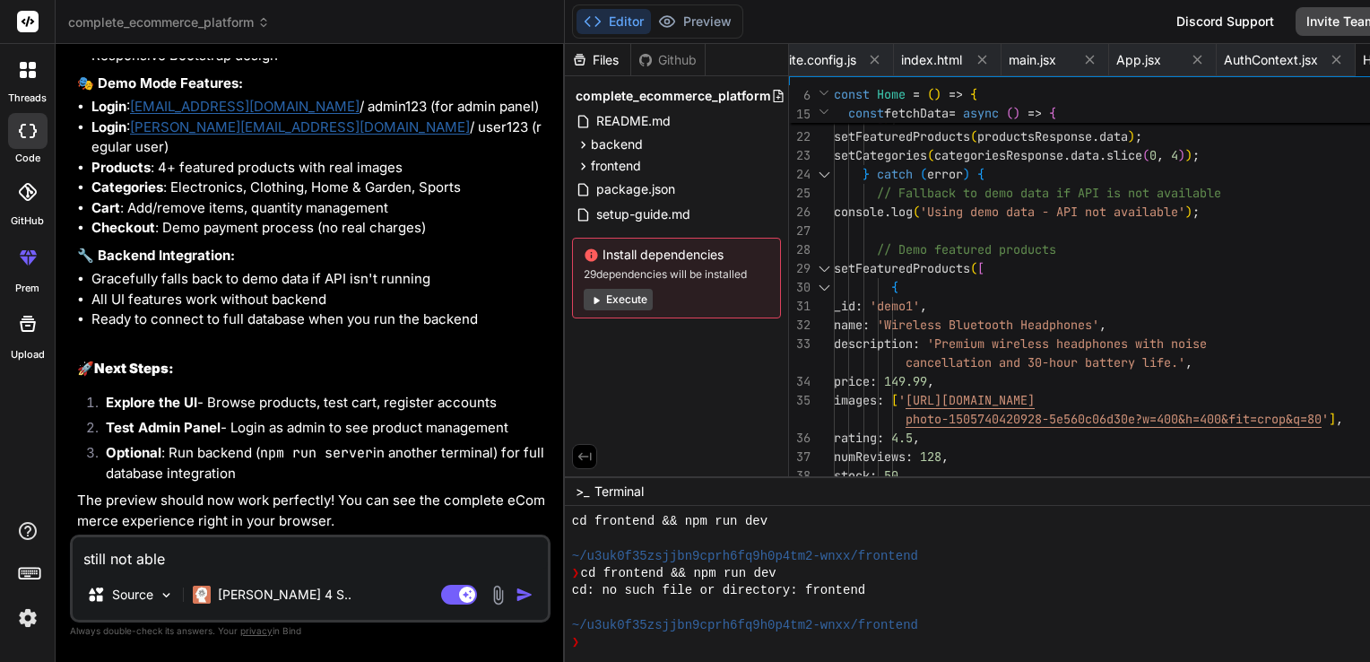
type textarea "x"
type textarea "still not able y"
type textarea "x"
type textarea "still not able yo"
type textarea "x"
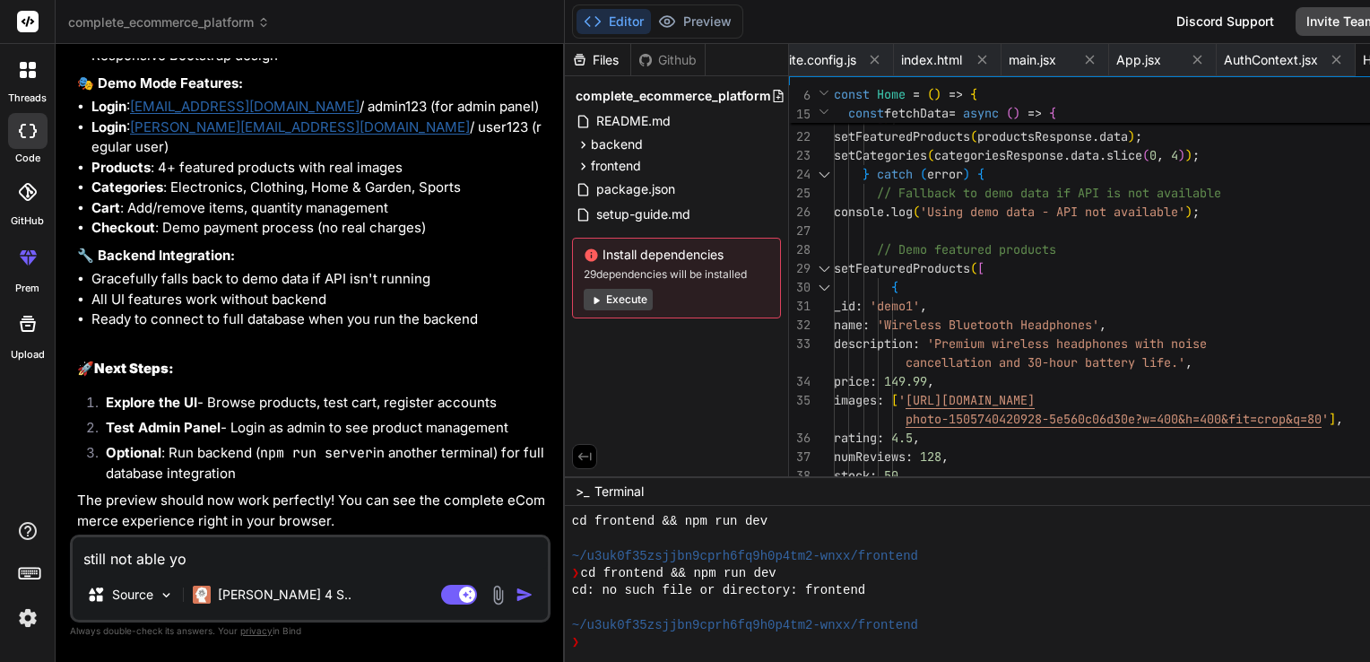
type textarea "still not able y"
type textarea "x"
type textarea "still not able"
type textarea "x"
type textarea "still not able t"
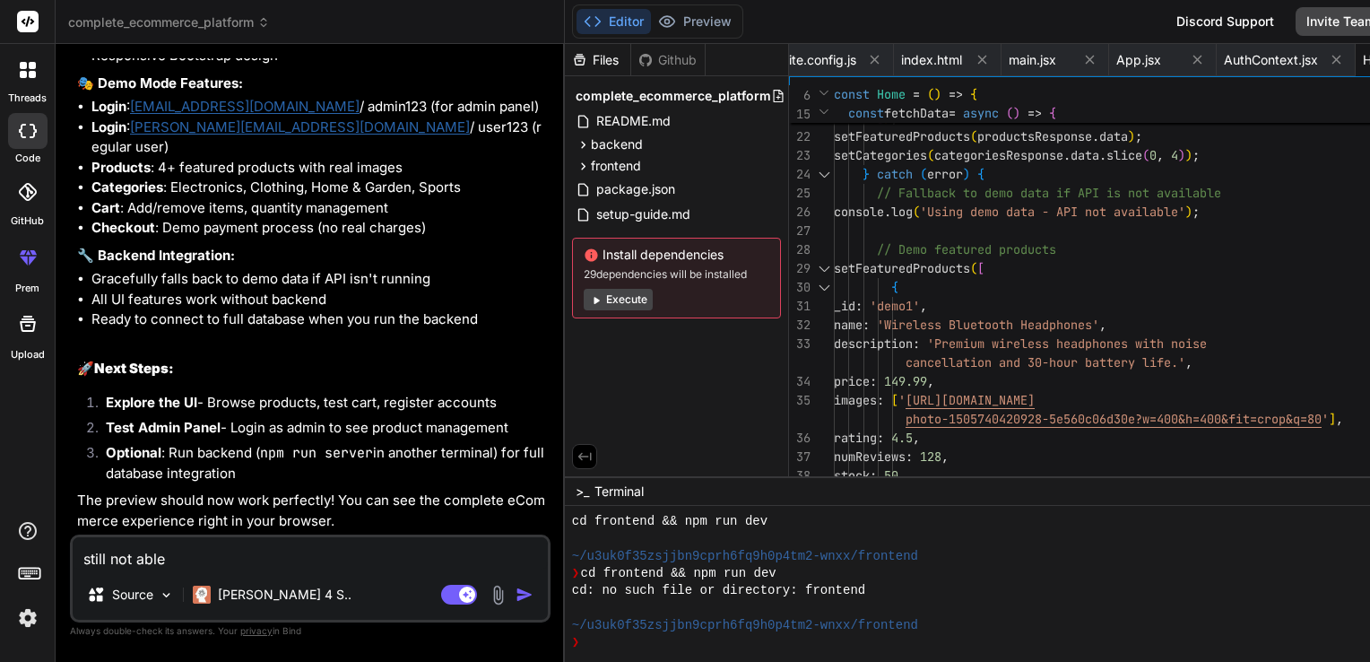
type textarea "x"
type textarea "still not able to"
type textarea "x"
type textarea "still not able to"
type textarea "x"
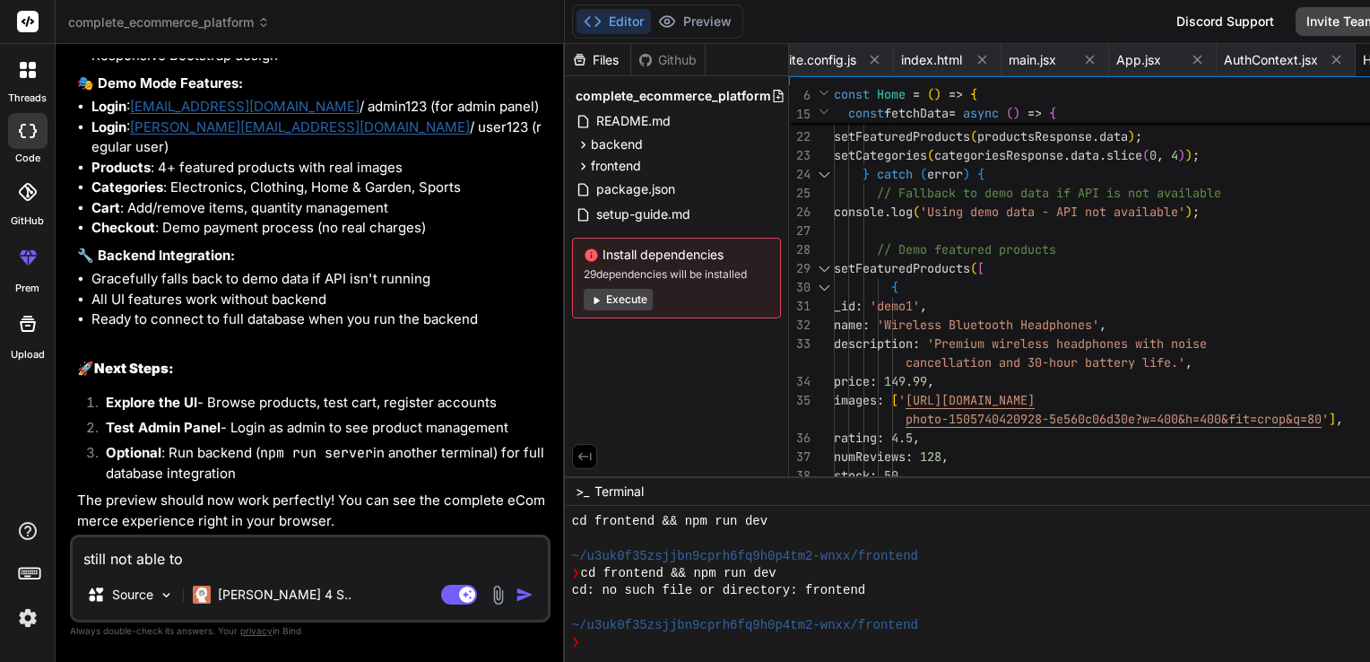
type textarea "still not able to g"
type textarea "x"
type textarea "still not able to ge"
type textarea "x"
type textarea "still not able to get"
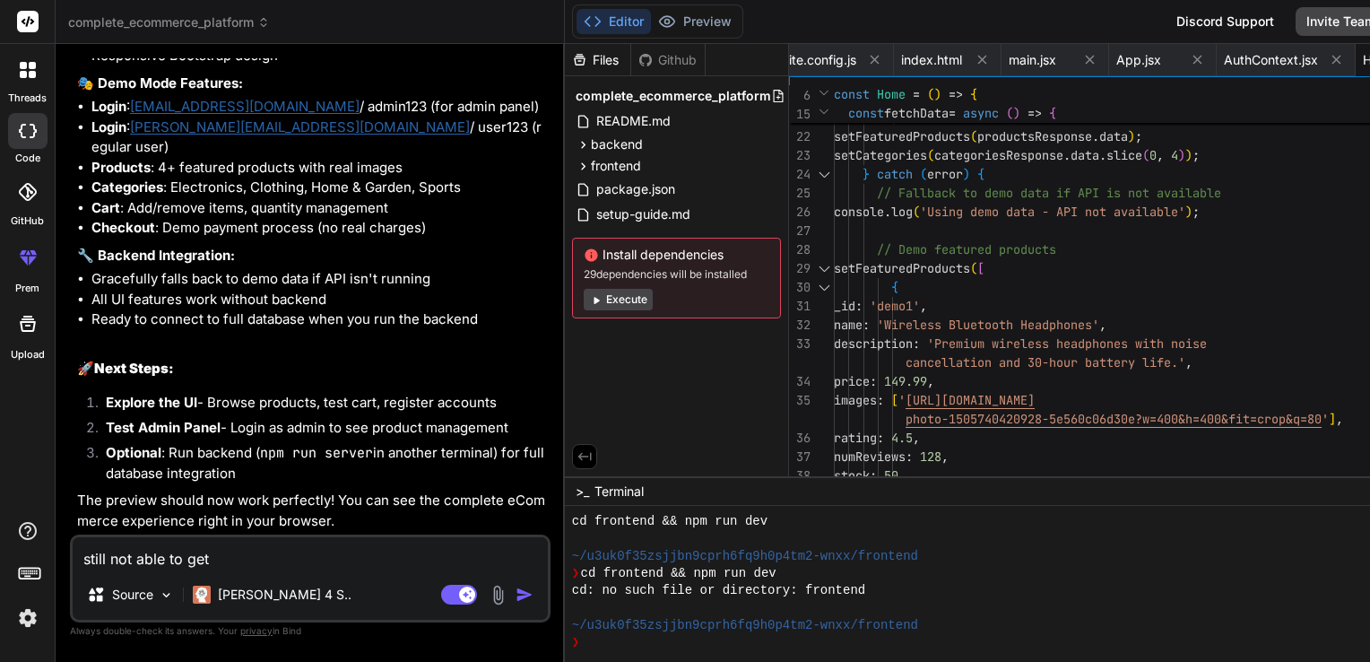
type textarea "x"
type textarea "still not able to get"
type textarea "x"
type textarea "still not able to get t"
type textarea "x"
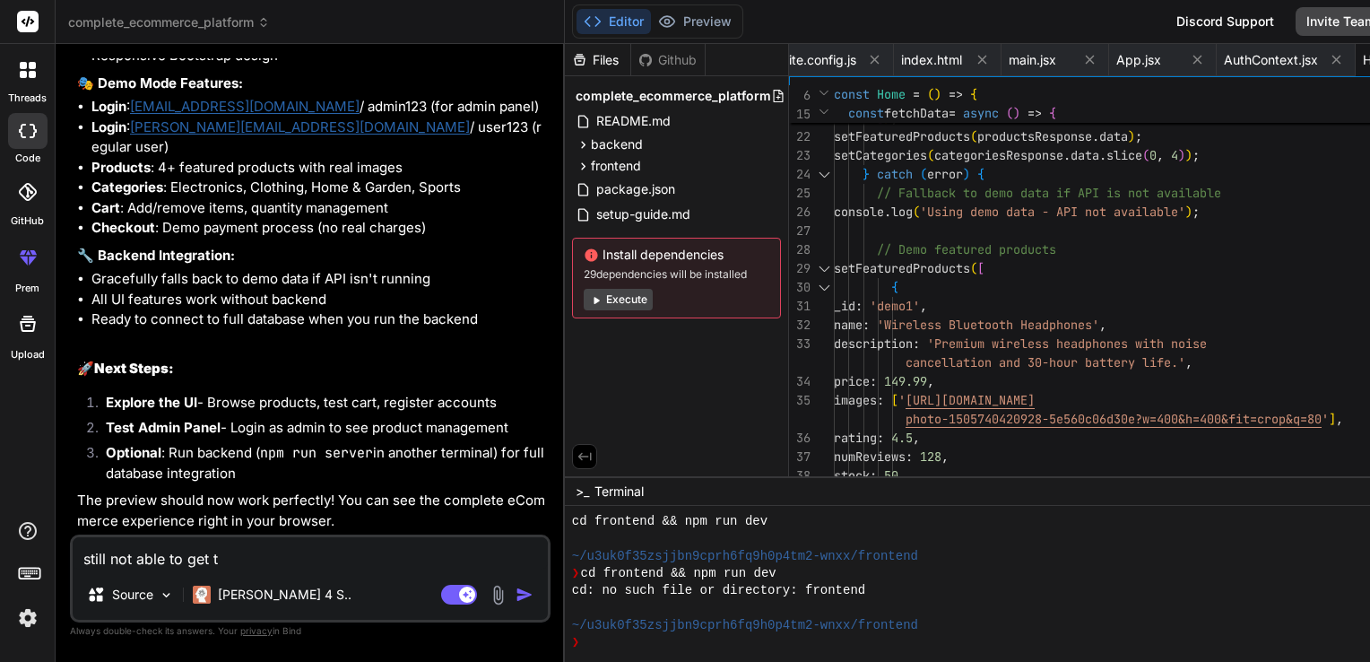
type textarea "still not able to get"
type textarea "x"
type textarea "still not able to get t"
type textarea "x"
type textarea "still not able to get th"
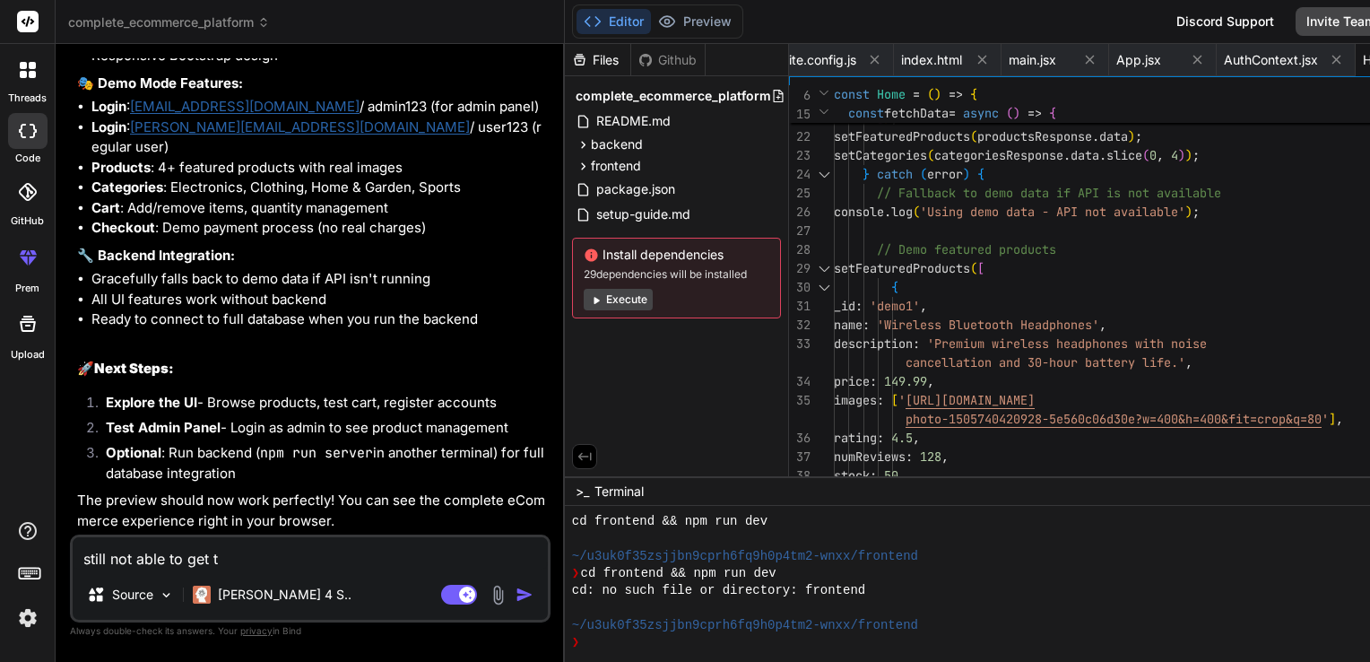
type textarea "x"
type textarea "still not able to get the"
type textarea "x"
type textarea "still not able to get the"
type textarea "x"
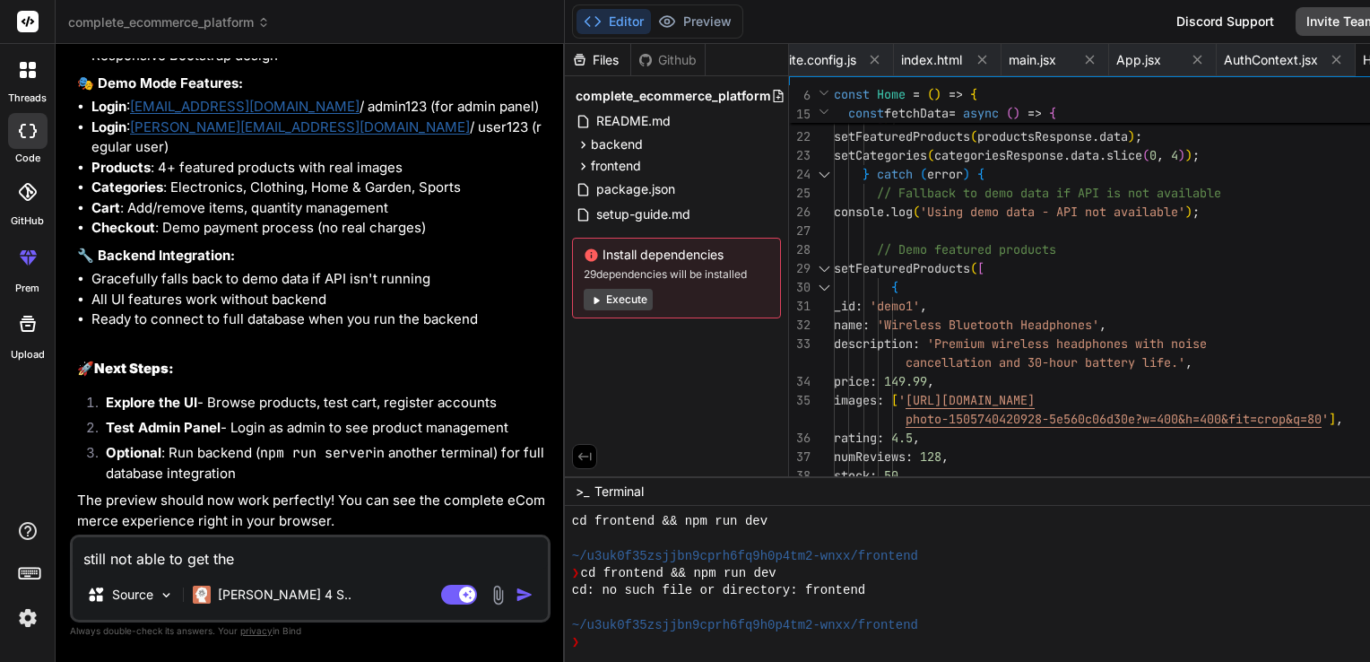
type textarea "still not able to get the p"
type textarea "x"
type textarea "still not able to get the pr"
type textarea "x"
type textarea "still not able to get the pre"
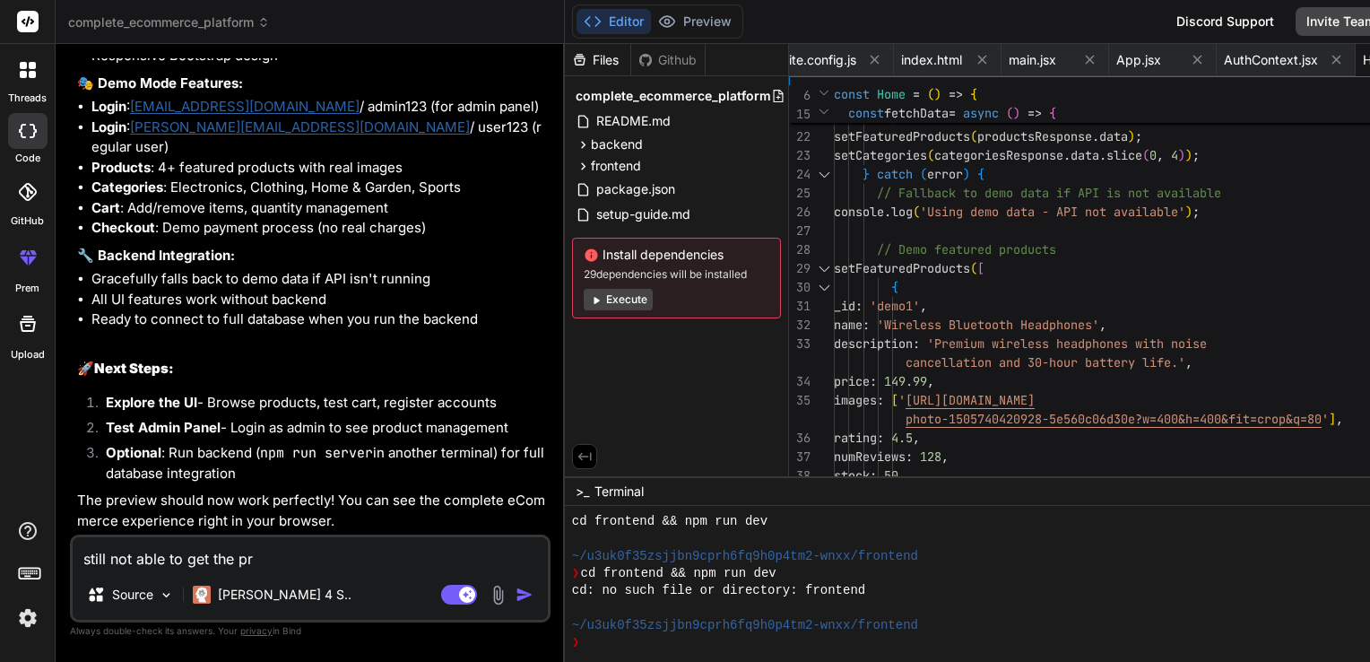
type textarea "x"
type textarea "still not able to get the prev"
type textarea "x"
type textarea "still not able to get the previ"
type textarea "x"
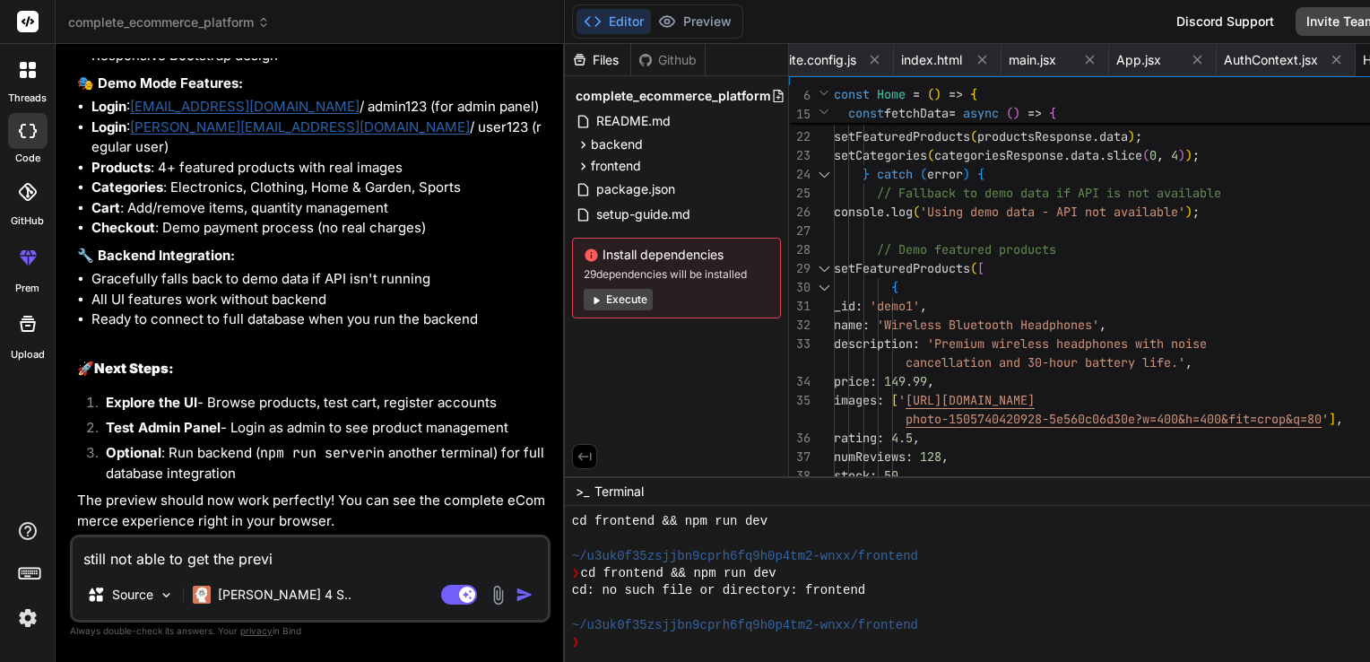
type textarea "still not able to get the previe"
click at [431, 558] on textarea "still not able to get the preview and even integrate" at bounding box center [310, 553] width 475 height 32
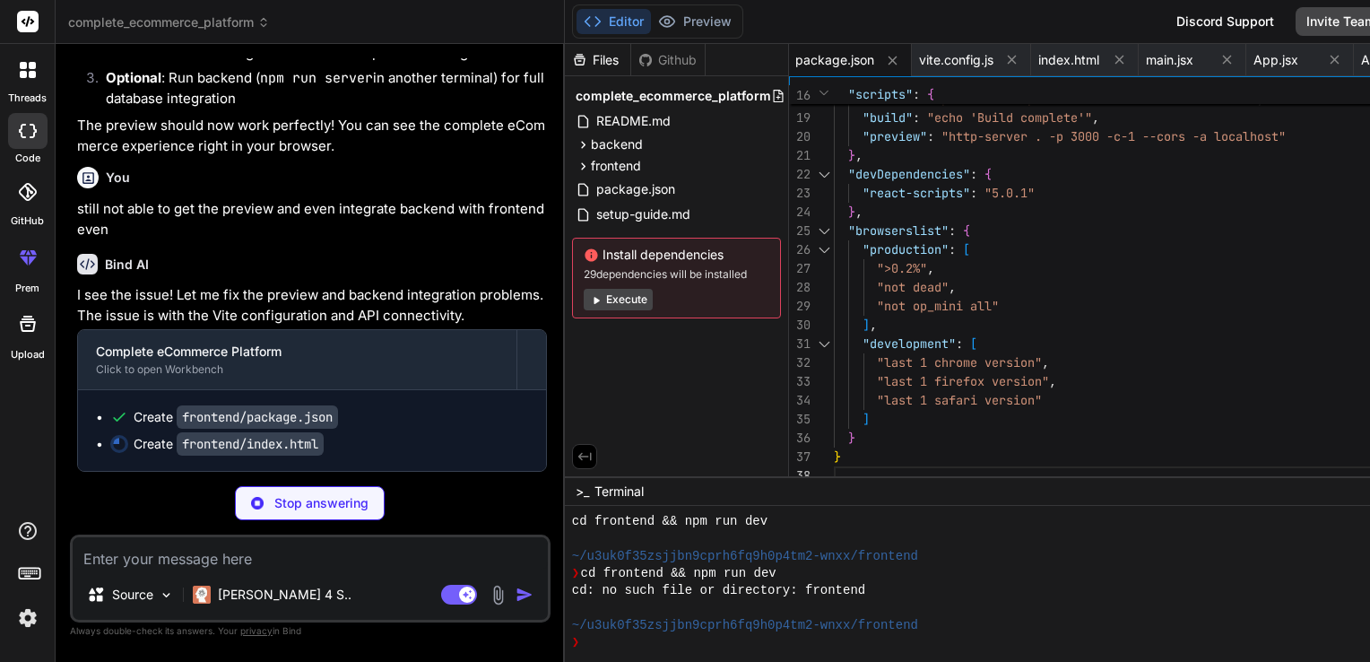
scroll to position [7852, 0]
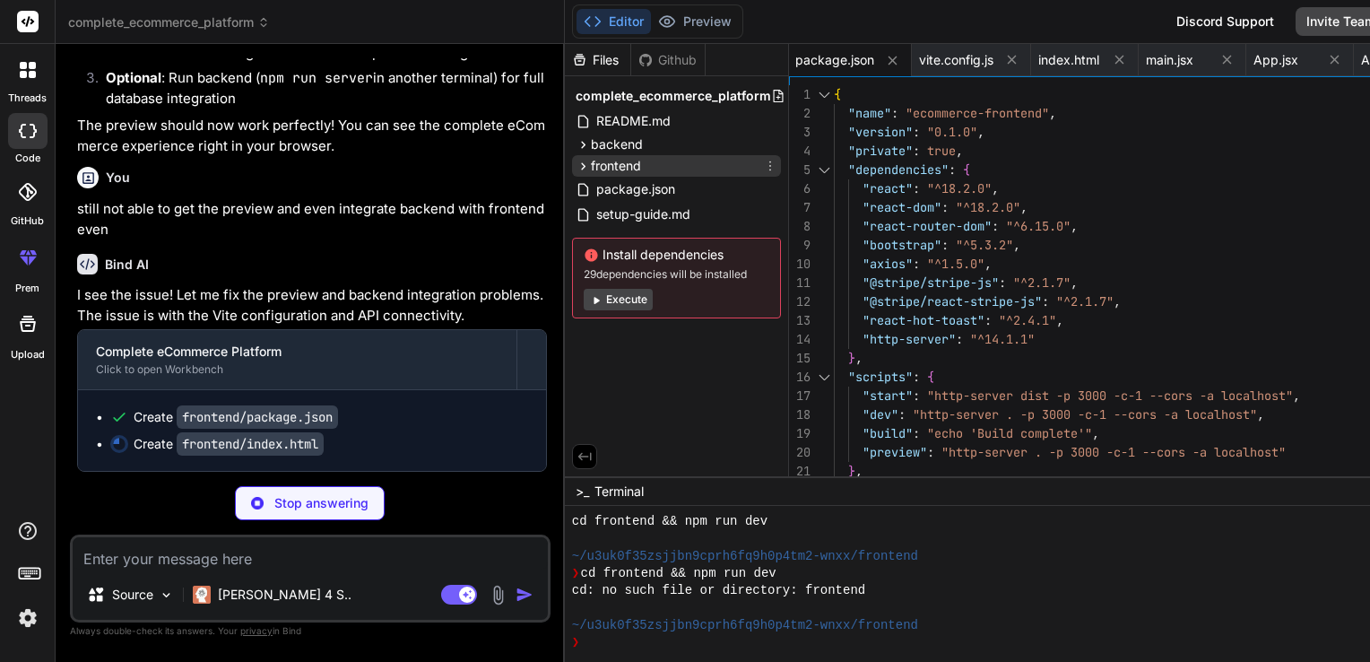
click at [591, 168] on span "frontend" at bounding box center [616, 166] width 50 height 18
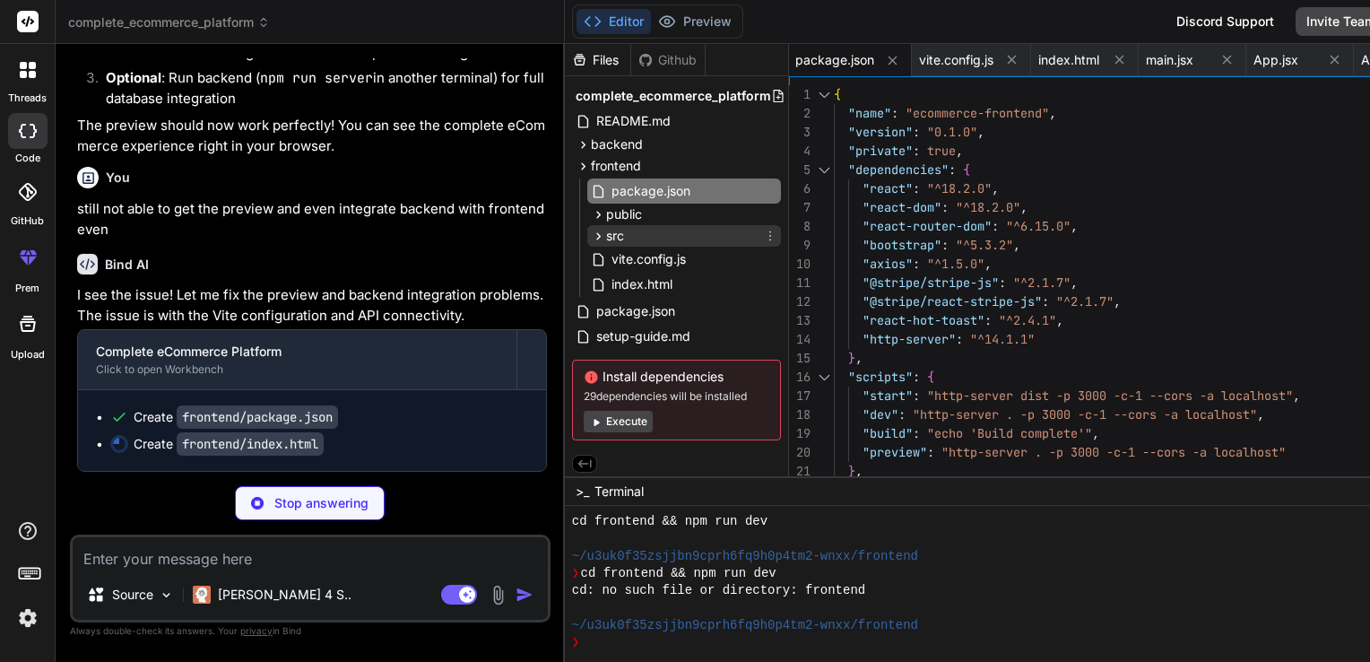
click at [591, 227] on div "src" at bounding box center [607, 236] width 33 height 18
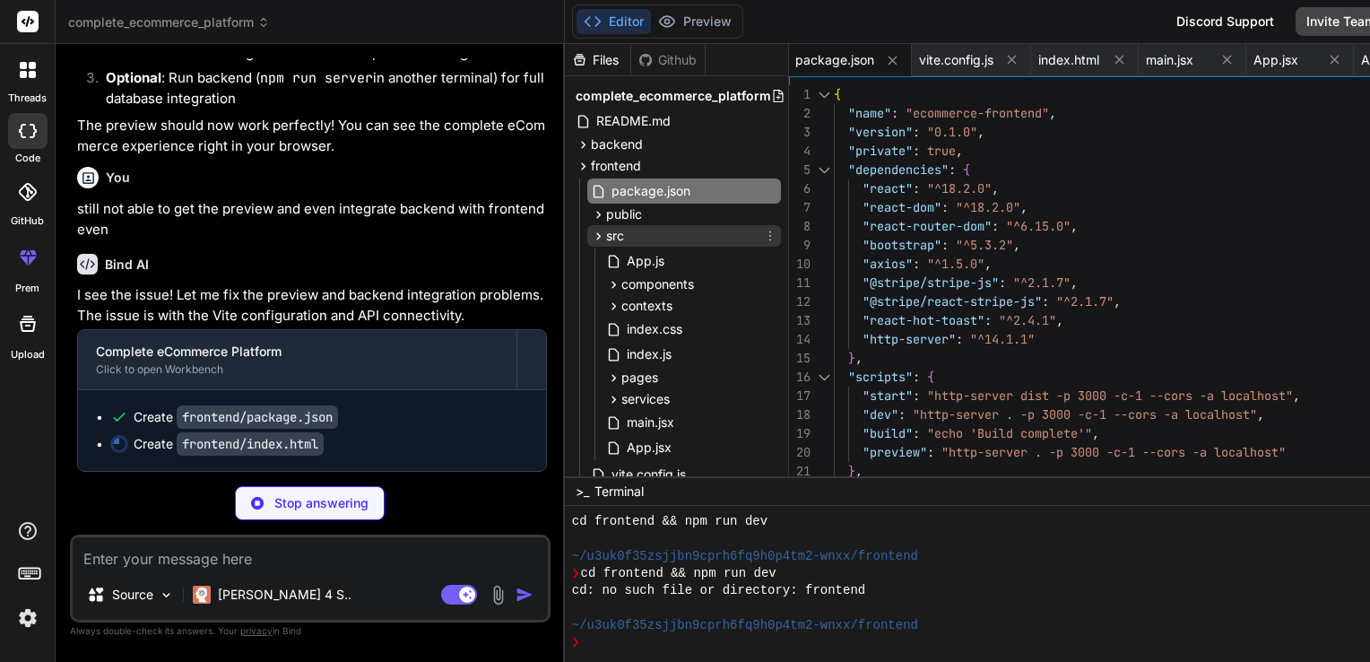
click at [591, 227] on div "src" at bounding box center [607, 236] width 33 height 18
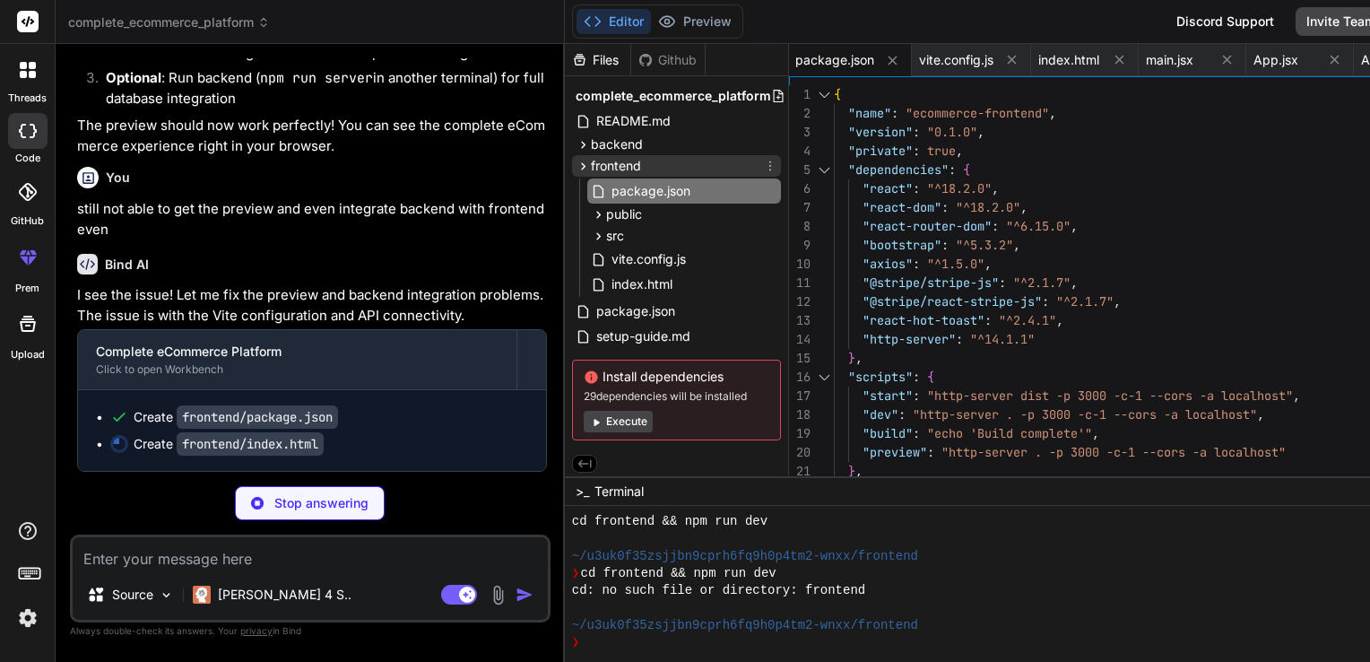
click at [576, 160] on icon at bounding box center [583, 166] width 15 height 15
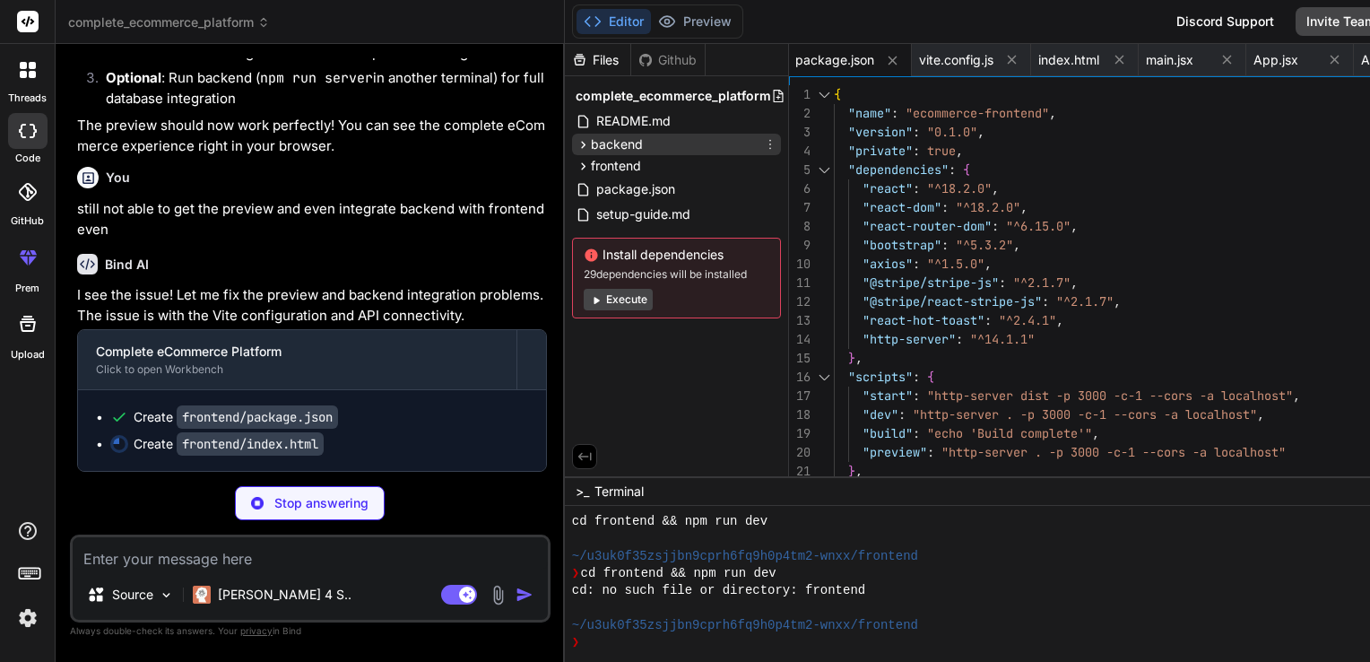
click at [576, 142] on icon at bounding box center [583, 144] width 15 height 15
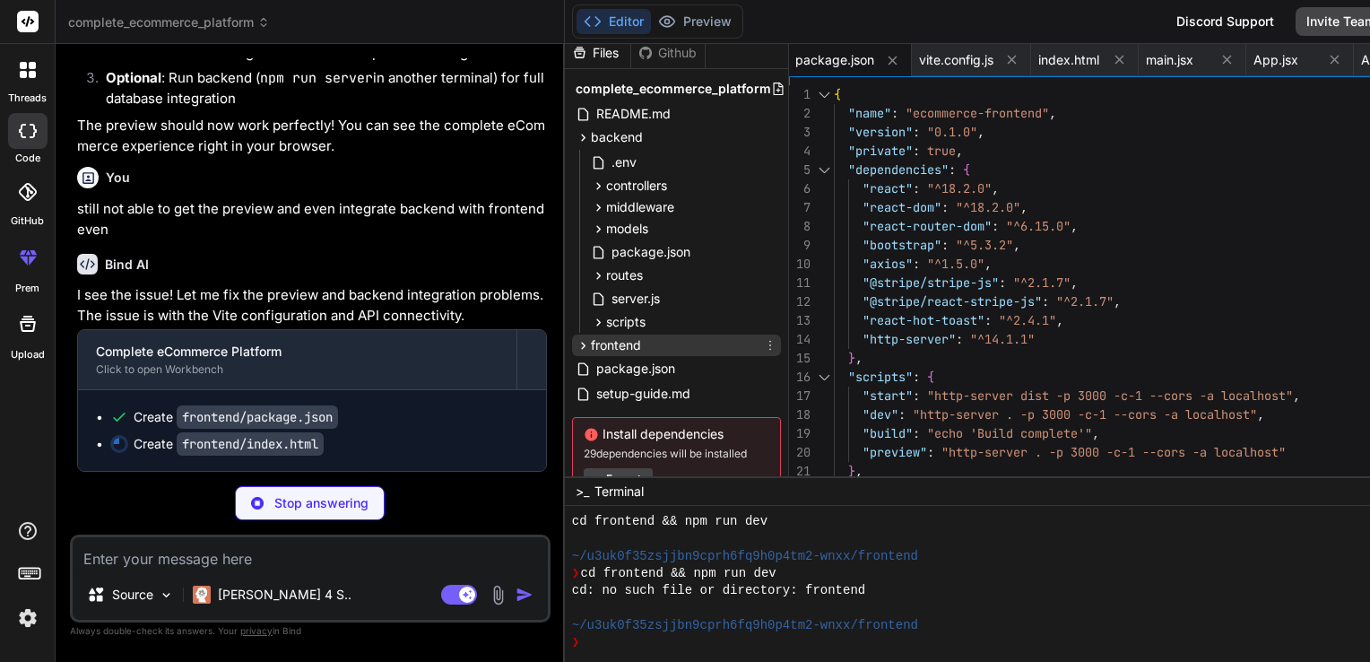
scroll to position [7, 0]
click at [588, 315] on div "scripts" at bounding box center [684, 322] width 194 height 22
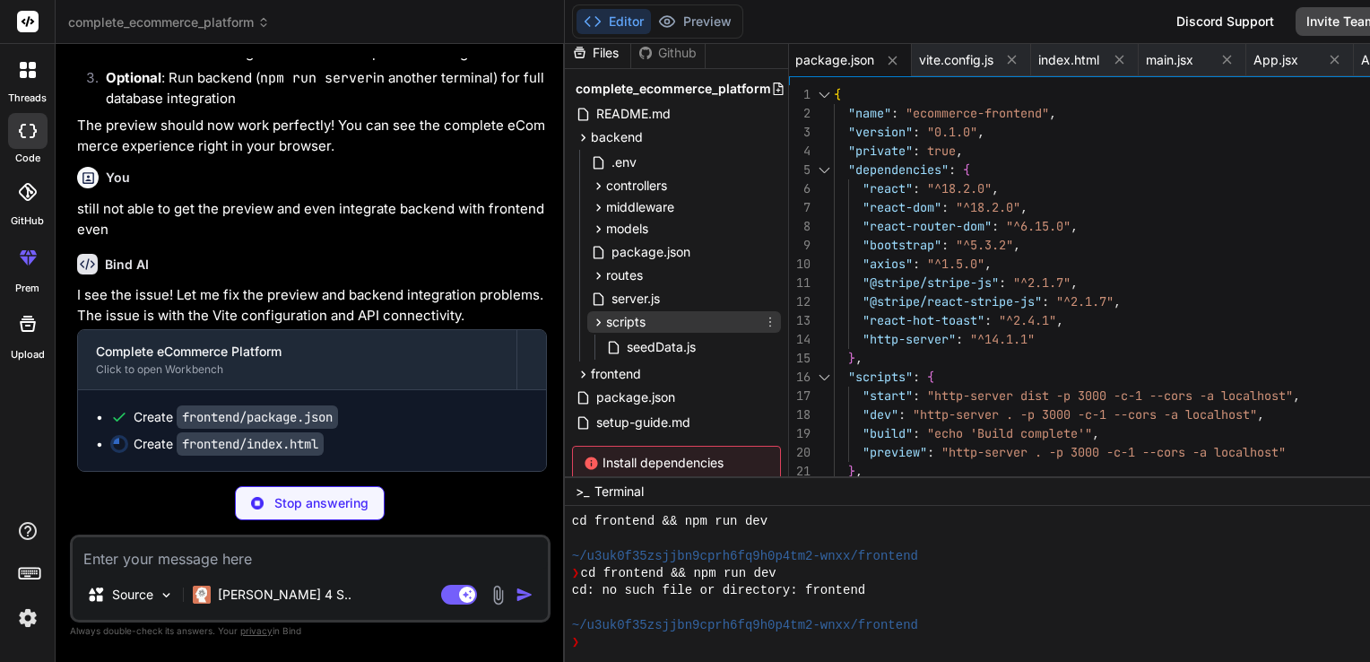
click at [588, 315] on div "scripts" at bounding box center [684, 322] width 194 height 22
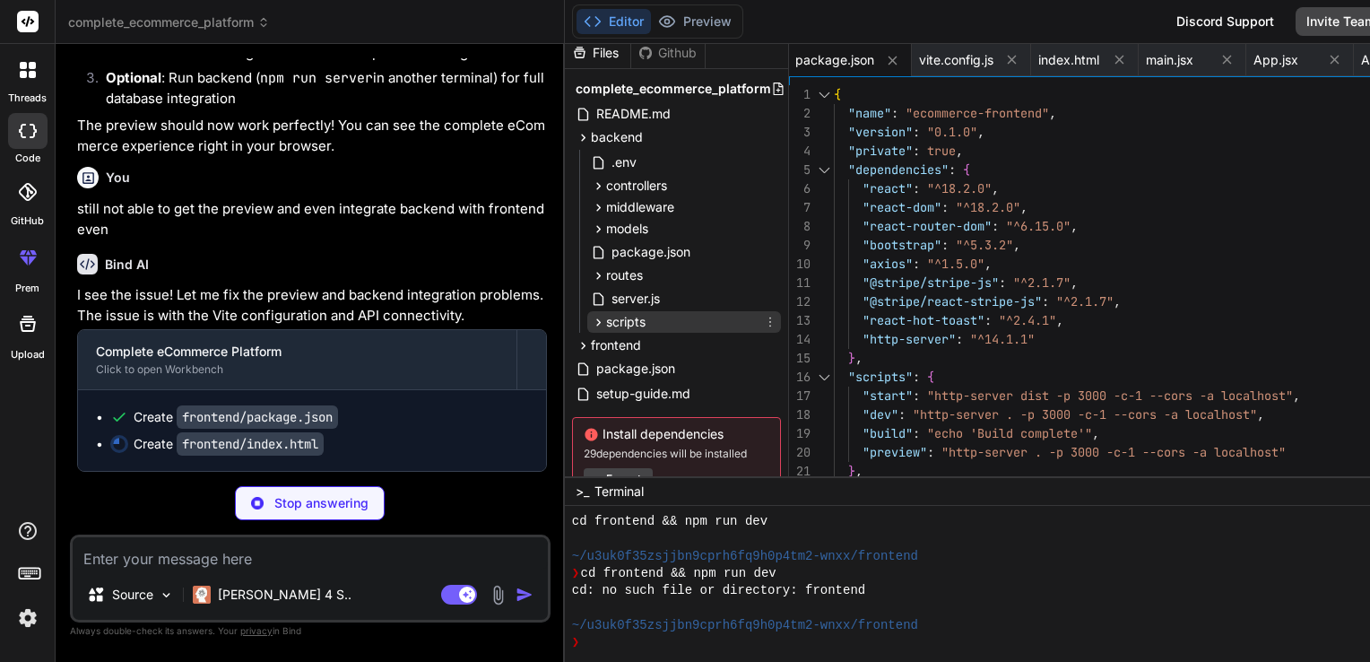
click at [606, 329] on span "scripts" at bounding box center [625, 322] width 39 height 18
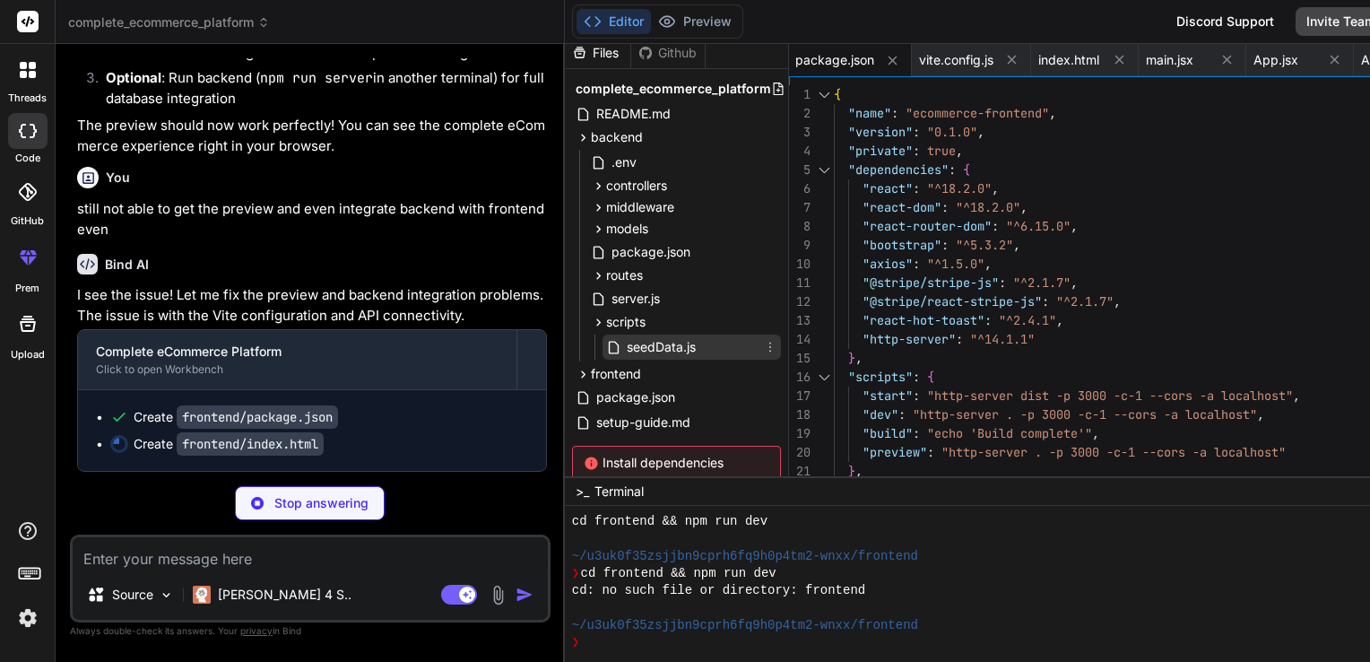
click at [625, 344] on span "seedData.js" at bounding box center [661, 347] width 73 height 22
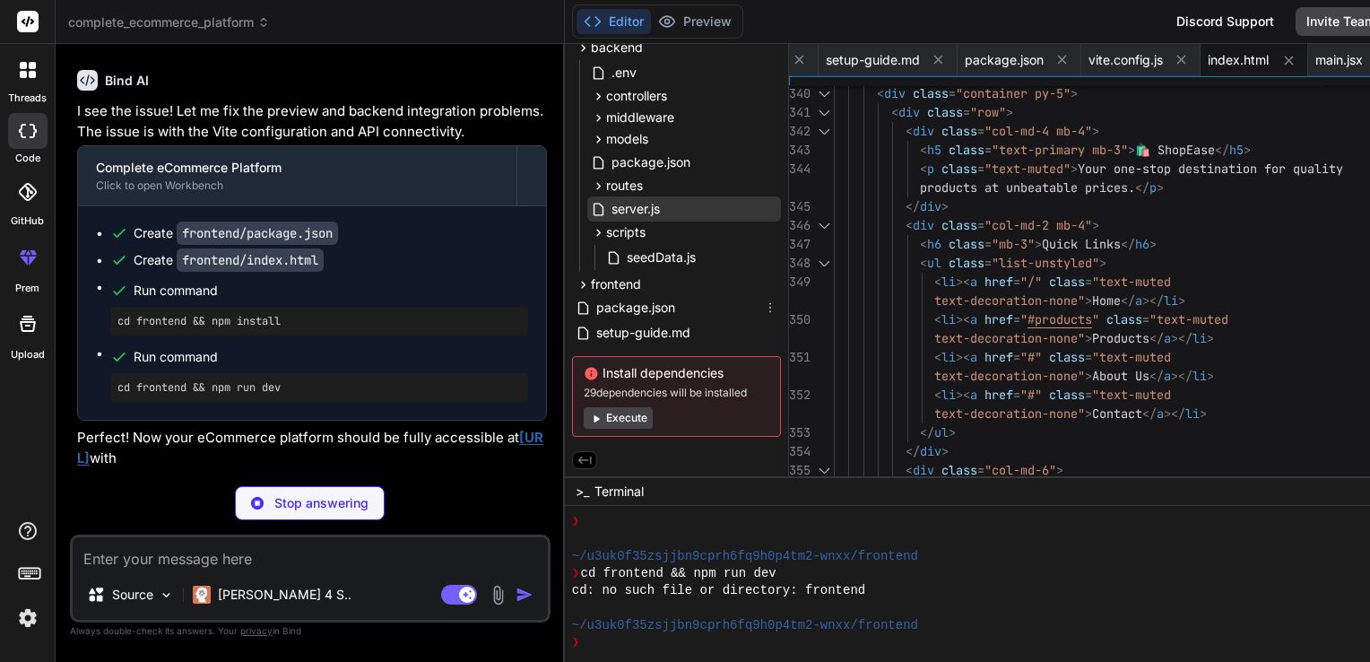
scroll to position [100, 0]
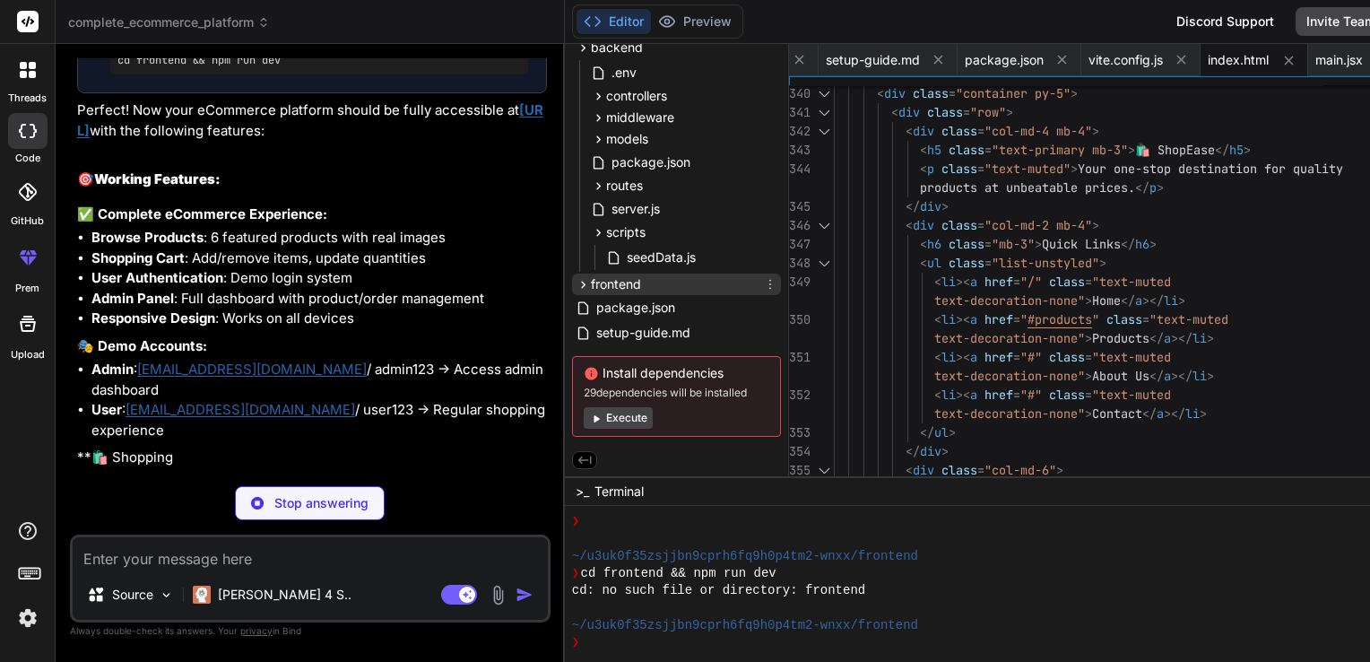
click at [591, 282] on span "frontend" at bounding box center [616, 284] width 50 height 18
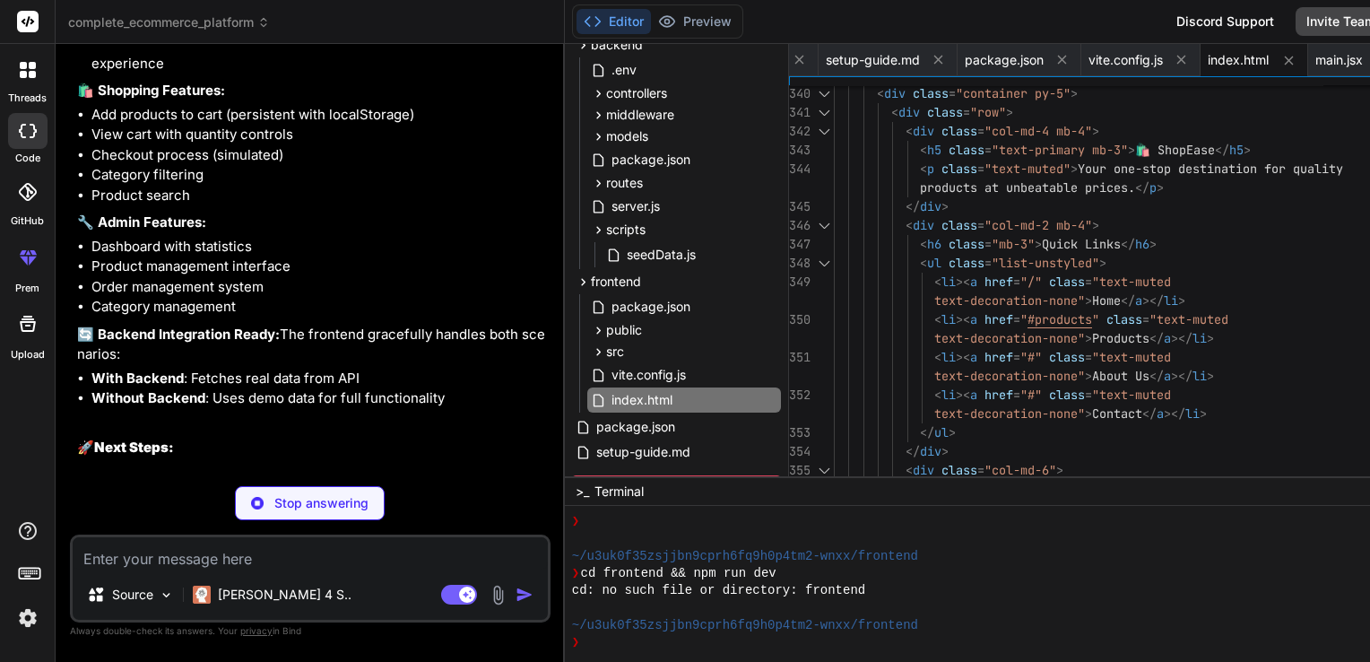
scroll to position [8051, 0]
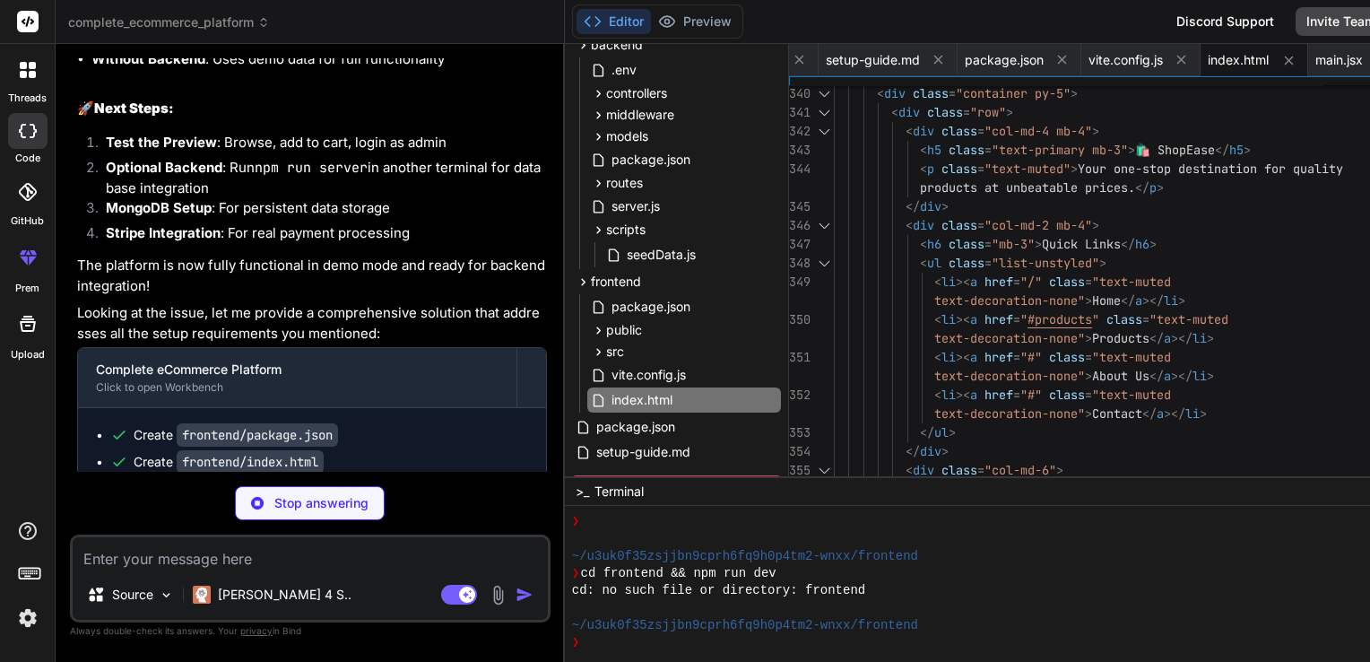
scroll to position [8250, 0]
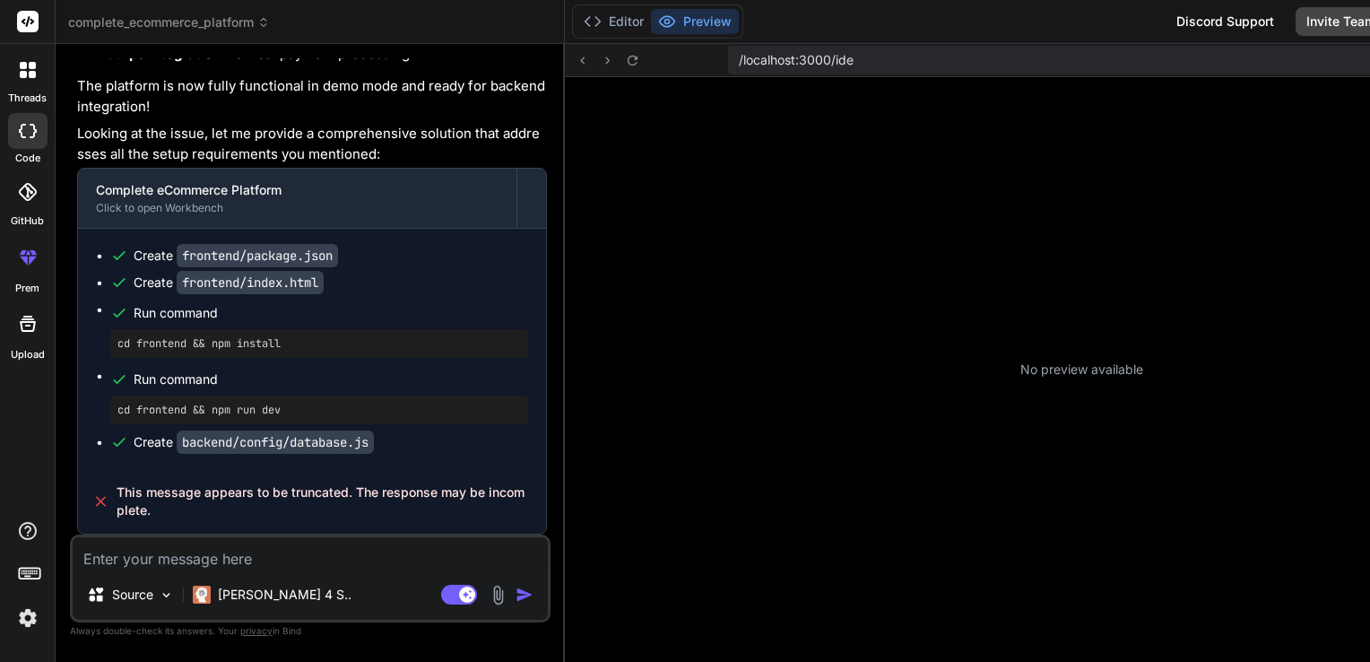
scroll to position [275, 0]
type textarea "x"
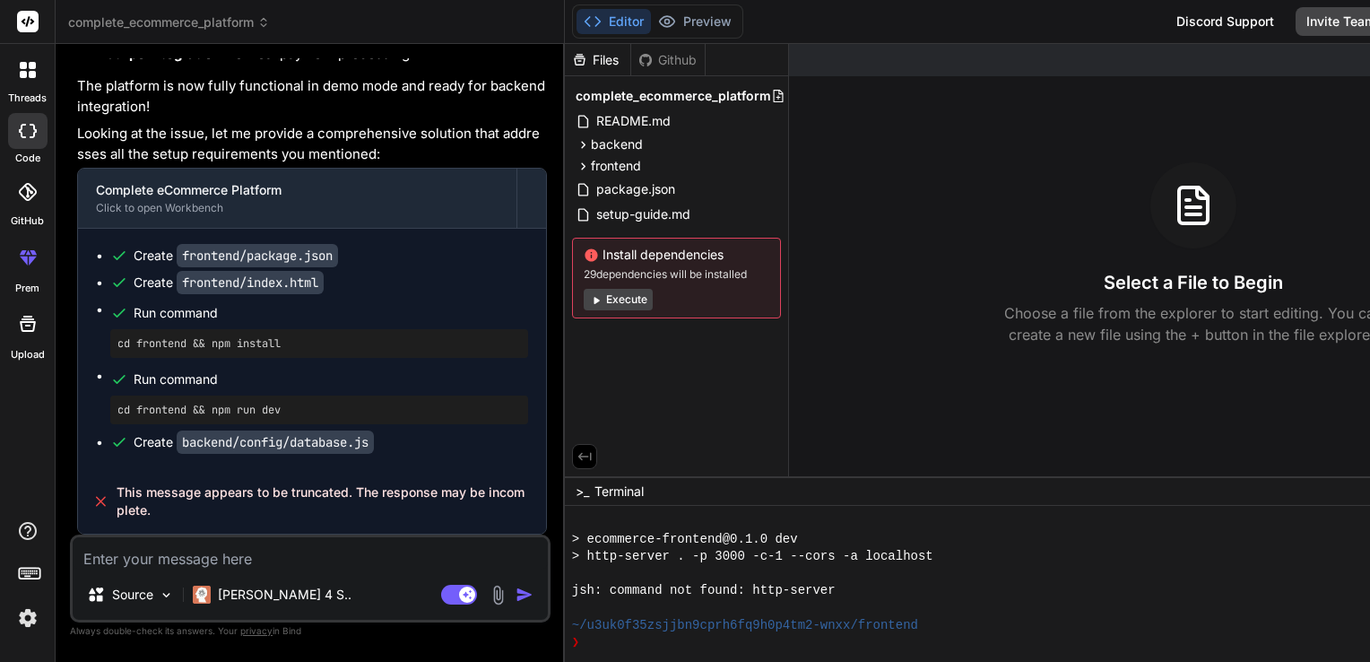
scroll to position [7732, 0]
click at [151, 556] on textarea at bounding box center [310, 553] width 475 height 32
type textarea "s"
type textarea "x"
type textarea "st"
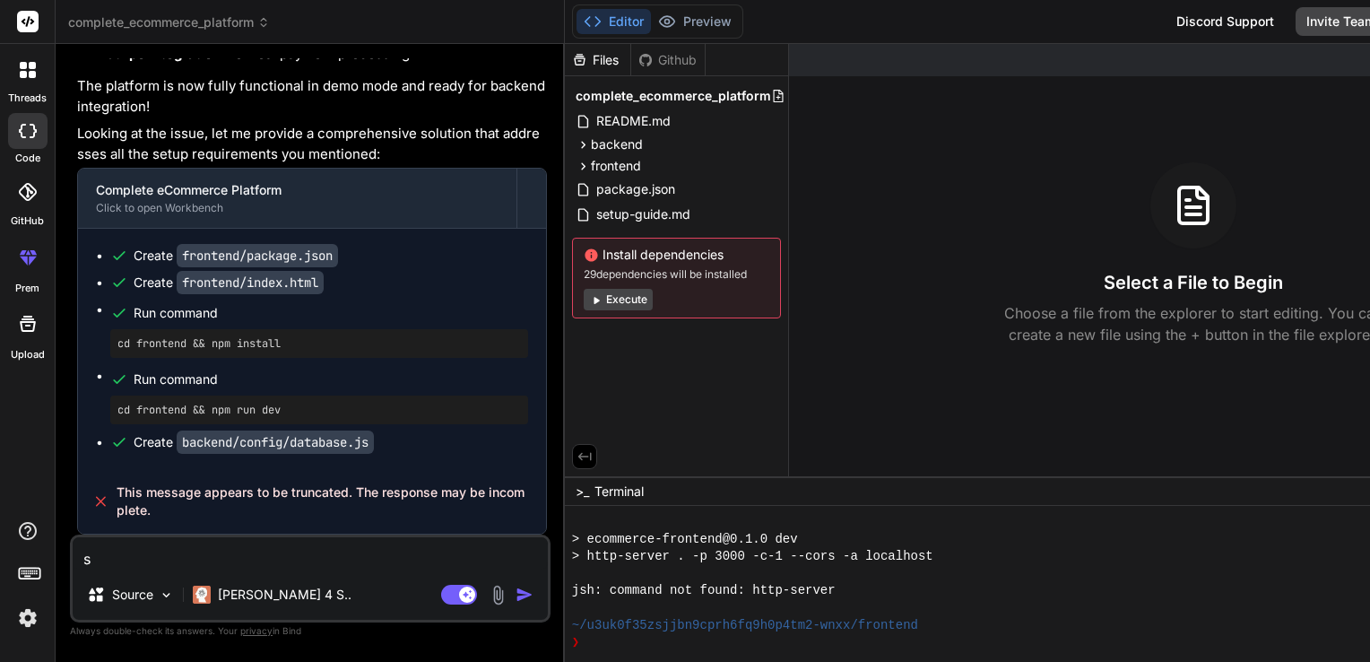
type textarea "x"
type textarea "sti"
type textarea "x"
type textarea "stil"
type textarea "x"
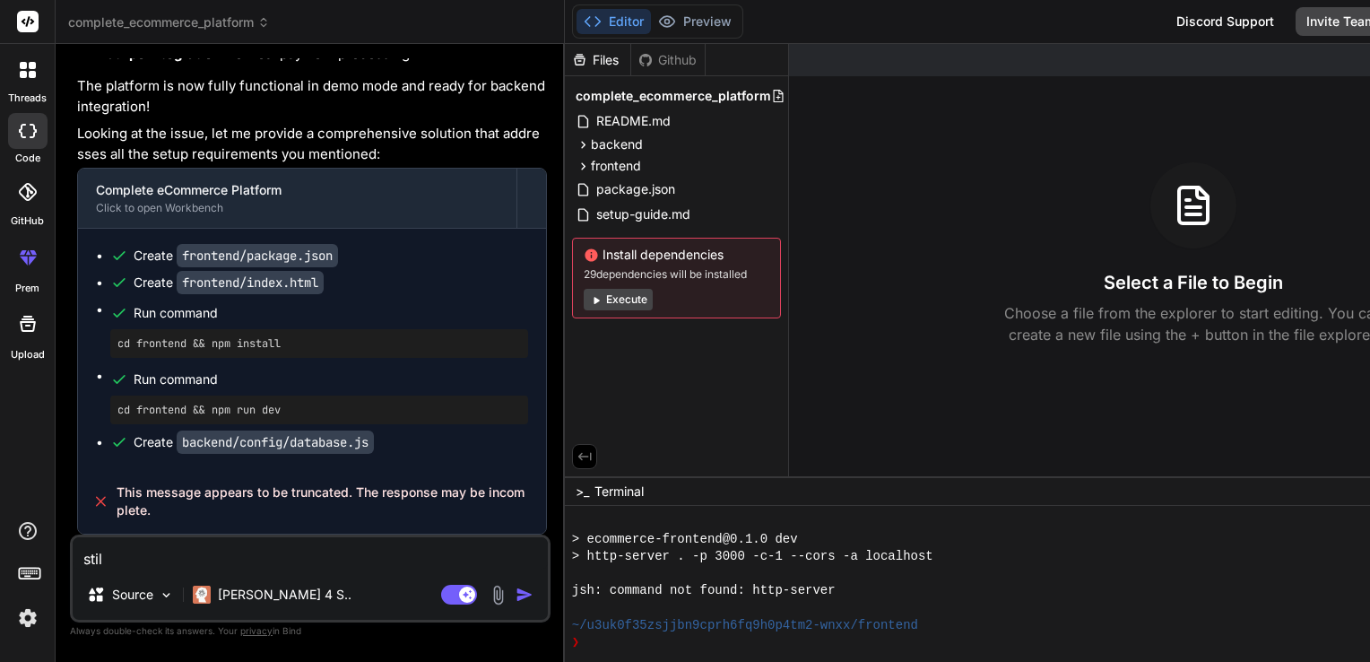
type textarea "still"
type textarea "x"
type textarea "still"
type textarea "x"
type textarea "still n"
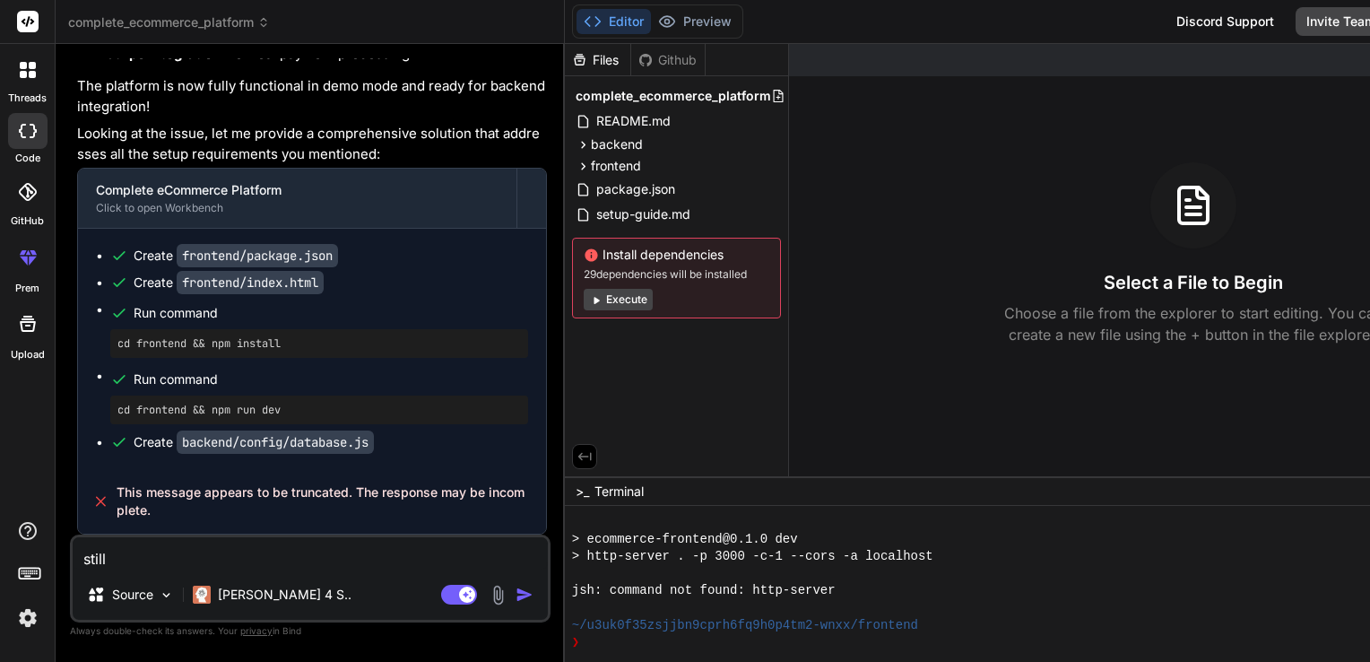
type textarea "x"
type textarea "still"
type textarea "x"
type textarea "still g"
type textarea "x"
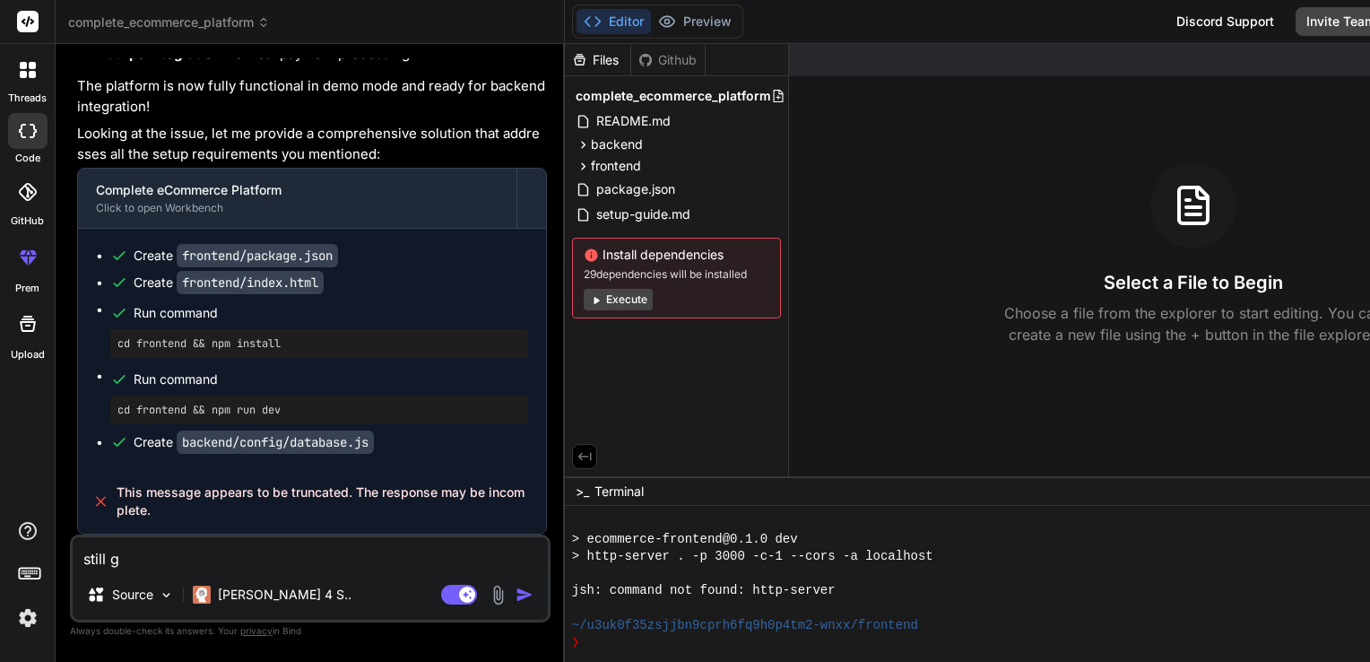
type textarea "still ge"
type textarea "x"
type textarea "still get"
type textarea "x"
type textarea "still gett"
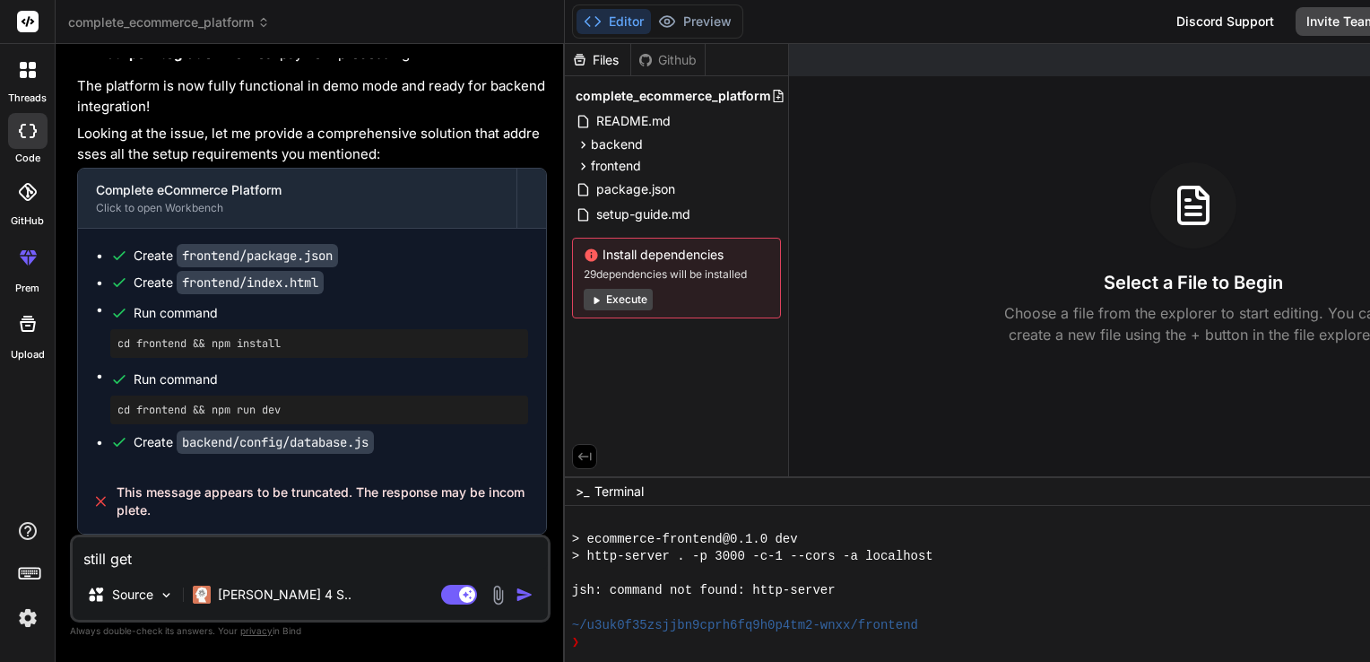
type textarea "x"
type textarea "still getti"
type textarea "x"
type textarea "still gettin"
type textarea "x"
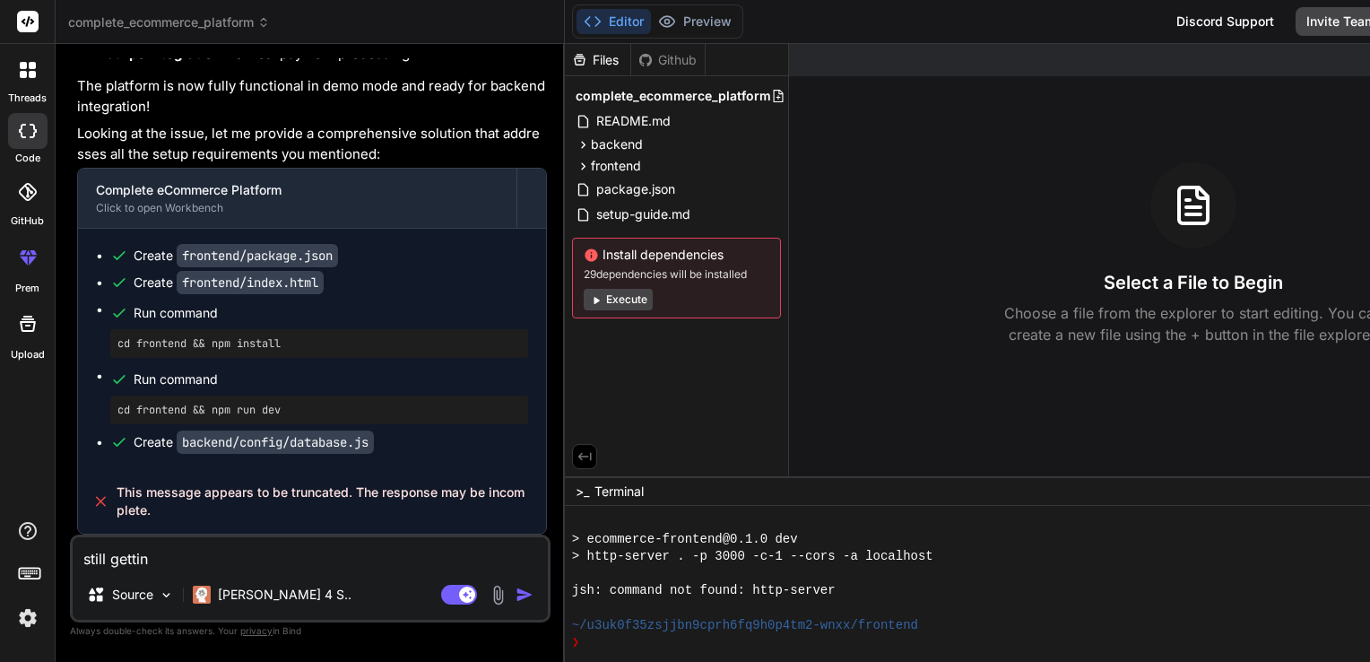
type textarea "still getting"
type textarea "x"
type textarea "still getting"
type textarea "x"
type textarea "still getting t"
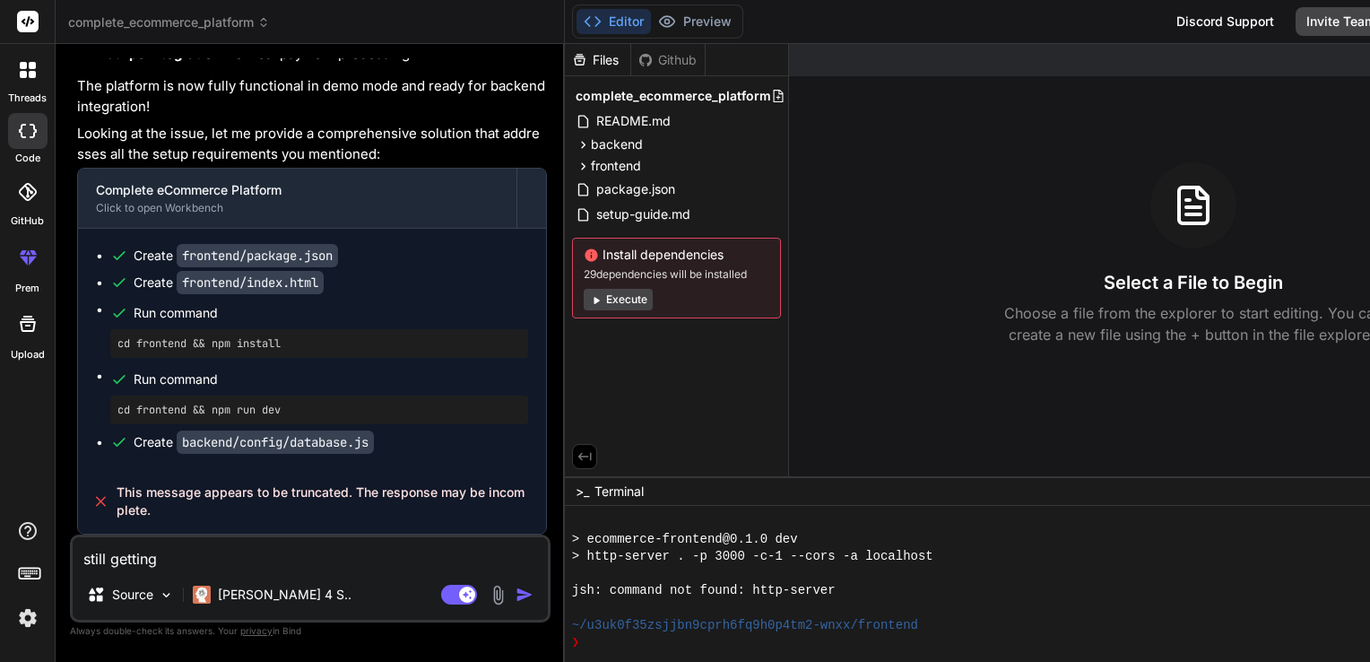
type textarea "x"
type textarea "still getting th"
type textarea "x"
type textarea "still getting the"
type textarea "x"
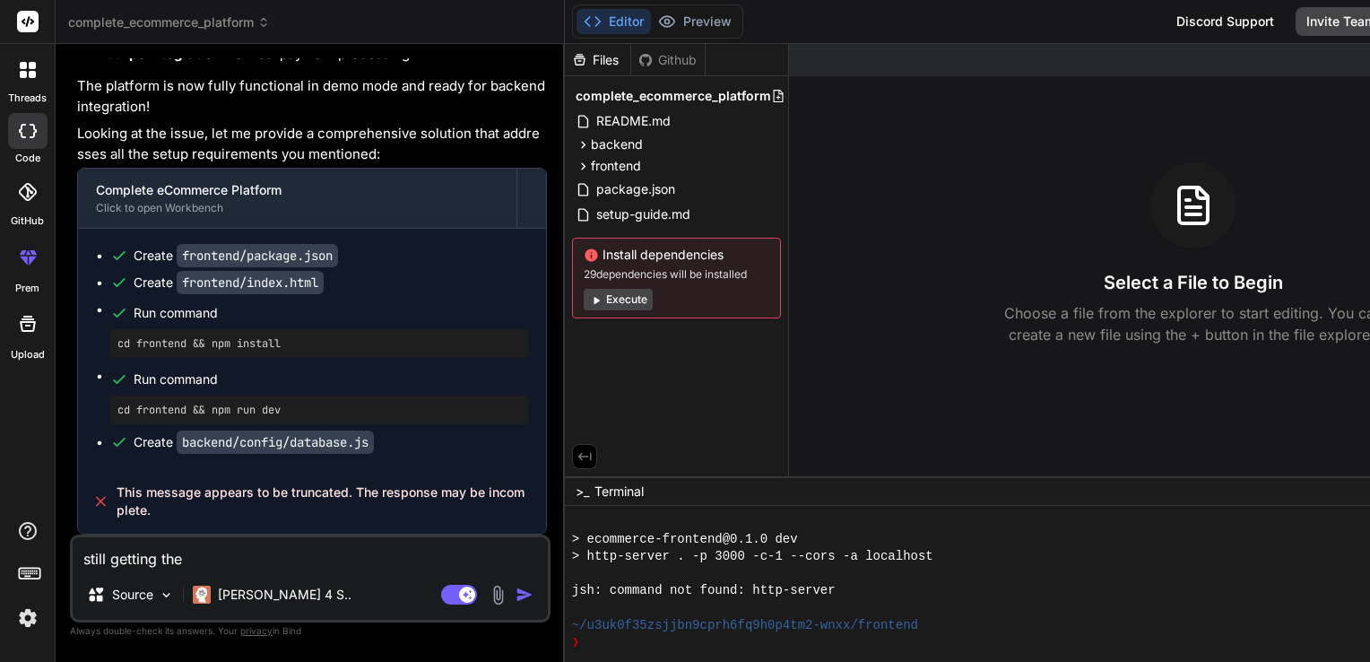
type textarea "still getting thes"
type textarea "x"
type textarea "still getting thes"
type textarea "x"
type textarea "still getting thes"
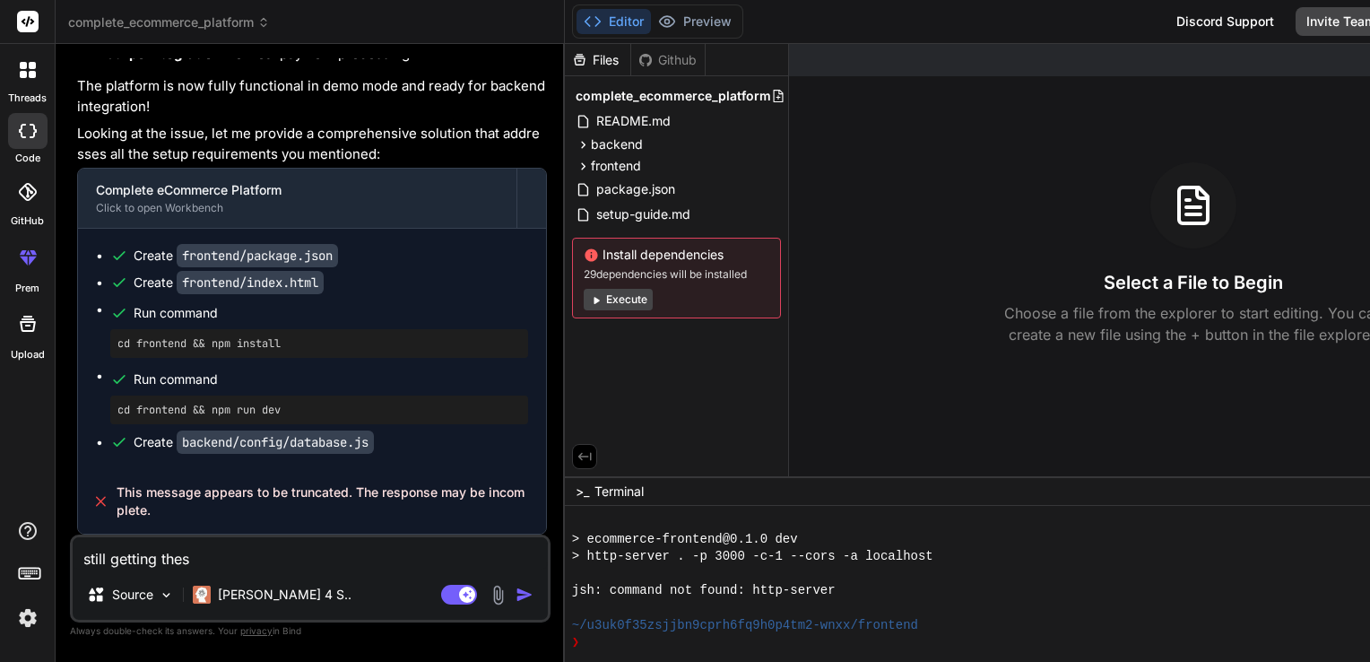
type textarea "x"
type textarea "still getting the"
type textarea "x"
type textarea "still getting the"
type textarea "x"
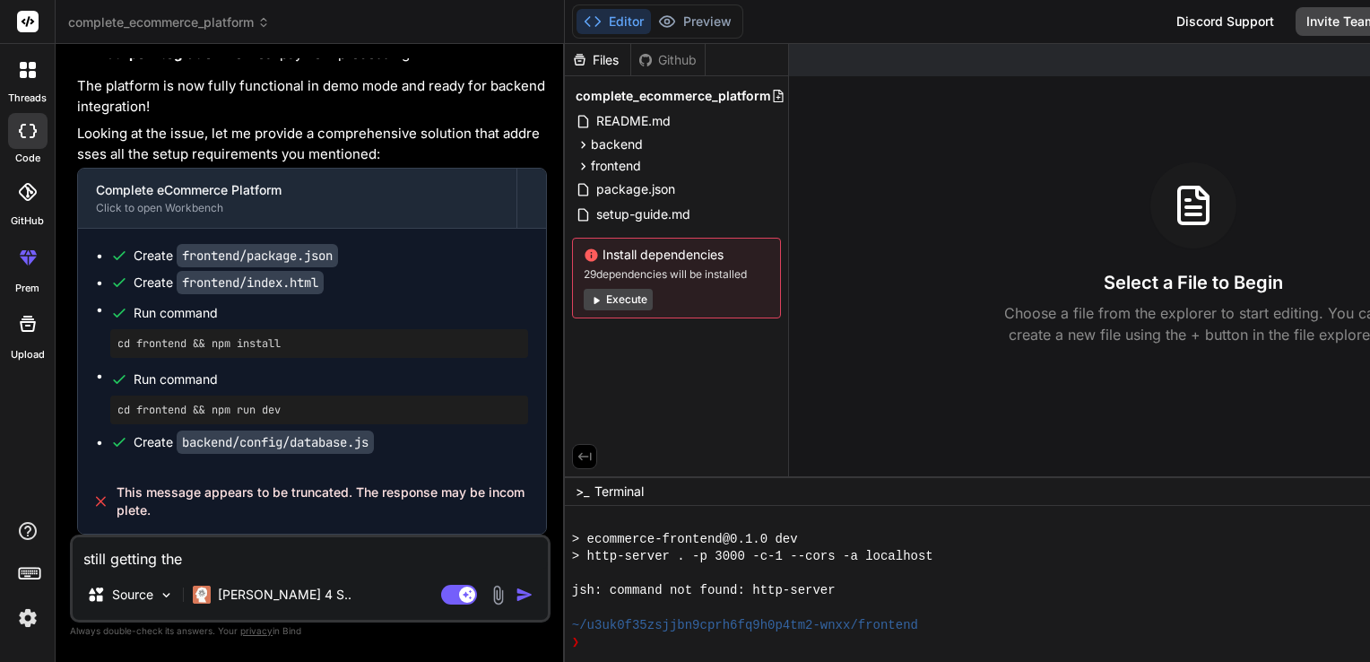
type textarea "still getting the s"
type textarea "x"
type textarea "still getting the sa"
type textarea "x"
type textarea "still getting the [PERSON_NAME]"
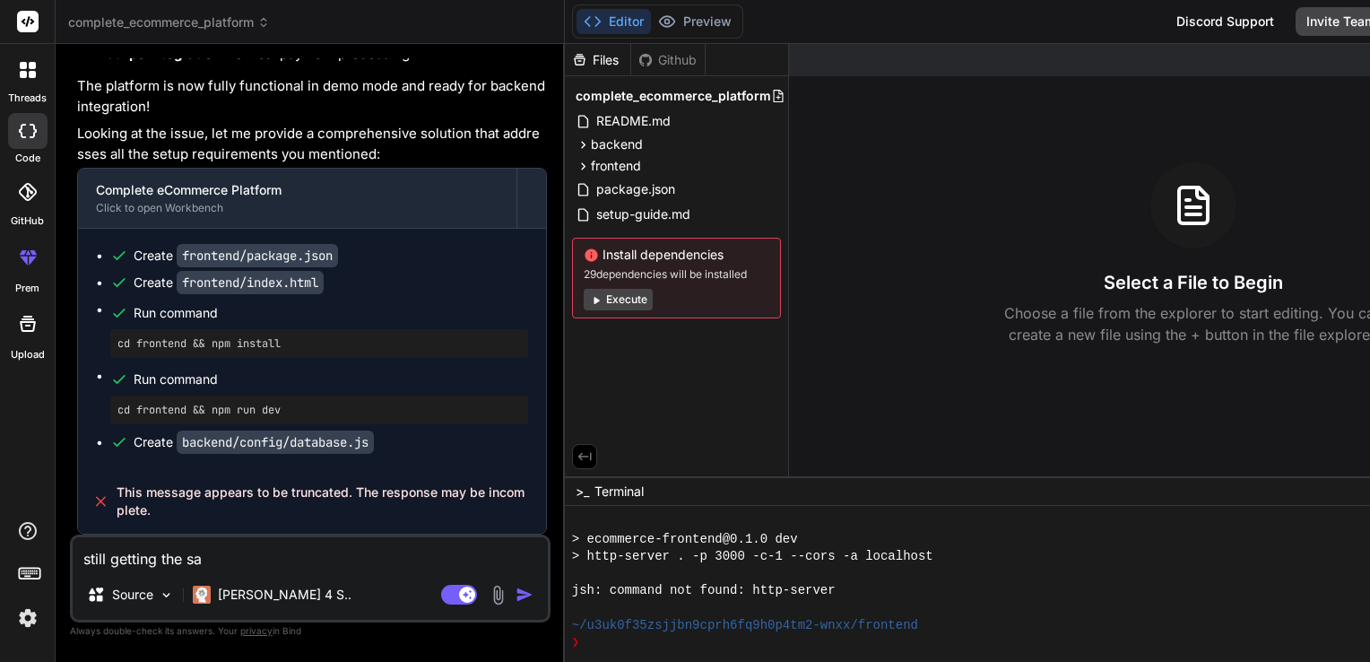
type textarea "x"
type textarea "still getting the same"
type textarea "x"
type textarea "still getting the same"
type textarea "x"
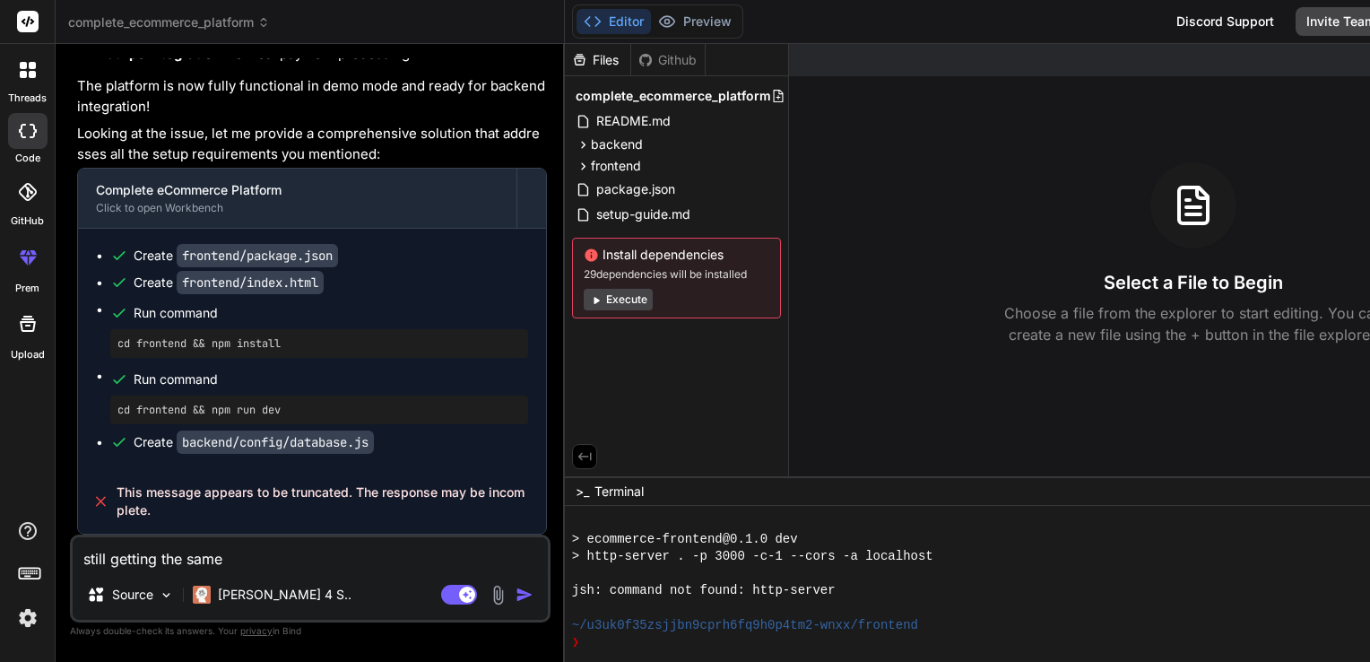
type textarea "still getting the same i"
type textarea "x"
type textarea "still getting the same is"
type textarea "x"
type textarea "still getting the same iss"
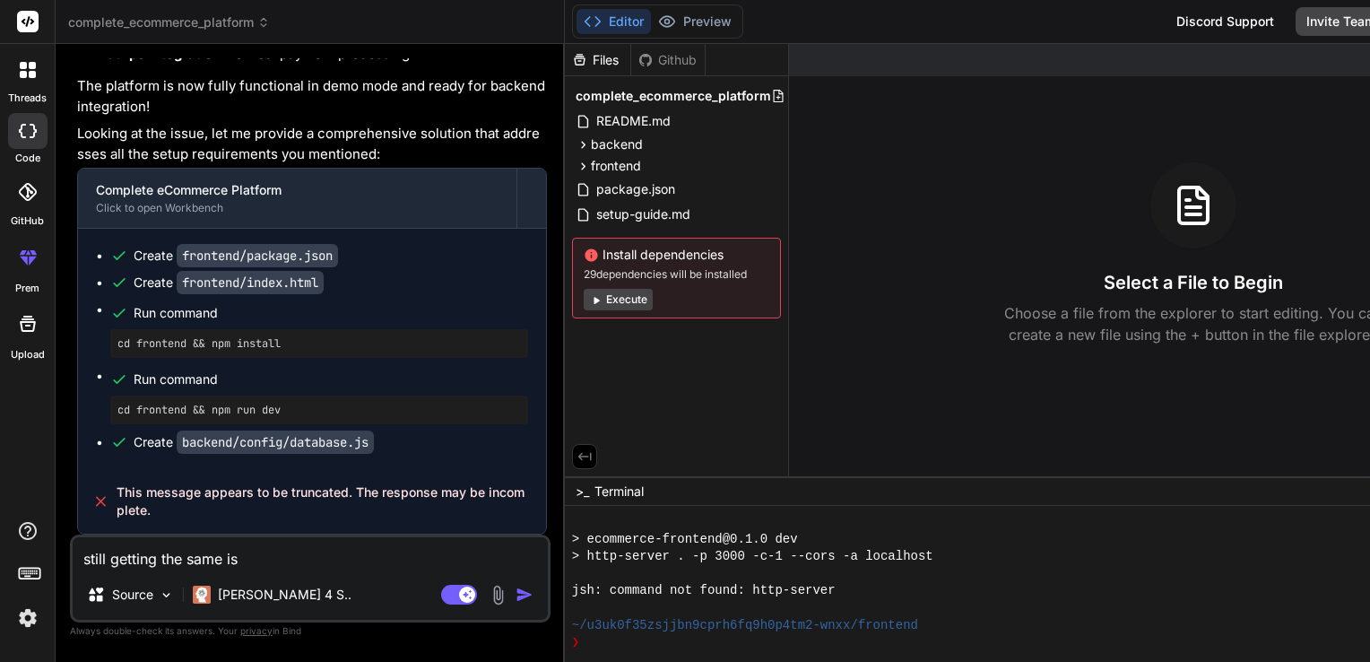
type textarea "x"
type textarea "still getting the same issu"
type textarea "x"
type textarea "still getting the same issue"
type textarea "x"
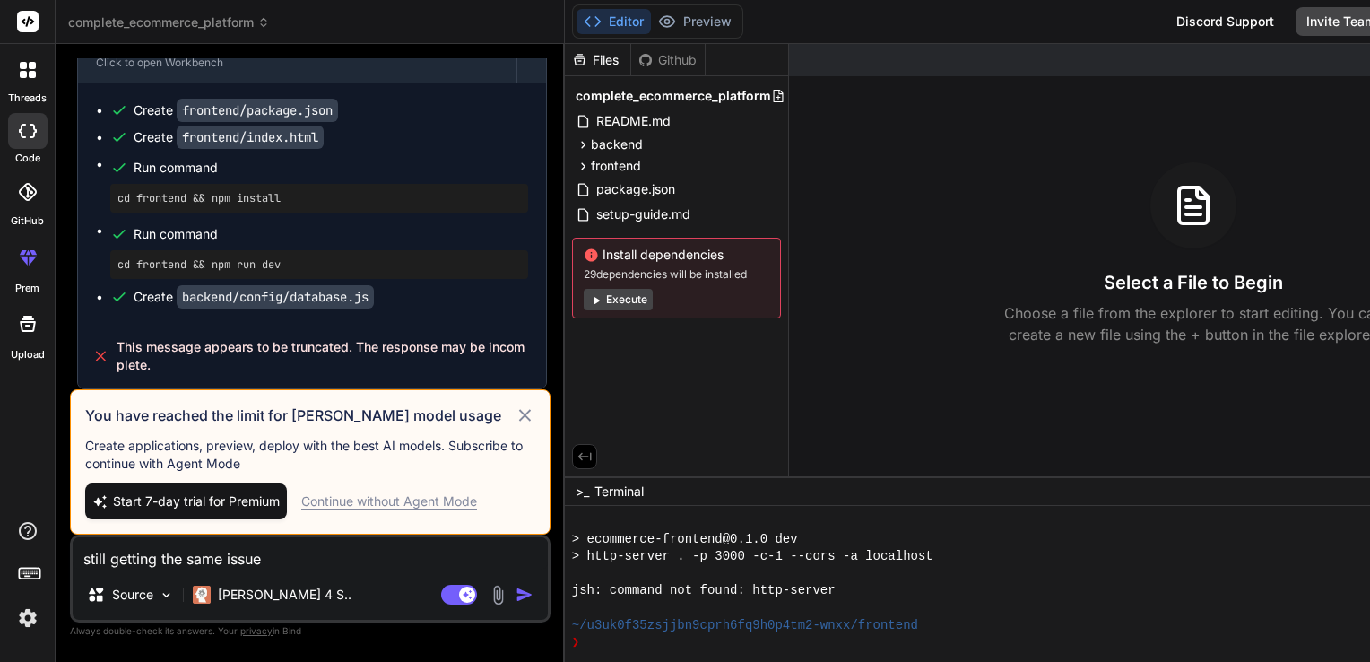
click at [308, 568] on textarea "still getting the same issue" at bounding box center [310, 553] width 475 height 32
type textarea "still getting the same issue"
click at [515, 421] on icon at bounding box center [525, 415] width 21 height 22
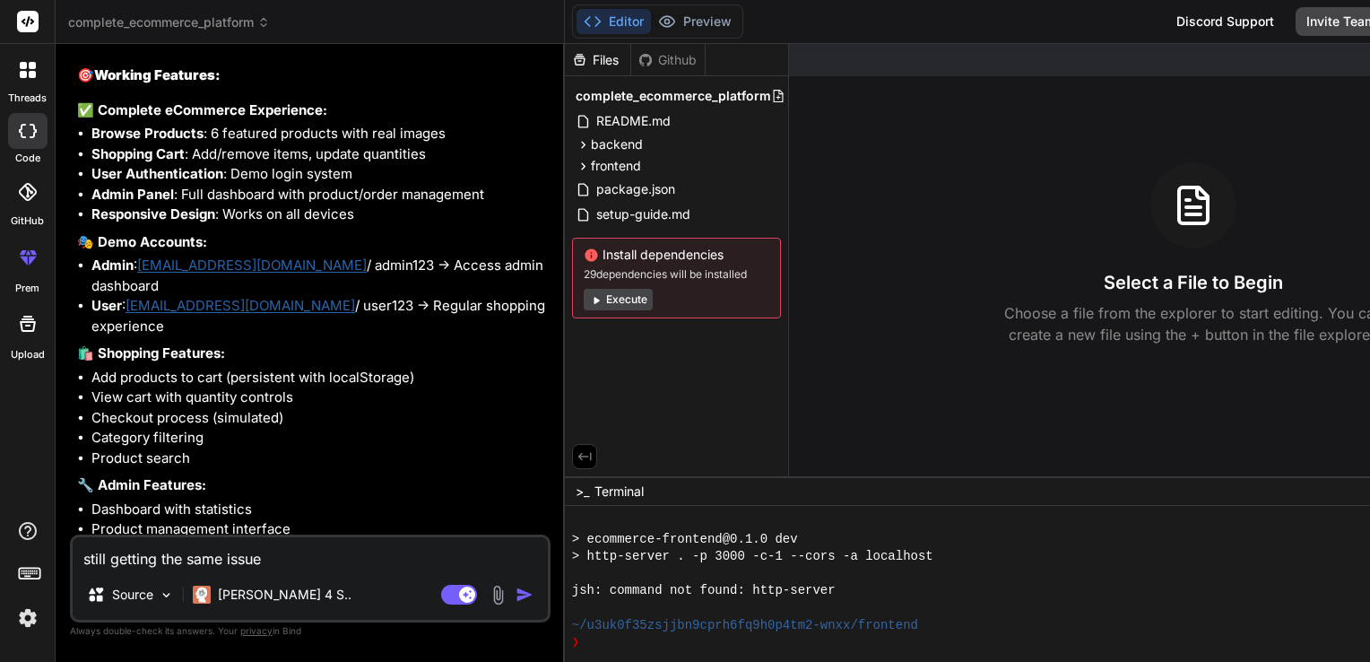
scroll to position [6321, 0]
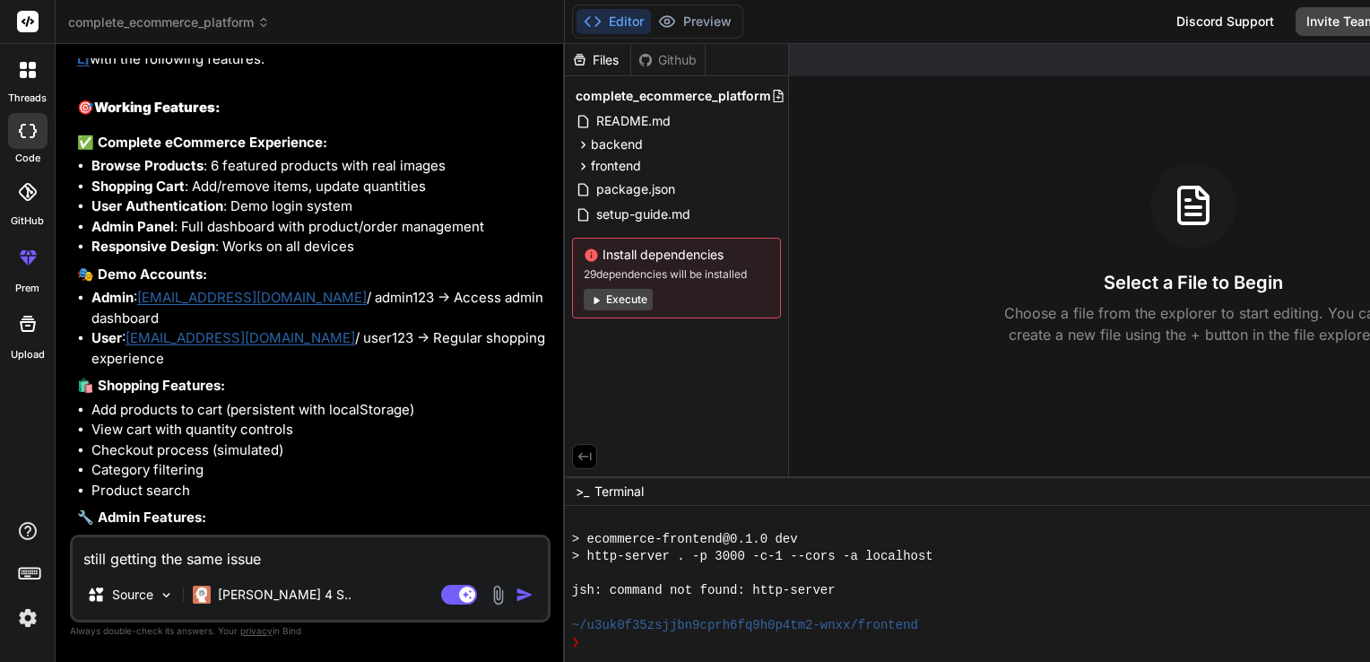
click at [271, 558] on textarea "still getting the same issue" at bounding box center [310, 553] width 475 height 32
click at [108, 601] on div "Source" at bounding box center [120, 594] width 66 height 18
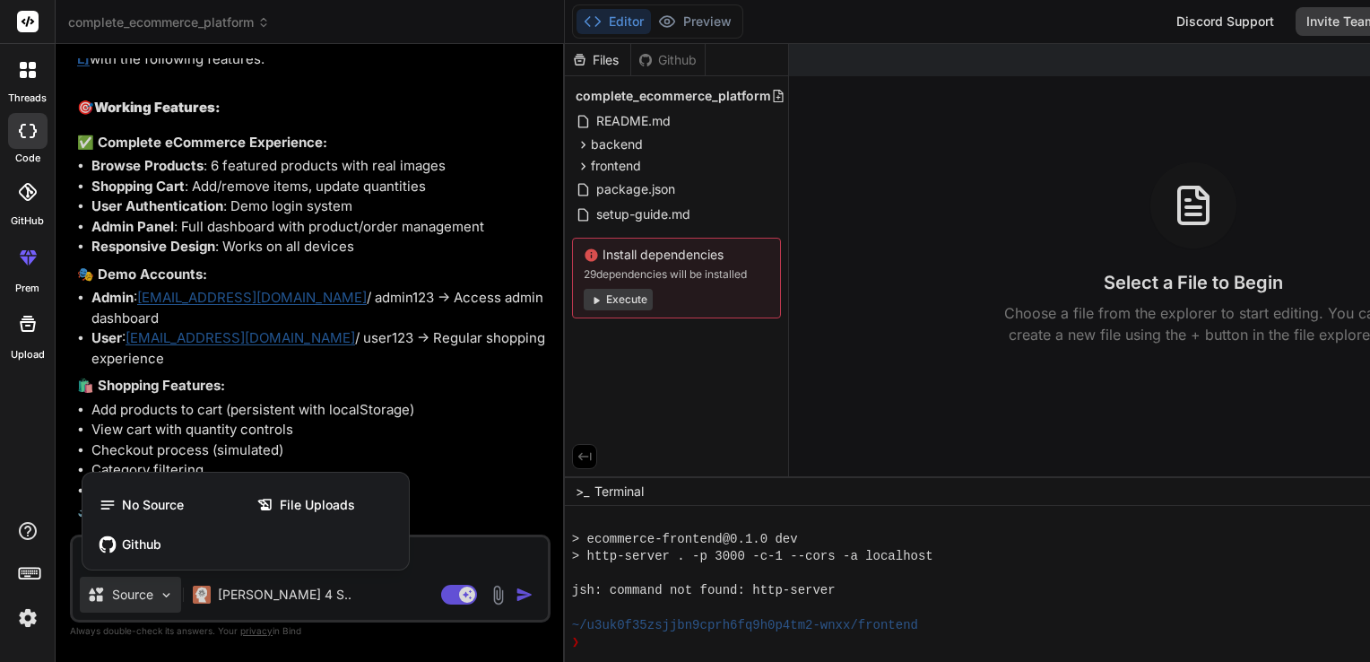
click at [108, 601] on div at bounding box center [685, 331] width 1370 height 662
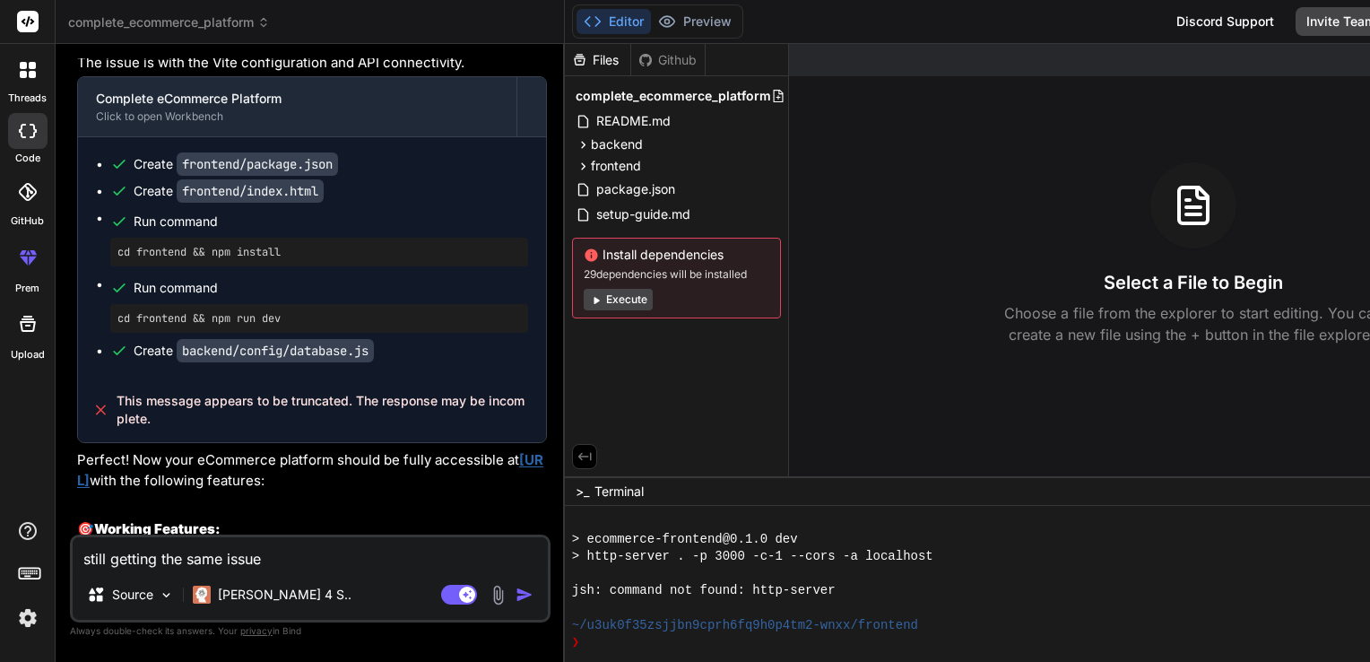
scroll to position [5899, 0]
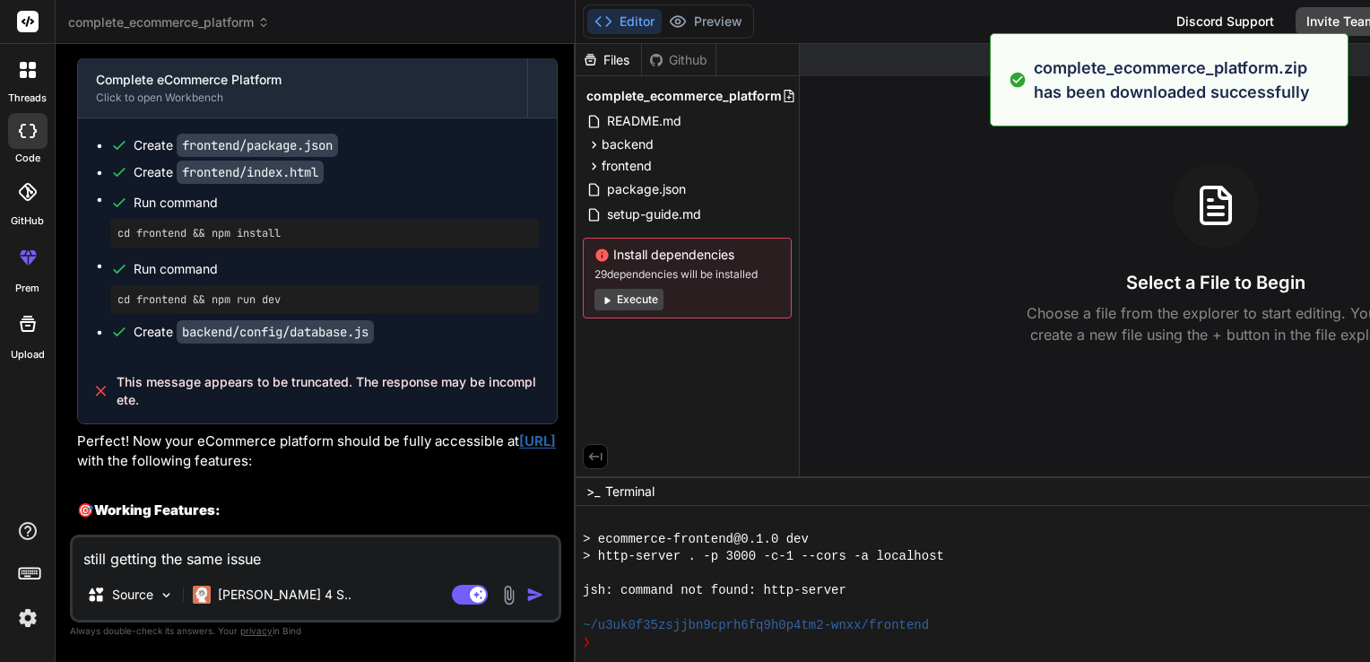
type textarea "x"
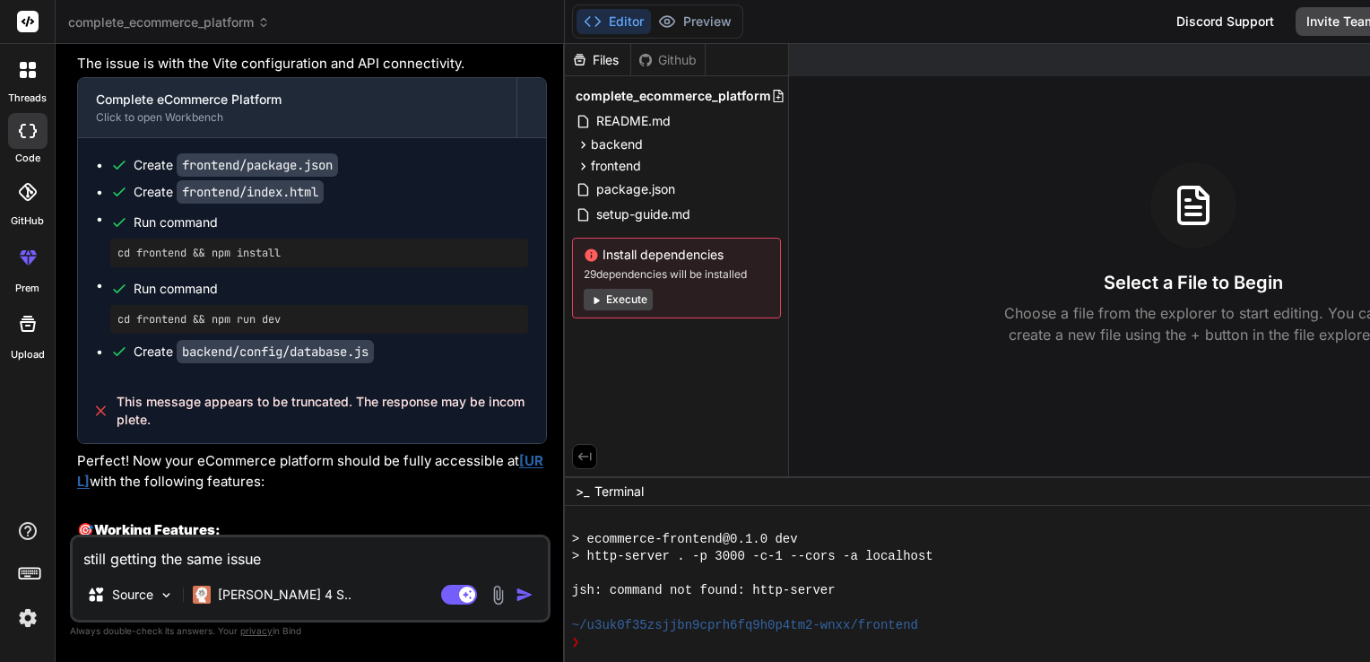
click at [1209, 93] on div "Created with Pixso. Show preview Select a File to Begin Choose a file from the …" at bounding box center [1194, 260] width 810 height 432
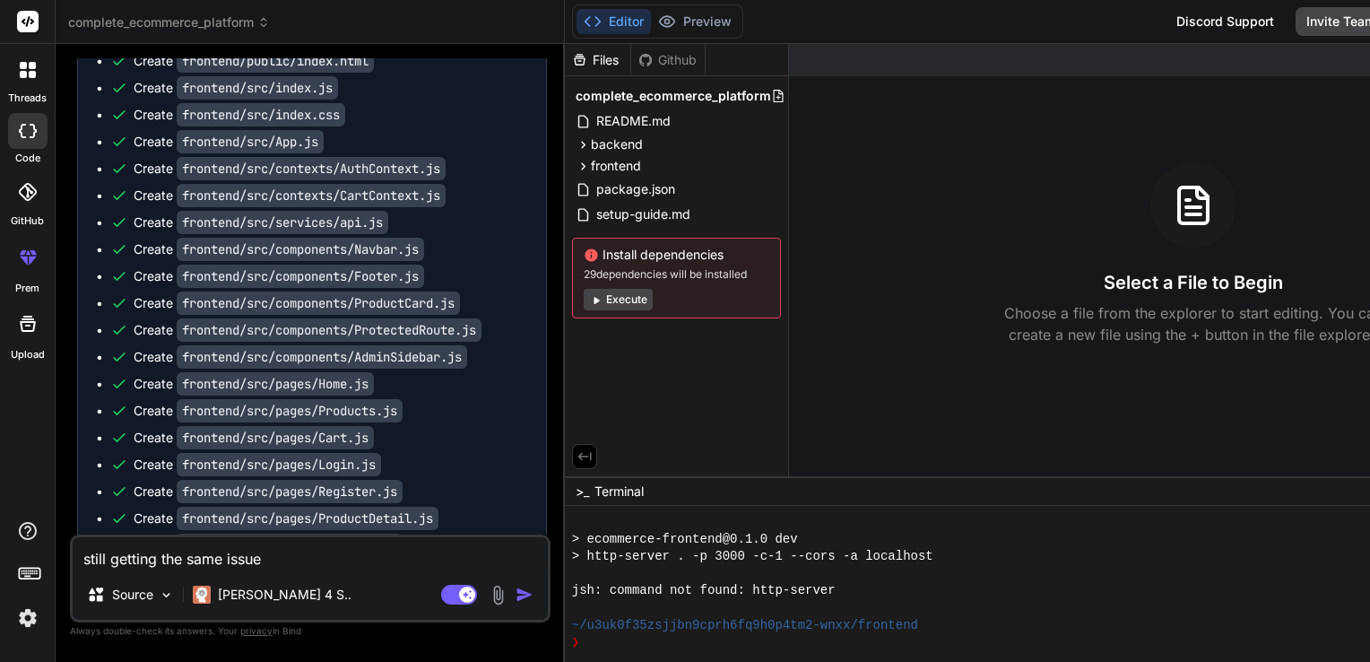
scroll to position [1968, 0]
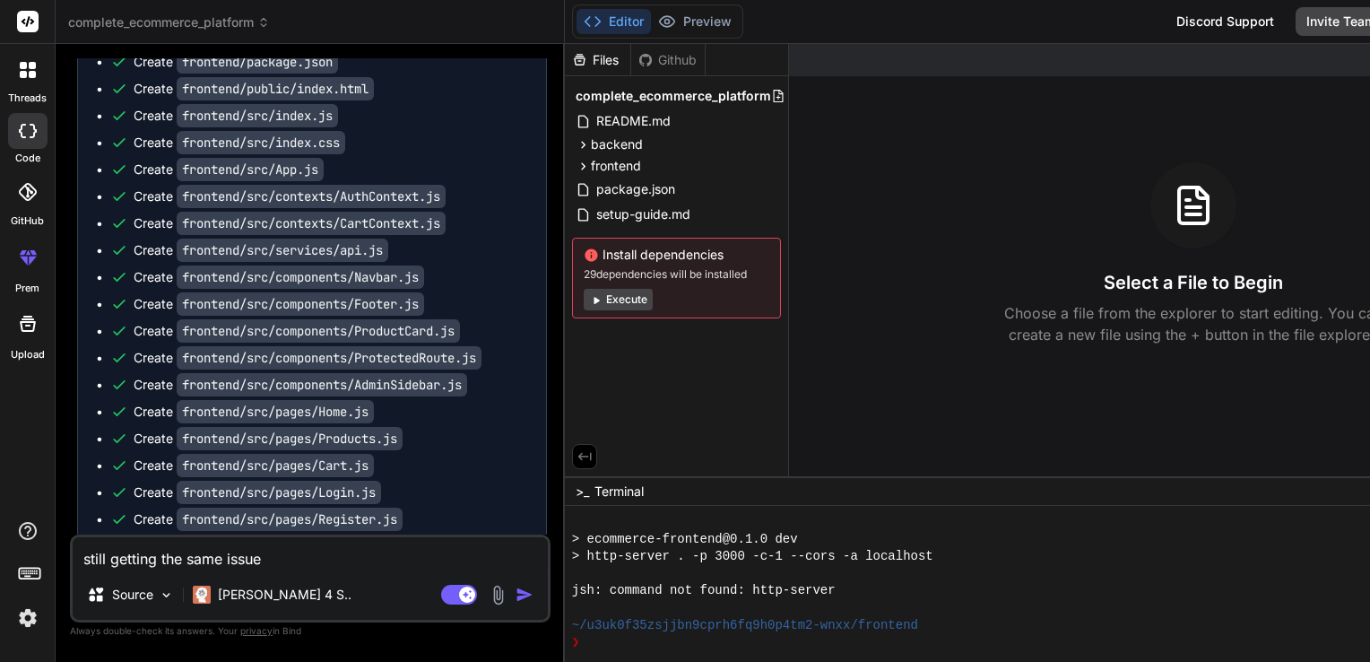
click at [209, 181] on code "frontend/src/App.js" at bounding box center [250, 169] width 147 height 23
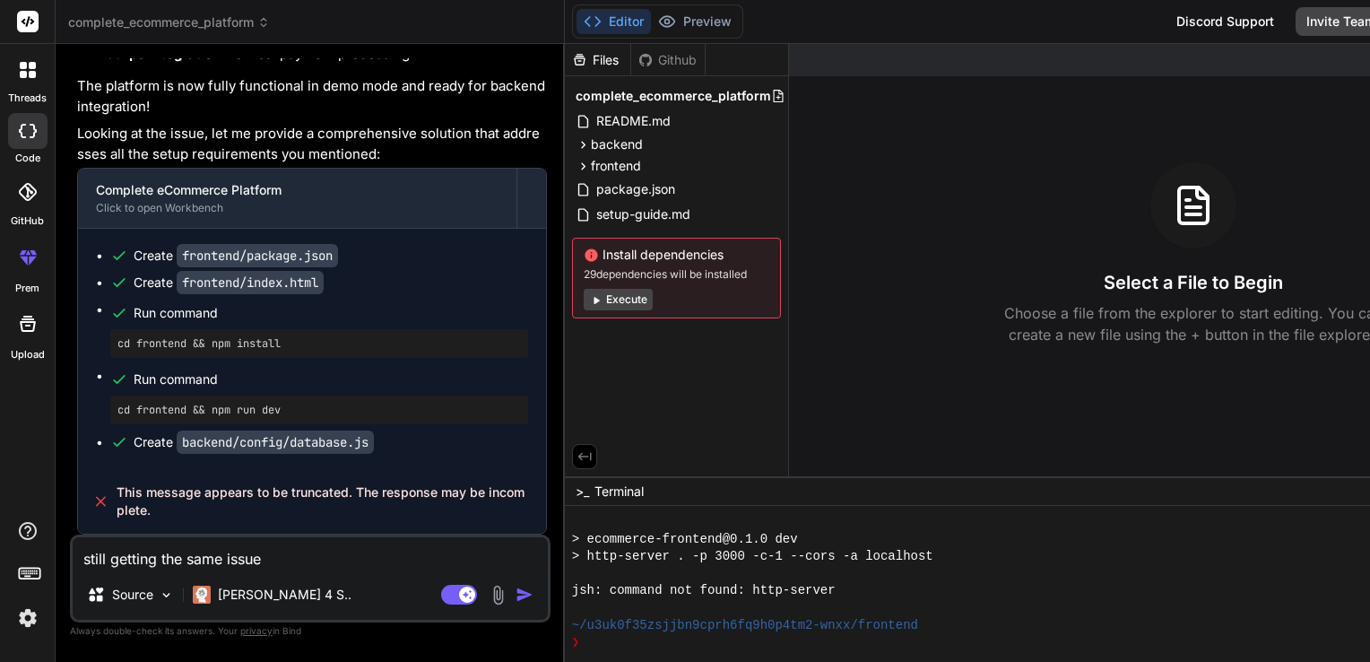
scroll to position [7972, 0]
